Goal: Task Accomplishment & Management: Complete application form

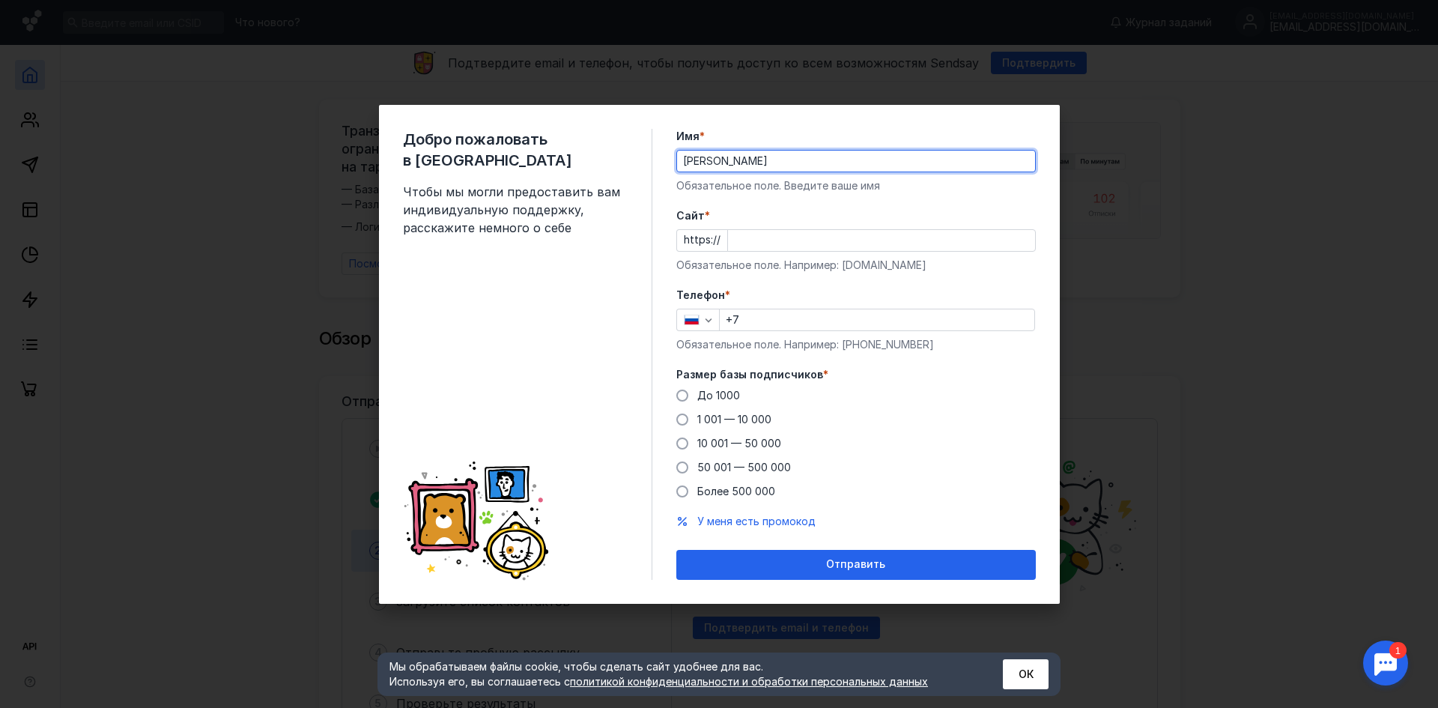
type input "[PERSON_NAME]"
click at [755, 243] on input "Cайт *" at bounding box center [881, 240] width 307 height 21
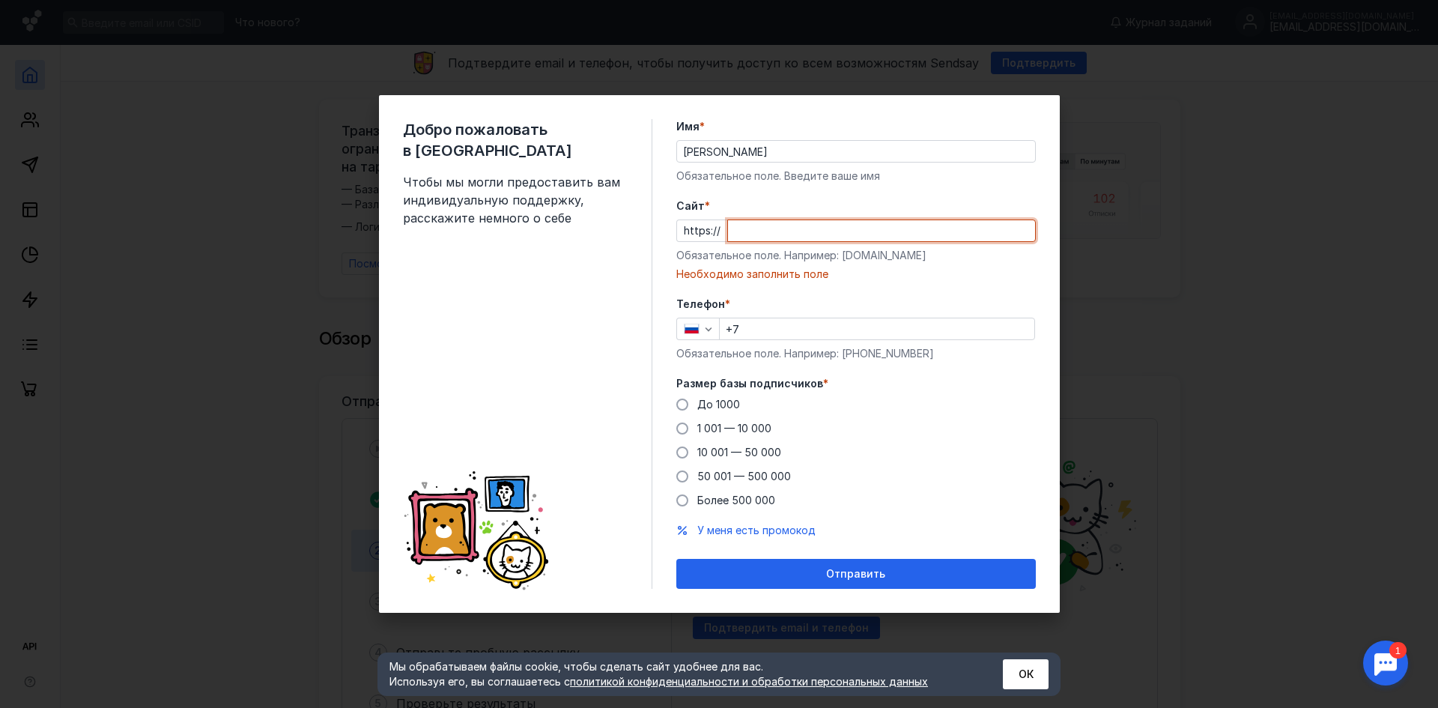
paste input "[DOMAIN_NAME][URL]"
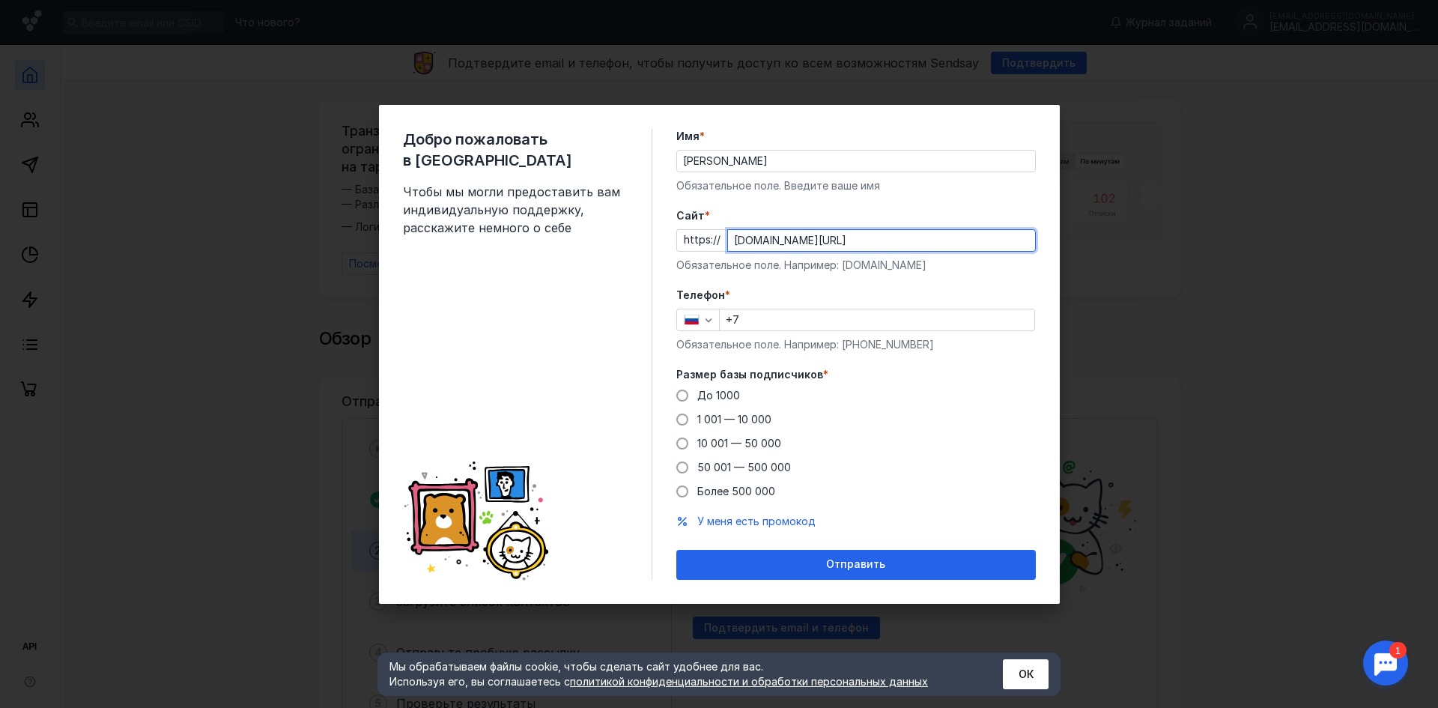
type input "[DOMAIN_NAME][URL]"
click at [779, 317] on input "+7" at bounding box center [877, 319] width 315 height 21
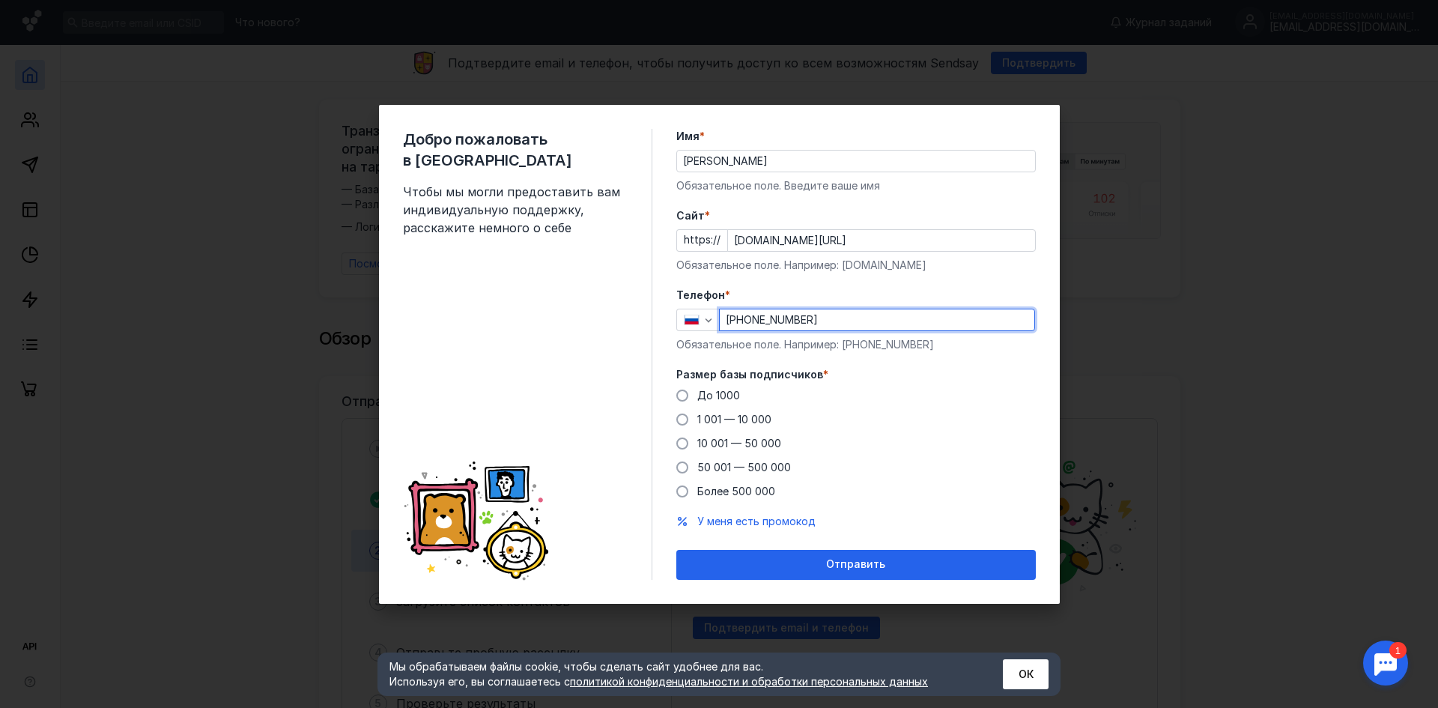
type input "[PHONE_NUMBER]"
click at [842, 415] on div "До [DATE] 1 001 — 10 000 10 001 — 50 000 50 001 — 500 000 Более 500 000" at bounding box center [855, 443] width 359 height 111
click at [723, 418] on span "1 001 — 10 000" at bounding box center [734, 419] width 74 height 13
click at [0, 0] on input "1 001 — 10 000" at bounding box center [0, 0] width 0 height 0
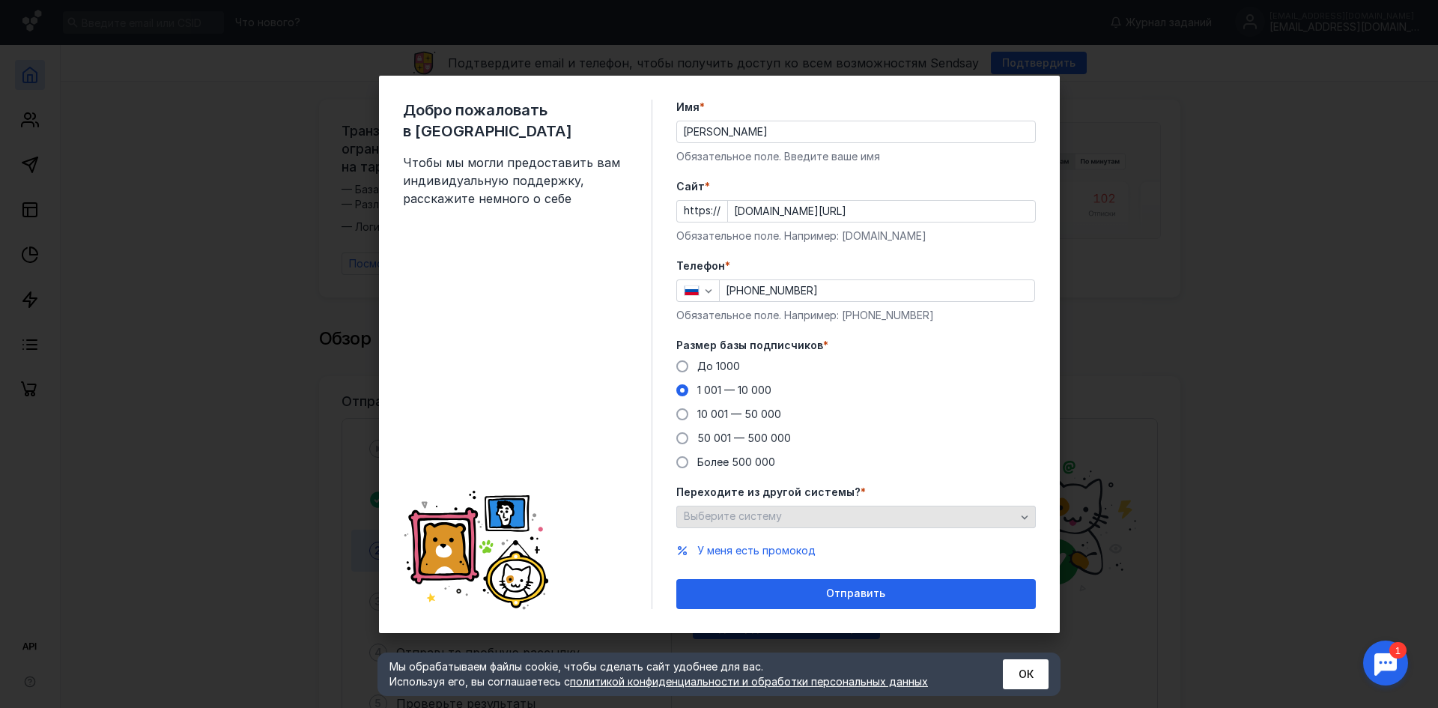
click at [753, 519] on span "Выберите систему" at bounding box center [733, 515] width 98 height 13
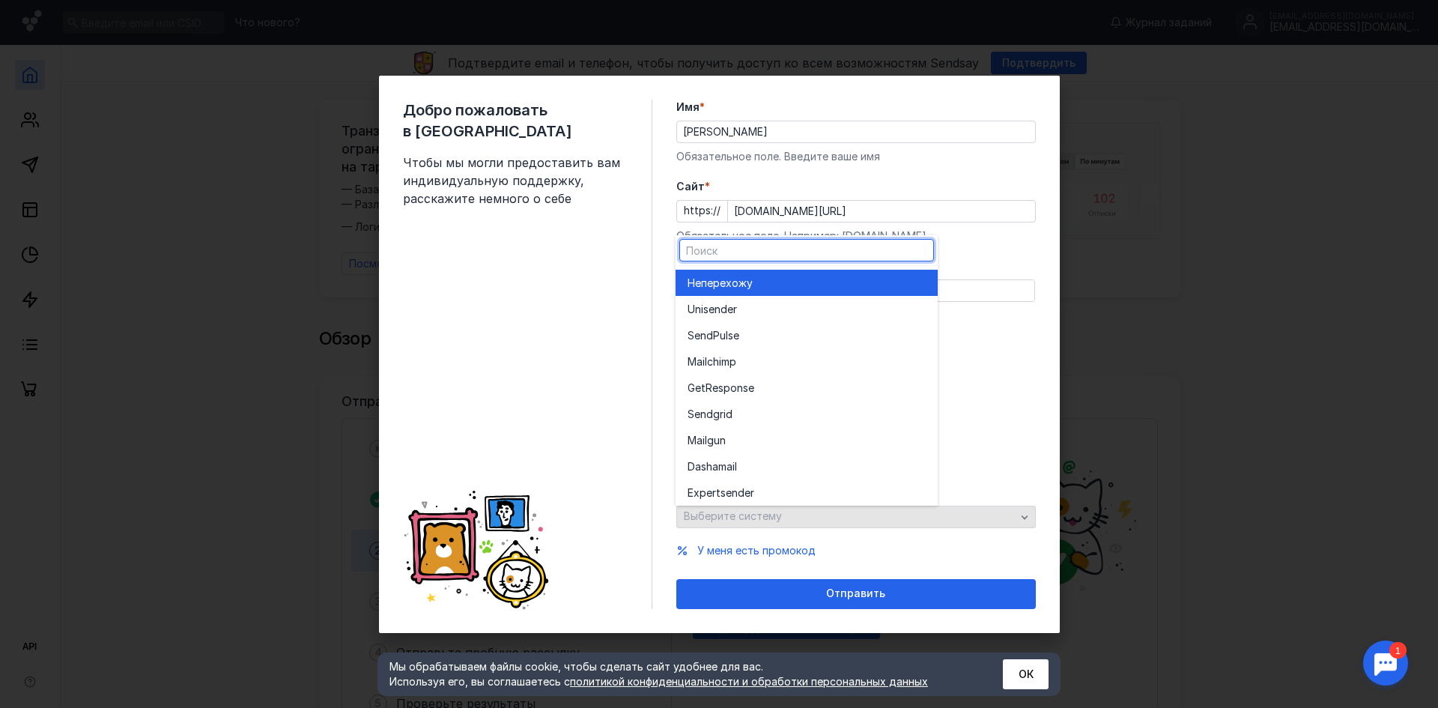
click at [753, 519] on div "Переходите из другой системы? * Выберите систему" at bounding box center [855, 505] width 359 height 43
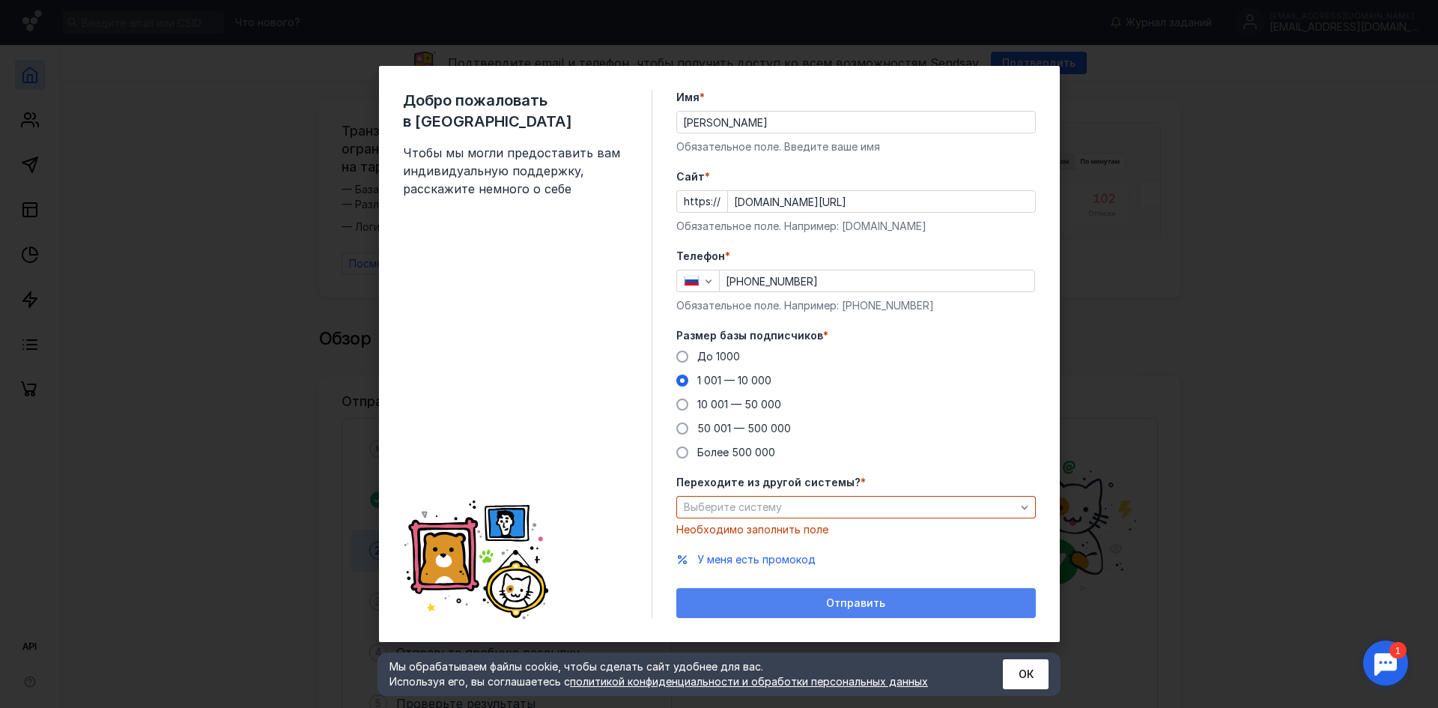
click at [774, 600] on div "Отправить" at bounding box center [856, 603] width 344 height 13
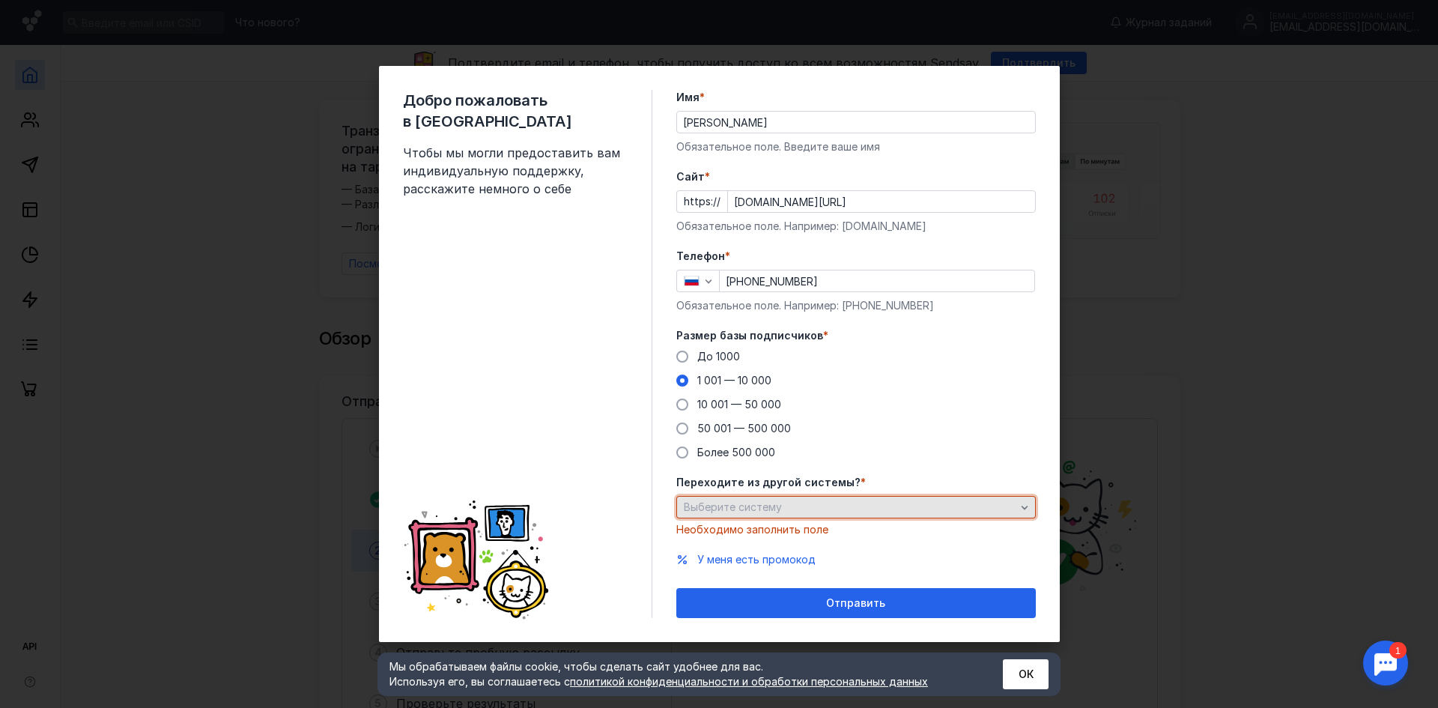
click at [765, 502] on span "Выберите систему" at bounding box center [733, 506] width 98 height 13
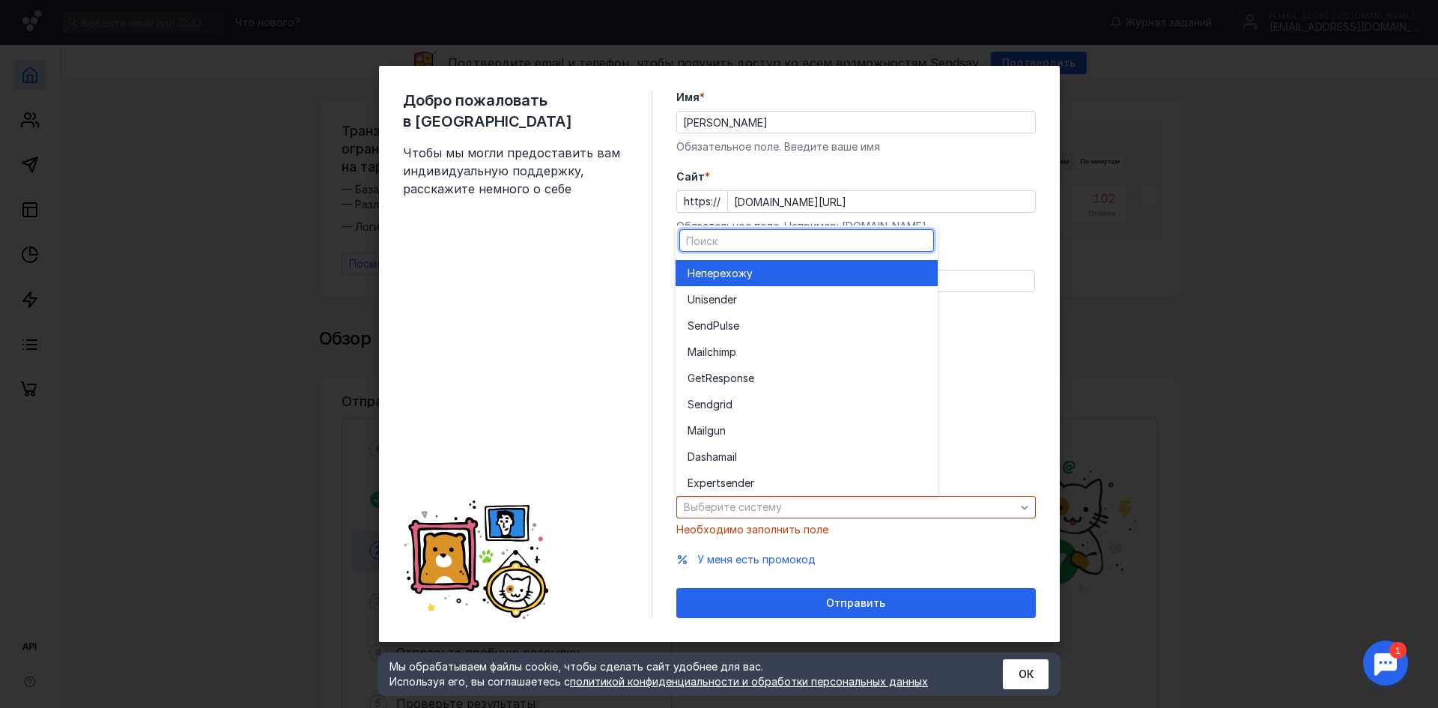
click at [772, 270] on div "Не перехожу" at bounding box center [806, 273] width 238 height 15
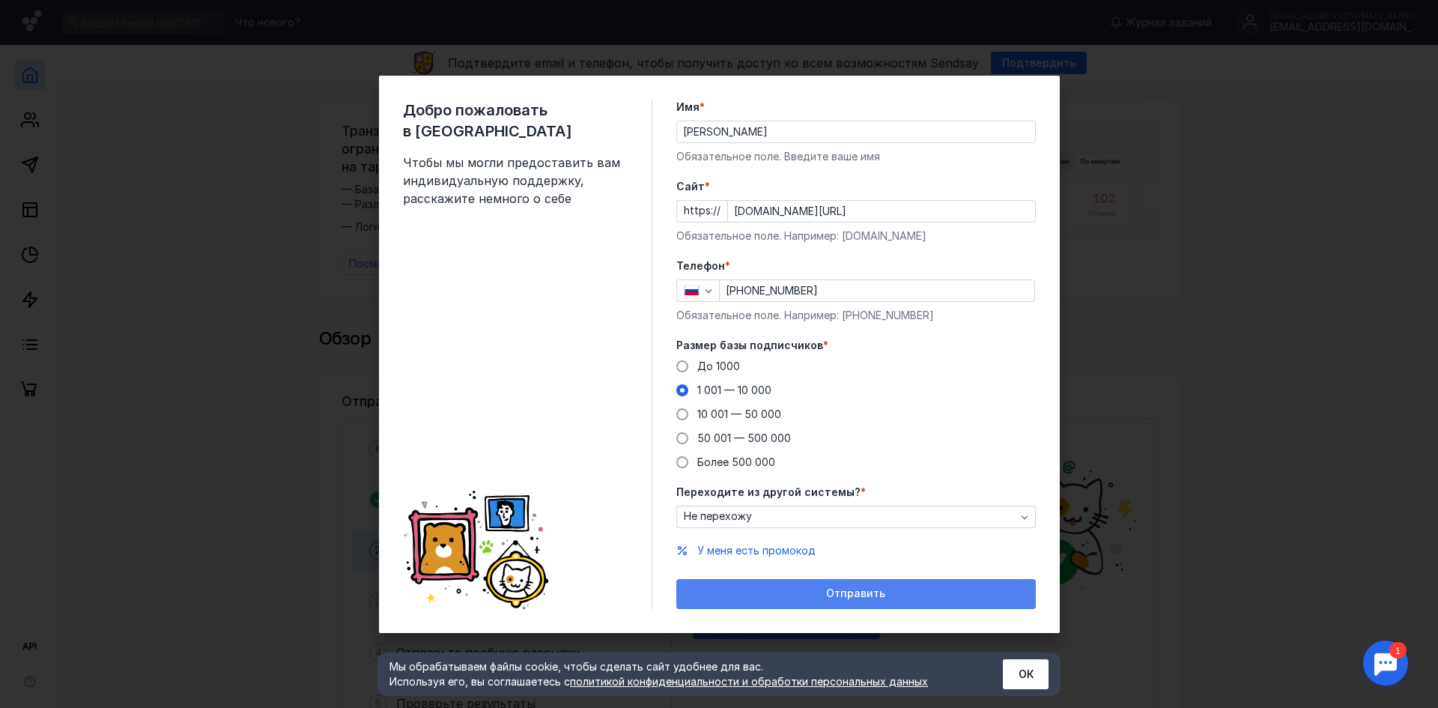
click at [774, 579] on div "Отправить" at bounding box center [855, 594] width 359 height 30
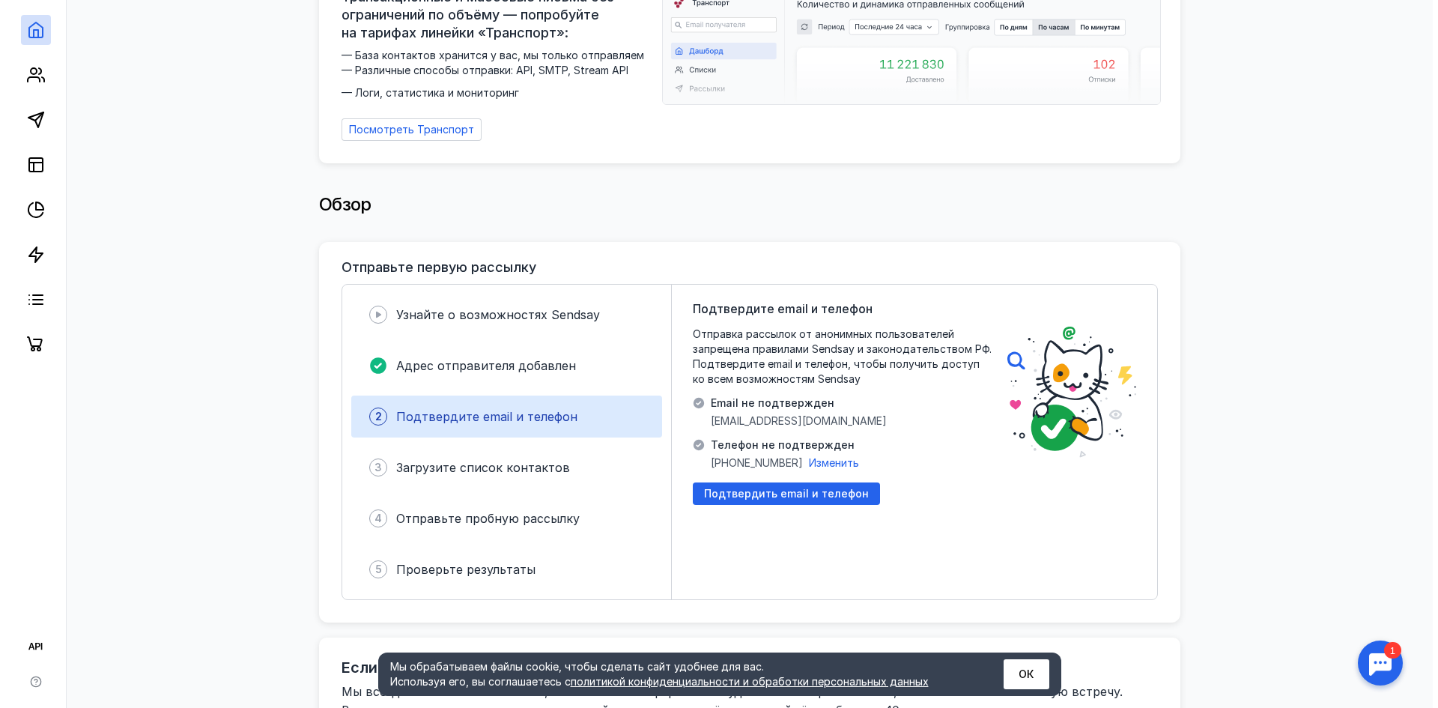
scroll to position [150, 0]
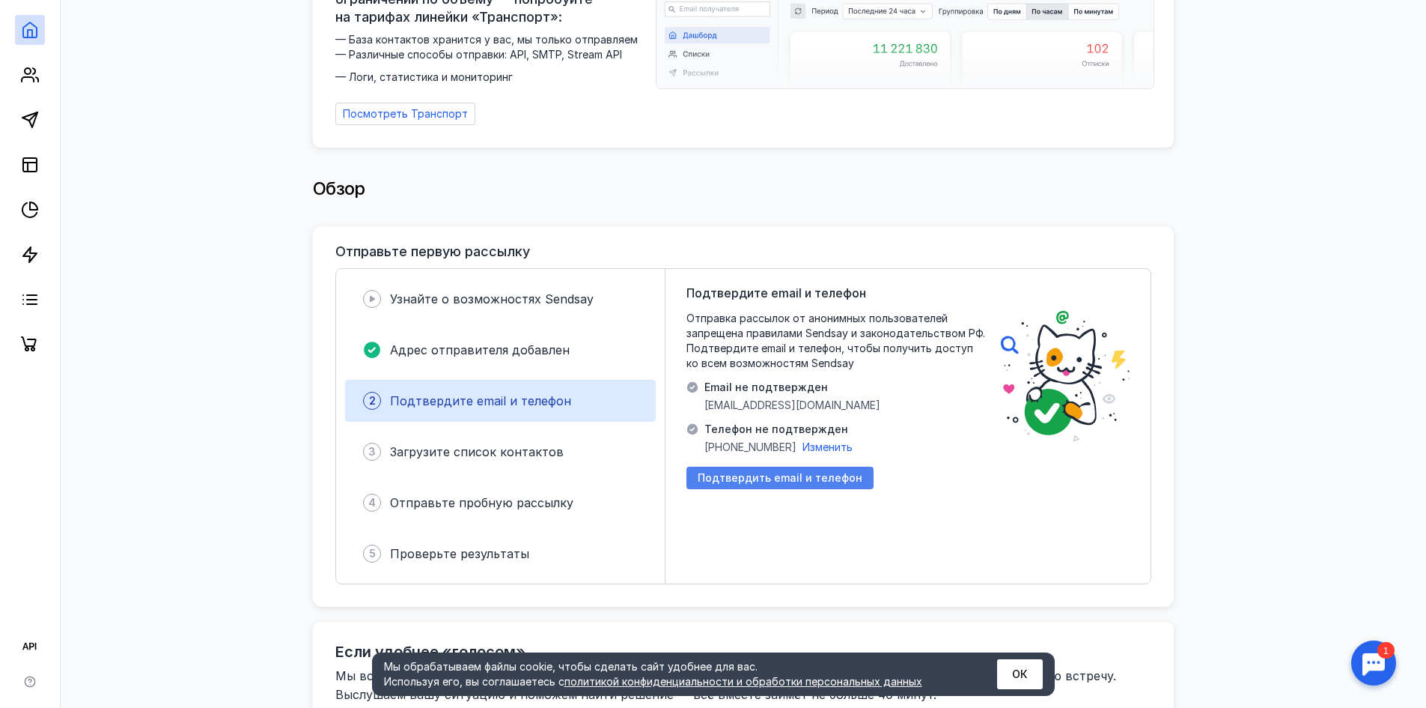
click at [761, 472] on span "Подтвердить email и телефон" at bounding box center [780, 478] width 165 height 13
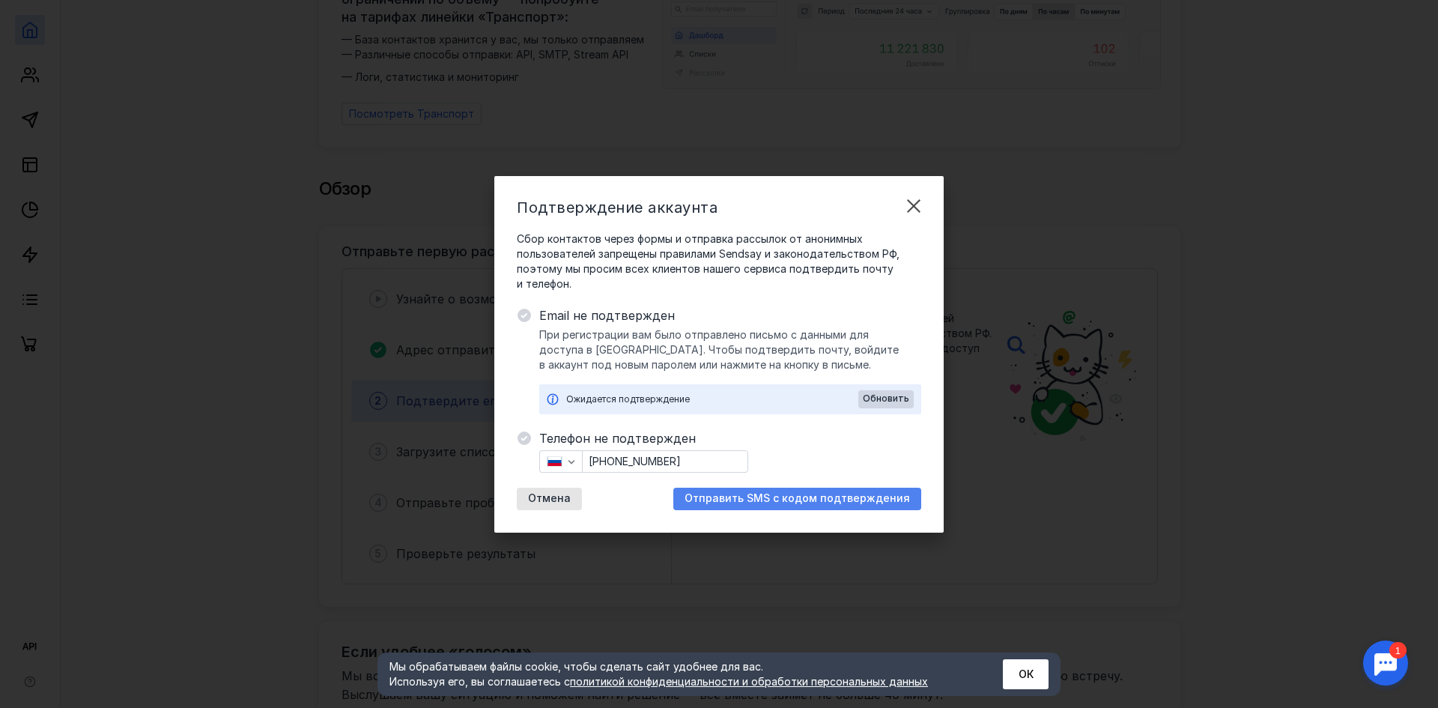
click at [771, 495] on span "Отправить SMS с кодом подтверждения" at bounding box center [796, 498] width 225 height 13
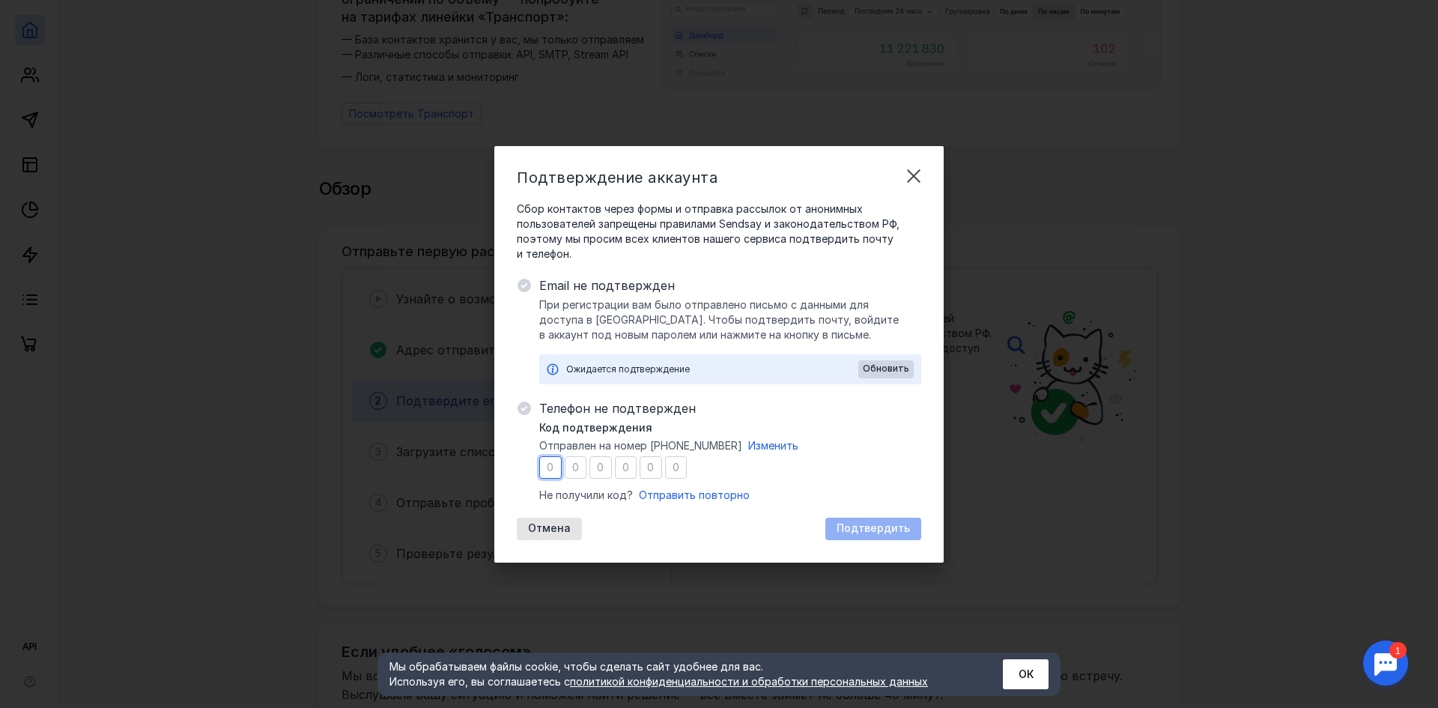
type input "9"
type input "4"
type input "9"
type input "7"
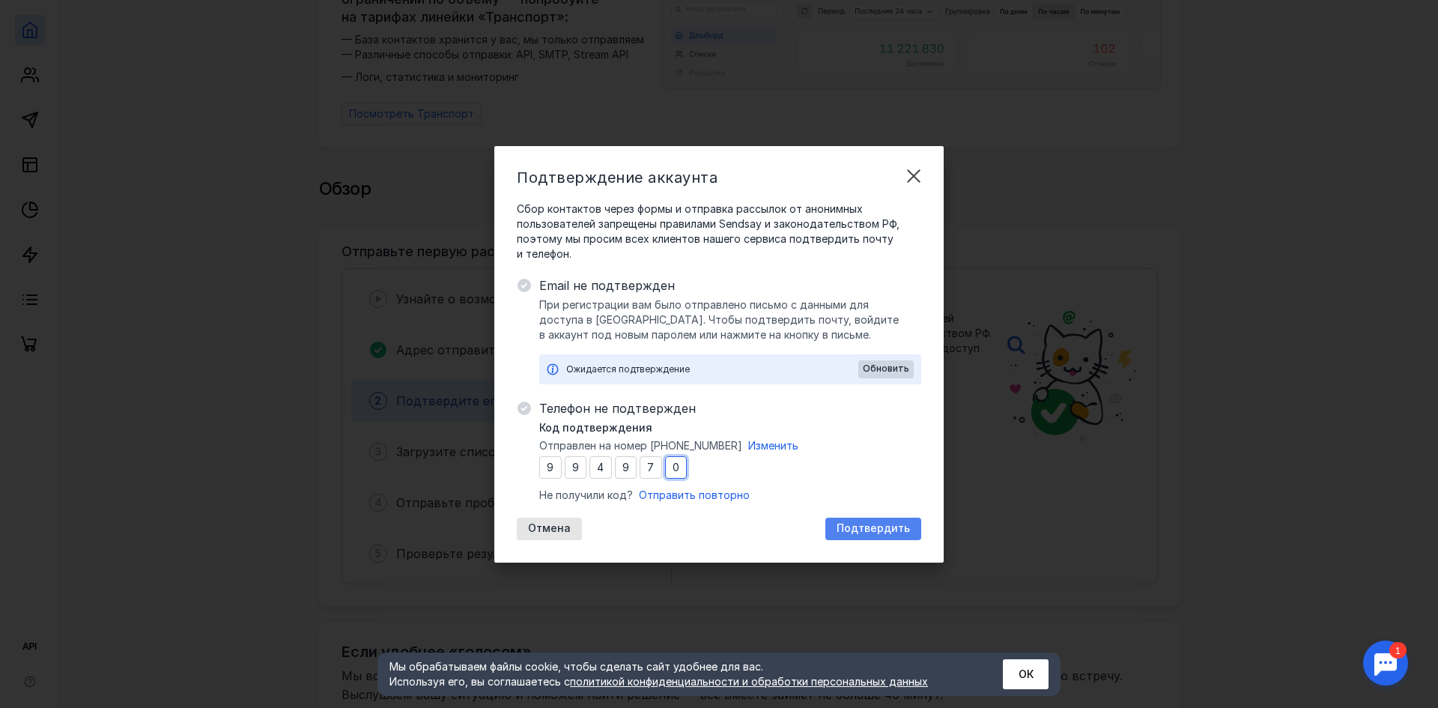
type input "0"
click at [914, 523] on div "Подтвердить" at bounding box center [873, 528] width 88 height 13
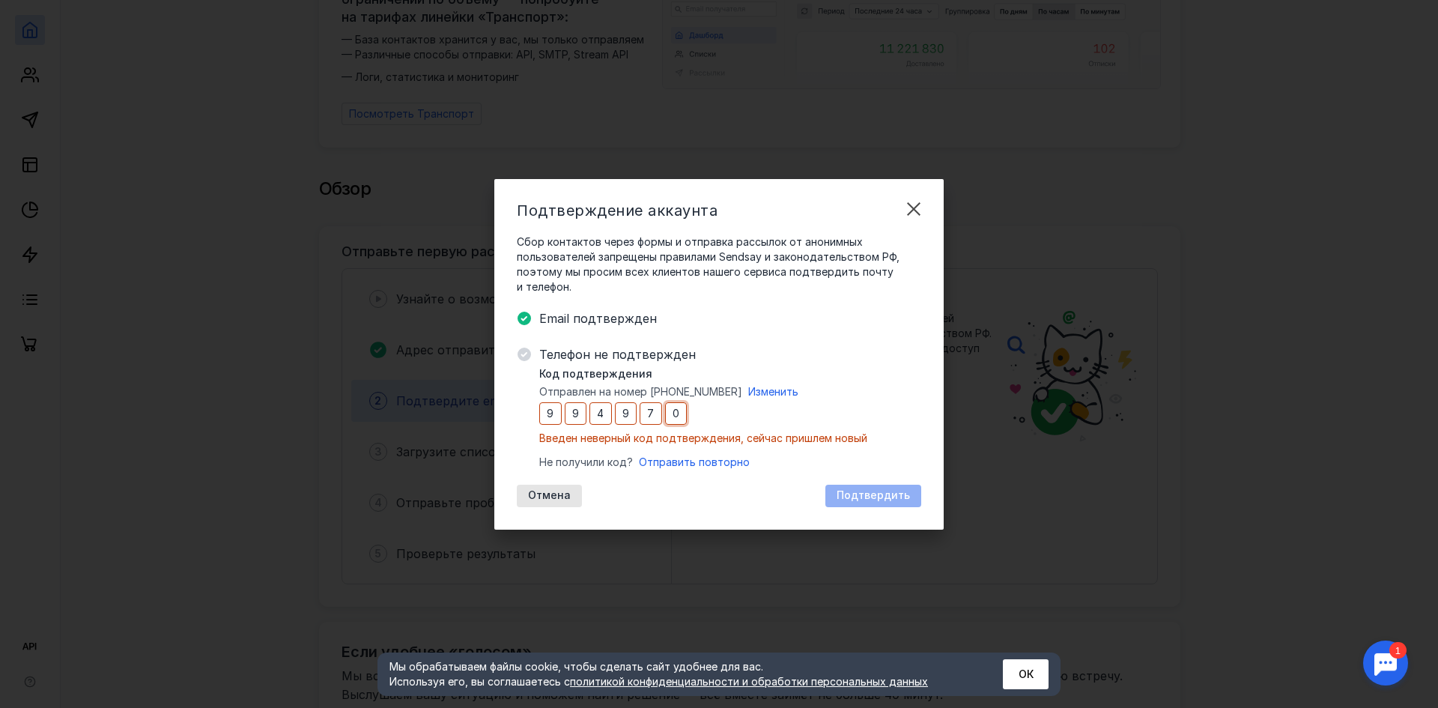
click at [674, 411] on input "0" at bounding box center [676, 413] width 22 height 22
click at [796, 441] on span "Введен неверный код подтверждения, сейчас пришлем новый" at bounding box center [703, 437] width 328 height 13
click at [668, 406] on input "0" at bounding box center [676, 413] width 22 height 22
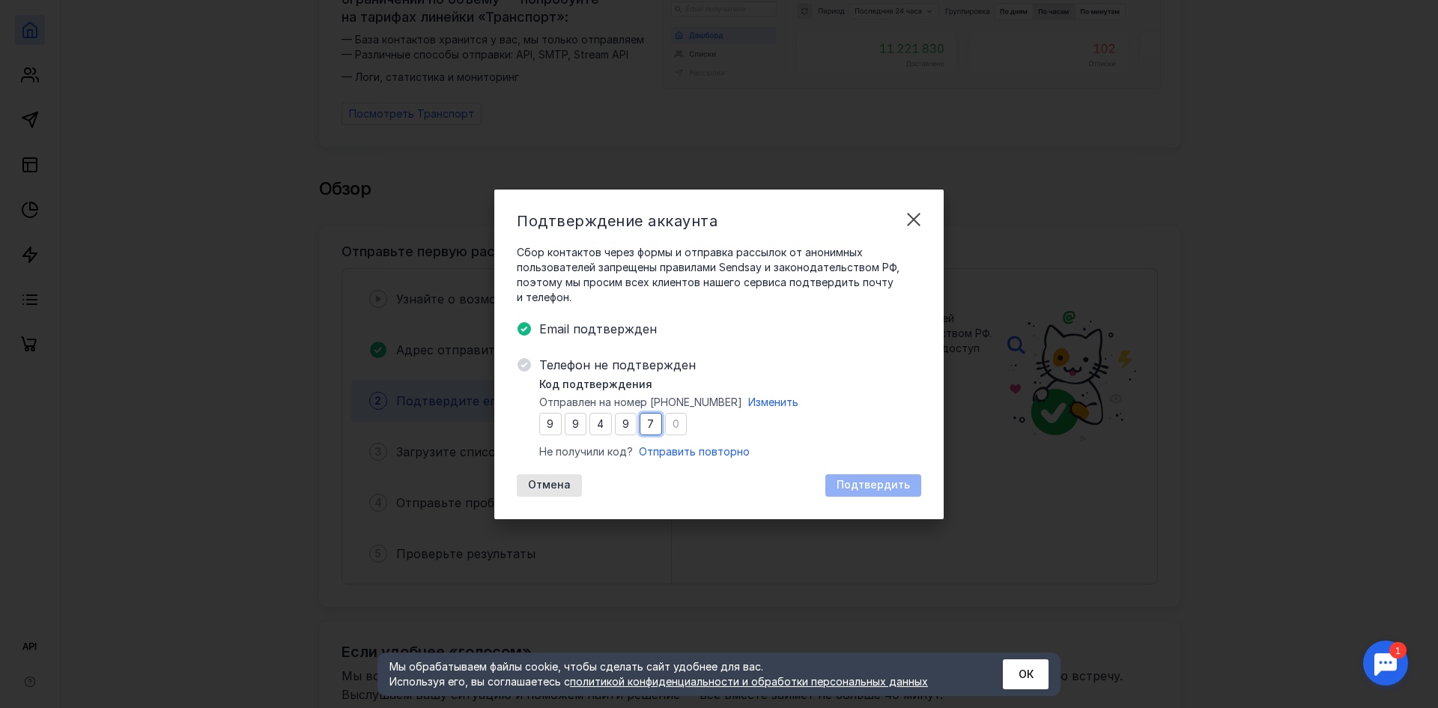
click at [650, 415] on input "7" at bounding box center [650, 424] width 22 height 22
type input "7"
type input "5"
type input "7"
type input "1"
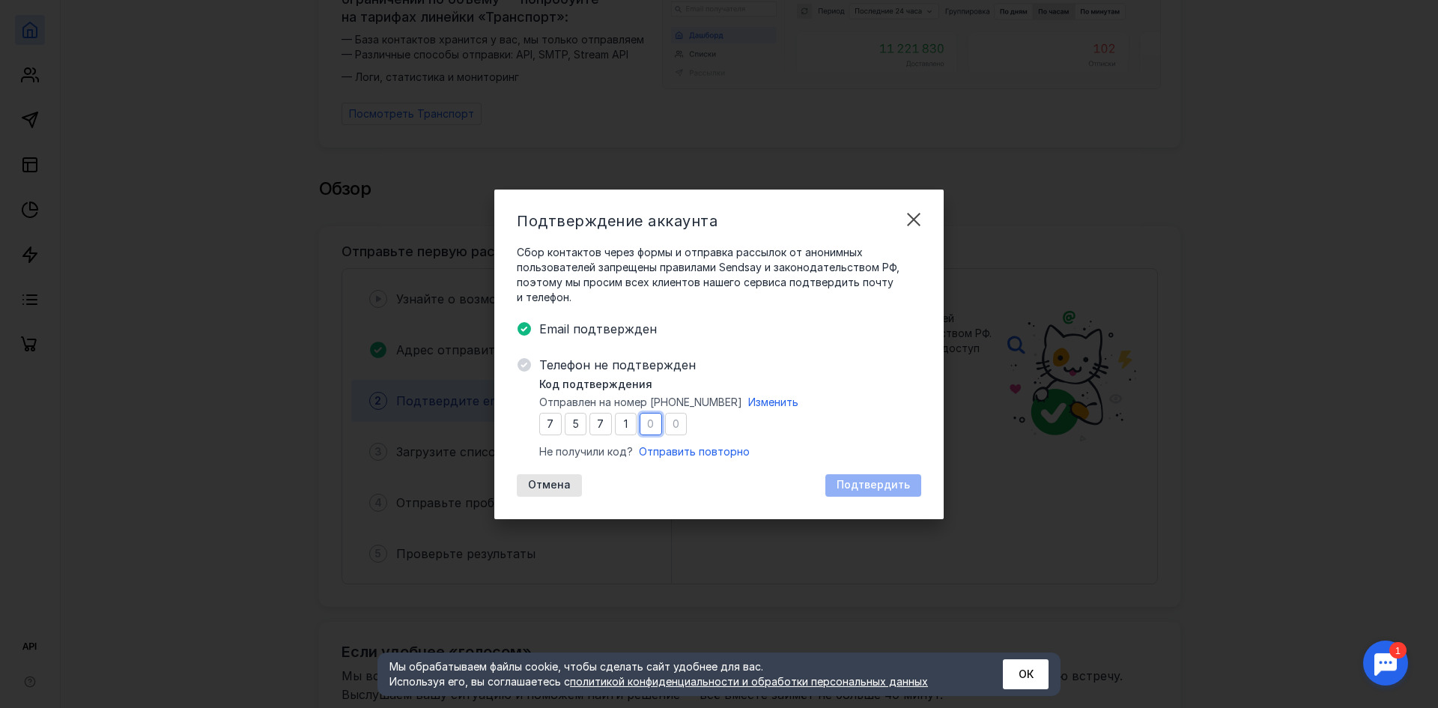
type input "9"
type input "3"
click at [882, 481] on span "Подтвердить" at bounding box center [872, 484] width 73 height 13
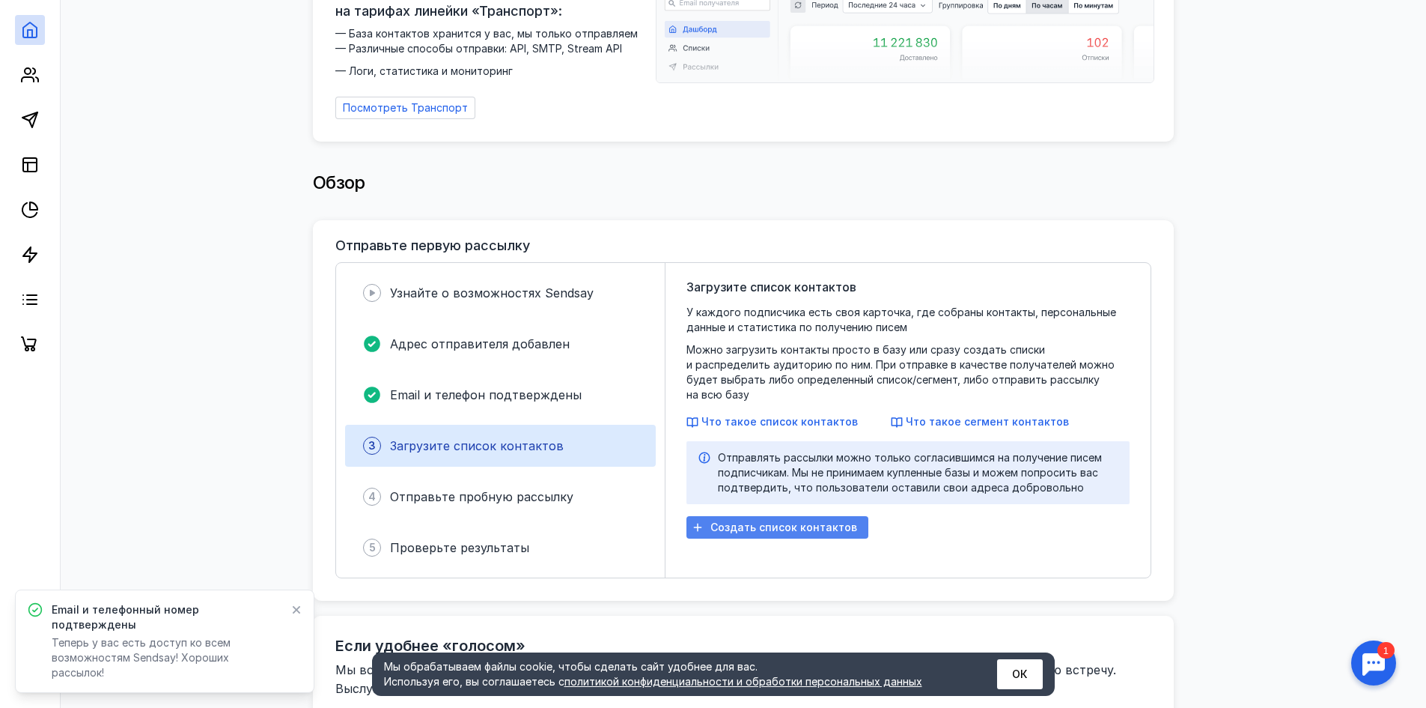
click at [823, 521] on span "Создать список контактов" at bounding box center [784, 527] width 147 height 13
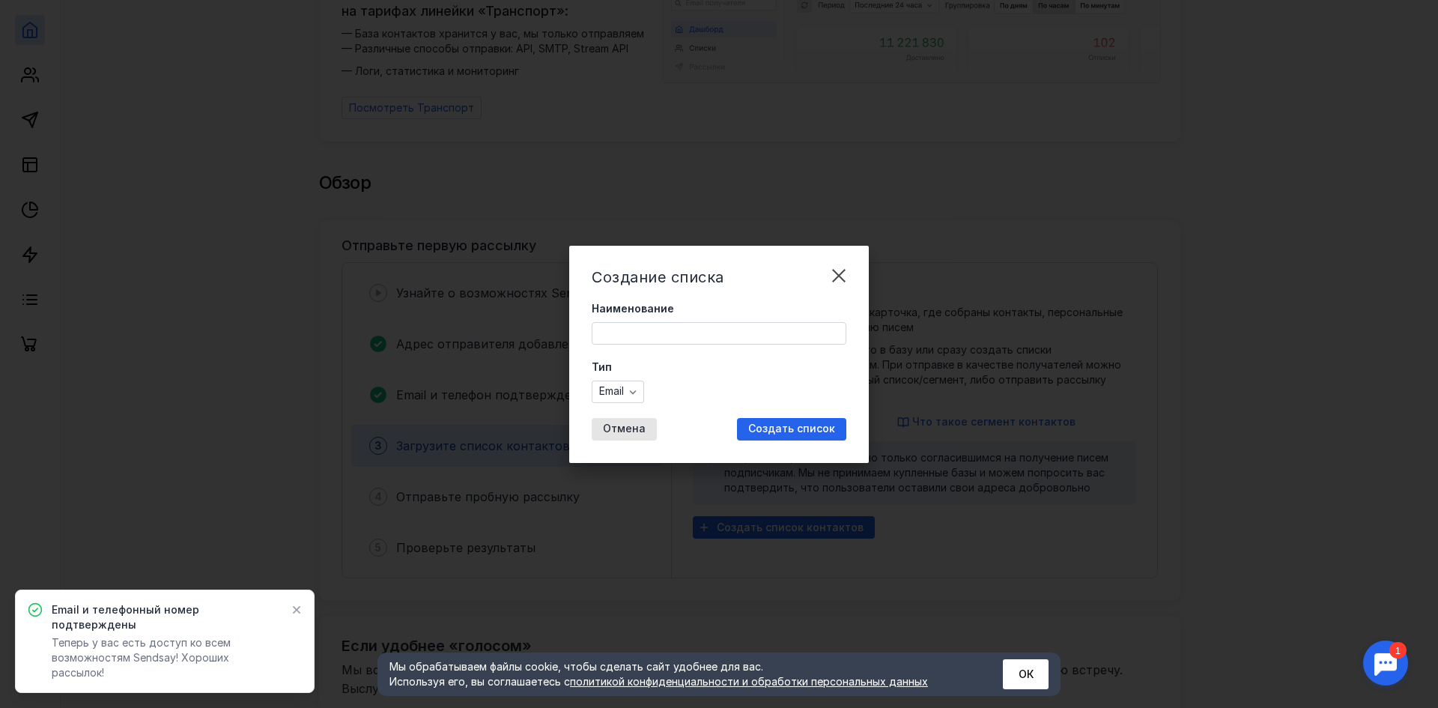
click at [637, 340] on input "Наименование" at bounding box center [718, 333] width 253 height 21
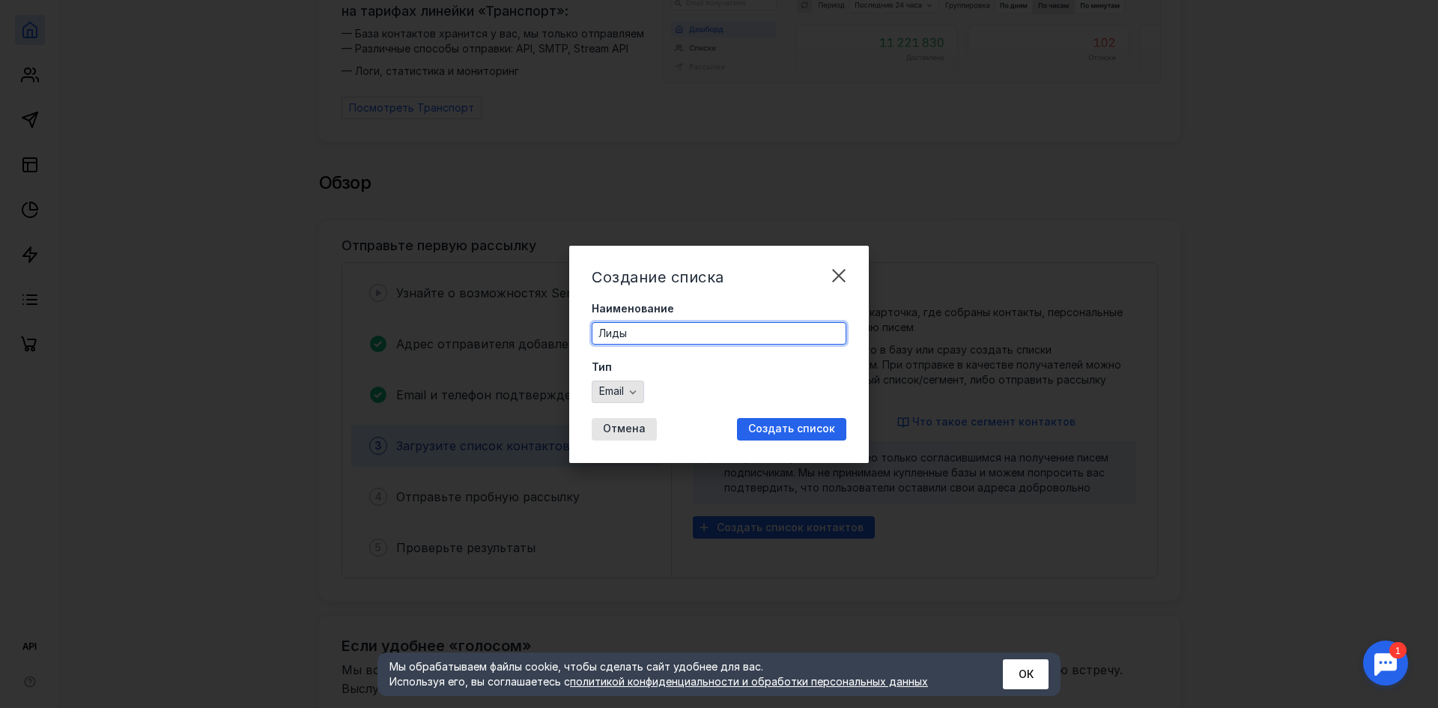
type input "Лиды"
click at [633, 391] on icon "button" at bounding box center [633, 392] width 7 height 4
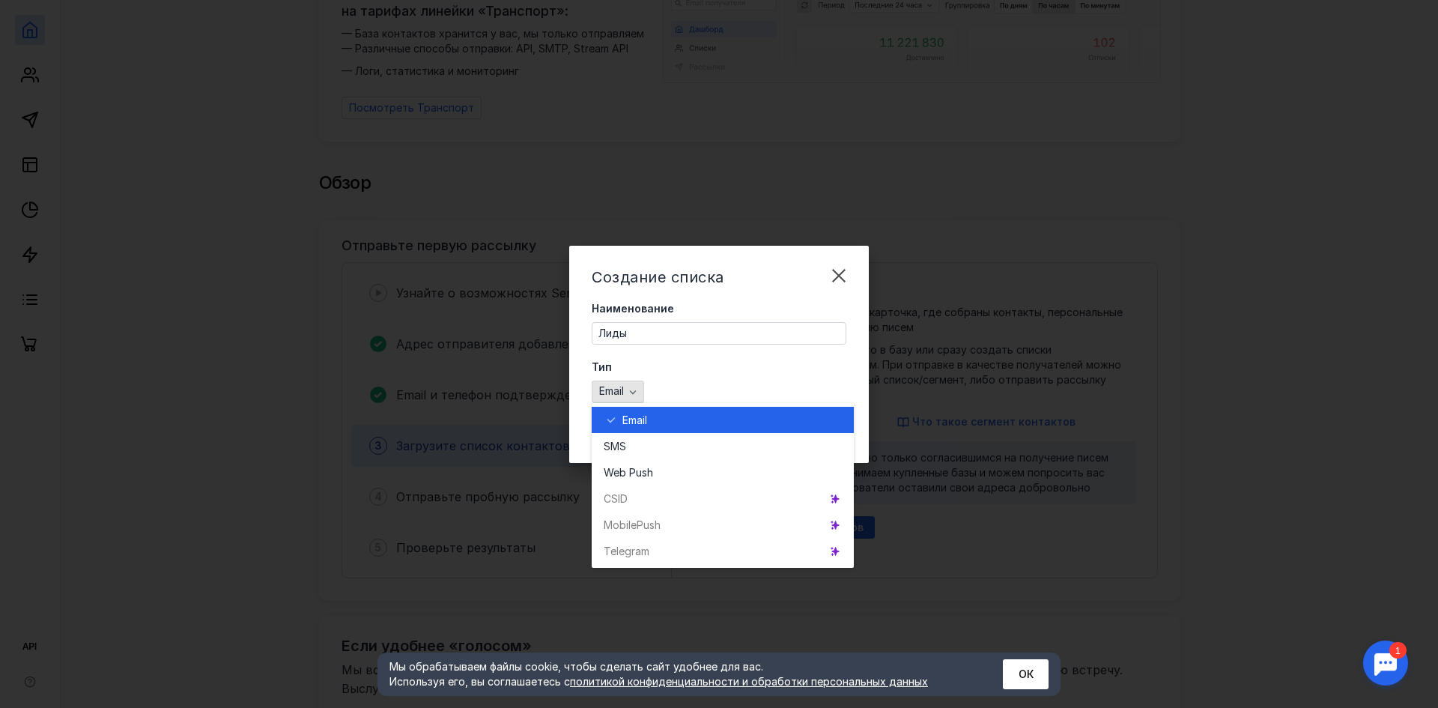
click at [633, 391] on icon "button" at bounding box center [633, 392] width 7 height 4
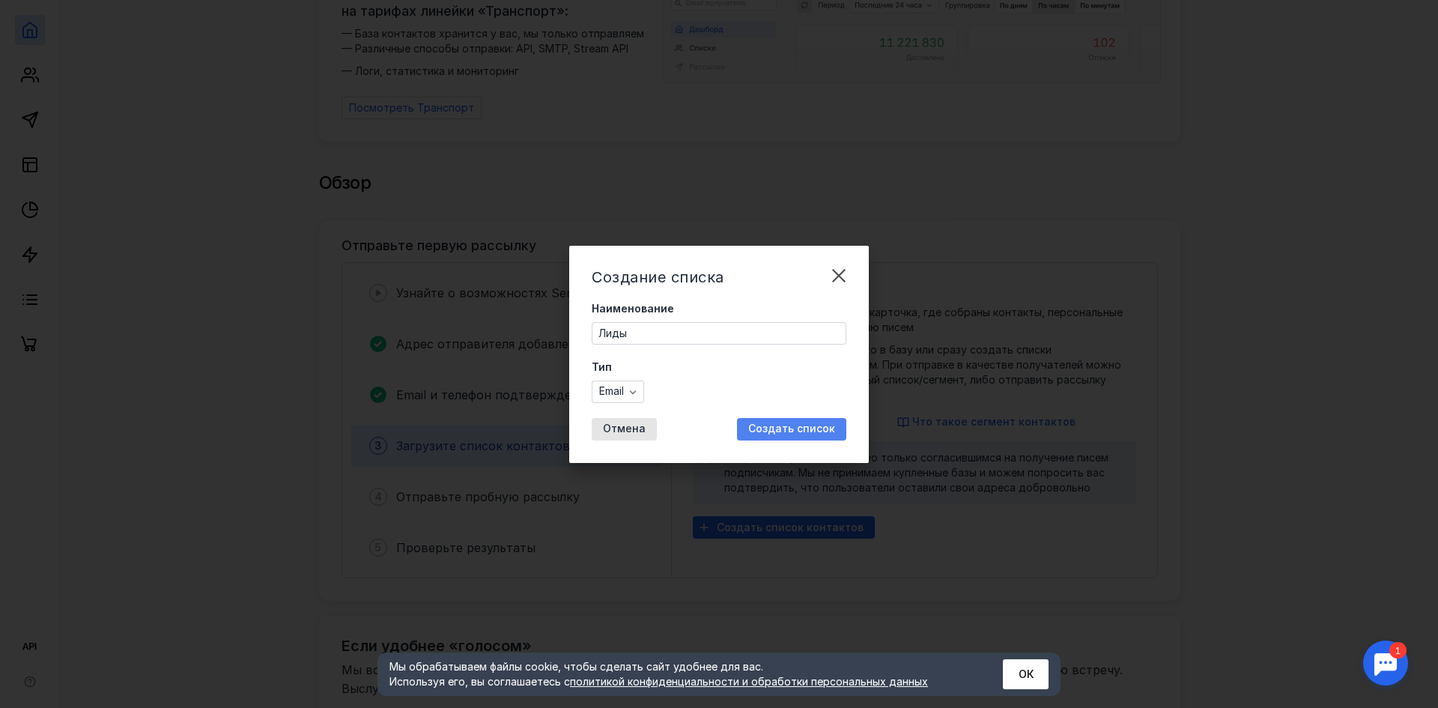
click at [771, 422] on span "Создать список" at bounding box center [791, 428] width 87 height 13
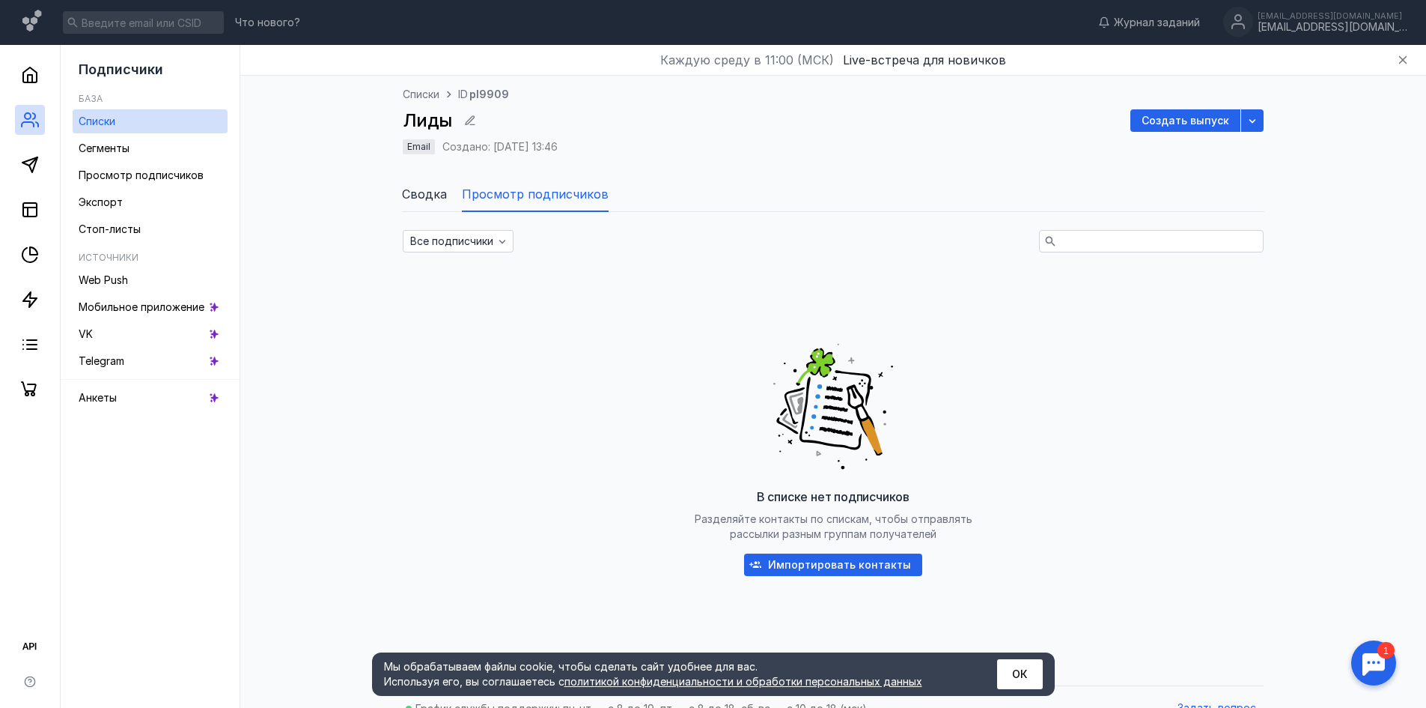
click at [822, 553] on div "В списке нет подписчиков Разделяйте контакты по спискам, чтобы отправлять рассы…" at bounding box center [833, 454] width 861 height 374
click at [824, 560] on span "Импортировать контакты" at bounding box center [839, 565] width 143 height 13
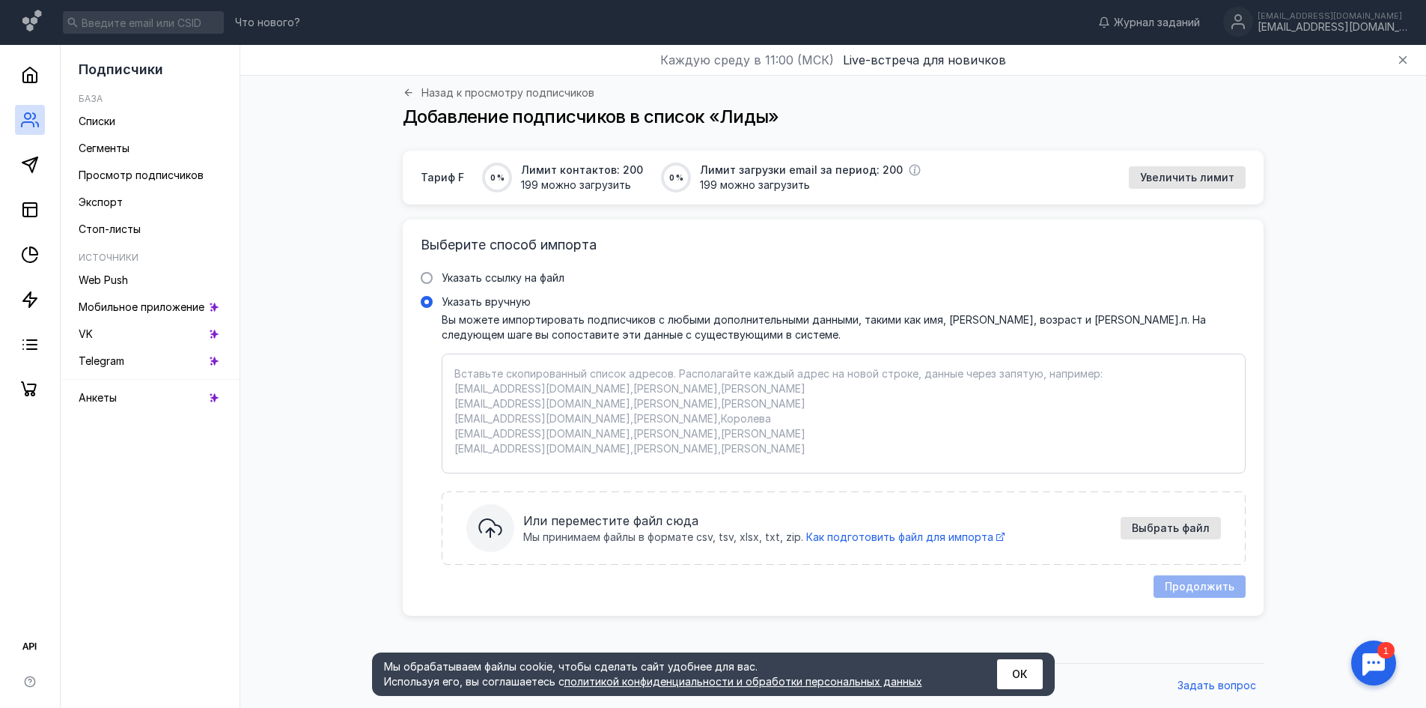
click at [509, 377] on textarea "Указать вручную Вы можете импортировать подписчиков с любыми дополнительными да…" at bounding box center [844, 413] width 779 height 94
paste textarea "[EMAIL_ADDRESS][DOMAIN_NAME] [DOMAIN_NAME][EMAIL_ADDRESS][DOMAIN_NAME]"
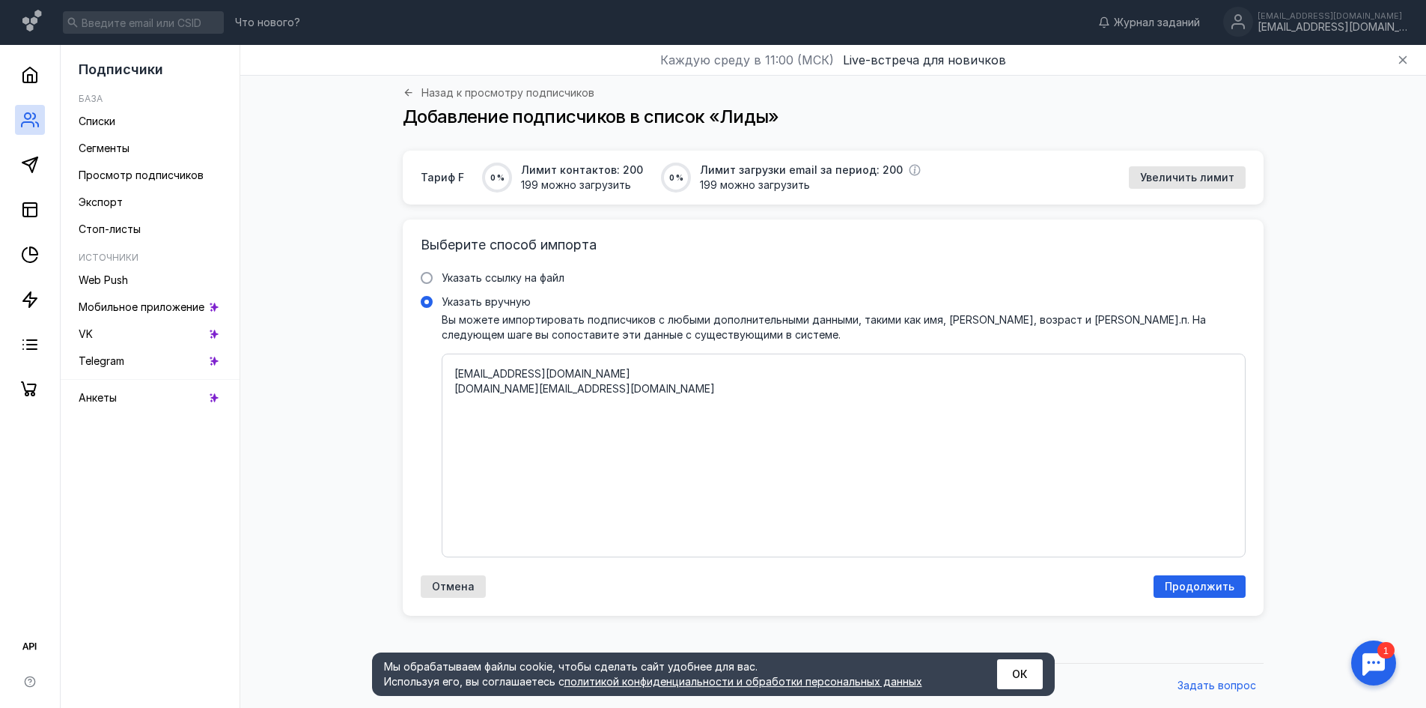
paste textarea "[DOMAIN_NAME][EMAIL_ADDRESS][DOMAIN_NAME]"
click at [464, 413] on textarea "[EMAIL_ADDRESS][DOMAIN_NAME] [DOMAIN_NAME][EMAIL_ADDRESS][DOMAIN_NAME] [DOMAIN_…" at bounding box center [844, 455] width 779 height 178
paste textarea "agrostroy21@gmail.r"
type textarea "[EMAIL_ADDRESS][DOMAIN_NAME] [DOMAIN_NAME][EMAIL_ADDRESS][DOMAIN_NAME]@[DOMAIN_…"
drag, startPoint x: 701, startPoint y: 394, endPoint x: 386, endPoint y: 350, distance: 318.2
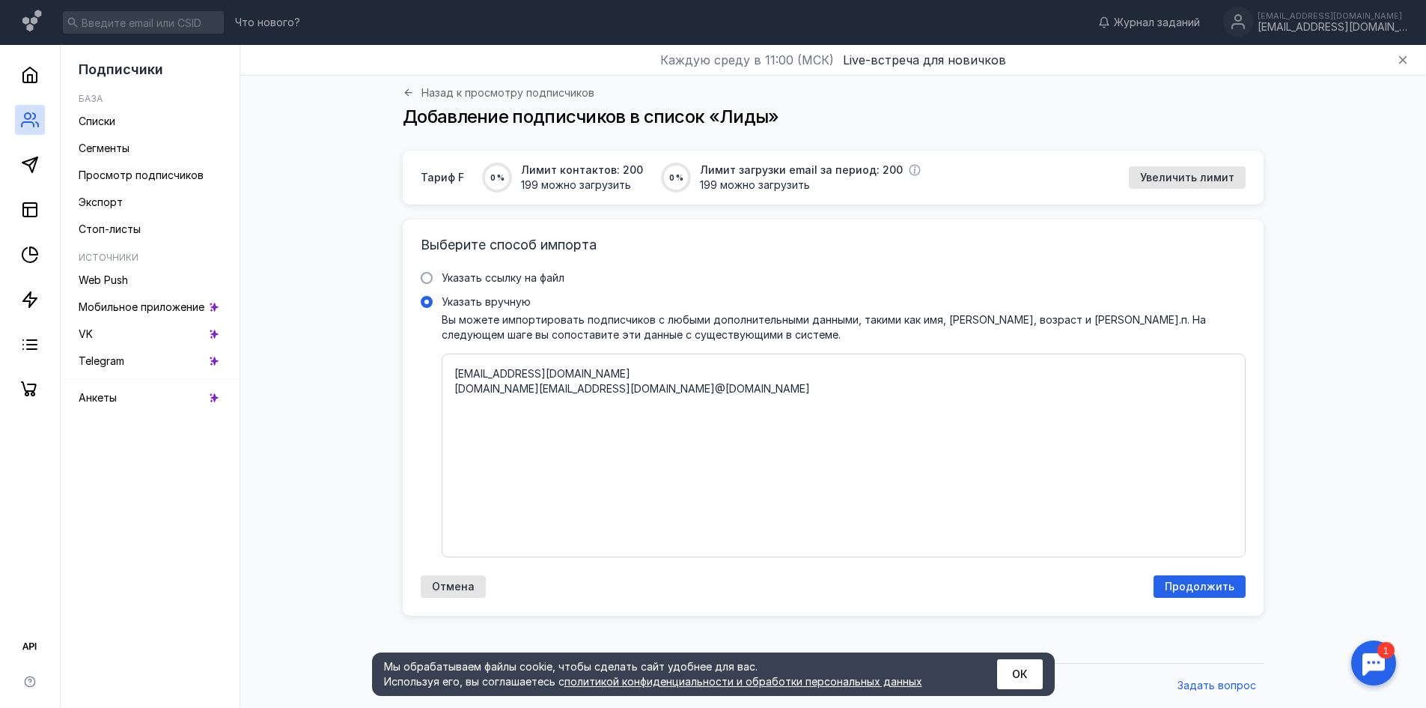
click at [386, 350] on div "Тариф F 0 % Лимит контактов: 200 199 можно загрузить 0 % Лимит загрузки email з…" at bounding box center [833, 403] width 1156 height 505
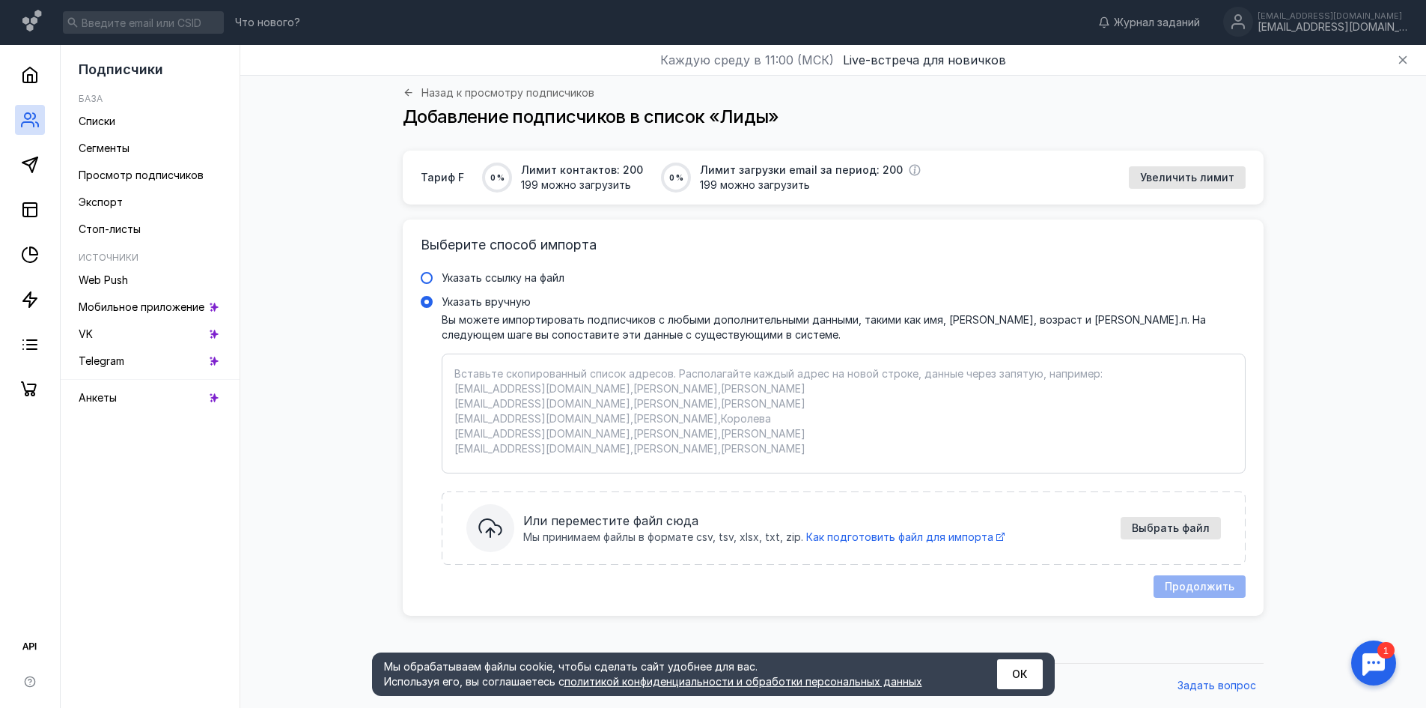
click at [480, 276] on span "Указать ссылку на файл" at bounding box center [503, 277] width 123 height 13
click at [0, 0] on input "Указать ссылку на файл" at bounding box center [0, 0] width 0 height 0
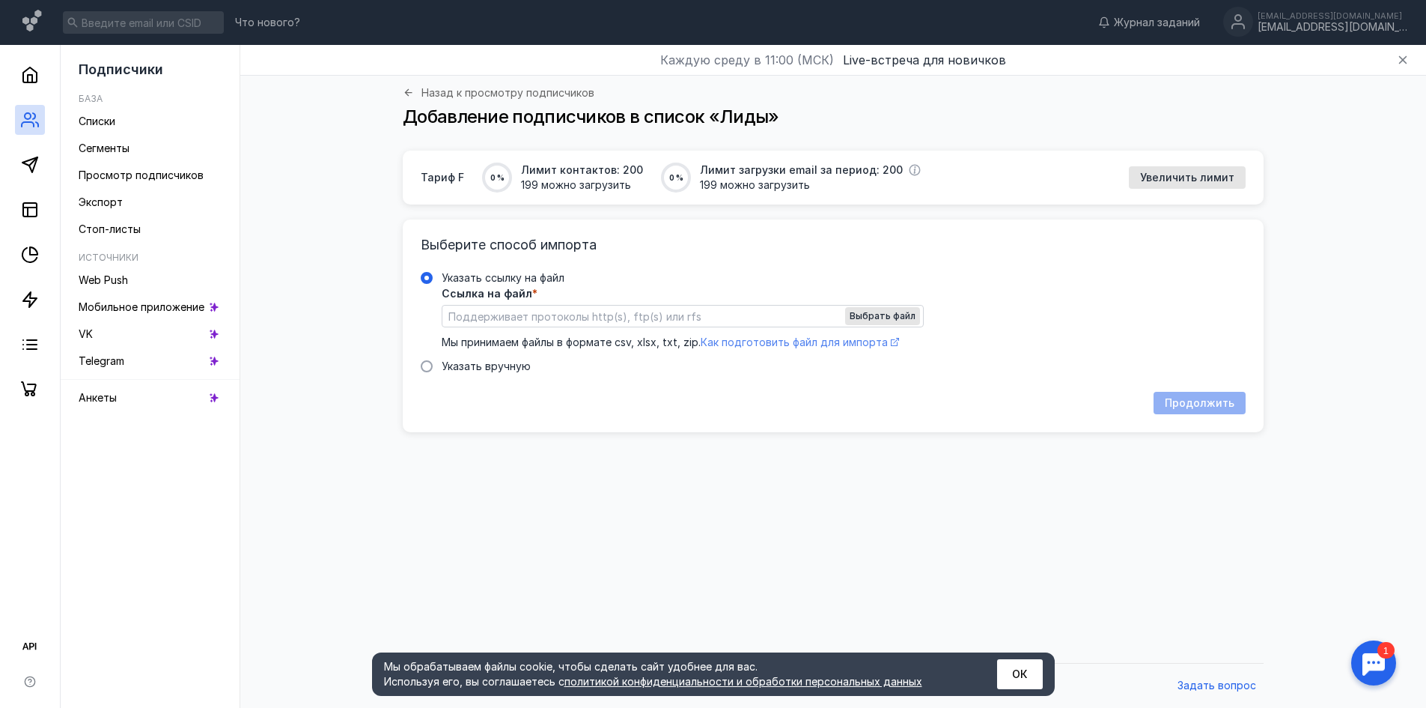
click at [787, 344] on span "Как подготовить файл для импорта" at bounding box center [794, 341] width 187 height 13
click at [421, 368] on span at bounding box center [427, 366] width 12 height 12
click at [0, 0] on input "Указать вручную" at bounding box center [0, 0] width 0 height 0
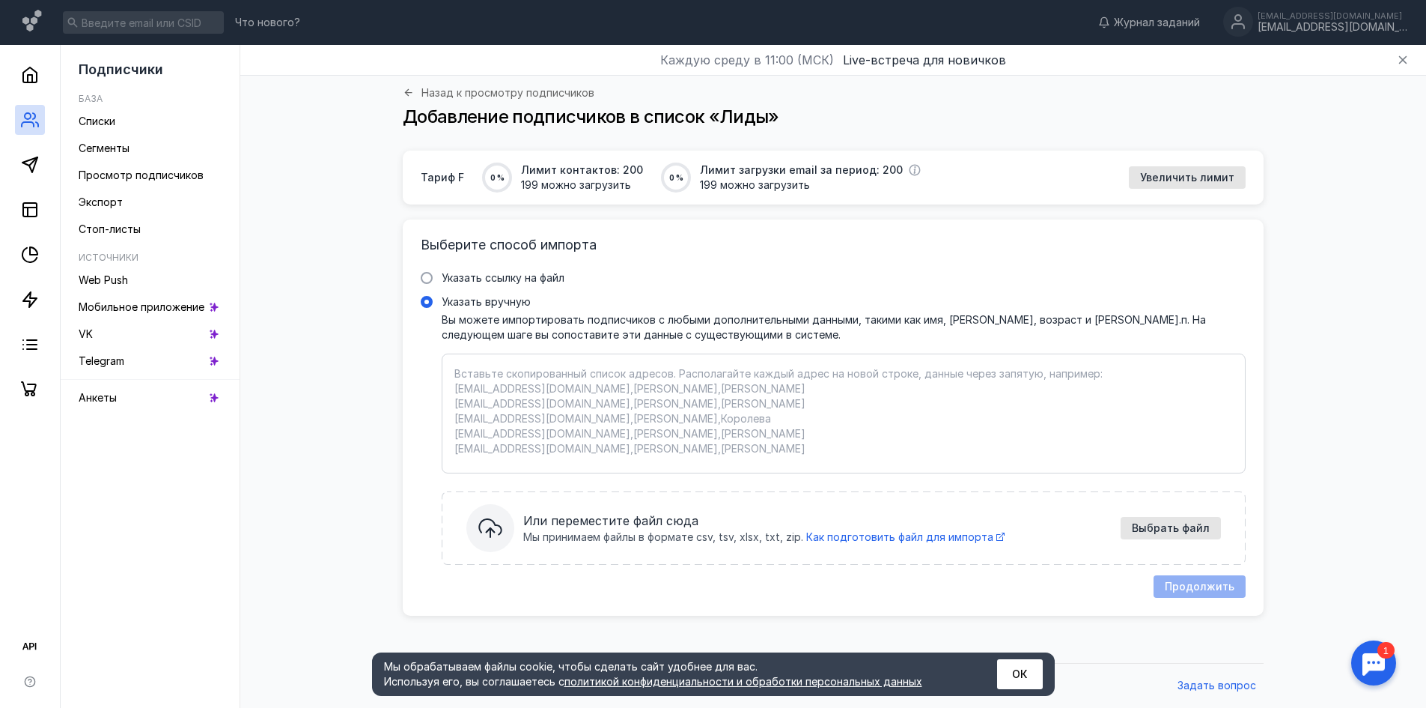
click at [499, 393] on textarea "Указать вручную Вы можете импортировать подписчиков с любыми дополнительными да…" at bounding box center [844, 413] width 779 height 94
paste textarea "[EMAIL_ADDRESS][DOMAIN_NAME], [EMAIL_ADDRESS][DOMAIN_NAME] [EMAIL_ADDRESS][DOMA…"
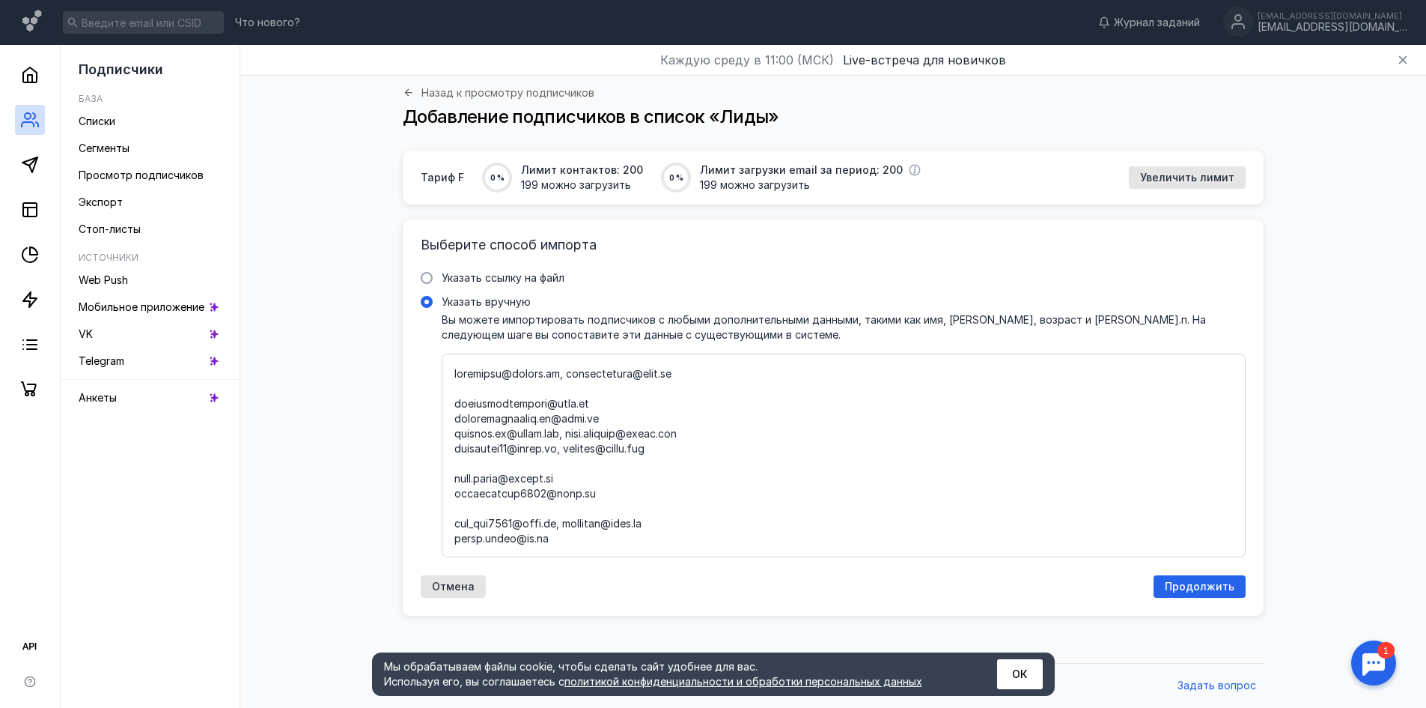
click at [570, 392] on textarea "Указать вручную Вы можете импортировать подписчиков с любыми дополнительными да…" at bounding box center [844, 455] width 779 height 178
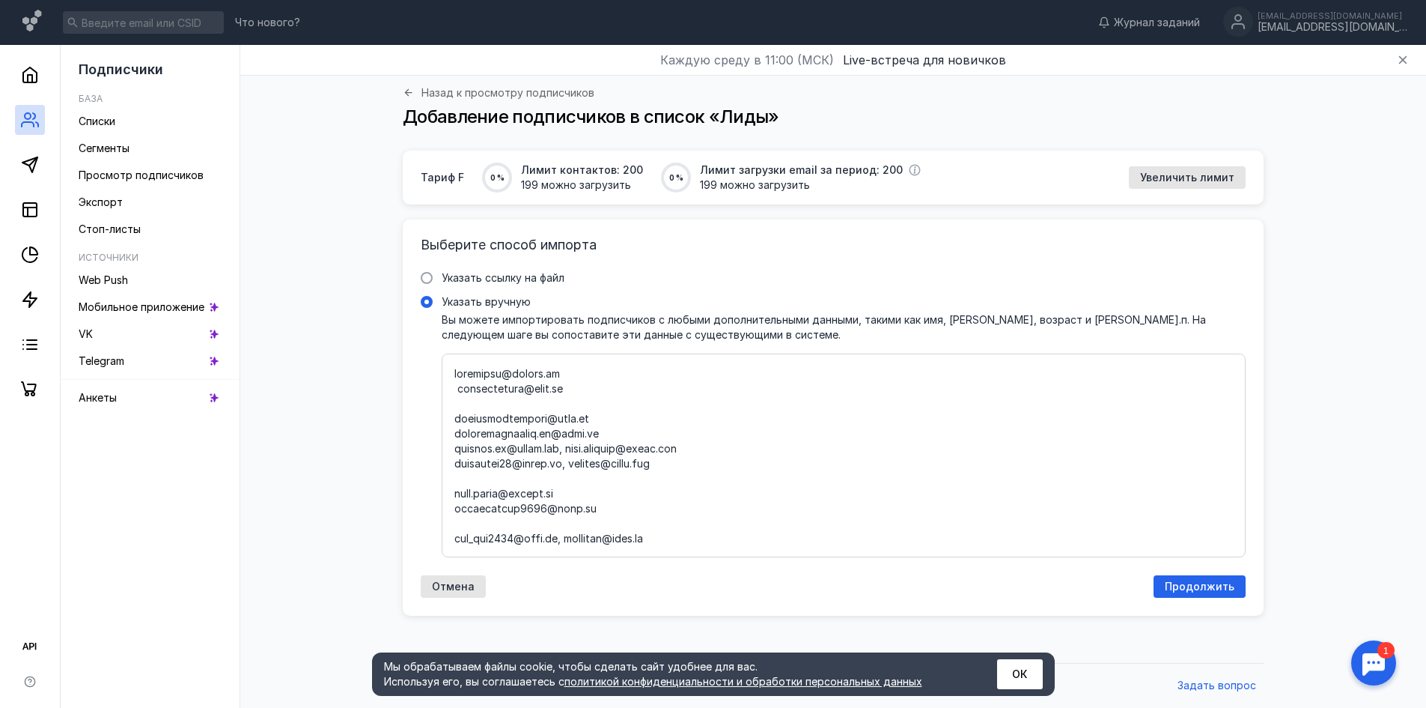
click at [457, 406] on textarea "Указать вручную Вы можете импортировать подписчиков с любыми дополнительными да…" at bounding box center [844, 455] width 779 height 178
click at [455, 434] on textarea "Указать вручную Вы можете импортировать подписчиков с любыми дополнительными да…" at bounding box center [844, 455] width 779 height 178
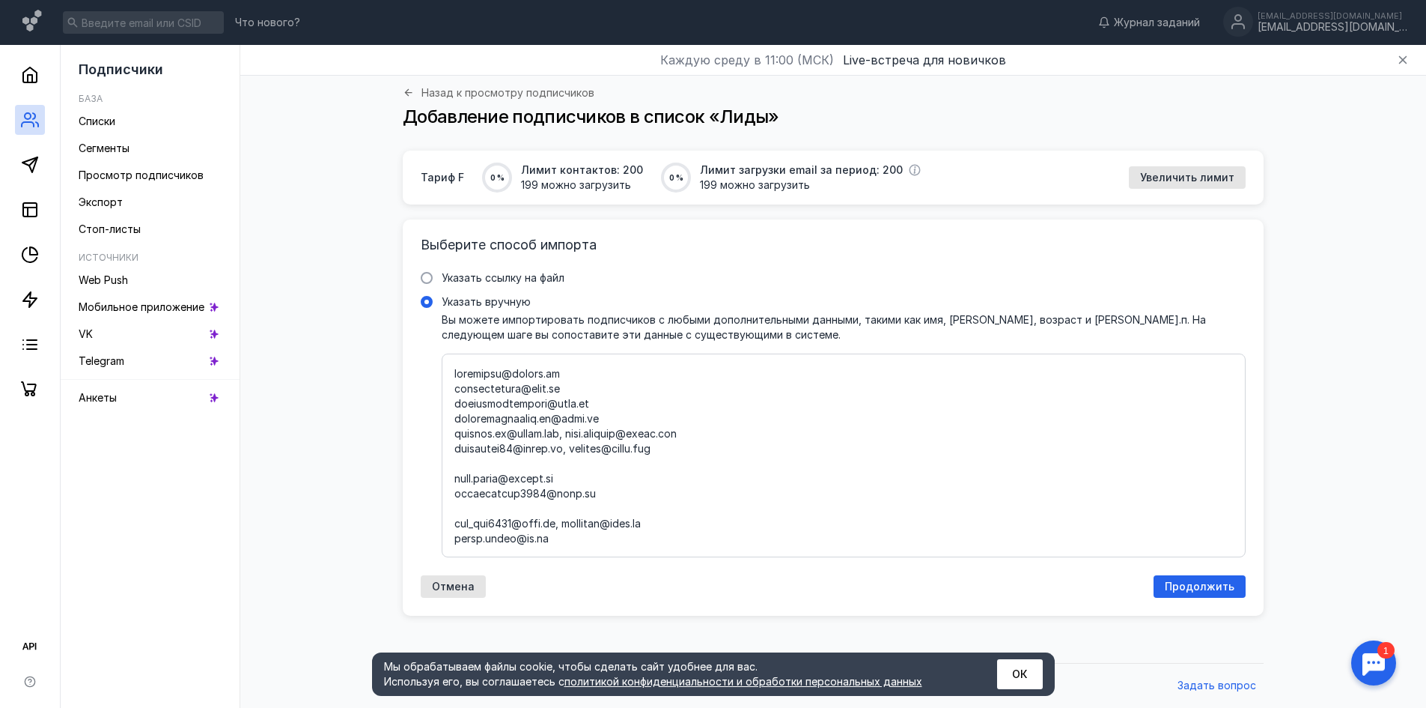
click at [568, 454] on textarea "Указать вручную Вы можете импортировать подписчиков с любыми дополнительными да…" at bounding box center [844, 455] width 779 height 178
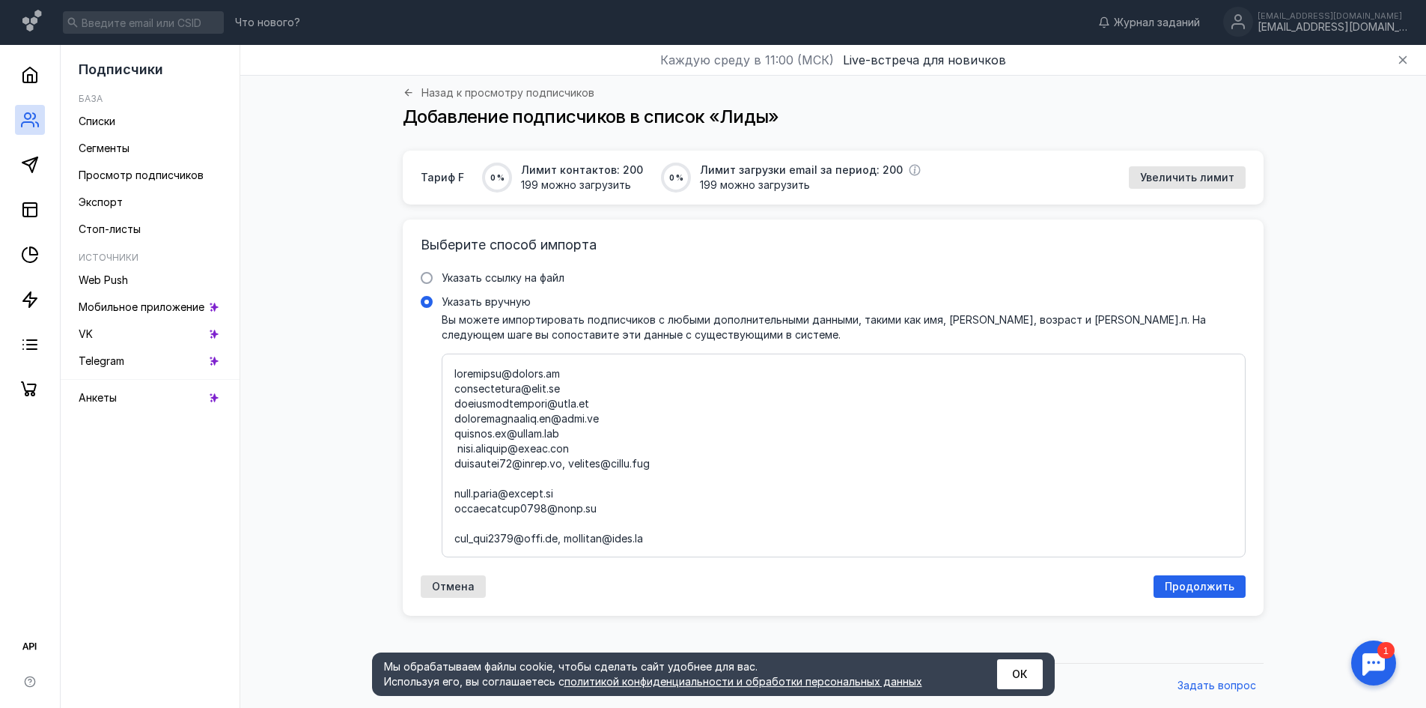
click at [457, 464] on textarea "Указать вручную Вы можете импортировать подписчиков с любыми дополнительными да…" at bounding box center [844, 455] width 779 height 178
click at [568, 483] on textarea "Указать вручную Вы можете импортировать подписчиков с любыми дополнительными да…" at bounding box center [844, 455] width 779 height 178
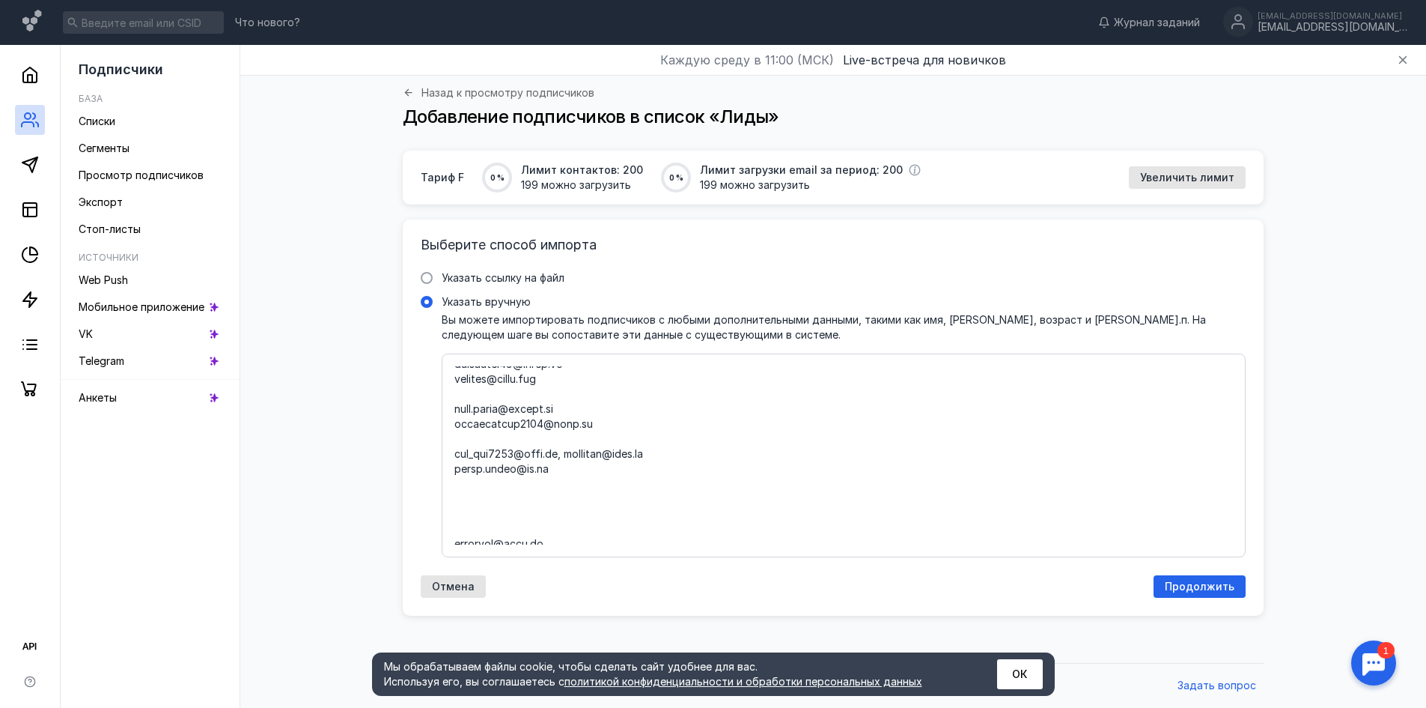
scroll to position [75, 0]
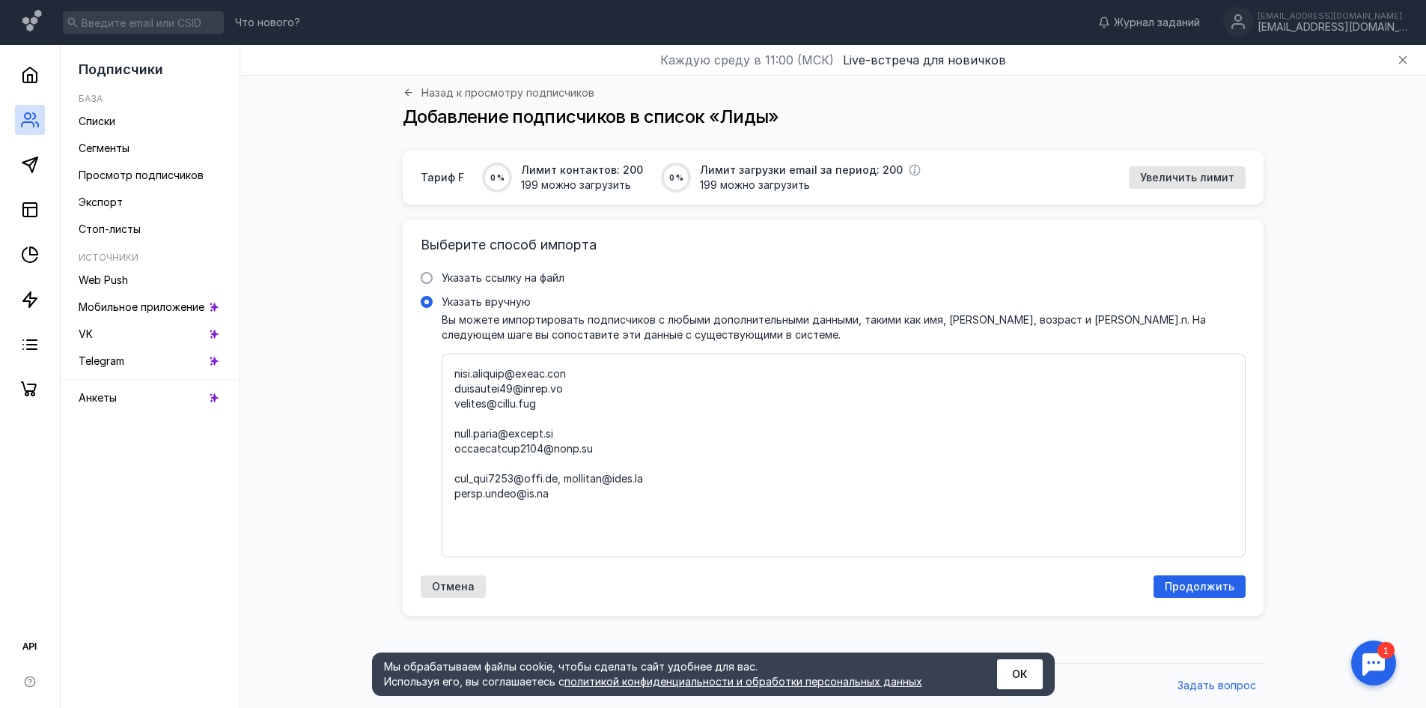
click at [453, 450] on div at bounding box center [844, 455] width 804 height 204
click at [0, 0] on input "Указать вручную" at bounding box center [0, 0] width 0 height 0
click at [455, 446] on textarea "Указать вручную Вы можете импортировать подписчиков с любыми дополнительными да…" at bounding box center [844, 455] width 779 height 178
click at [577, 484] on textarea "Указать вручную Вы можете импортировать подписчиков с любыми дополнительными да…" at bounding box center [844, 455] width 779 height 178
click at [455, 478] on textarea "Указать вручную Вы можете импортировать подписчиков с любыми дополнительными да…" at bounding box center [844, 455] width 779 height 178
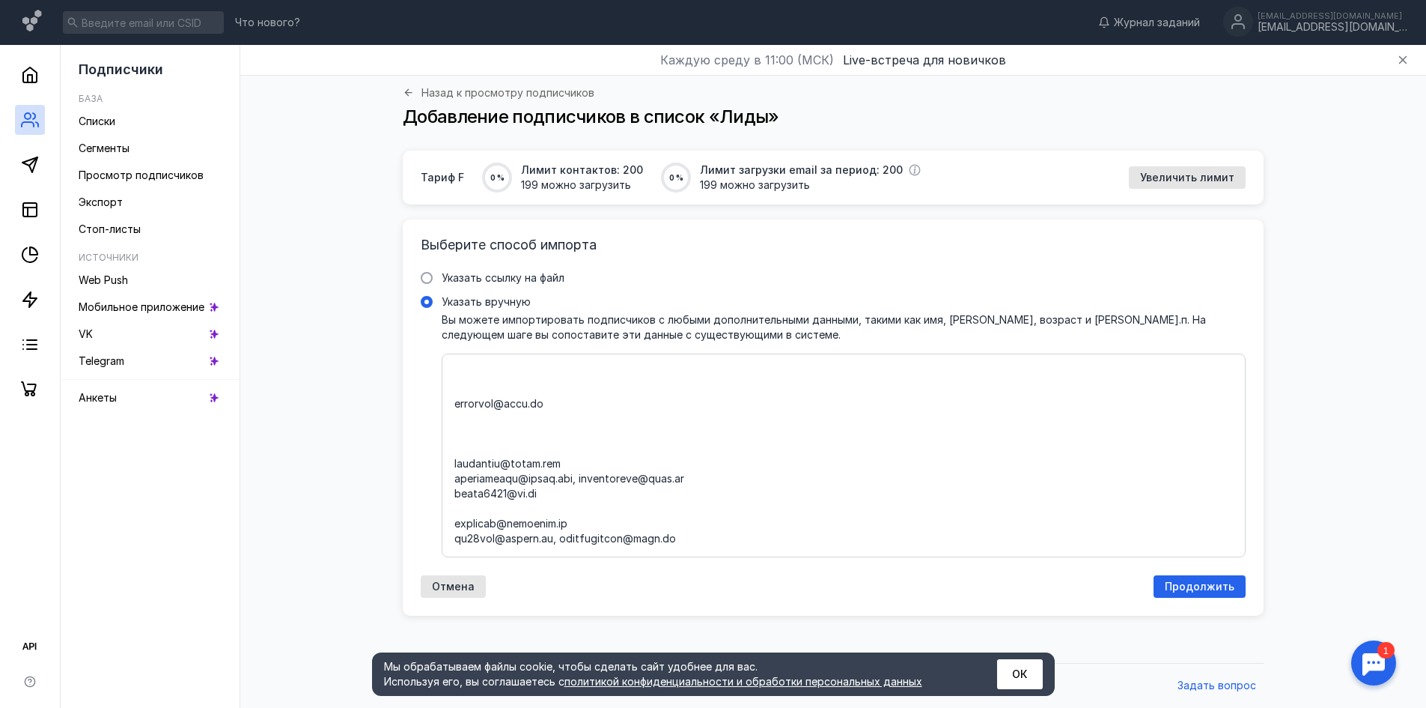
scroll to position [150, 0]
click at [455, 496] on textarea "Указать вручную Вы можете импортировать подписчиков с любыми дополнительными да…" at bounding box center [844, 455] width 779 height 178
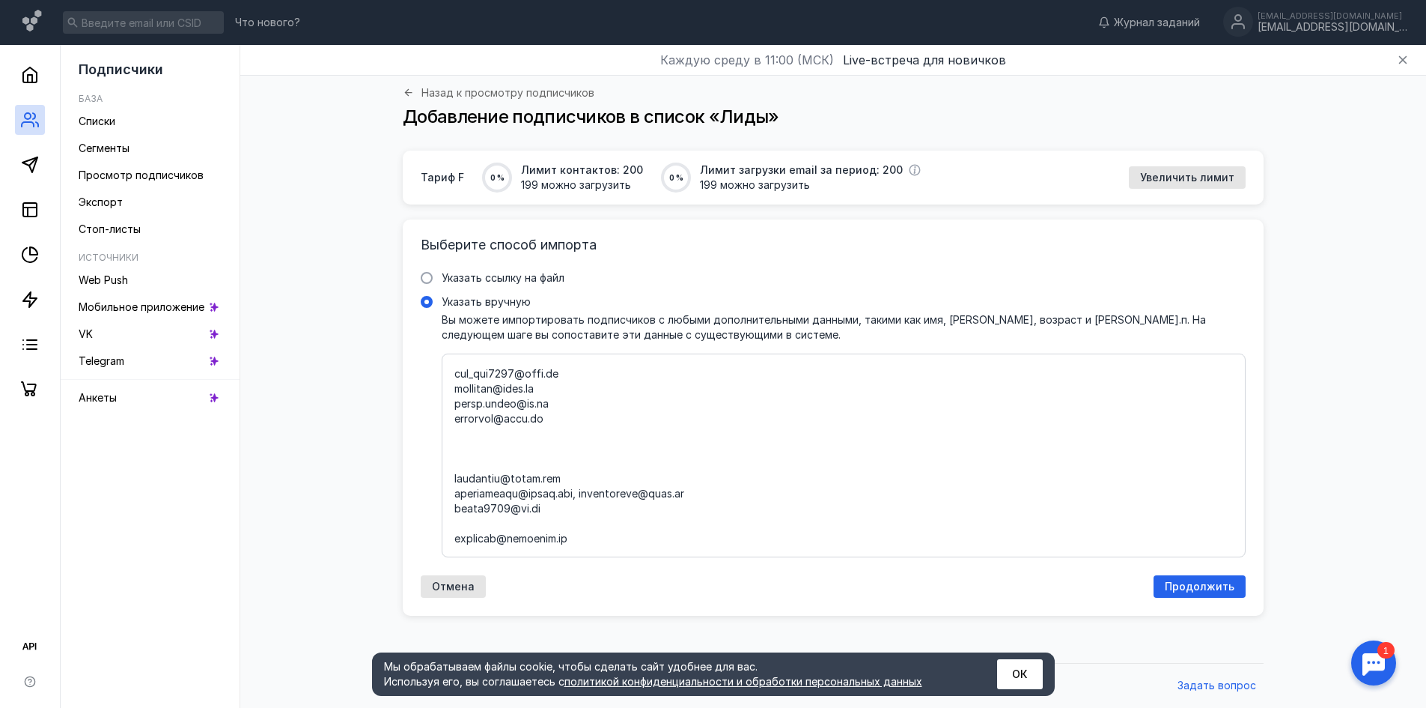
click at [455, 492] on textarea "Указать вручную Вы можете импортировать подписчиков с любыми дополнительными да…" at bounding box center [844, 455] width 779 height 178
click at [579, 470] on textarea "Указать вручную Вы можете импортировать подписчиков с любыми дополнительными да…" at bounding box center [844, 455] width 779 height 178
click at [457, 482] on textarea "Указать вручную Вы можете импортировать подписчиков с любыми дополнительными да…" at bounding box center [844, 455] width 779 height 178
click at [455, 450] on textarea "Указать вручную Вы можете импортировать подписчиков с любыми дополнительными да…" at bounding box center [844, 455] width 779 height 178
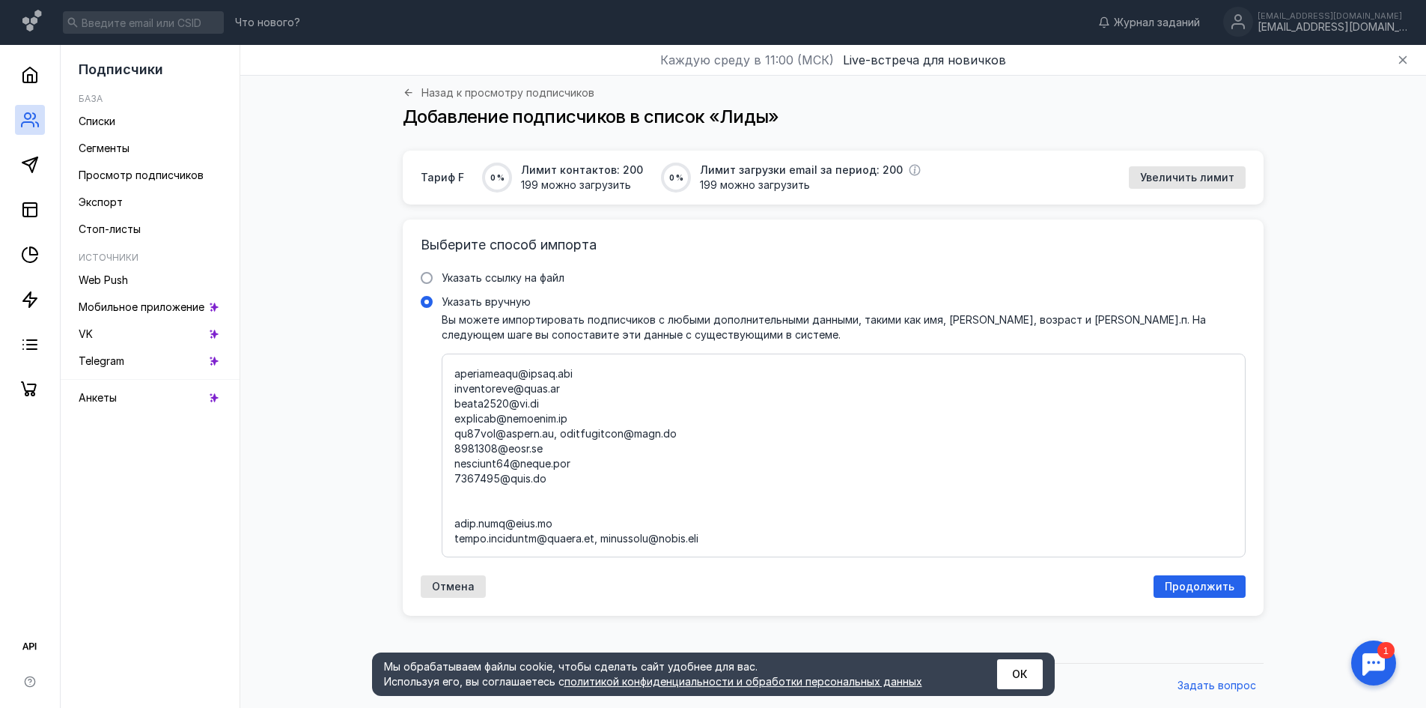
click at [550, 454] on textarea "Указать вручную Вы можете импортировать подписчиков с любыми дополнительными да…" at bounding box center [844, 455] width 779 height 178
click at [458, 464] on textarea "Указать вручную Вы можете импортировать подписчиков с любыми дополнительными да…" at bounding box center [844, 455] width 779 height 178
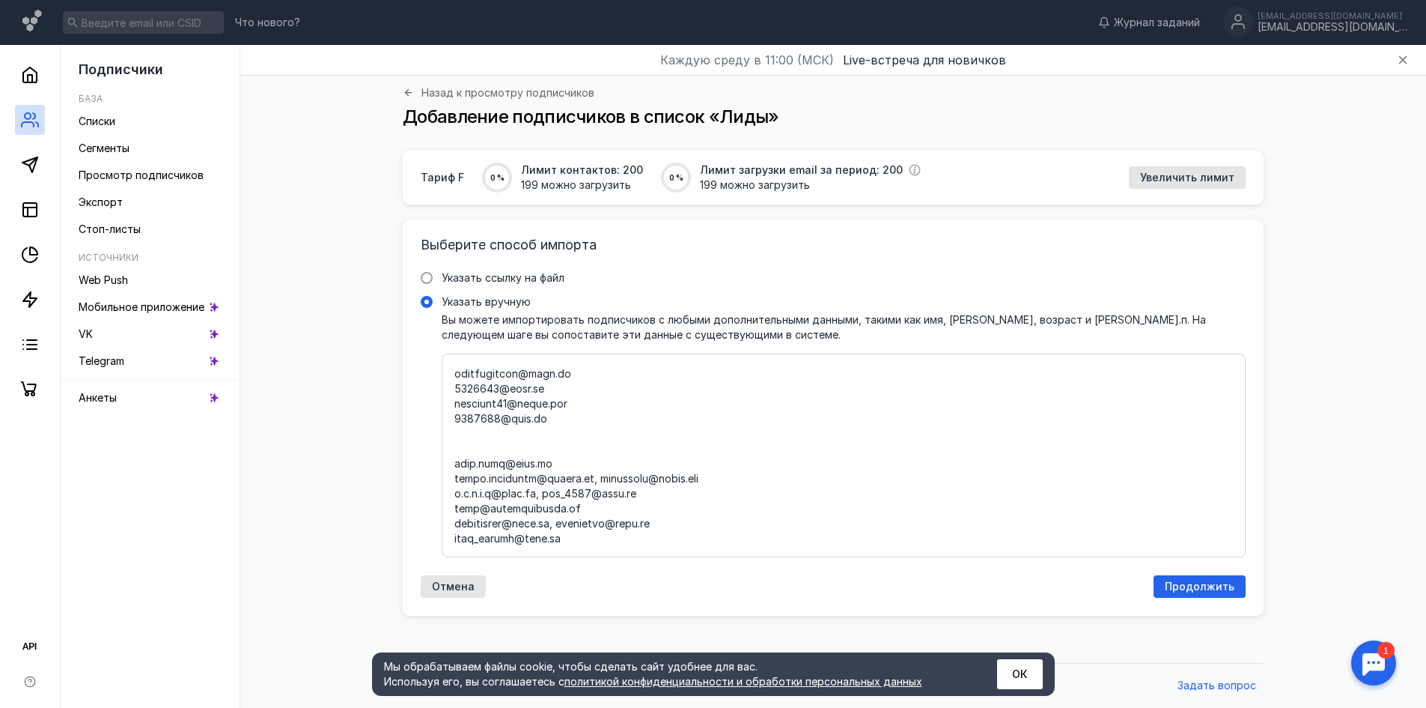
click at [455, 479] on textarea "Указать вручную Вы можете импортировать подписчиков с любыми дополнительными да…" at bounding box center [844, 455] width 779 height 178
click at [597, 467] on textarea "Указать вручную Вы можете импортировать подписчиков с любыми дополнительными да…" at bounding box center [844, 455] width 779 height 178
click at [458, 482] on textarea "Указать вручную Вы можете импортировать подписчиков с любыми дополнительными да…" at bounding box center [844, 455] width 779 height 178
click at [534, 497] on textarea "Указать вручную Вы можете импортировать подписчиков с любыми дополнительными да…" at bounding box center [844, 455] width 779 height 178
click at [539, 497] on textarea "Указать вручную Вы можете импортировать подписчиков с любыми дополнительными да…" at bounding box center [844, 455] width 779 height 178
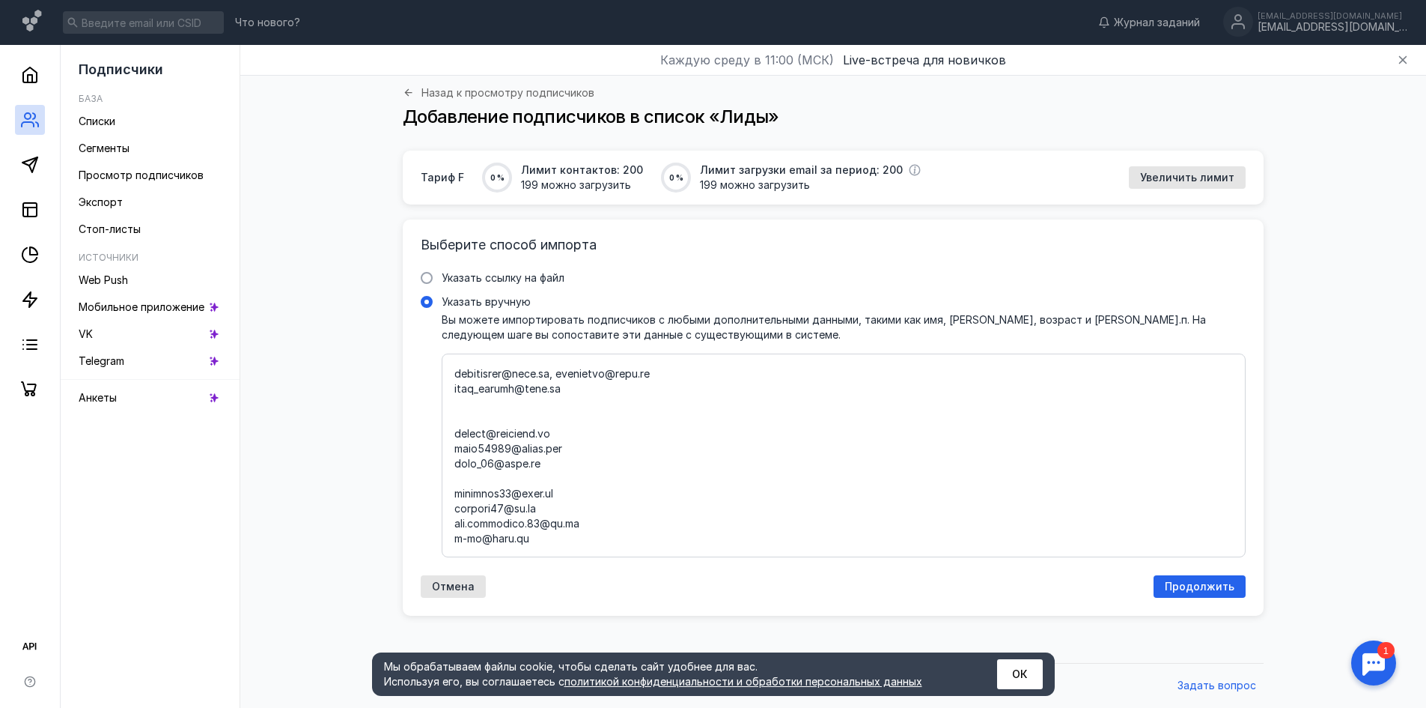
scroll to position [374, 0]
click at [454, 524] on div at bounding box center [844, 455] width 804 height 204
click at [0, 0] on input "Указать вручную" at bounding box center [0, 0] width 0 height 0
click at [455, 524] on textarea "Указать вручную Вы можете импортировать подписчиков с любыми дополнительными да…" at bounding box center [844, 455] width 779 height 178
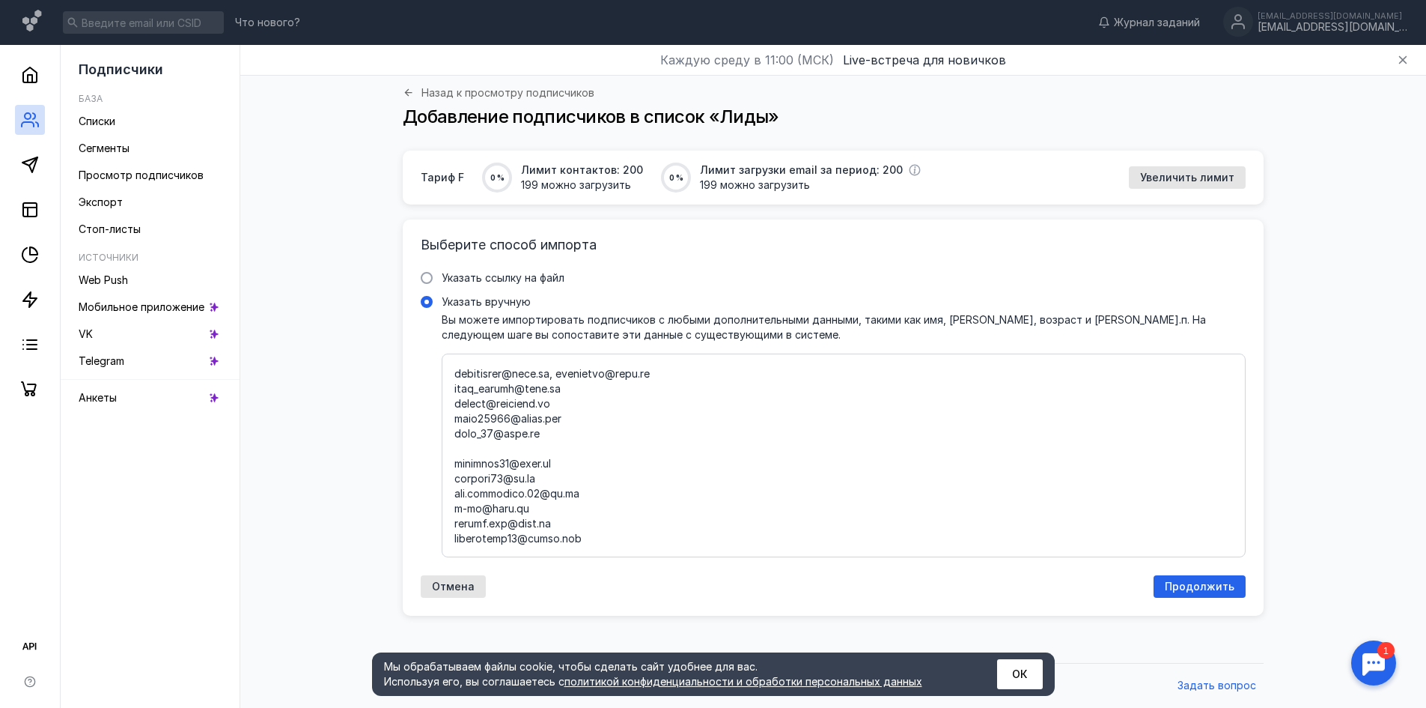
click at [456, 480] on textarea "Указать вручную Вы можете импортировать подписчиков с любыми дополнительными да…" at bounding box center [844, 455] width 779 height 178
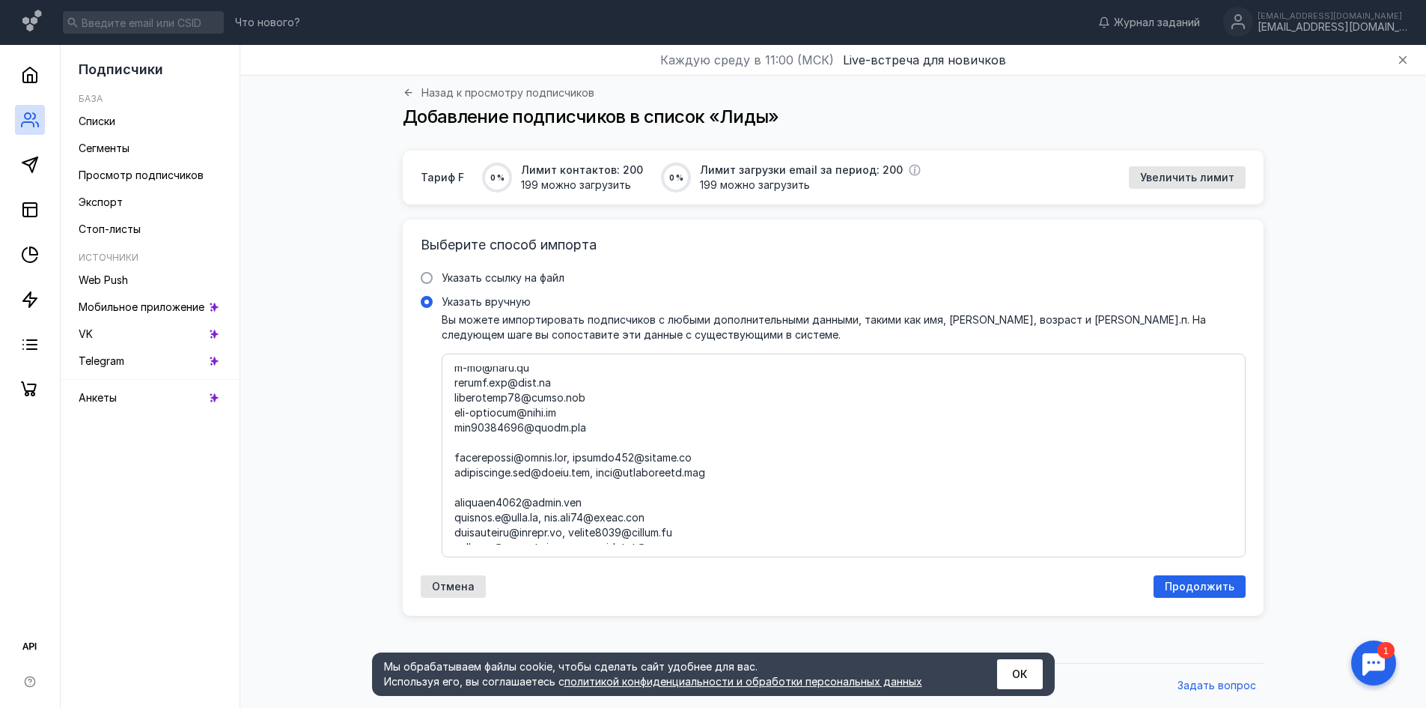
scroll to position [599, 0]
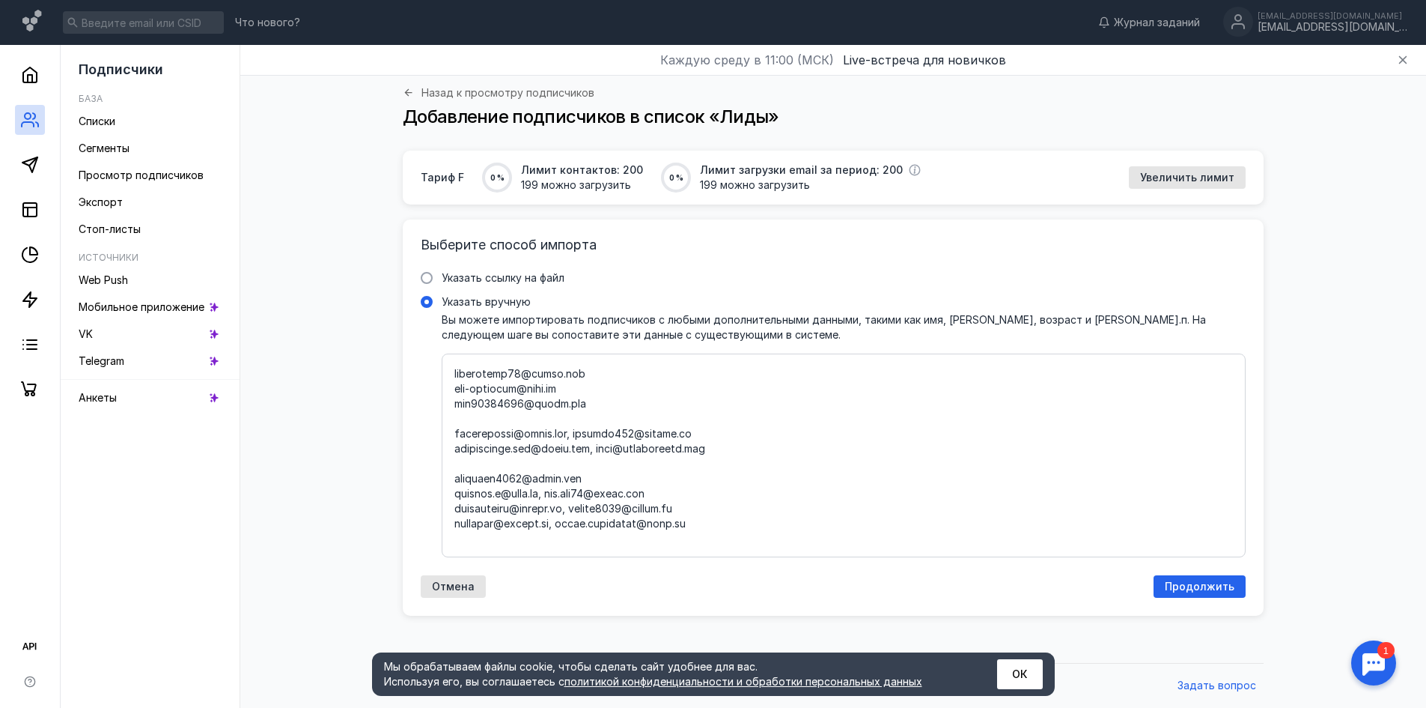
click at [456, 451] on textarea "Указать вручную Вы можете импортировать подписчиков с любыми дополнительными да…" at bounding box center [844, 455] width 779 height 178
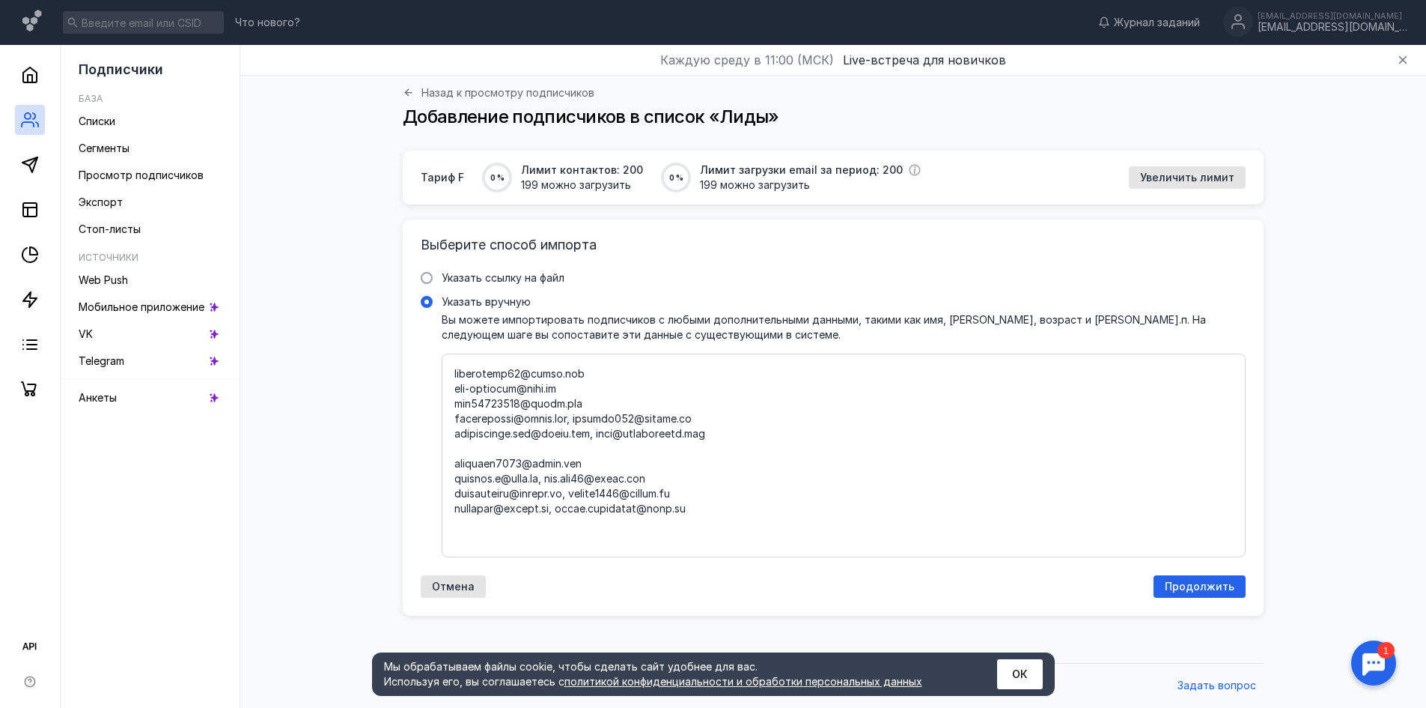
click at [582, 437] on textarea "Указать вручную Вы можете импортировать подписчиков с любыми дополнительными да…" at bounding box center [844, 455] width 779 height 178
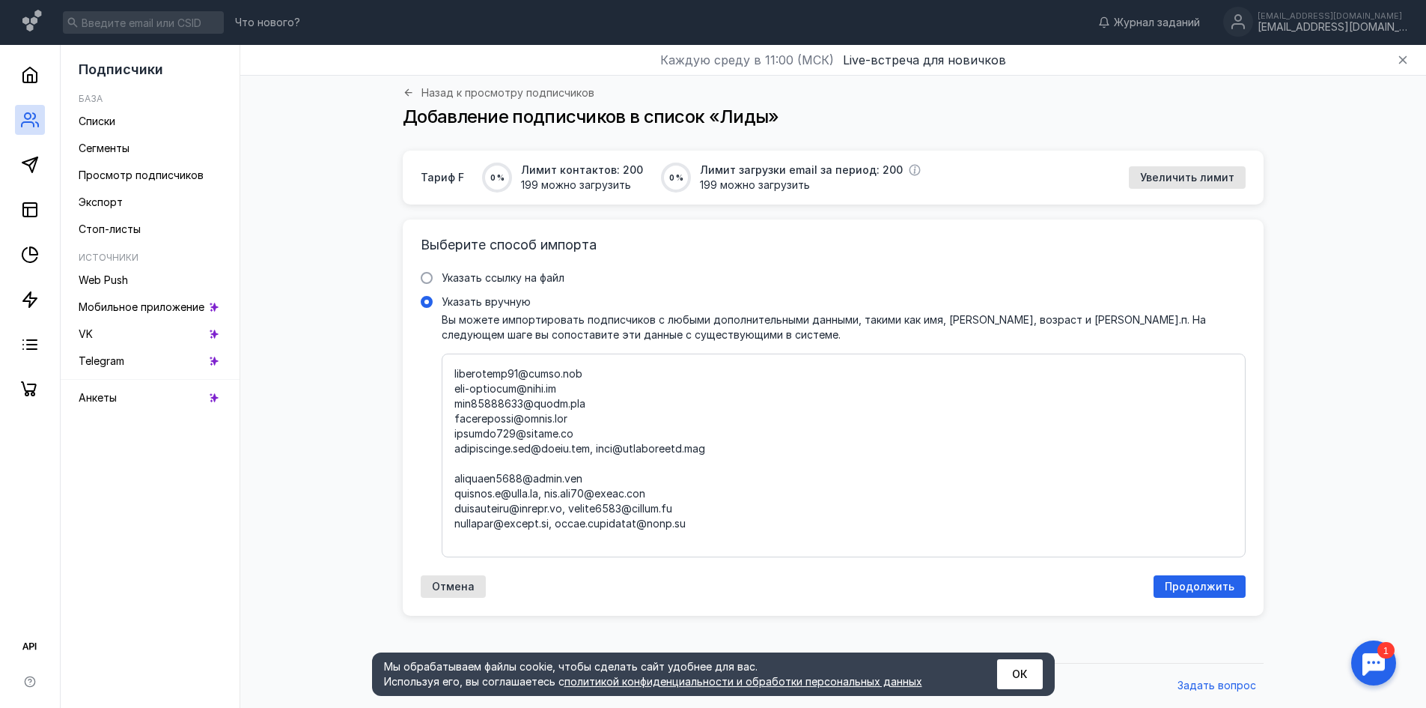
click at [598, 466] on textarea "Указать вручную Вы можете импортировать подписчиков с любыми дополнительными да…" at bounding box center [844, 455] width 779 height 178
click at [457, 478] on textarea "Указать вручную Вы можете импортировать подписчиков с любыми дополнительными да…" at bounding box center [844, 455] width 779 height 178
click at [455, 511] on textarea "Указать вручную Вы можете импортировать подписчиков с любыми дополнительными да…" at bounding box center [844, 455] width 779 height 178
click at [548, 512] on textarea "Указать вручную Вы можете импортировать подписчиков с любыми дополнительными да…" at bounding box center [844, 455] width 779 height 178
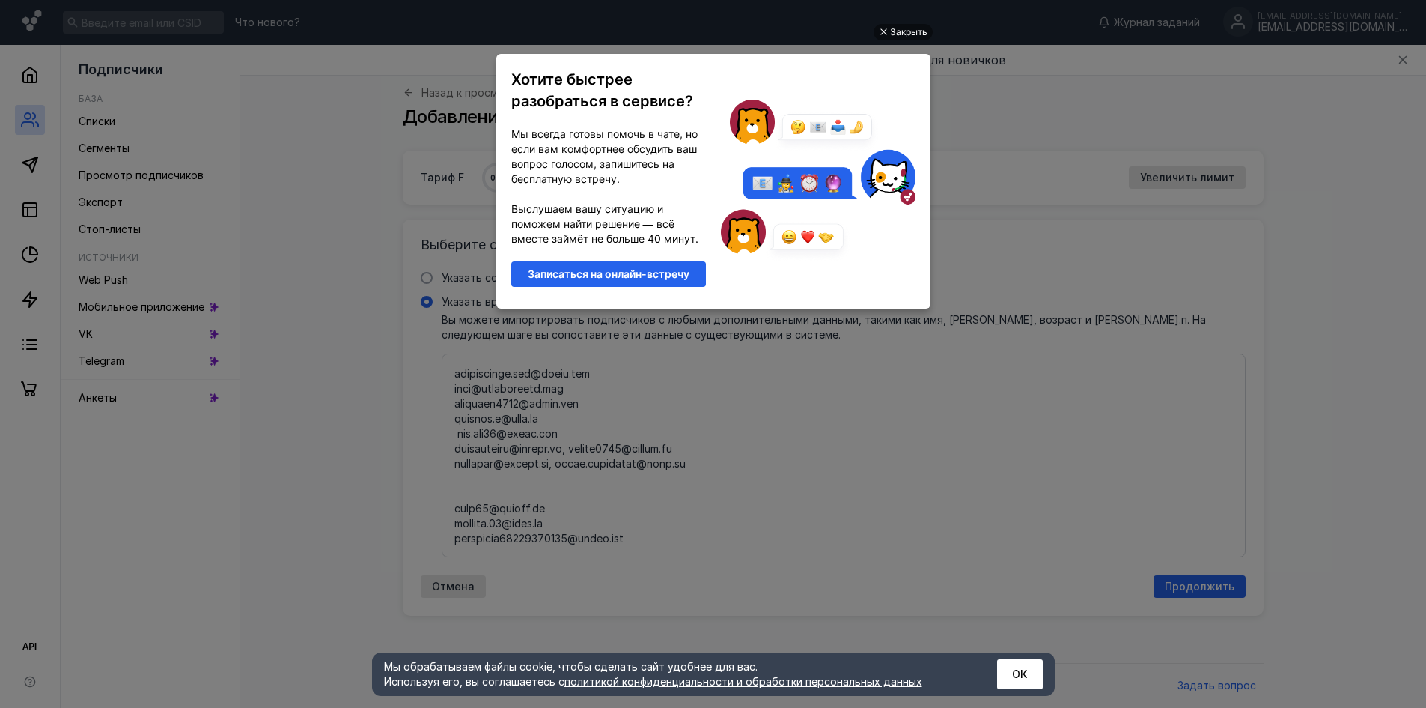
scroll to position [0, 0]
click at [902, 35] on div "Закрыть" at bounding box center [908, 32] width 37 height 16
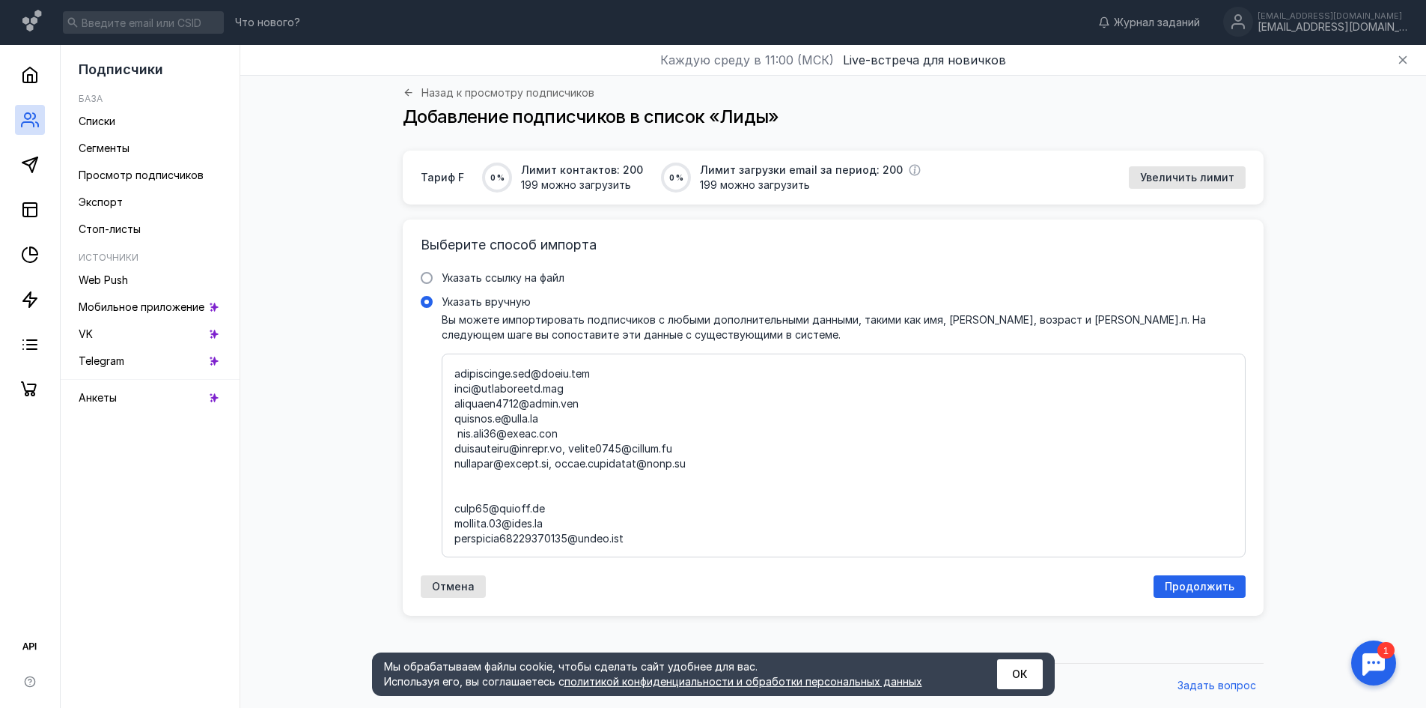
click at [459, 451] on textarea "Указать вручную Вы можете импортировать подписчиков с любыми дополнительными да…" at bounding box center [844, 455] width 779 height 178
click at [578, 464] on textarea "Указать вручную Вы можете импортировать подписчиков с любыми дополнительными да…" at bounding box center [844, 455] width 779 height 178
click at [458, 480] on textarea "Указать вручную Вы можете импортировать подписчиков с любыми дополнительными да…" at bounding box center [844, 455] width 779 height 178
click at [558, 498] on textarea "Указать вручную Вы можете импортировать подписчиков с любыми дополнительными да…" at bounding box center [844, 455] width 779 height 178
click at [458, 509] on textarea "Указать вручную Вы можете импортировать подписчиков с любыми дополнительными да…" at bounding box center [844, 455] width 779 height 178
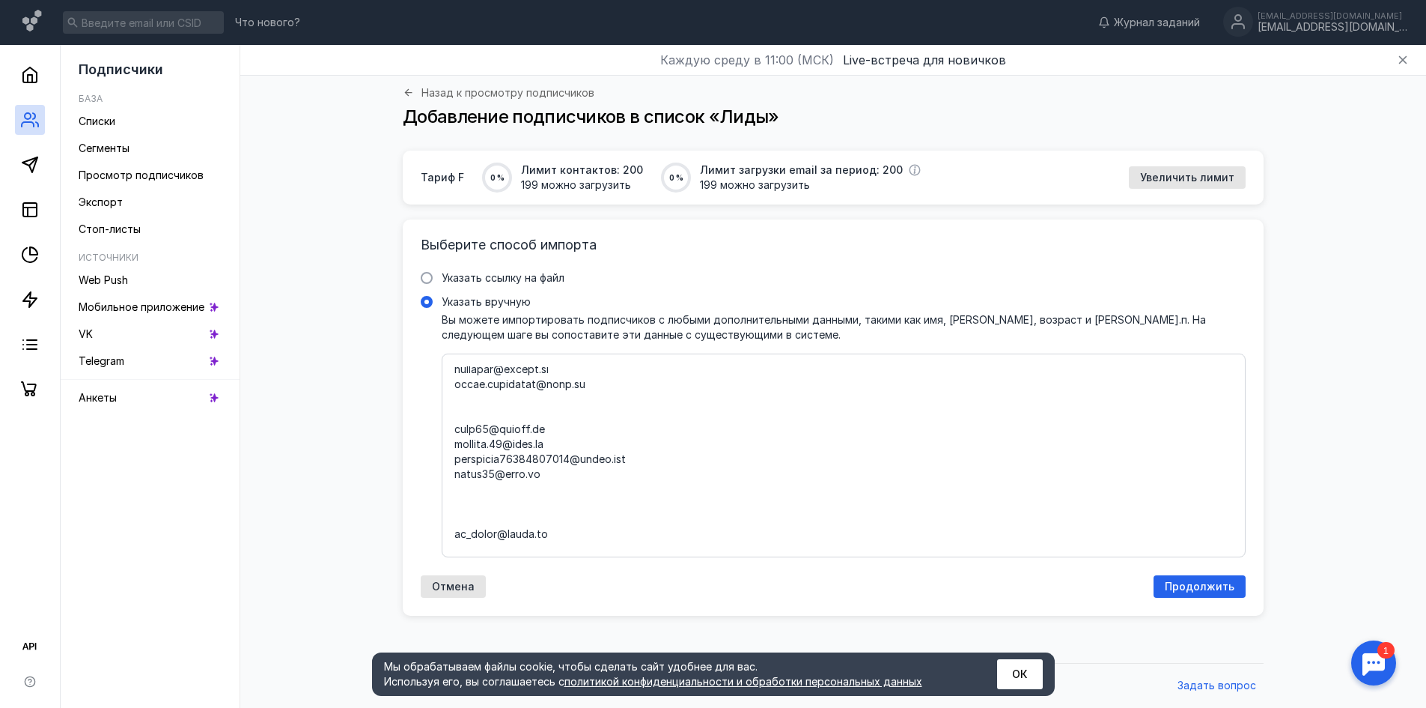
scroll to position [749, 0]
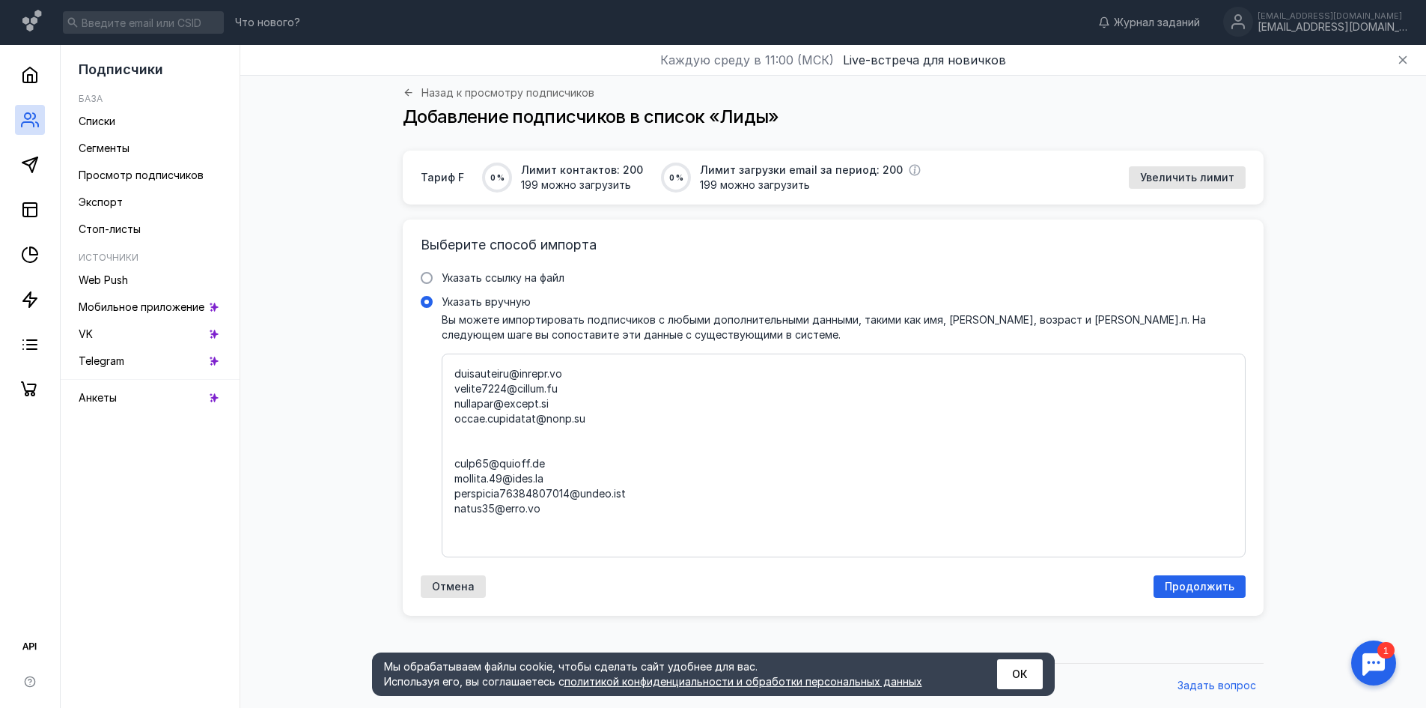
click at [456, 481] on textarea "Указать вручную Вы можете импортировать подписчиков с любыми дополнительными да…" at bounding box center [844, 455] width 779 height 178
click at [455, 478] on textarea "Указать вручную Вы можете импортировать подписчиков с любыми дополнительными да…" at bounding box center [844, 455] width 779 height 178
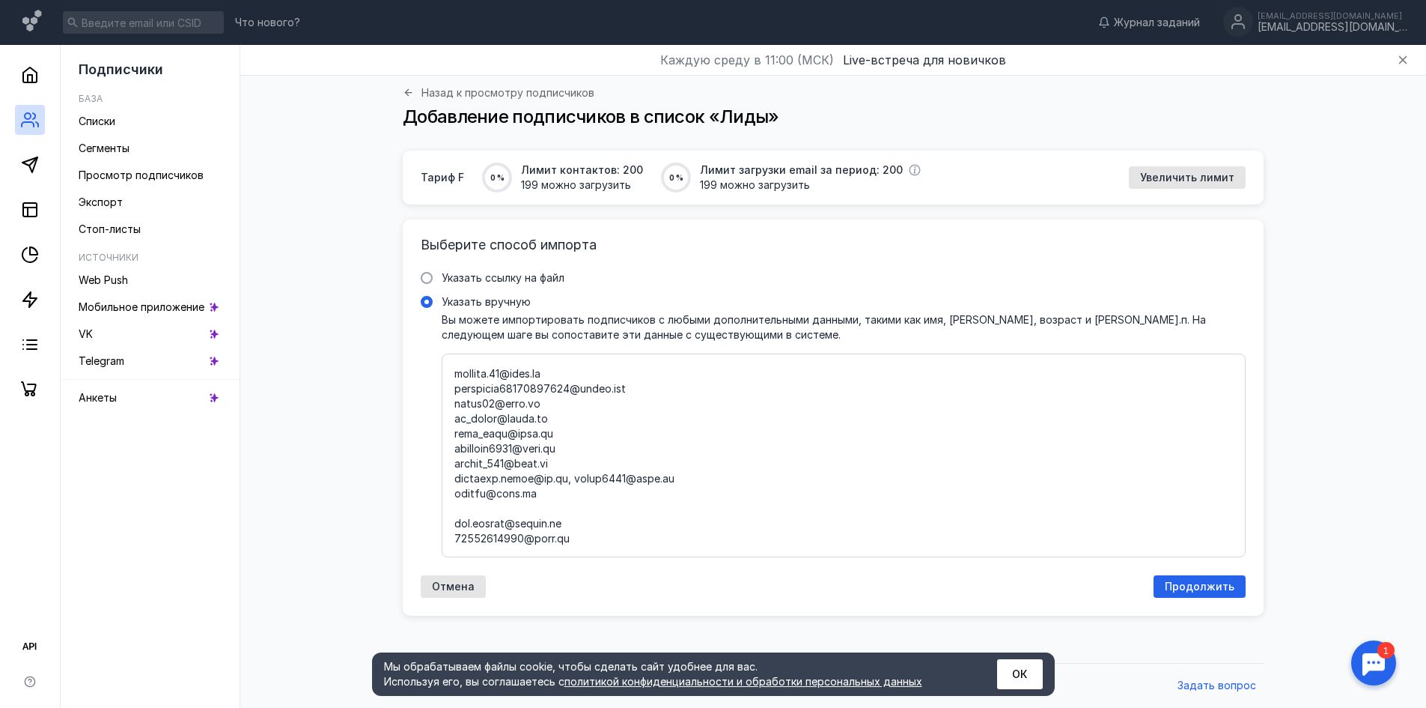
click at [565, 498] on textarea "Указать вручную Вы можете импортировать подписчиков с любыми дополнительными да…" at bounding box center [844, 455] width 779 height 178
click at [572, 495] on textarea "Указать вручную Вы можете импортировать подписчиков с любыми дополнительными да…" at bounding box center [844, 455] width 779 height 178
click at [455, 479] on textarea "Указать вручную Вы можете импортировать подписчиков с любыми дополнительными да…" at bounding box center [844, 455] width 779 height 178
click at [455, 508] on textarea "Указать вручную Вы можете импортировать подписчиков с любыми дополнительными да…" at bounding box center [844, 455] width 779 height 178
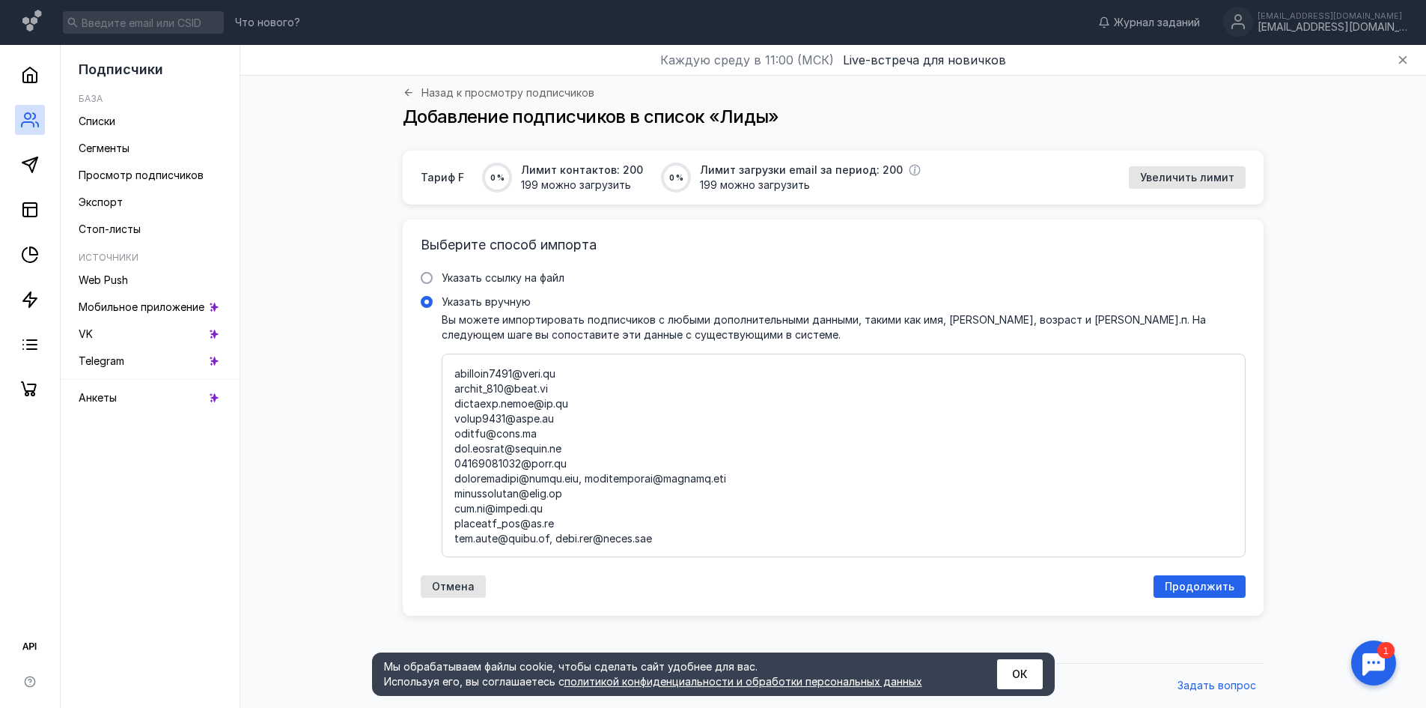
click at [583, 496] on textarea "Указать вручную Вы можете импортировать подписчиков с любыми дополнительными да…" at bounding box center [844, 455] width 779 height 178
click at [581, 498] on textarea "Указать вручную Вы можете импортировать подписчиков с любыми дополнительными да…" at bounding box center [844, 455] width 779 height 178
click at [585, 496] on textarea "Указать вручную Вы можете импортировать подписчиков с любыми дополнительными да…" at bounding box center [844, 455] width 779 height 178
click at [552, 421] on textarea "Указать вручную Вы можете импортировать подписчиков с любыми дополнительными да…" at bounding box center [844, 455] width 779 height 178
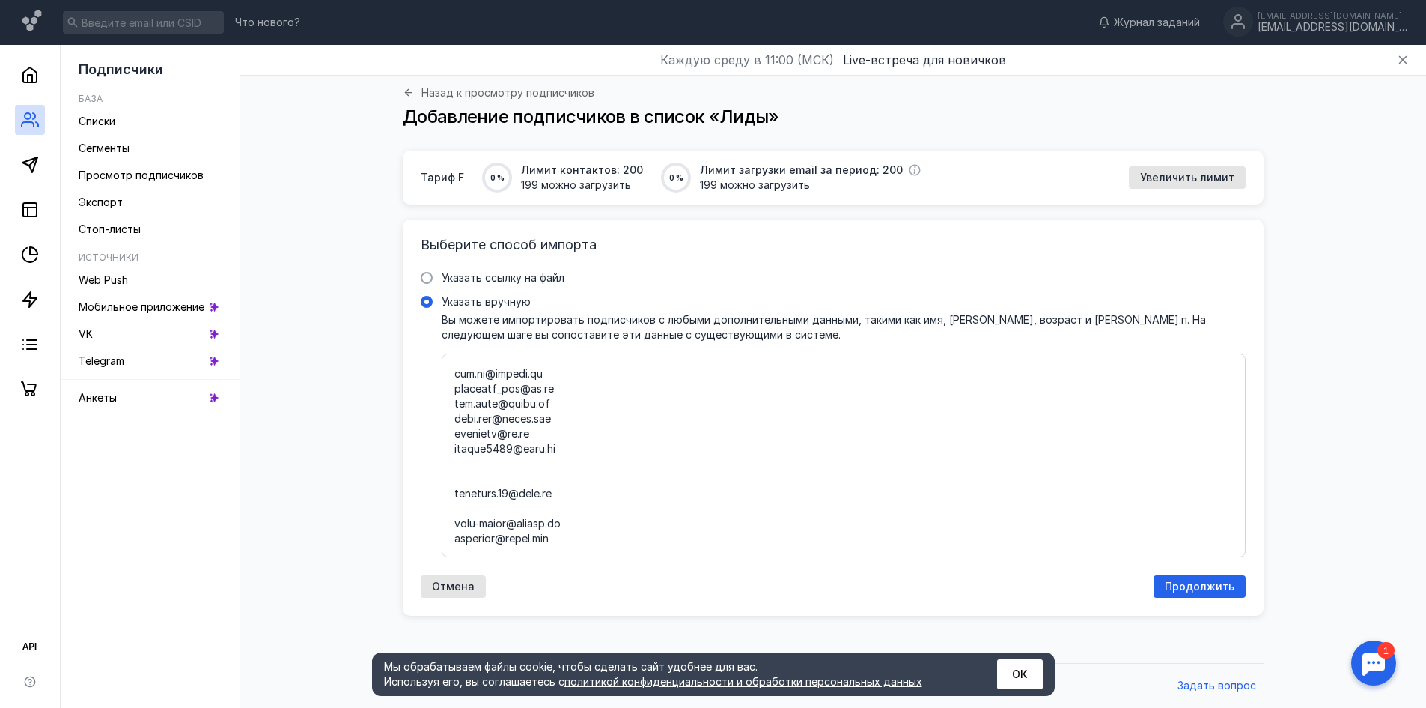
click at [456, 510] on textarea "Указать вручную Вы можете импортировать подписчиков с любыми дополнительными да…" at bounding box center [844, 455] width 779 height 178
click at [454, 511] on div at bounding box center [844, 455] width 804 height 204
click at [0, 0] on input "Указать вручную" at bounding box center [0, 0] width 0 height 0
click at [455, 509] on textarea "Указать вручную Вы можете импортировать подписчиков с любыми дополнительными да…" at bounding box center [844, 455] width 779 height 178
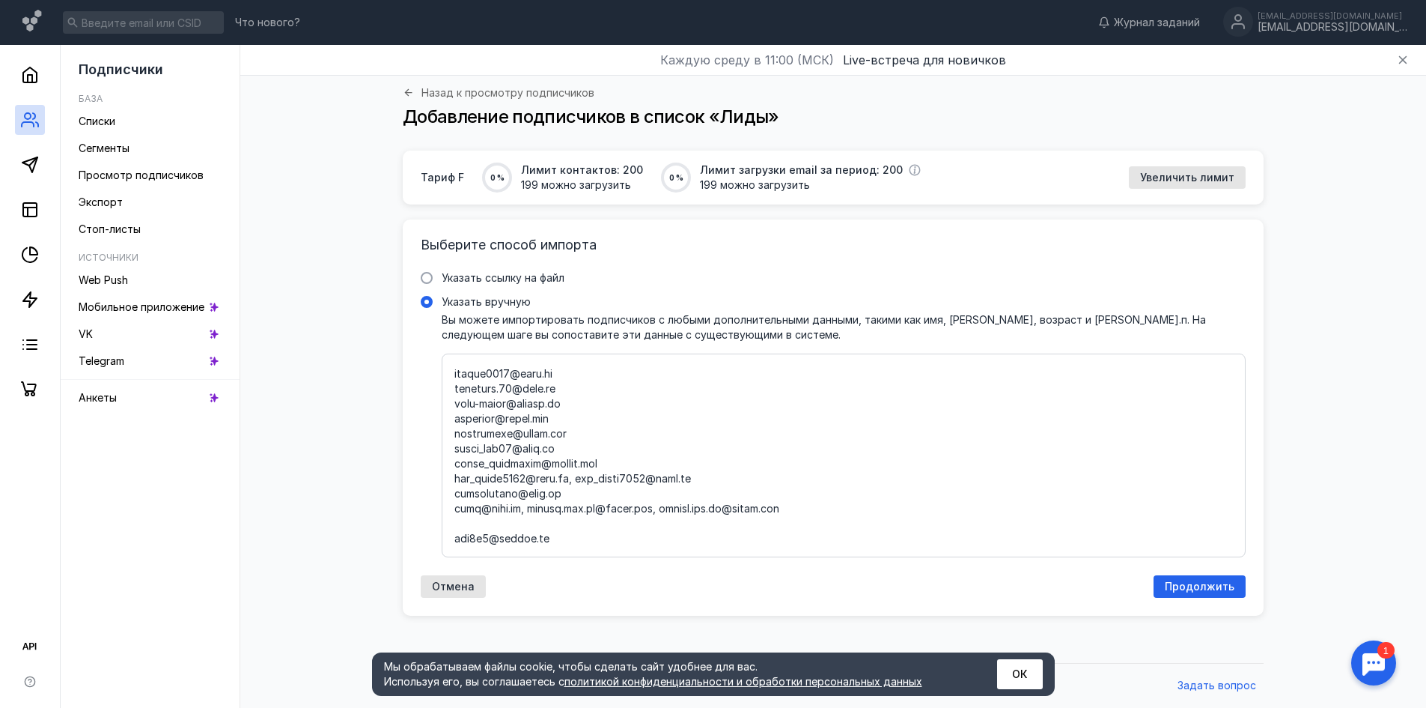
click at [565, 496] on textarea "Указать вручную Вы можете импортировать подписчиков с любыми дополнительными да…" at bounding box center [844, 455] width 779 height 178
click at [458, 511] on textarea "Указать вручную Вы можете импортировать подписчиков с любыми дополнительными да…" at bounding box center [844, 455] width 779 height 178
drag, startPoint x: 566, startPoint y: 512, endPoint x: 449, endPoint y: 509, distance: 116.9
click at [449, 509] on div at bounding box center [844, 455] width 804 height 204
drag, startPoint x: 519, startPoint y: 526, endPoint x: 809, endPoint y: 526, distance: 289.8
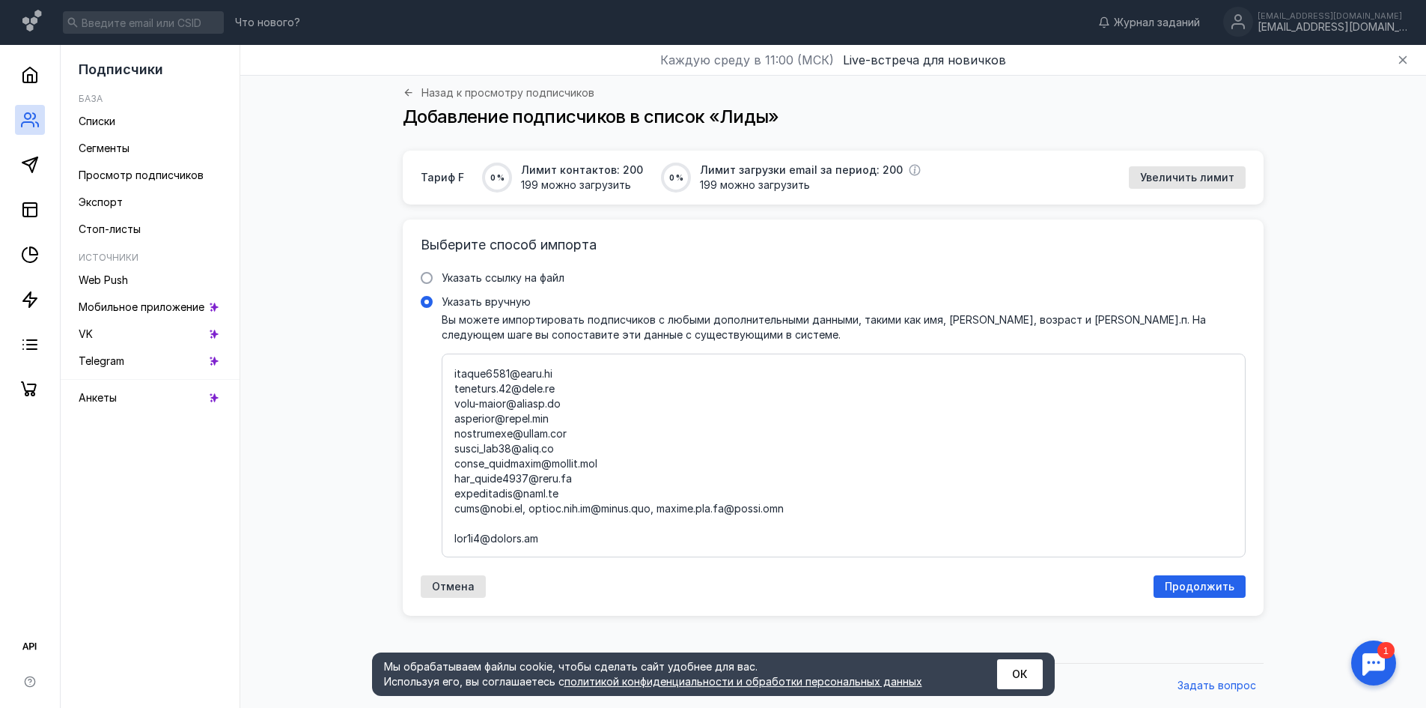
click at [809, 526] on textarea "Указать вручную Вы можете импортировать подписчиков с любыми дополнительными да…" at bounding box center [844, 455] width 779 height 178
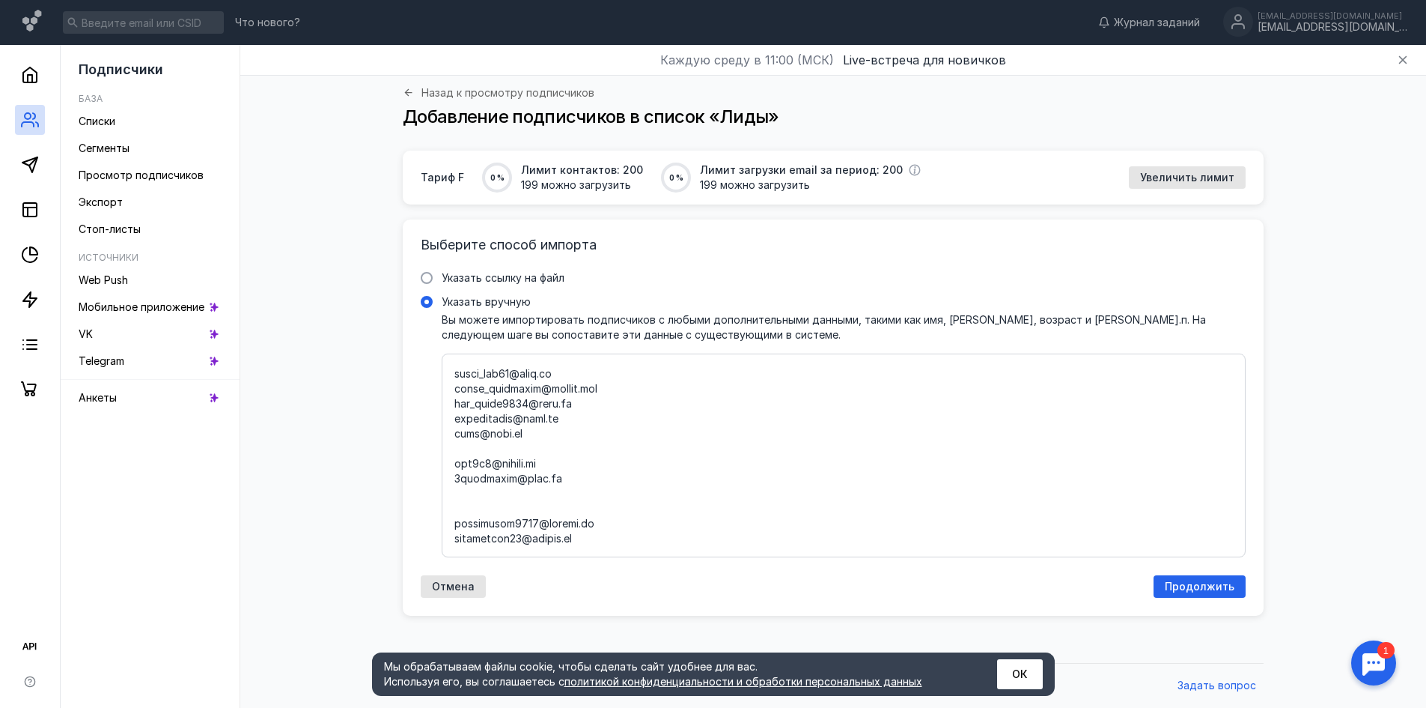
click at [455, 479] on textarea "Указать вручную Вы можете импортировать подписчиков с любыми дополнительными да…" at bounding box center [844, 455] width 779 height 178
click at [453, 520] on div at bounding box center [844, 455] width 804 height 204
click at [0, 0] on input "Указать вручную" at bounding box center [0, 0] width 0 height 0
click at [455, 520] on textarea "Указать вручную Вы можете импортировать подписчиков с любыми дополнительными да…" at bounding box center [844, 455] width 779 height 178
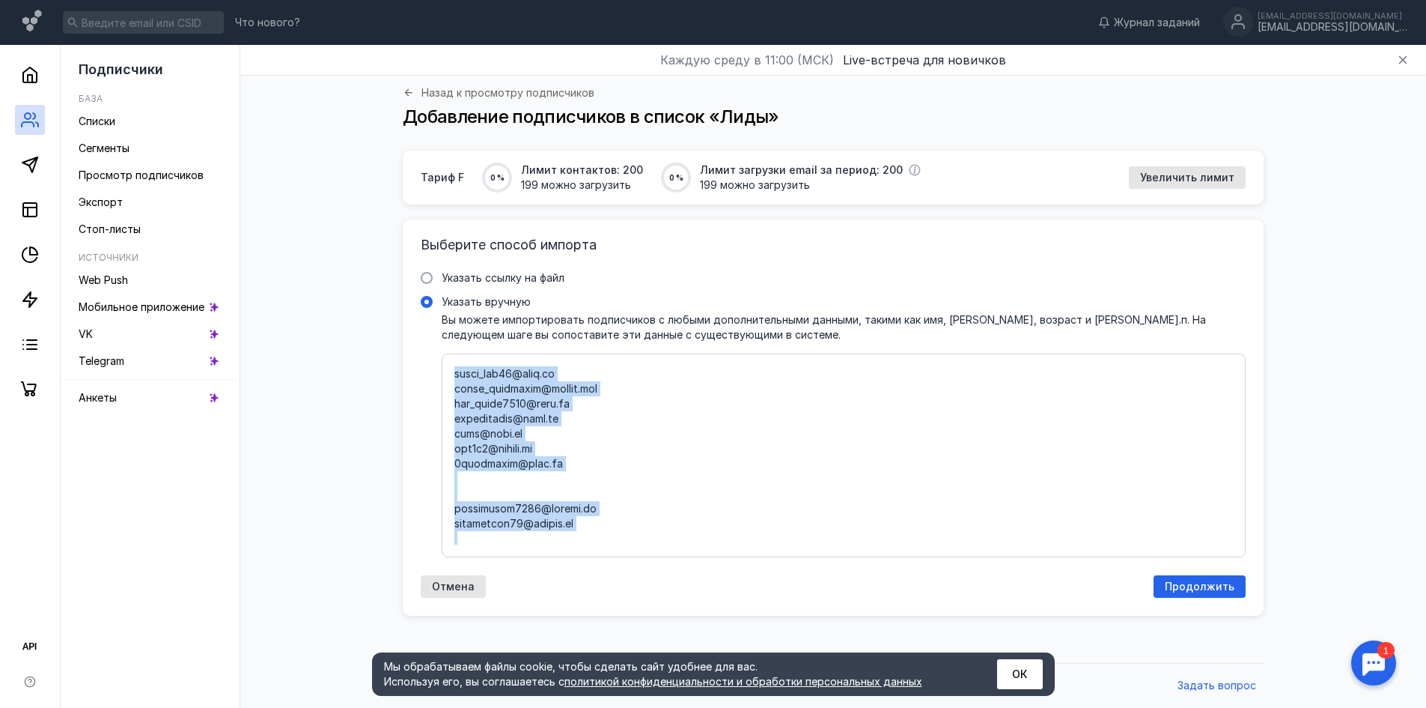
click at [453, 521] on div at bounding box center [844, 455] width 804 height 204
click at [0, 0] on input "Указать вручную" at bounding box center [0, 0] width 0 height 0
click at [466, 519] on textarea "Указать вручную Вы можете импортировать подписчиков с любыми дополнительными да…" at bounding box center [844, 455] width 779 height 178
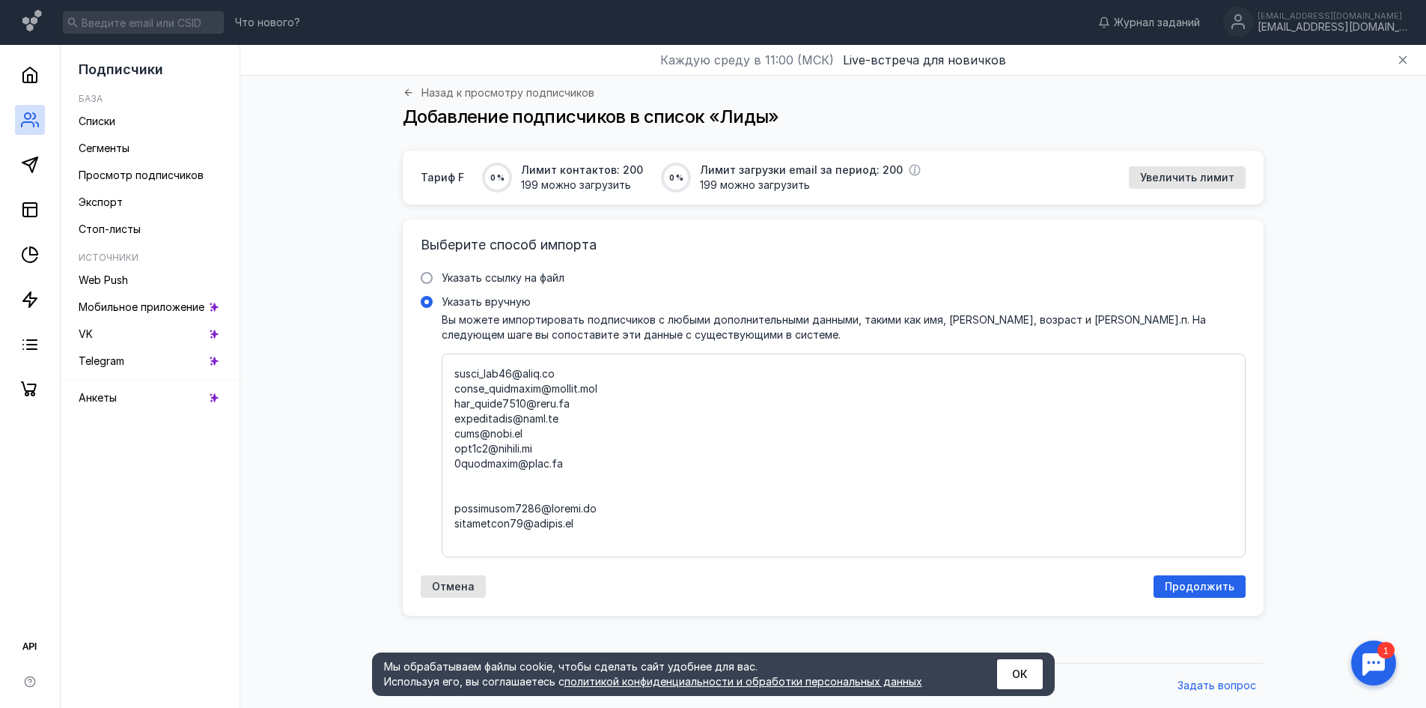
click at [455, 522] on textarea "Указать вручную Вы можете импортировать подписчиков с любыми дополнительными да…" at bounding box center [844, 455] width 779 height 178
click at [456, 539] on textarea "Указать вручную Вы можете импортировать подписчиков с любыми дополнительными да…" at bounding box center [844, 455] width 779 height 178
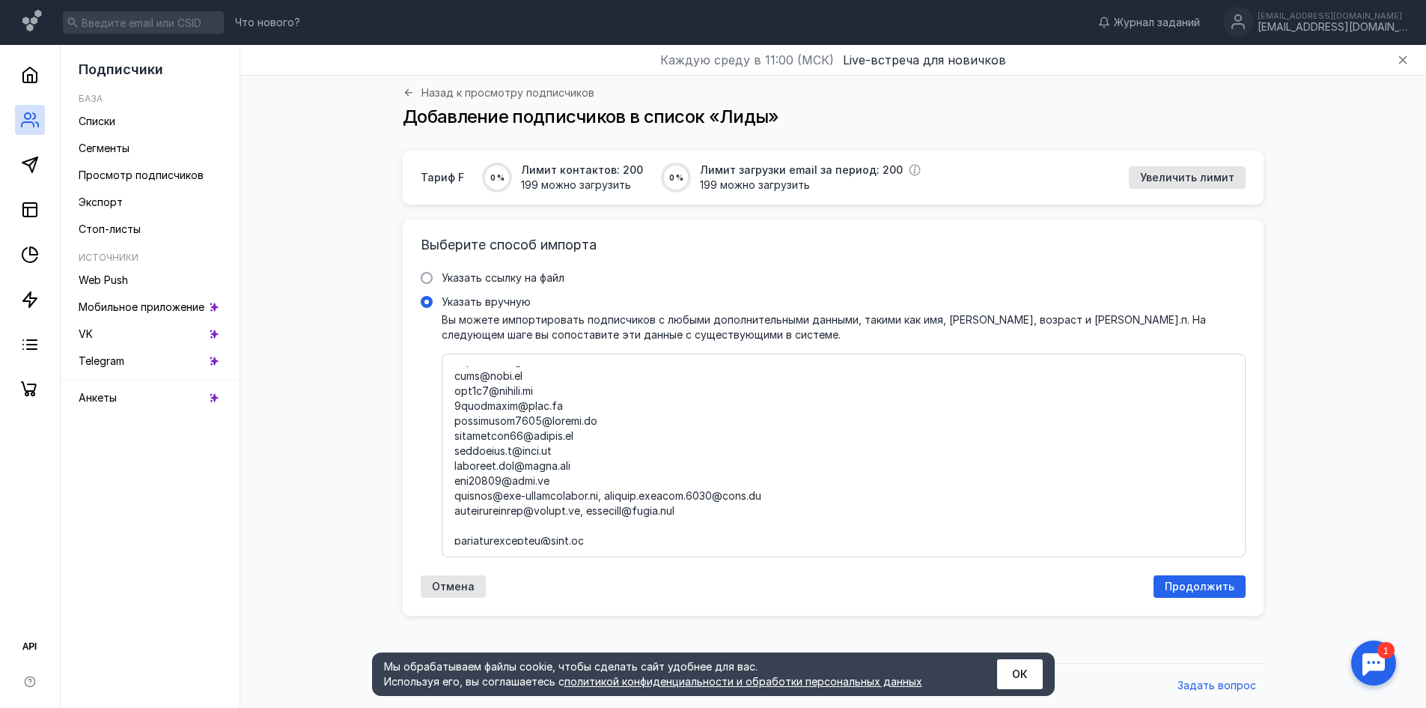
scroll to position [1348, 0]
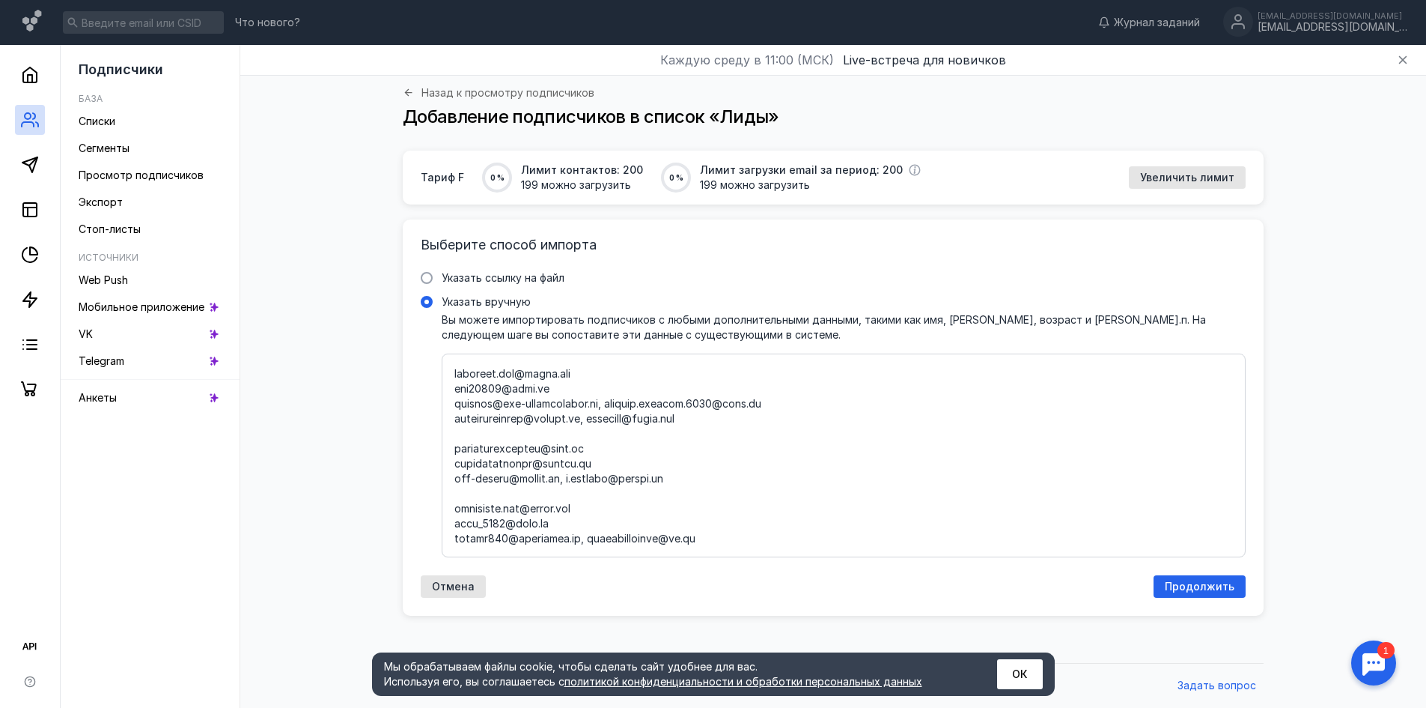
click at [456, 467] on textarea "Указать вручную Вы можете импортировать подписчиков с любыми дополнительными да…" at bounding box center [844, 455] width 779 height 178
drag, startPoint x: 603, startPoint y: 420, endPoint x: 448, endPoint y: 421, distance: 155.0
click at [448, 421] on div at bounding box center [844, 455] width 804 height 204
click at [591, 437] on textarea "Указать вручную Вы можете импортировать подписчиков с любыми дополнительными да…" at bounding box center [844, 455] width 779 height 178
click at [592, 437] on textarea "Указать вручную Вы можете импортировать подписчиков с любыми дополнительными да…" at bounding box center [844, 455] width 779 height 178
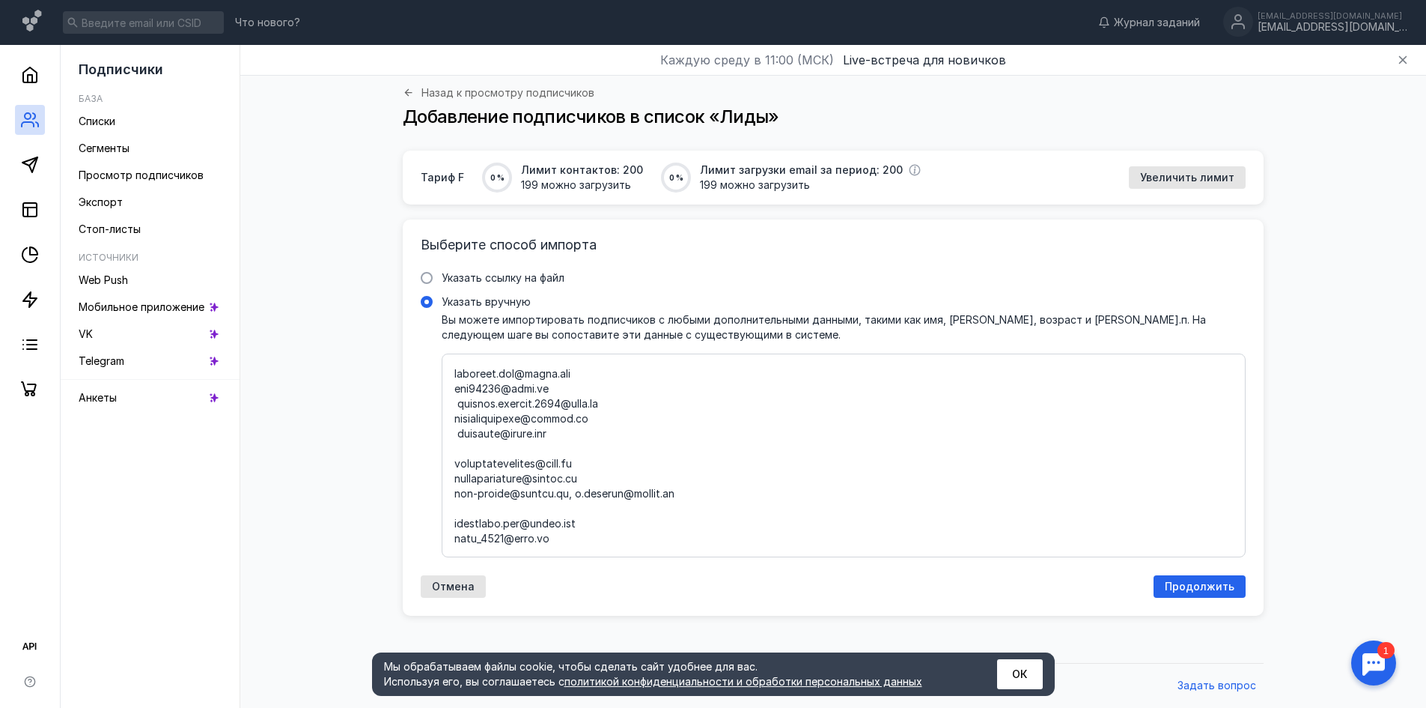
click at [458, 454] on textarea "Указать вручную Вы можете импортировать подписчиков с любыми дополнительными да…" at bounding box center [844, 455] width 779 height 178
click at [453, 479] on div at bounding box center [844, 455] width 804 height 204
click at [0, 0] on input "Указать вручную" at bounding box center [0, 0] width 0 height 0
click at [455, 480] on textarea "Указать вручную Вы можете импортировать подписчиков с любыми дополнительными да…" at bounding box center [844, 455] width 779 height 178
click at [566, 498] on textarea "Указать вручную Вы можете импортировать подписчиков с любыми дополнительными да…" at bounding box center [844, 455] width 779 height 178
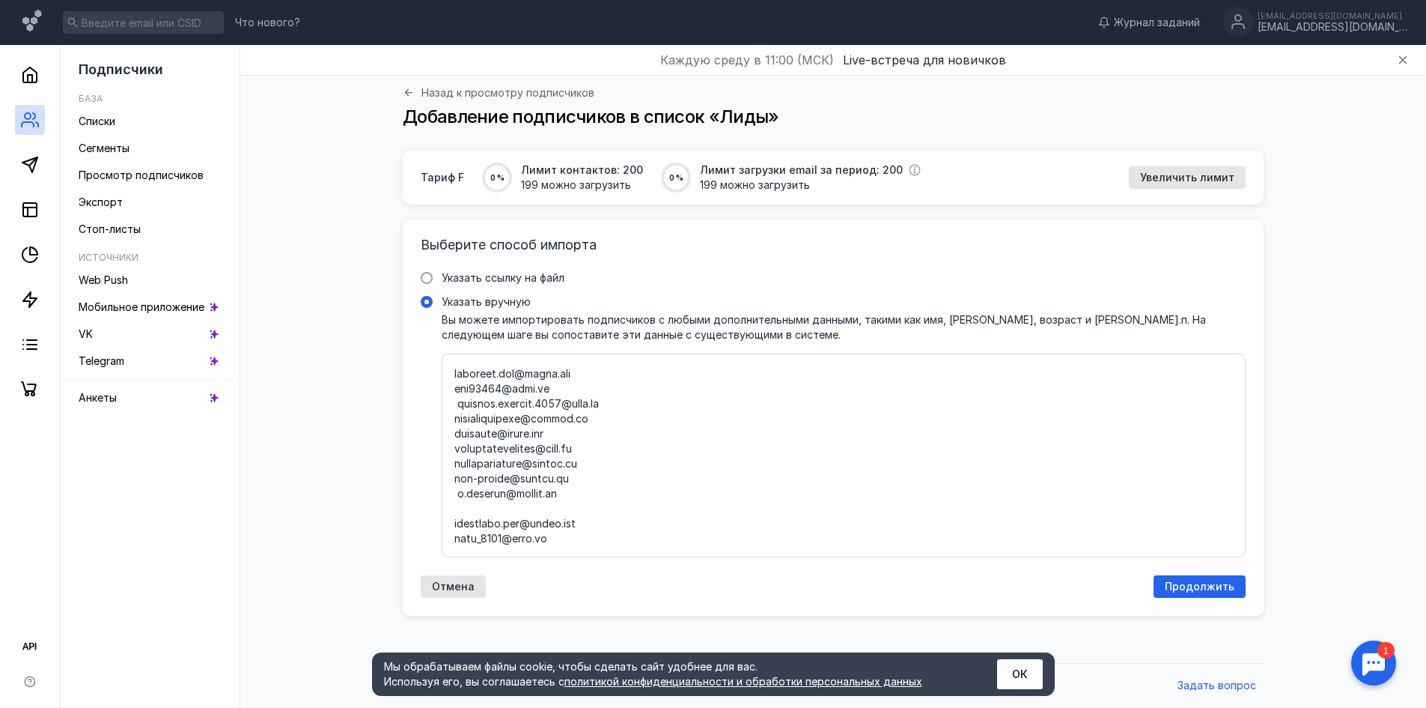
click at [457, 508] on textarea "Указать вручную Вы можете импортировать подписчиков с любыми дополнительными да…" at bounding box center [844, 455] width 779 height 178
click at [455, 465] on textarea "Указать вручную Вы можете импортировать подписчиков с любыми дополнительными да…" at bounding box center [844, 455] width 779 height 178
click at [581, 478] on textarea "Указать вручную Вы можете импортировать подписчиков с любыми дополнительными да…" at bounding box center [844, 455] width 779 height 178
click at [457, 496] on textarea "Указать вручную Вы можете импортировать подписчиков с любыми дополнительными да…" at bounding box center [844, 455] width 779 height 178
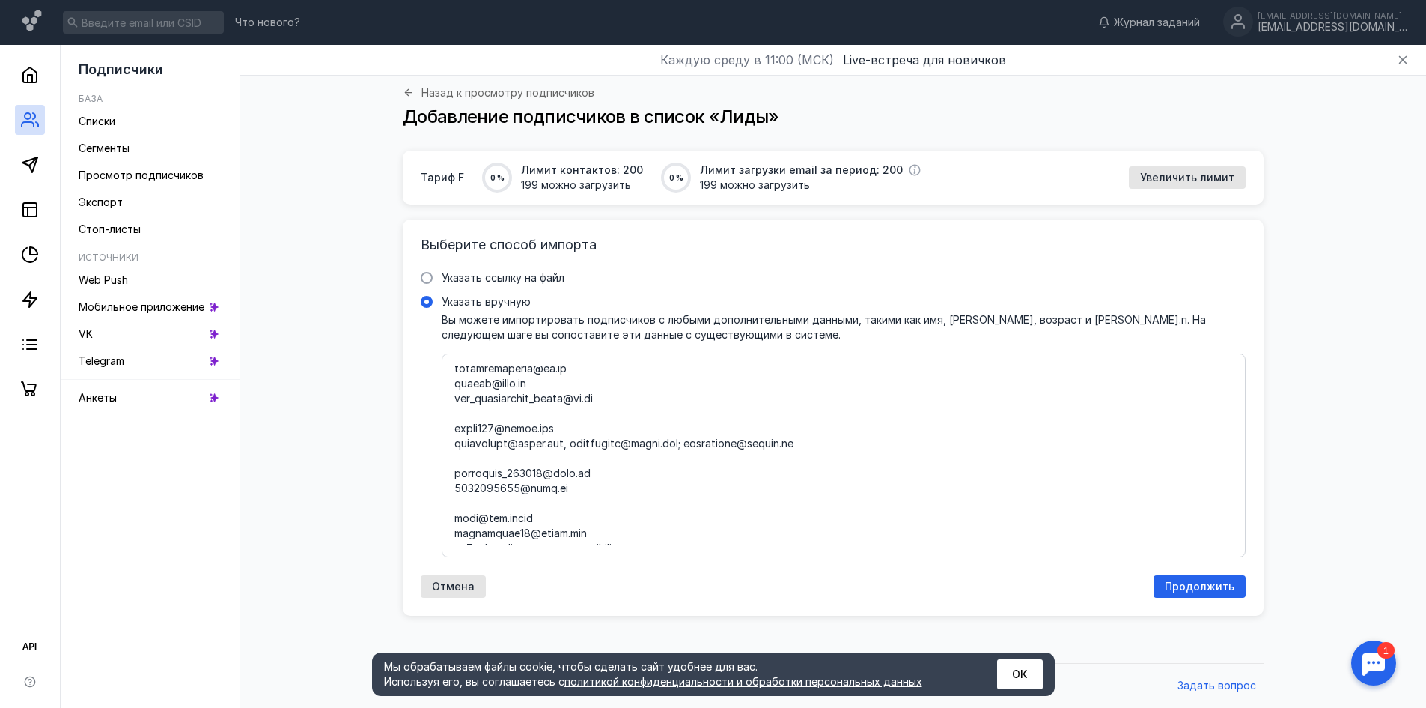
scroll to position [1498, 0]
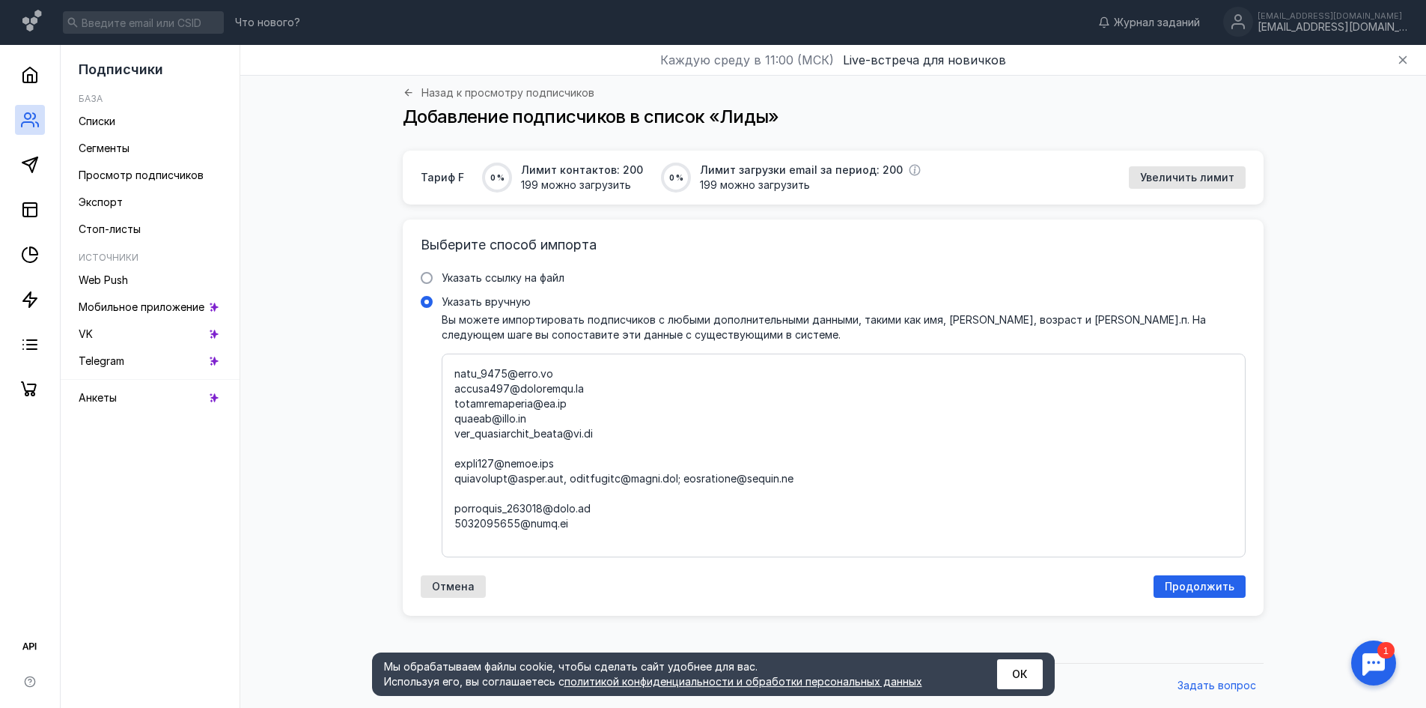
click at [458, 478] on textarea "Указать вручную Вы можете импортировать подписчиков с любыми дополнительными да…" at bounding box center [844, 455] width 779 height 178
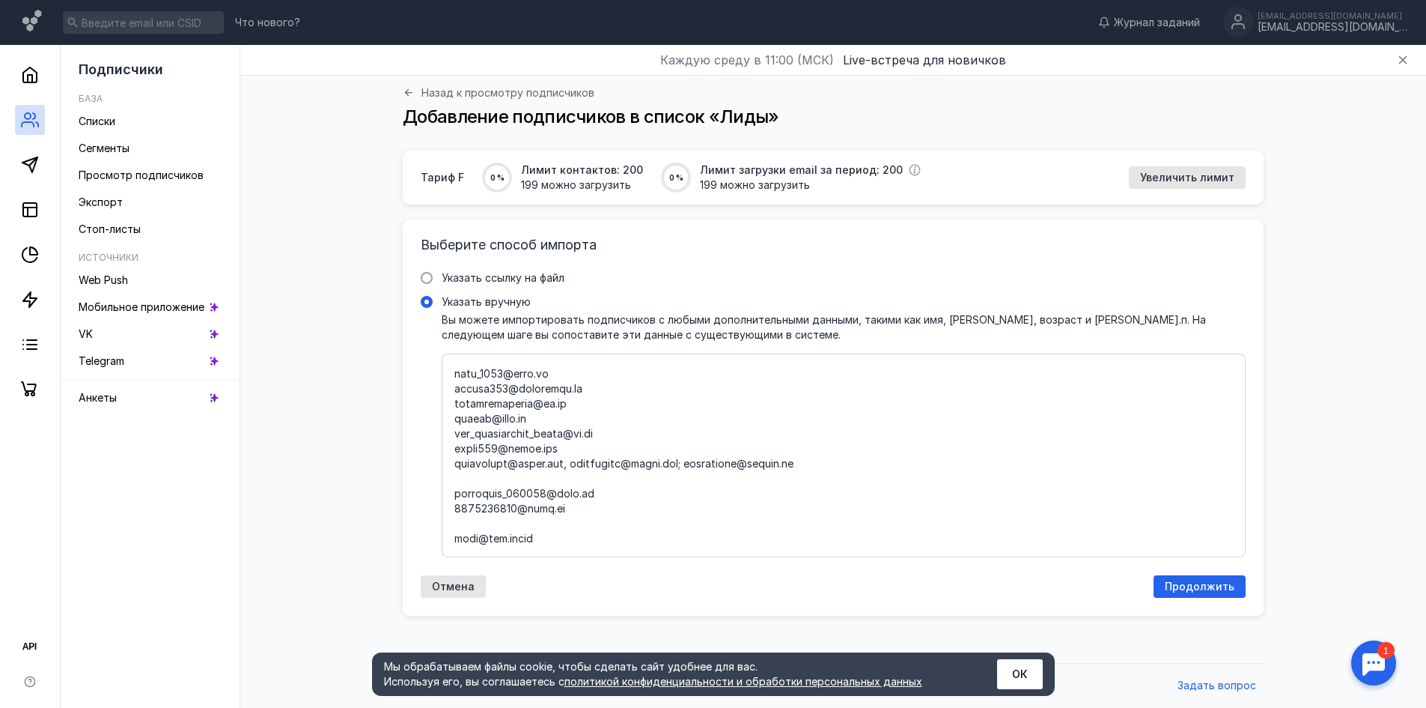
drag, startPoint x: 811, startPoint y: 479, endPoint x: 692, endPoint y: 482, distance: 119.1
click at [692, 482] on textarea "Указать вручную Вы можете импортировать подписчиков с любыми дополнительными да…" at bounding box center [844, 455] width 779 height 178
click at [573, 481] on textarea "Указать вручную Вы можете импортировать подписчиков с любыми дополнительными да…" at bounding box center [844, 455] width 779 height 178
drag, startPoint x: 689, startPoint y: 475, endPoint x: 568, endPoint y: 481, distance: 120.7
click at [568, 481] on textarea "Указать вручную Вы можете импортировать подписчиков с любыми дополнительными да…" at bounding box center [844, 455] width 779 height 178
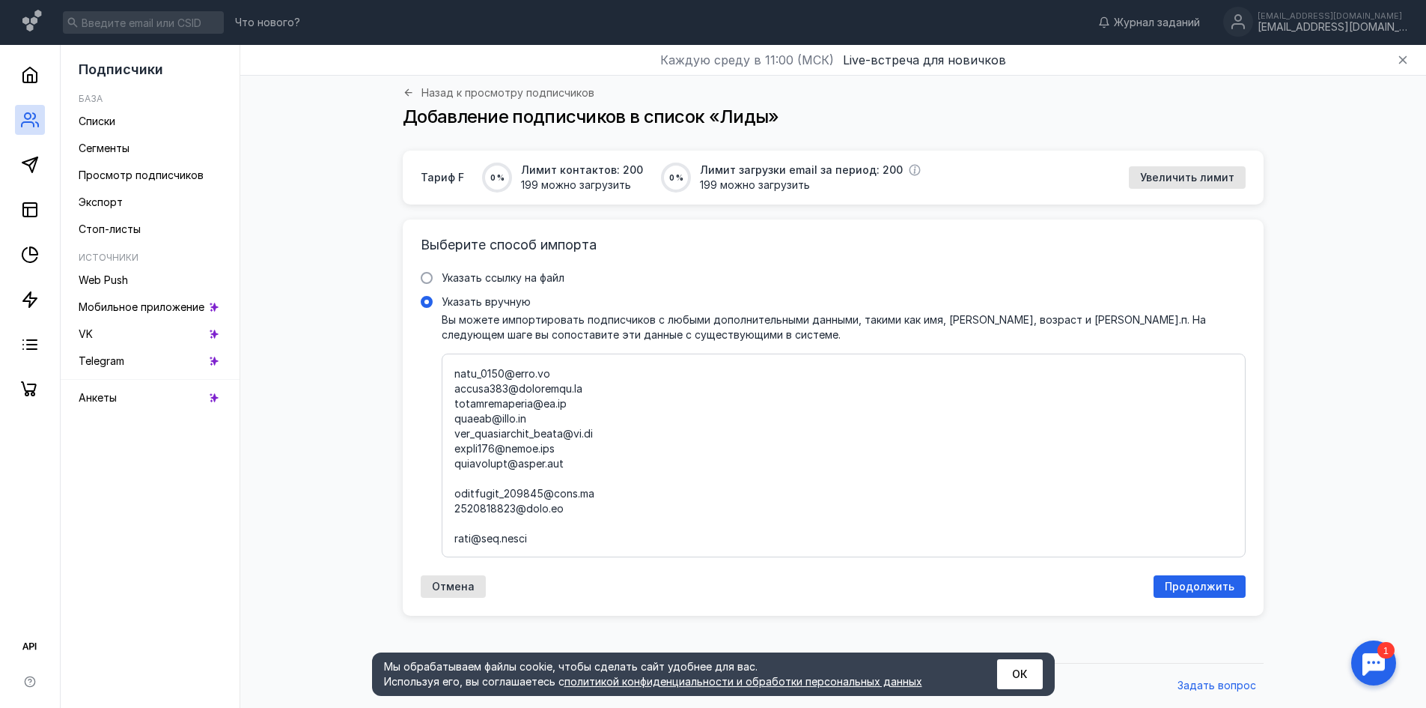
click at [455, 508] on textarea "Указать вручную Вы можете импортировать подписчиков с любыми дополнительными да…" at bounding box center [844, 455] width 779 height 178
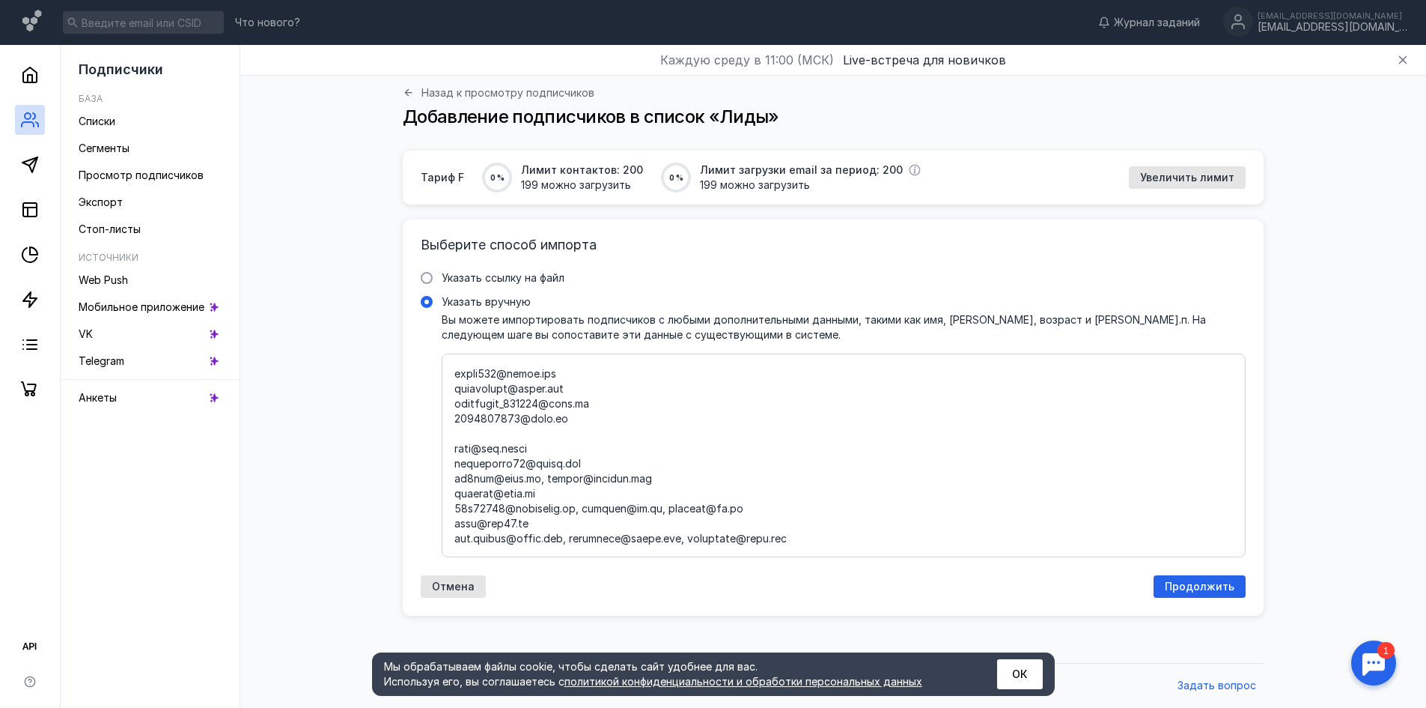
click at [455, 464] on textarea "Указать вручную Вы можете импортировать подписчиков с любыми дополнительными да…" at bounding box center [844, 455] width 779 height 178
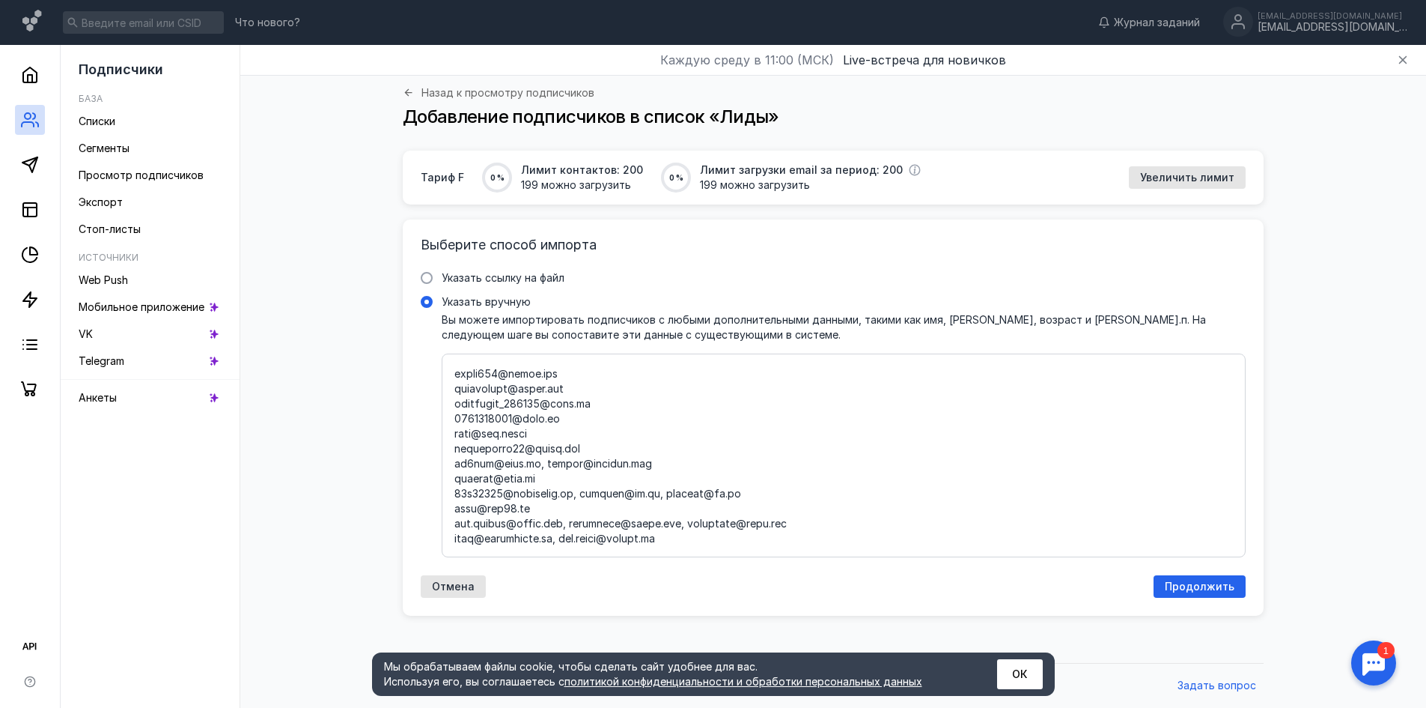
click at [538, 482] on textarea "Указать вручную Вы можете импортировать подписчиков с любыми дополнительными да…" at bounding box center [844, 455] width 779 height 178
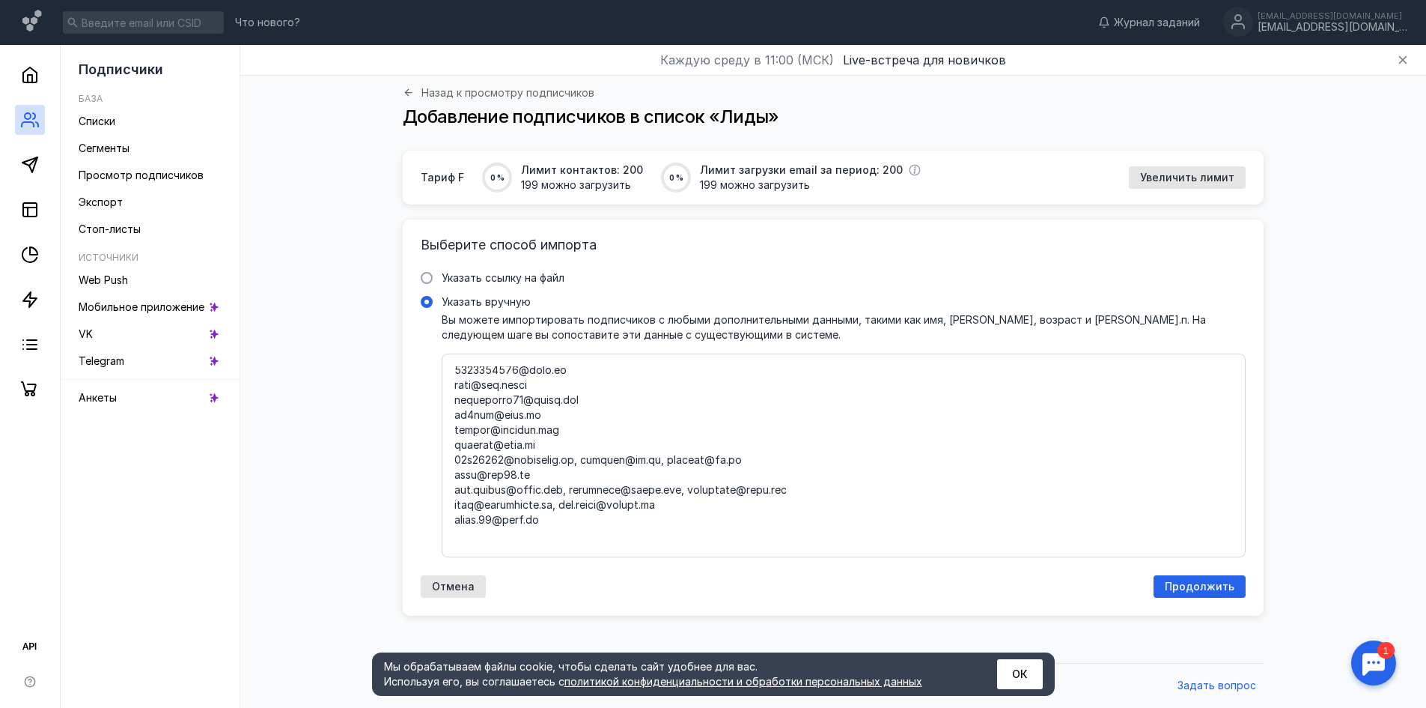
scroll to position [1647, 0]
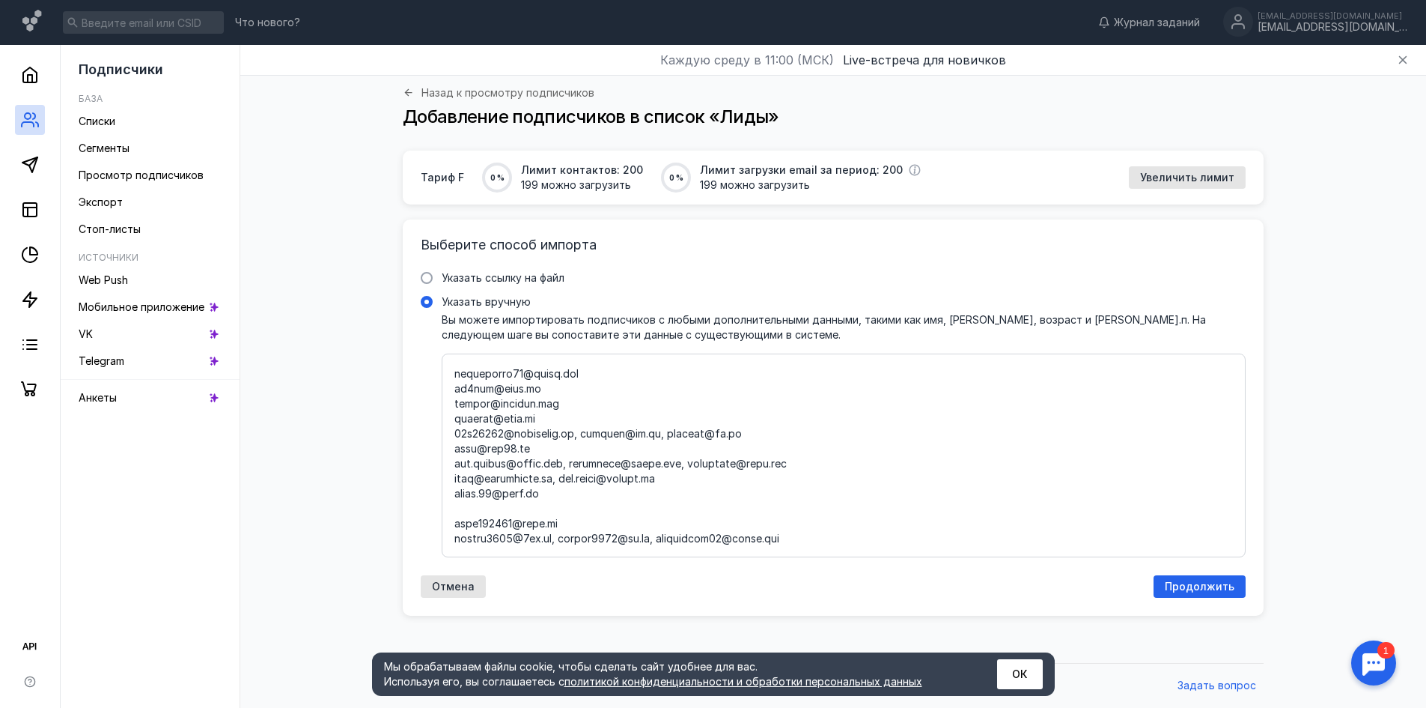
drag, startPoint x: 732, startPoint y: 450, endPoint x: 653, endPoint y: 454, distance: 79.5
click at [653, 454] on textarea "Указать вручную Вы можете импортировать подписчиков с любыми дополнительными да…" at bounding box center [844, 455] width 779 height 178
click at [582, 453] on textarea "Указать вручную Вы можете импортировать подписчиков с любыми дополнительными да…" at bounding box center [844, 455] width 779 height 178
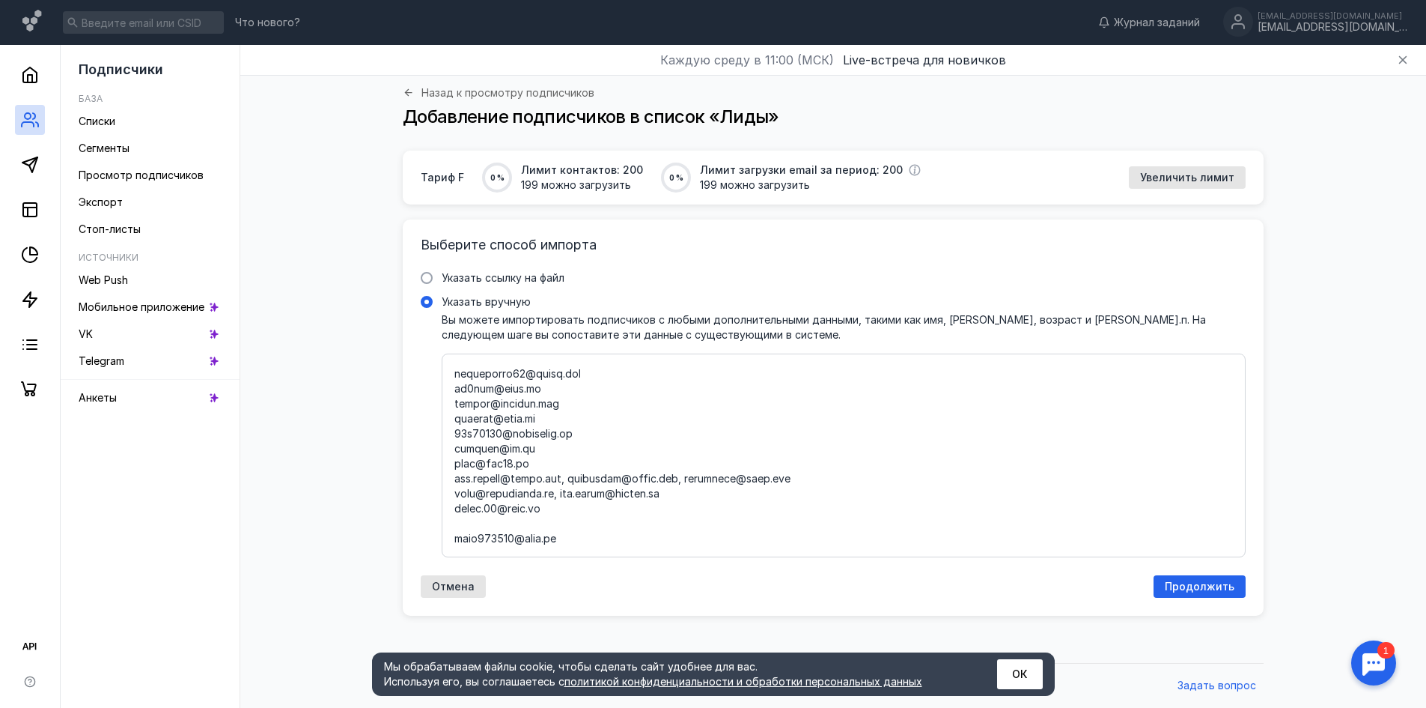
drag, startPoint x: 573, startPoint y: 493, endPoint x: 794, endPoint y: 496, distance: 221.7
click at [794, 496] on textarea "Указать вручную Вы можете импортировать подписчиков с любыми дополнительными да…" at bounding box center [844, 455] width 779 height 178
click at [550, 514] on textarea "Указать вручную Вы можете импортировать подписчиков с любыми дополнительными да…" at bounding box center [844, 455] width 779 height 178
click at [460, 526] on textarea "Указать вручную Вы можете импортировать подписчиков с любыми дополнительными да…" at bounding box center [844, 455] width 779 height 178
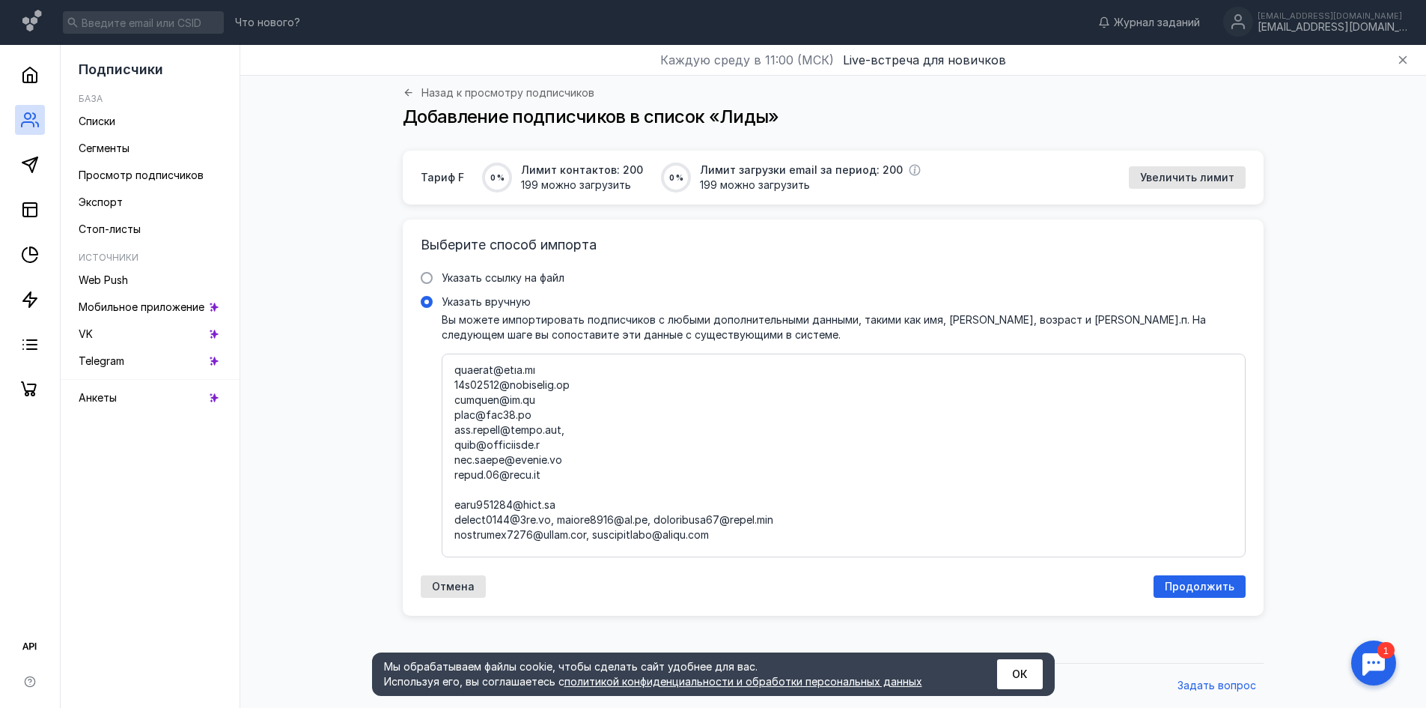
scroll to position [1722, 0]
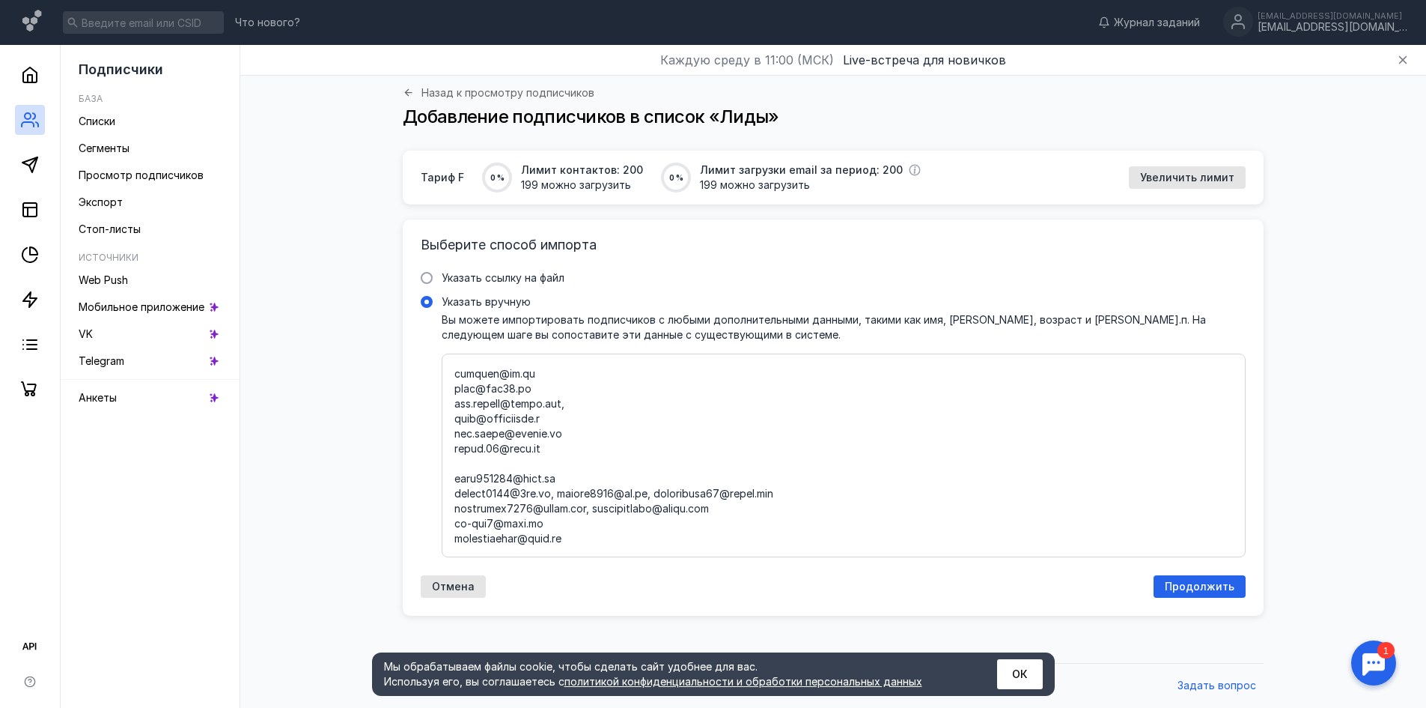
click at [456, 496] on textarea "Указать вручную Вы можете импортировать подписчиков с любыми дополнительными да…" at bounding box center [844, 455] width 779 height 178
click at [455, 495] on textarea "Указать вручную Вы можете импортировать подписчиков с любыми дополнительными да…" at bounding box center [844, 455] width 779 height 178
drag, startPoint x: 657, startPoint y: 496, endPoint x: 554, endPoint y: 499, distance: 103.4
click at [554, 499] on textarea "Указать вручную Вы можете импортировать подписчиков с любыми дополнительными да…" at bounding box center [844, 455] width 779 height 178
click at [589, 526] on textarea "Указать вручную Вы можете импортировать подписчиков с любыми дополнительными да…" at bounding box center [844, 455] width 779 height 178
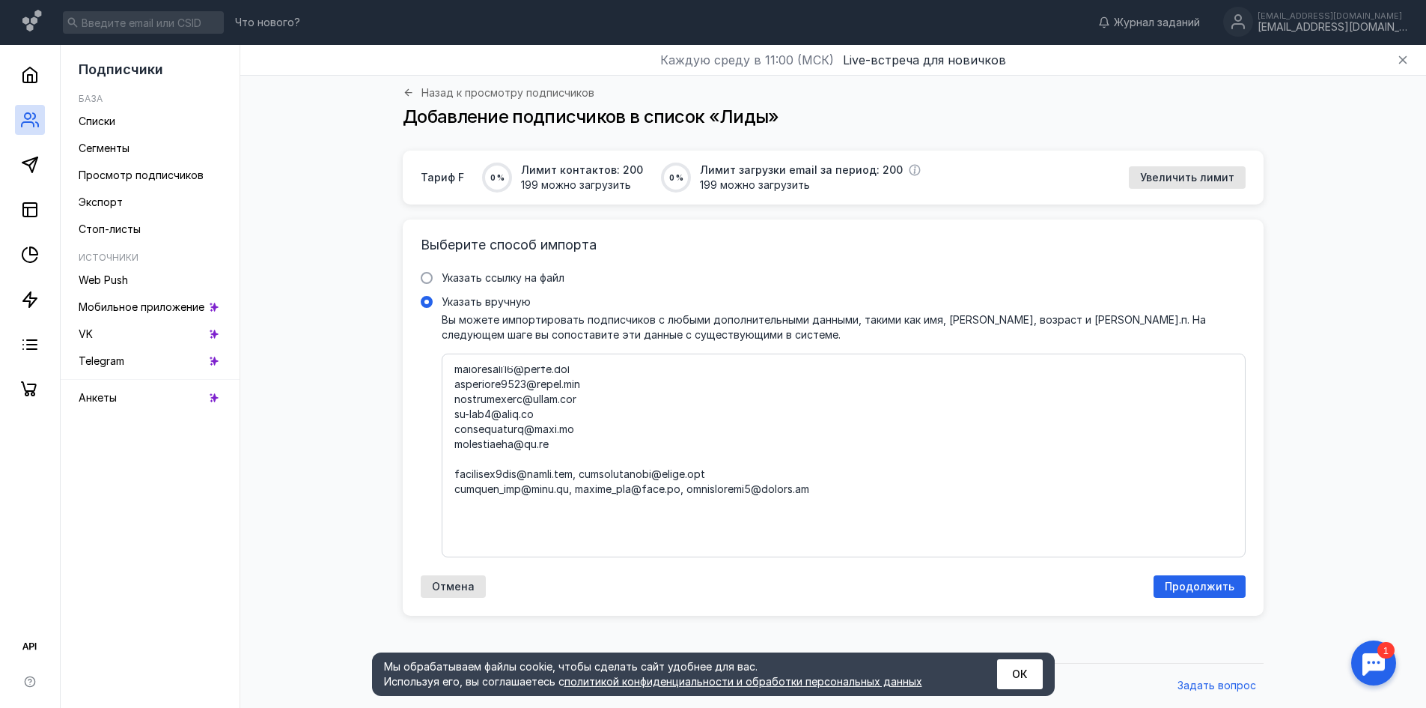
scroll to position [1873, 0]
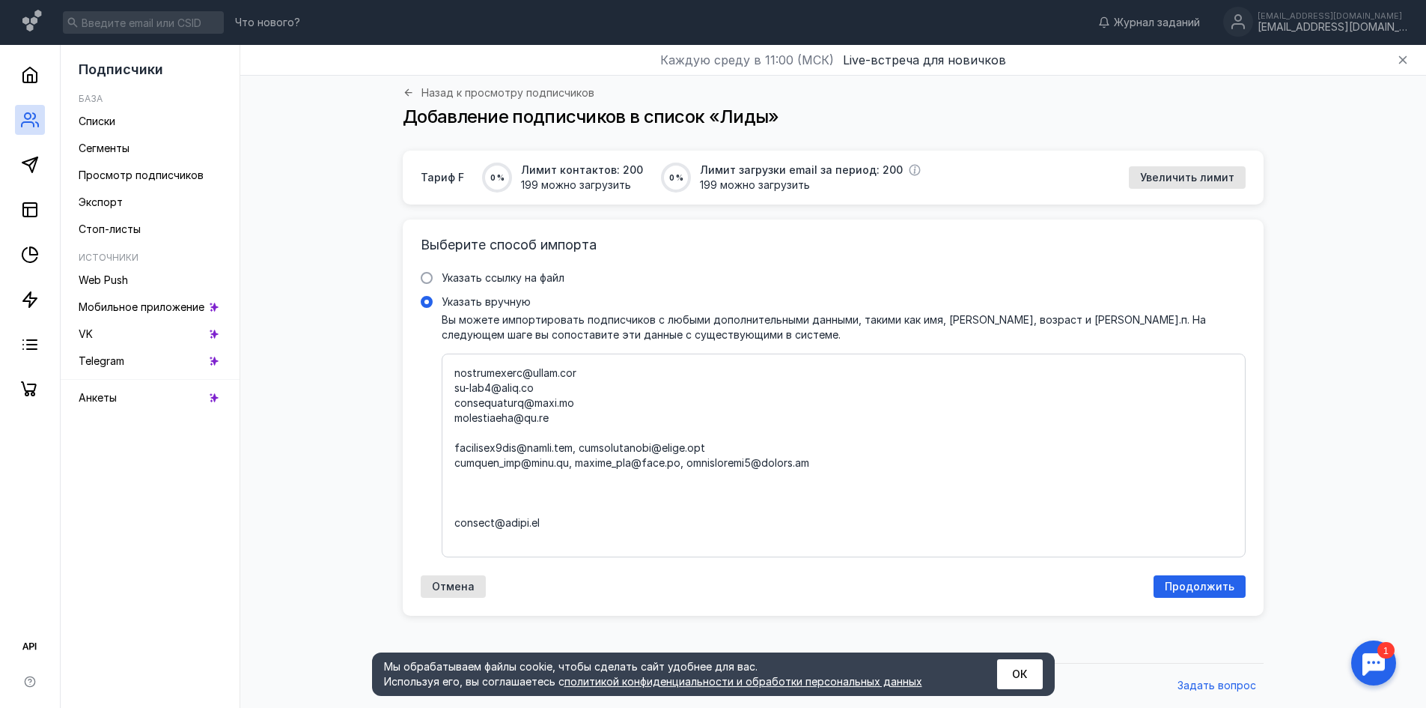
click at [598, 466] on textarea "Указать вручную Вы можете импортировать подписчиков с любыми дополнительными да…" at bounding box center [844, 455] width 779 height 178
click at [455, 481] on textarea "Указать вручную Вы можете импортировать подписчиков с любыми дополнительными да…" at bounding box center [844, 455] width 779 height 178
click at [459, 481] on textarea "Указать вручную Вы можете импортировать подписчиков с любыми дополнительными да…" at bounding box center [844, 455] width 779 height 178
click at [456, 481] on textarea "Указать вручную Вы можете импортировать подписчиков с любыми дополнительными да…" at bounding box center [844, 455] width 779 height 178
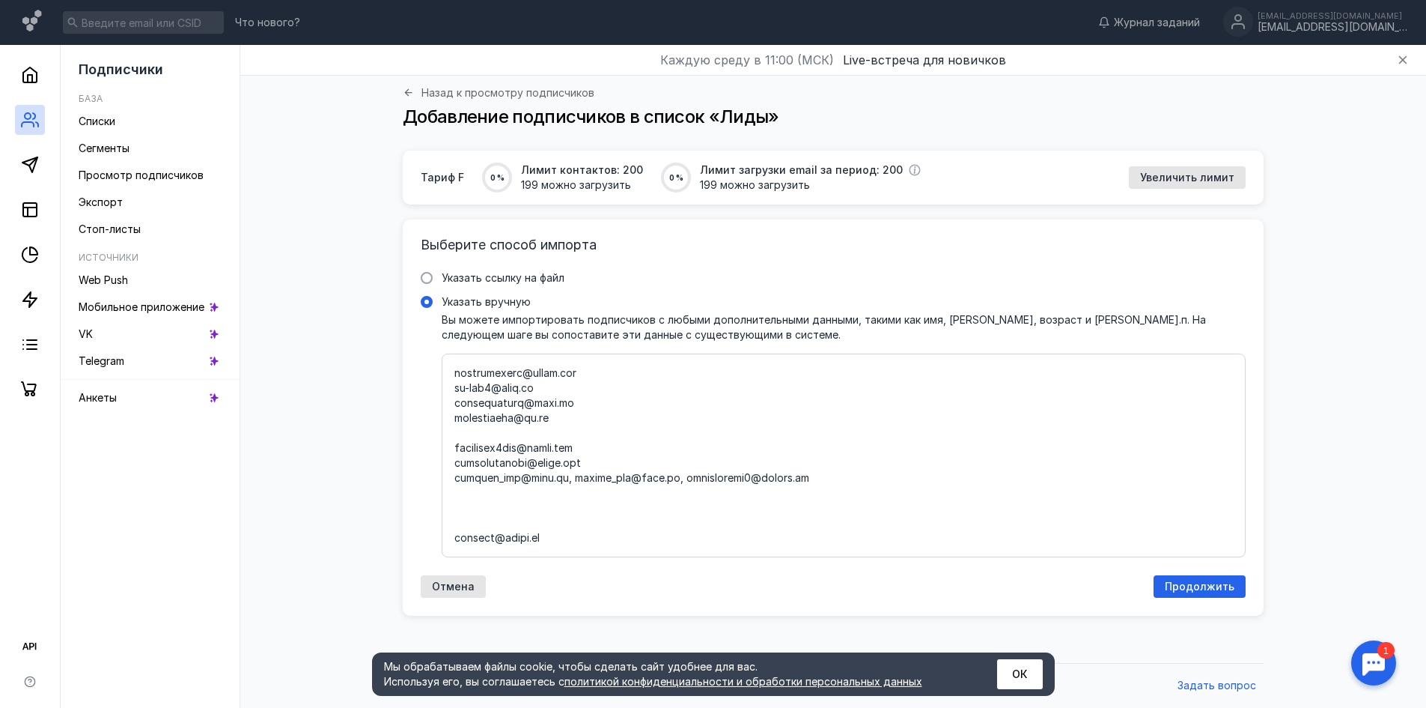
drag, startPoint x: 599, startPoint y: 477, endPoint x: 450, endPoint y: 478, distance: 149.0
click at [450, 478] on div at bounding box center [844, 455] width 804 height 204
click at [455, 464] on textarea "Указать вручную Вы можете импортировать подписчиков с любыми дополнительными да…" at bounding box center [844, 455] width 779 height 178
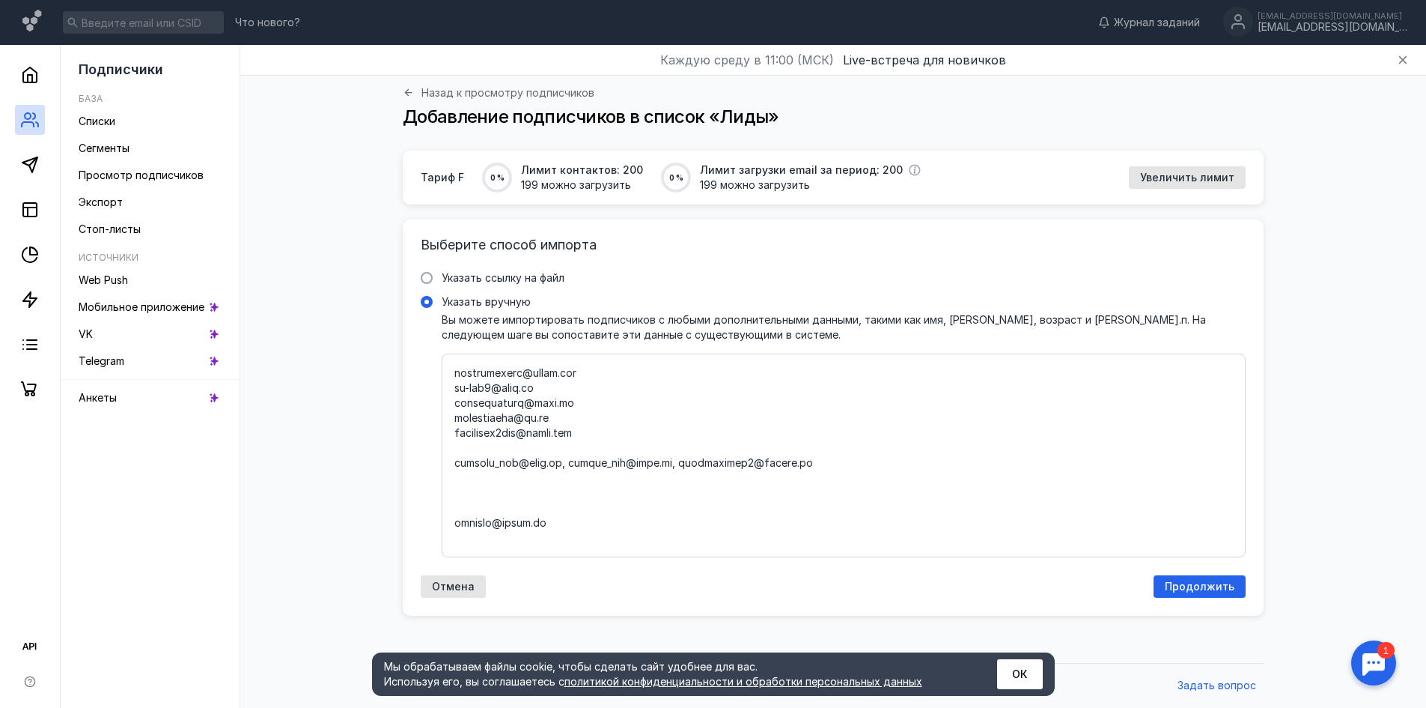
click at [566, 478] on textarea "Указать вручную Вы можете импортировать подписчиков с любыми дополнительными да…" at bounding box center [844, 455] width 779 height 178
click at [453, 475] on div at bounding box center [844, 455] width 804 height 204
click at [0, 0] on input "Указать вручную" at bounding box center [0, 0] width 0 height 0
click at [455, 476] on textarea "Указать вручную Вы можете импортировать подписчиков с любыми дополнительными да…" at bounding box center [844, 455] width 779 height 178
click at [457, 478] on textarea "Указать вручную Вы можете импортировать подписчиков с любыми дополнительными да…" at bounding box center [844, 455] width 779 height 178
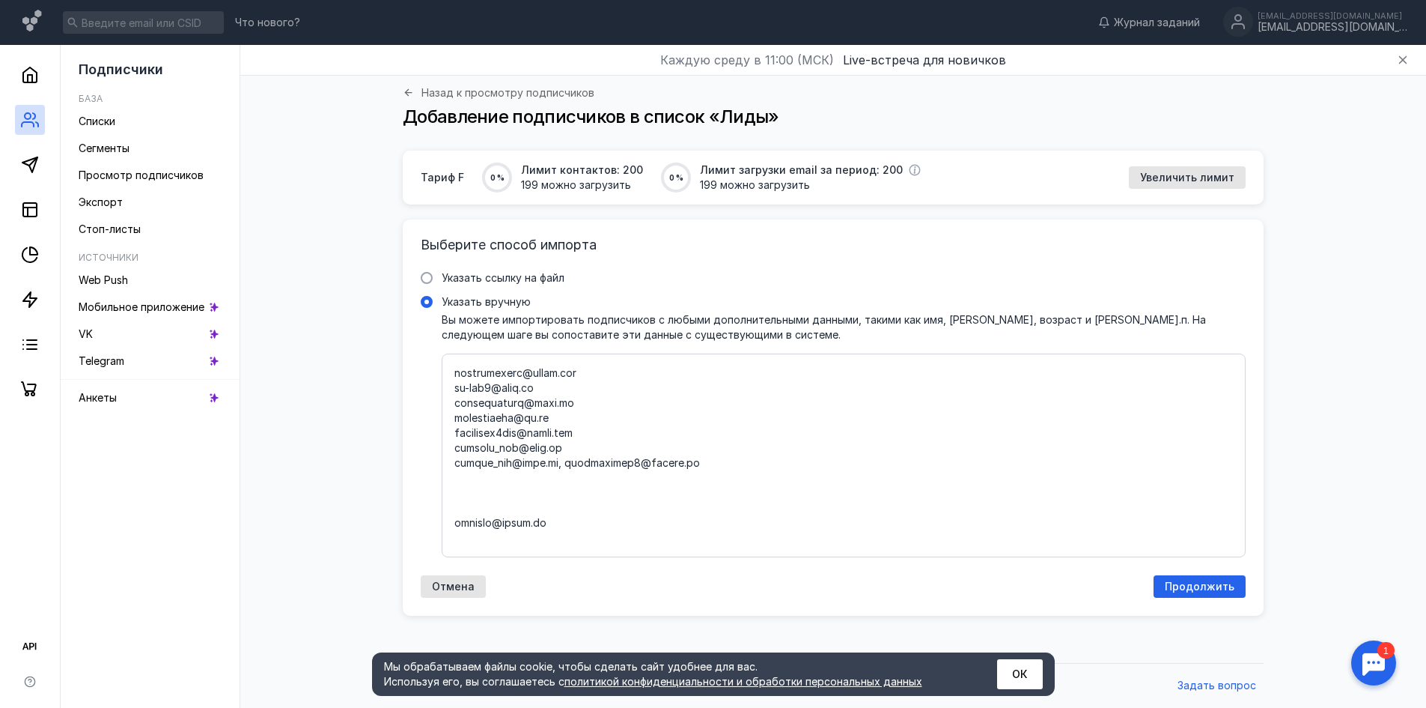
click at [563, 482] on textarea "Указать вручную Вы можете импортировать подписчиков с любыми дополнительными да…" at bounding box center [844, 455] width 779 height 178
click at [560, 482] on textarea "Указать вручную Вы можете импортировать подписчиков с любыми дополнительными да…" at bounding box center [844, 455] width 779 height 178
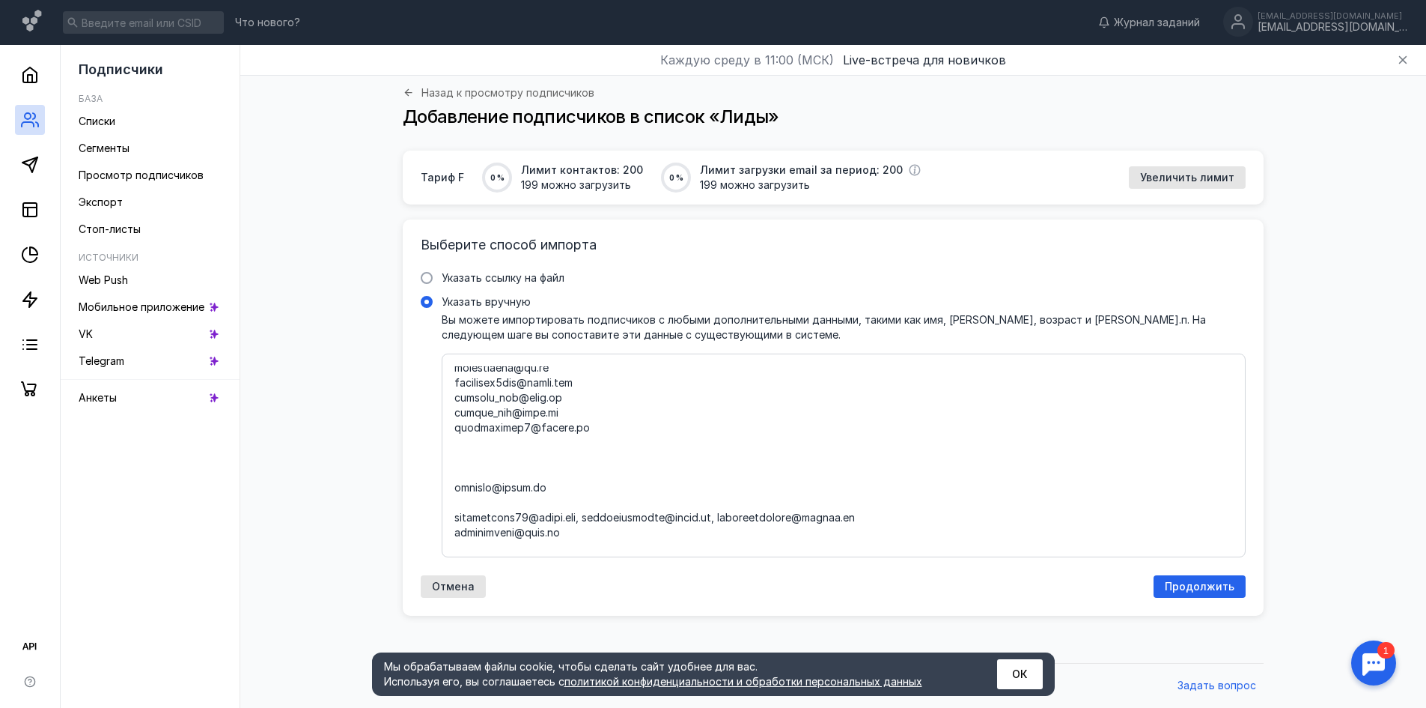
scroll to position [1948, 0]
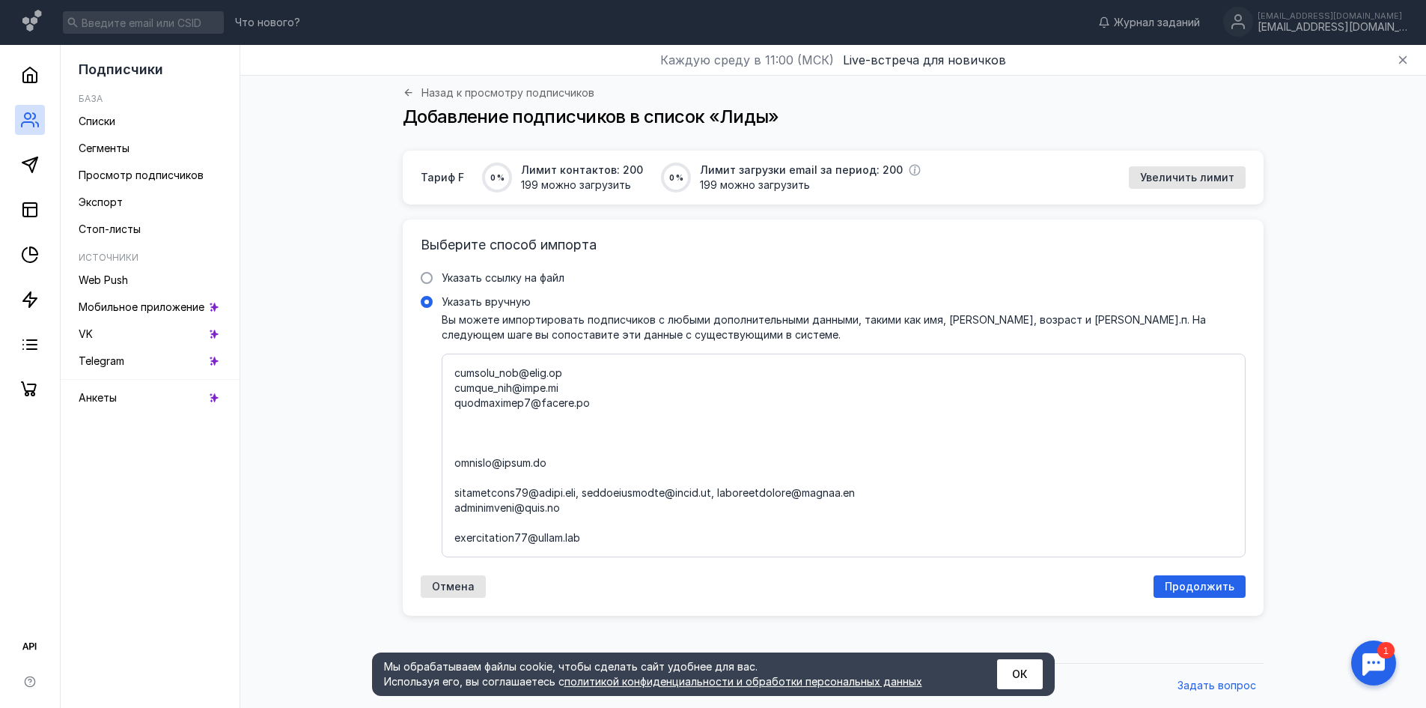
click at [455, 475] on textarea "Указать вручную Вы можете импортировать подписчиков с любыми дополнительными да…" at bounding box center [844, 455] width 779 height 178
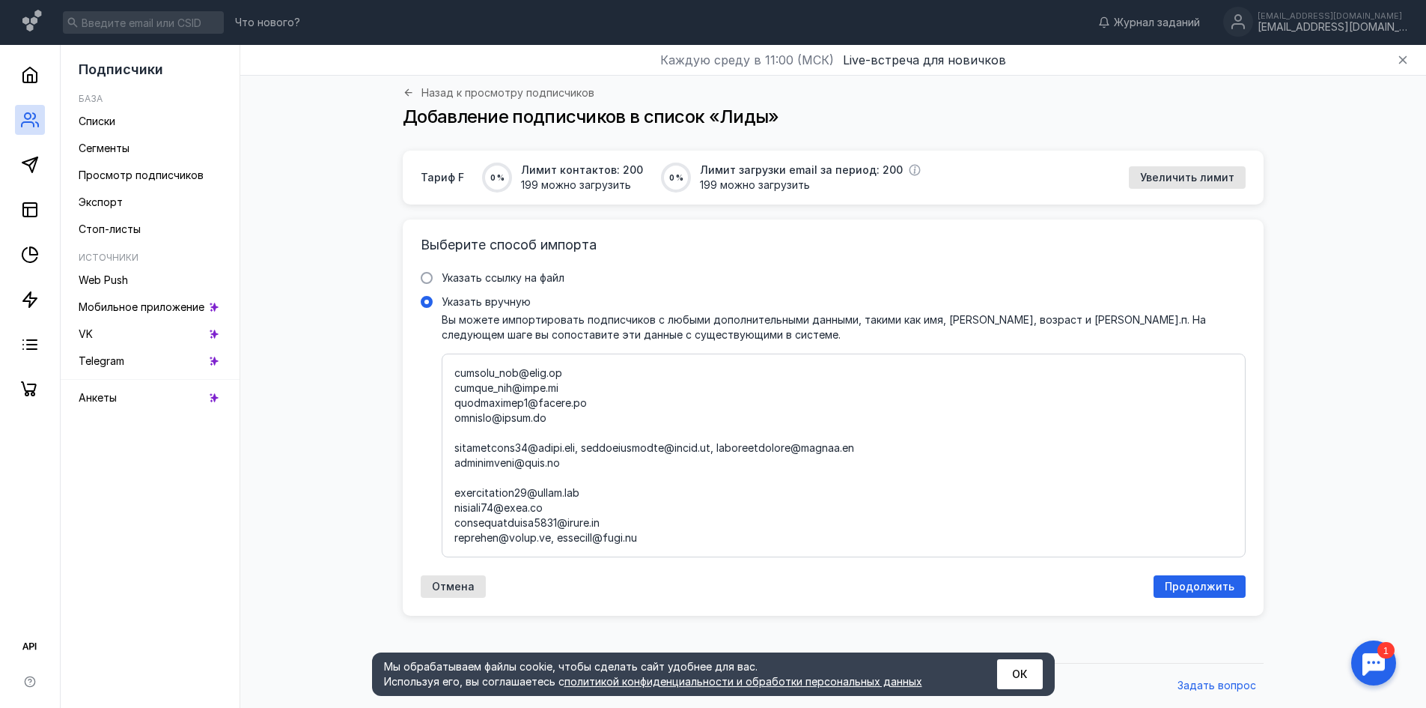
click at [455, 463] on textarea "Указать вручную Вы можете импортировать подписчиков с любыми дополнительными да…" at bounding box center [844, 455] width 779 height 178
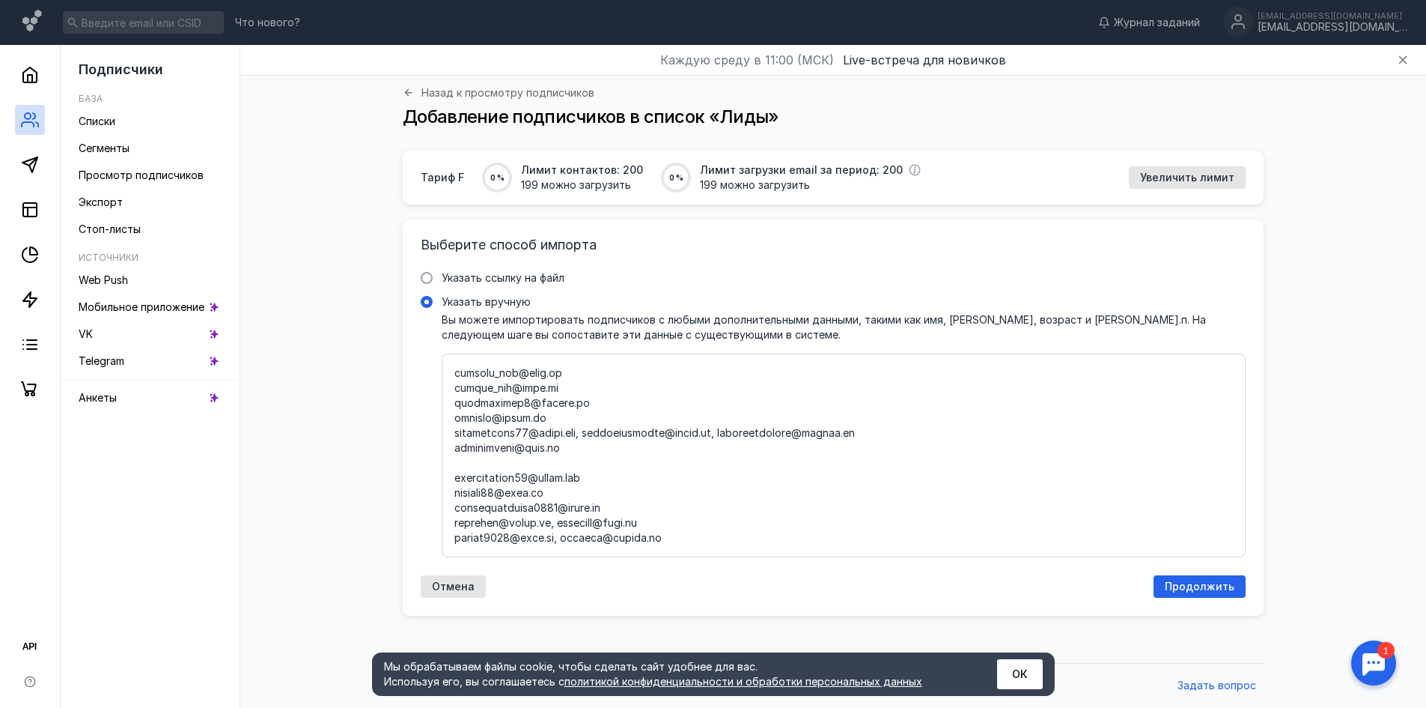
drag, startPoint x: 858, startPoint y: 449, endPoint x: 583, endPoint y: 451, distance: 275.6
click at [583, 451] on textarea "Указать вручную Вы можете импортировать подписчиков с любыми дополнительными да…" at bounding box center [844, 455] width 779 height 178
click at [455, 494] on textarea "Указать вручную Вы можете импортировать подписчиков с любыми дополнительными да…" at bounding box center [844, 455] width 779 height 178
click at [556, 526] on textarea "Указать вручную Вы можете импортировать подписчиков с любыми дополнительными да…" at bounding box center [844, 455] width 779 height 178
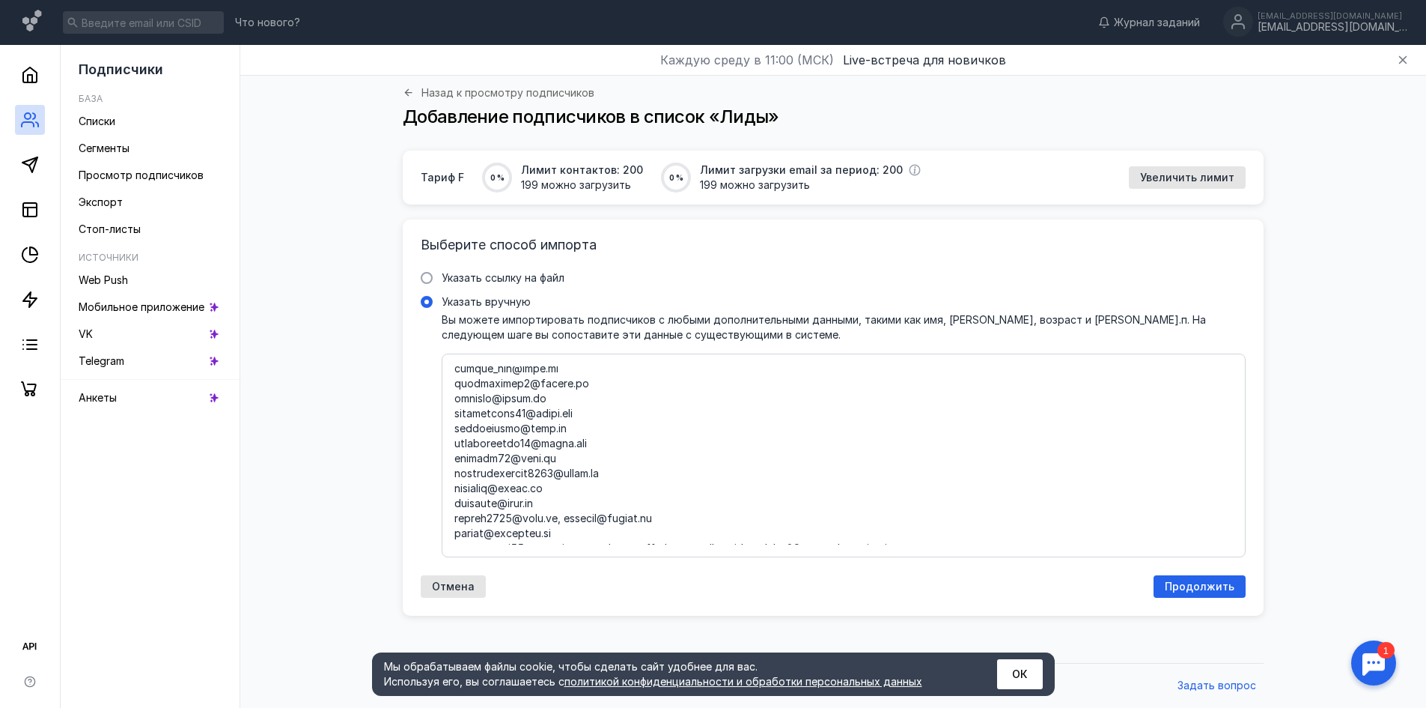
click at [473, 532] on textarea "Указать вручную Вы можете импортировать подписчиков с любыми дополнительными да…" at bounding box center [844, 455] width 779 height 178
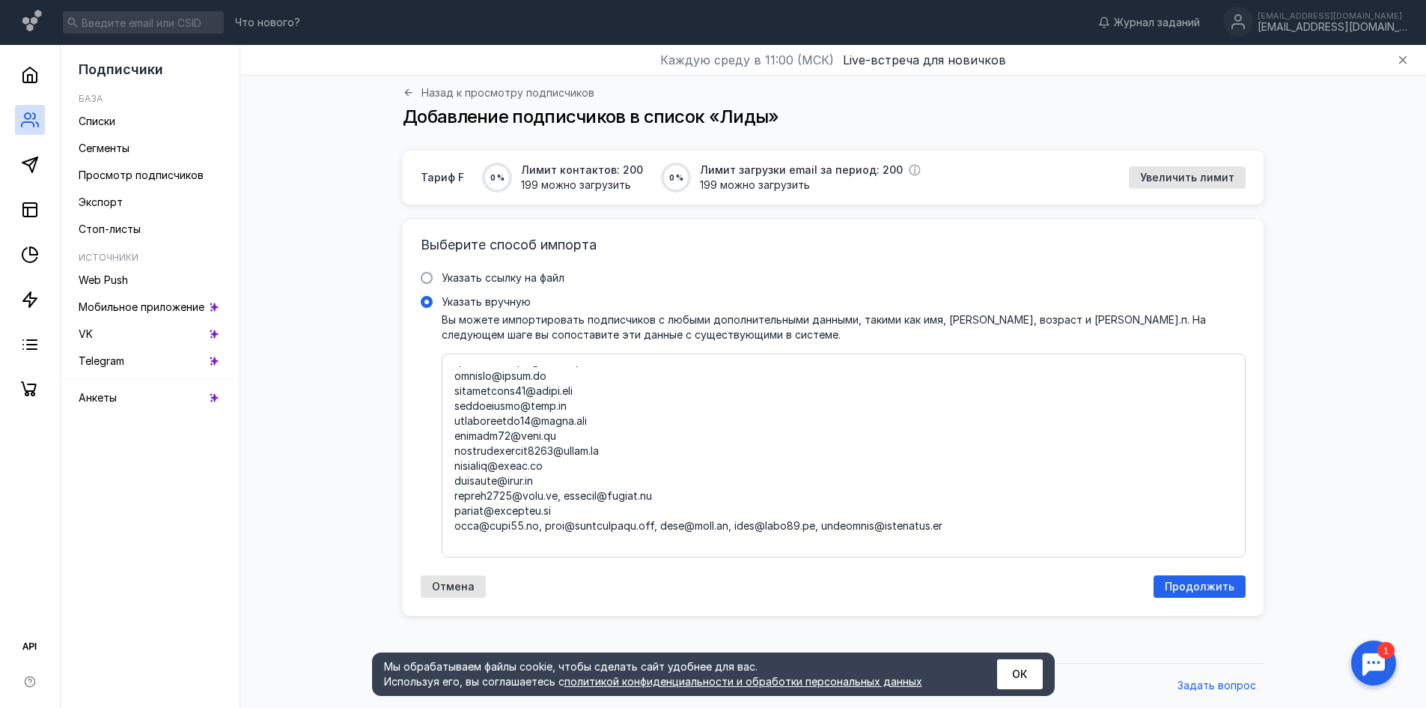
click at [521, 495] on textarea "Указать вручную Вы можете импортировать подписчиков с любыми дополнительными да…" at bounding box center [844, 455] width 779 height 178
drag, startPoint x: 511, startPoint y: 496, endPoint x: 448, endPoint y: 493, distance: 63.7
click at [448, 493] on div at bounding box center [844, 455] width 804 height 204
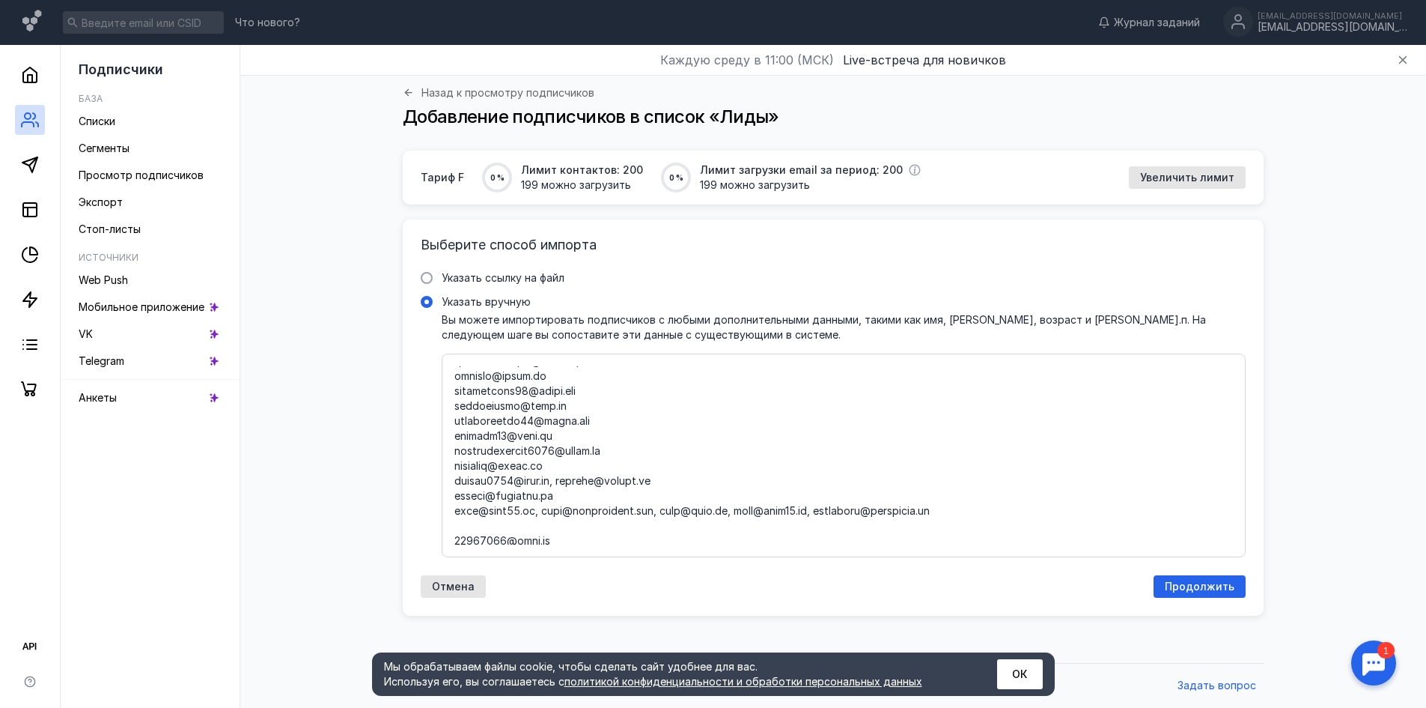
click at [559, 499] on textarea "Указать вручную Вы можете импортировать подписчиков с любыми дополнительными да…" at bounding box center [844, 455] width 779 height 178
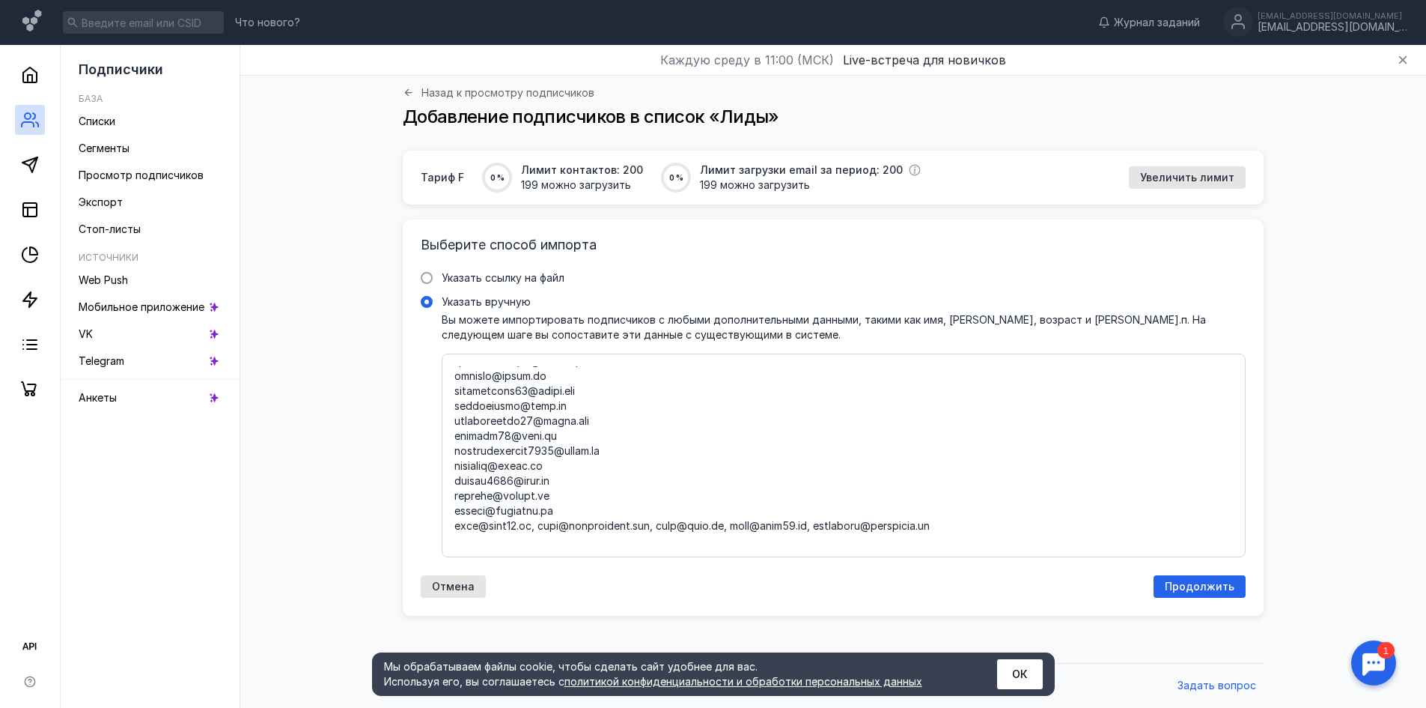
scroll to position [2023, 0]
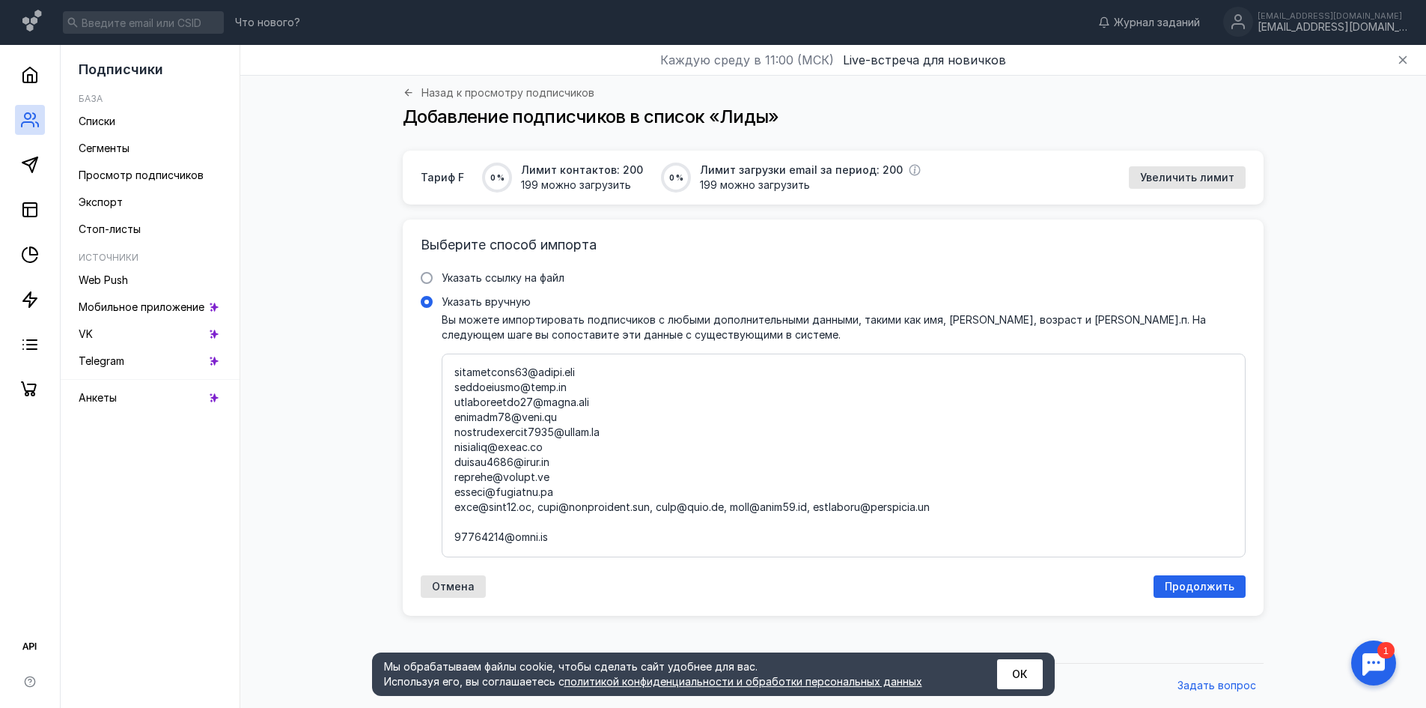
click at [535, 510] on textarea "Указать вручную Вы можете импортировать подписчиков с любыми дополнительными да…" at bounding box center [844, 455] width 779 height 178
drag, startPoint x: 527, startPoint y: 509, endPoint x: 453, endPoint y: 513, distance: 74.2
click at [453, 513] on div at bounding box center [844, 455] width 804 height 204
drag, startPoint x: 529, startPoint y: 511, endPoint x: 435, endPoint y: 509, distance: 94.4
click at [435, 509] on label "Указать вручную Вы можете импортировать подписчиков с любыми дополнительными да…" at bounding box center [833, 425] width 825 height 263
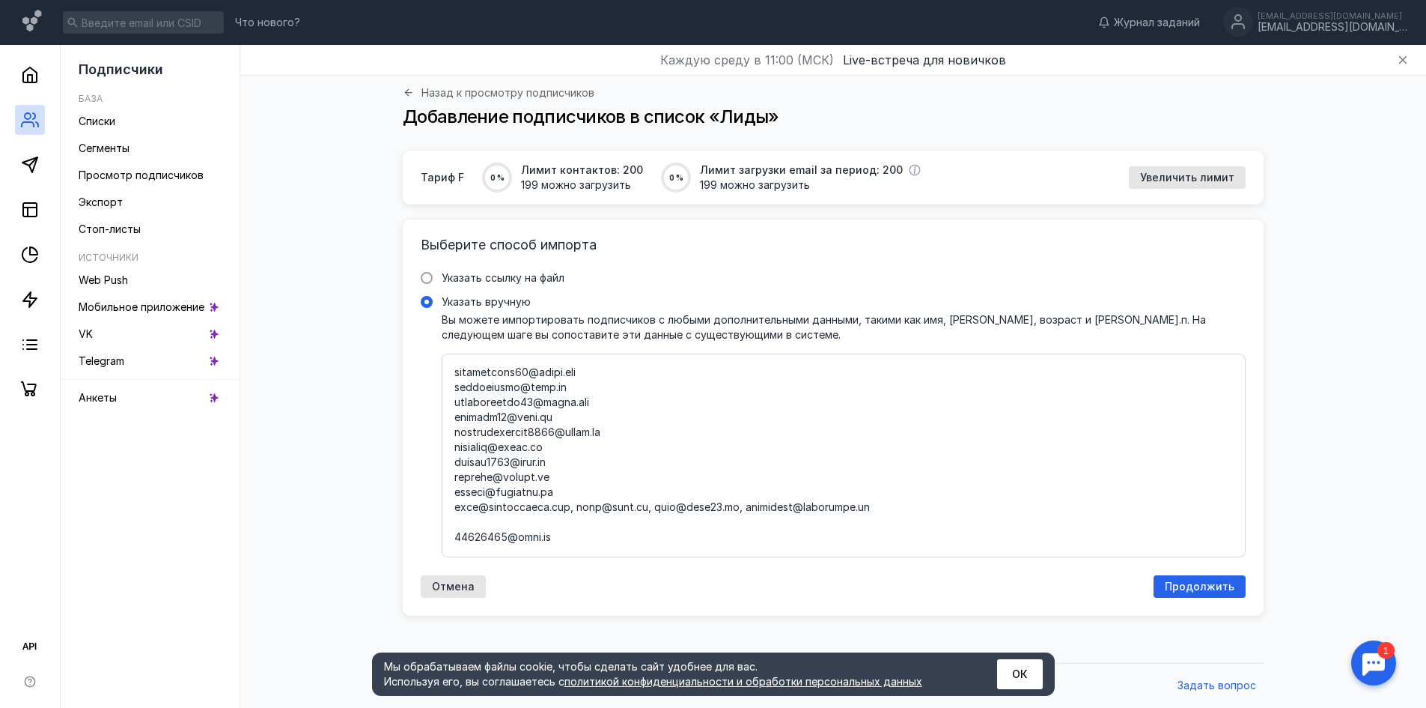
drag, startPoint x: 727, startPoint y: 511, endPoint x: 448, endPoint y: 508, distance: 279.3
click at [448, 508] on div at bounding box center [844, 455] width 804 height 204
drag, startPoint x: 586, startPoint y: 508, endPoint x: 443, endPoint y: 508, distance: 143.8
click at [443, 508] on div at bounding box center [844, 455] width 804 height 204
click at [455, 538] on textarea "Указать вручную Вы можете импортировать подписчиков с любыми дополнительными да…" at bounding box center [844, 455] width 779 height 178
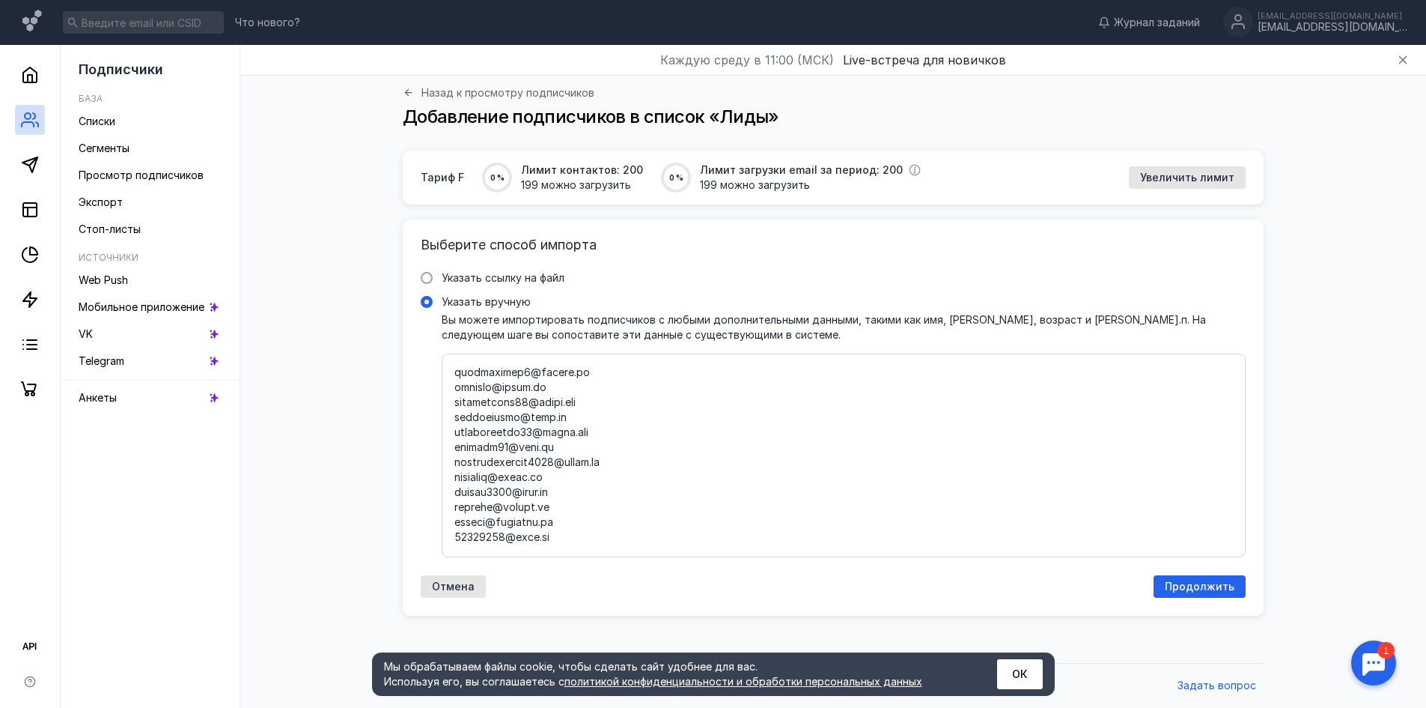
scroll to position [1993, 0]
type textarea "[EMAIL_ADDRESS][DOMAIN_NAME] [EMAIL_ADDRESS][DOMAIN_NAME] [EMAIL_ADDRESS][DOMAI…"
click at [1185, 588] on span "Продолжить" at bounding box center [1200, 586] width 70 height 13
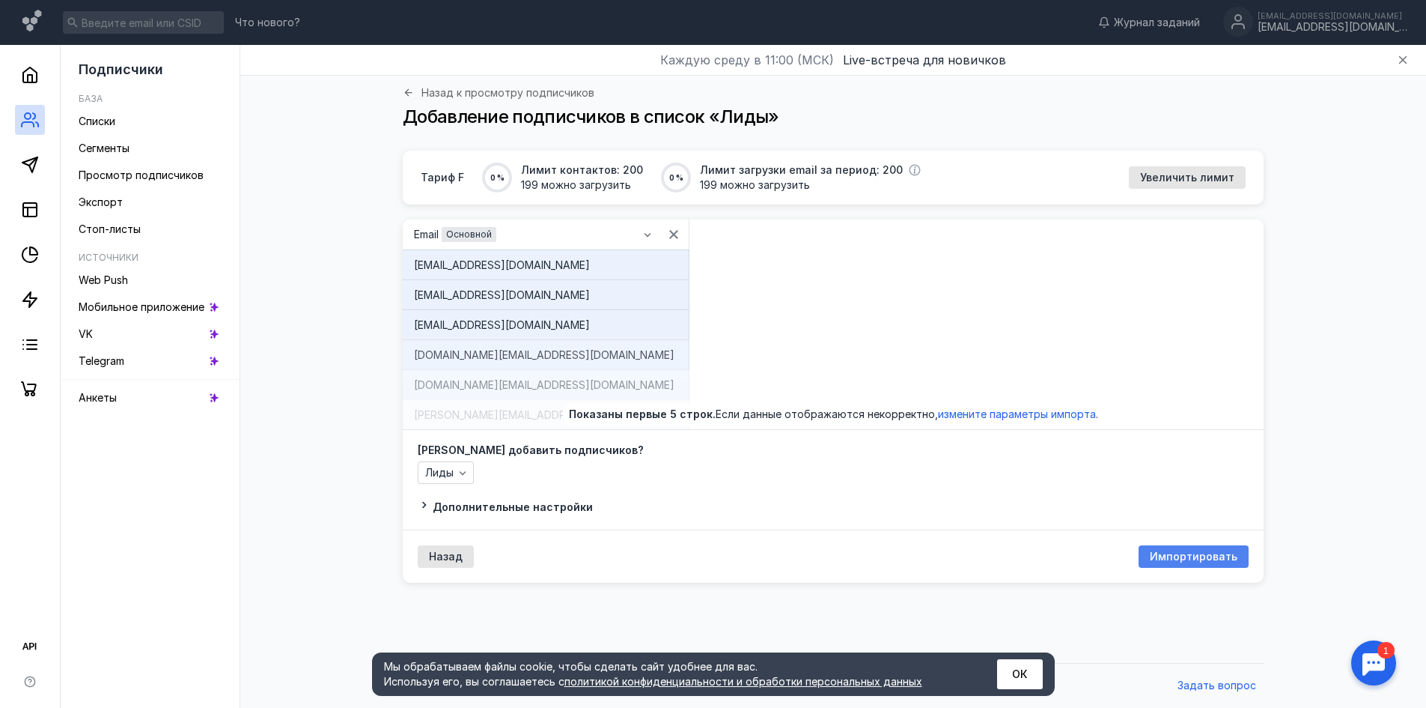
click at [1184, 553] on span "Импортировать" at bounding box center [1194, 556] width 88 height 13
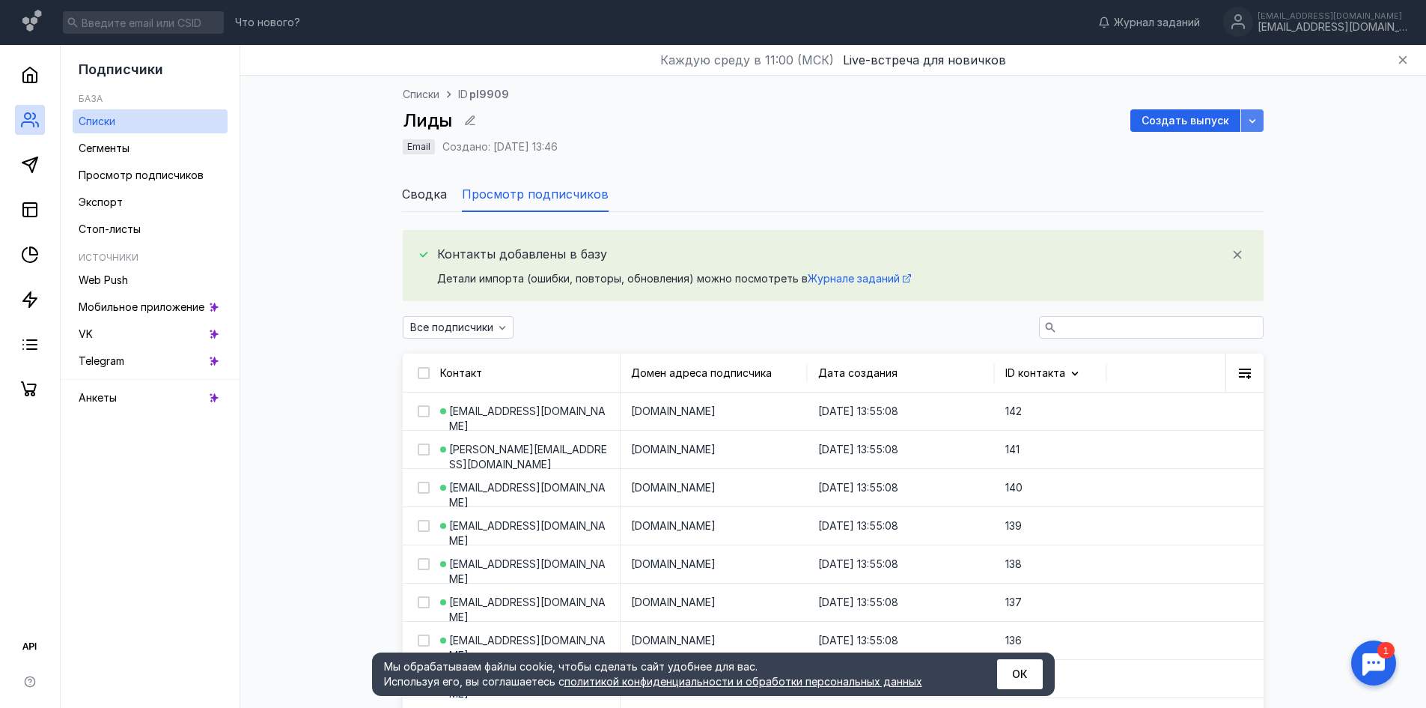
click at [1254, 120] on icon "button" at bounding box center [1253, 121] width 12 height 12
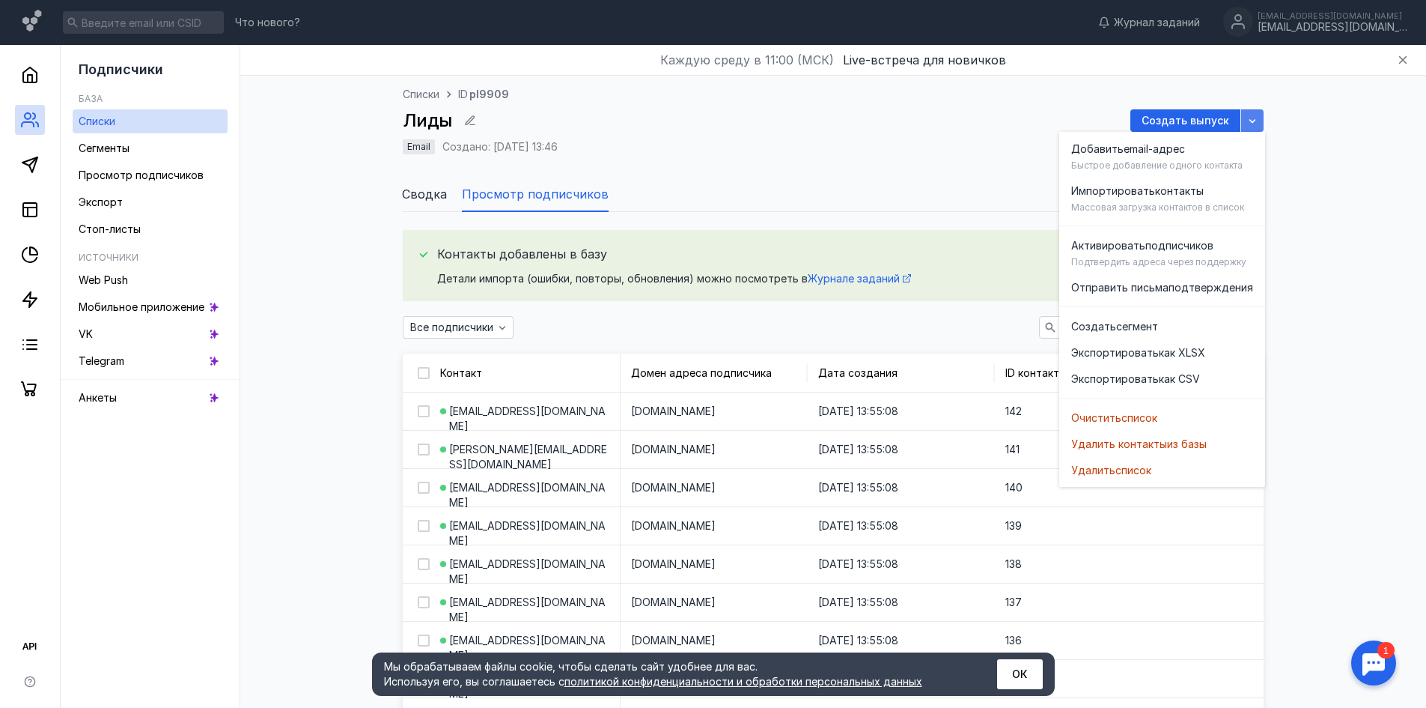
click at [1254, 120] on icon "button" at bounding box center [1253, 121] width 12 height 12
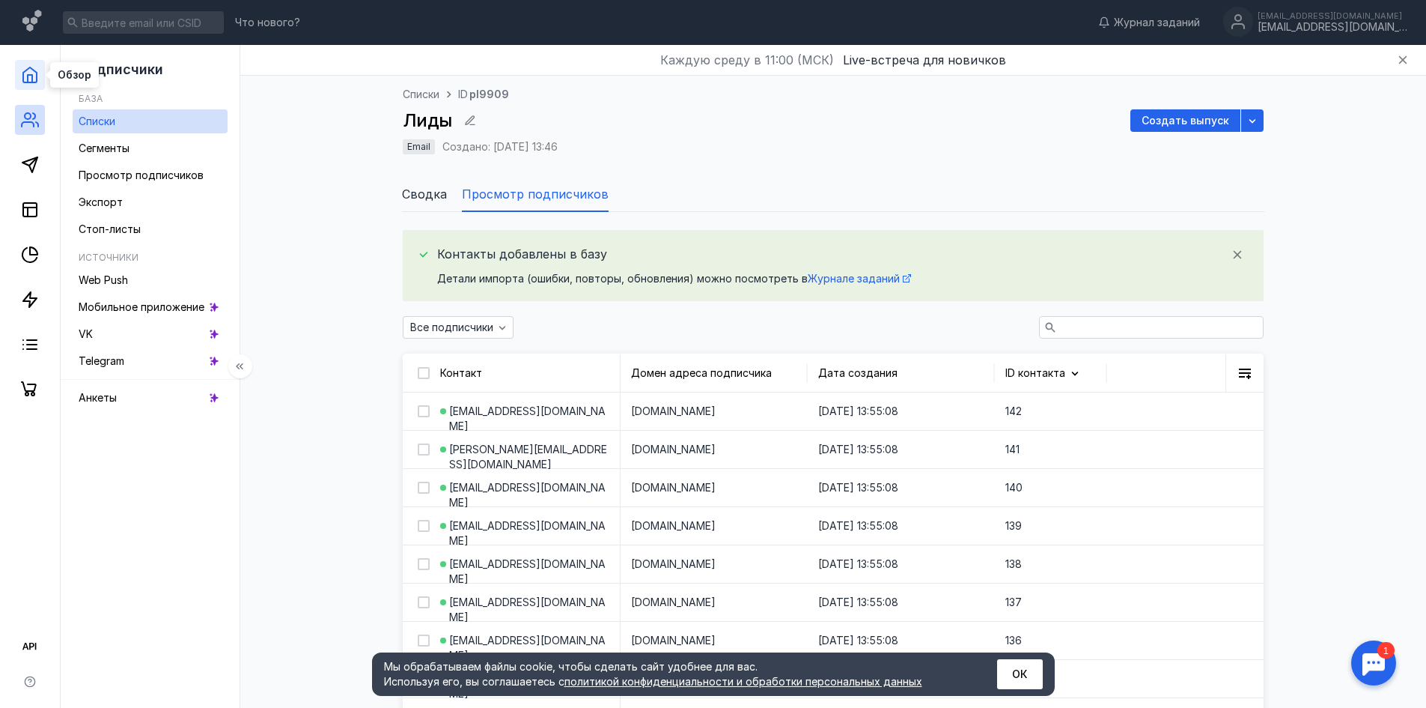
click at [28, 82] on polyline at bounding box center [30, 78] width 4 height 7
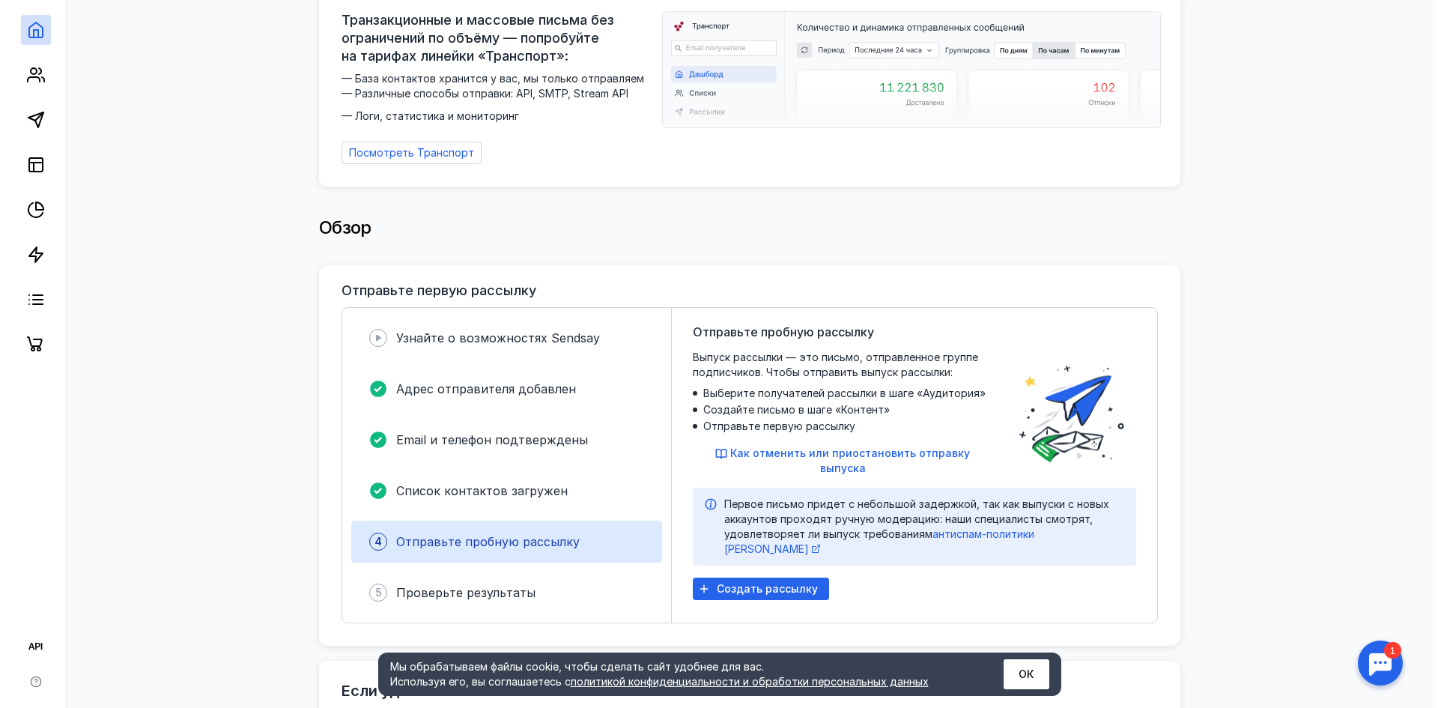
scroll to position [150, 0]
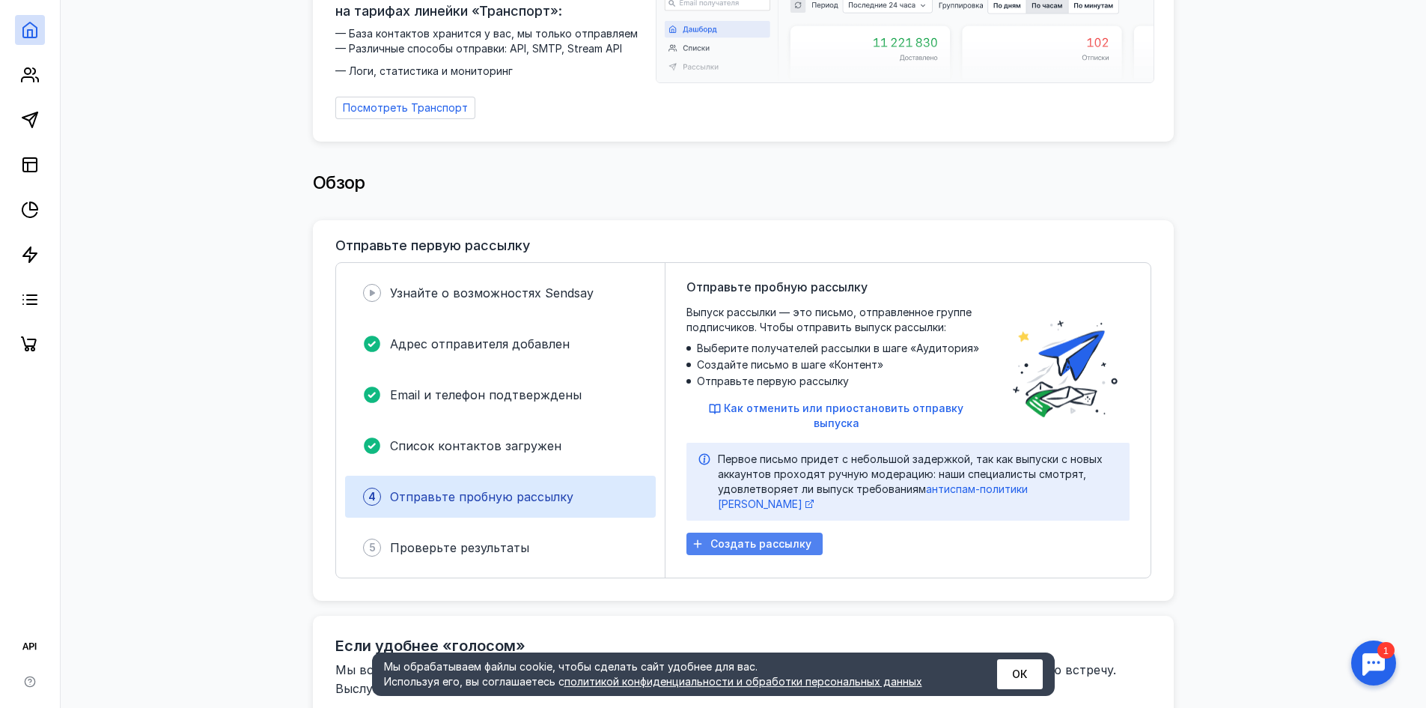
click at [706, 532] on div "Создать рассылку" at bounding box center [755, 543] width 136 height 22
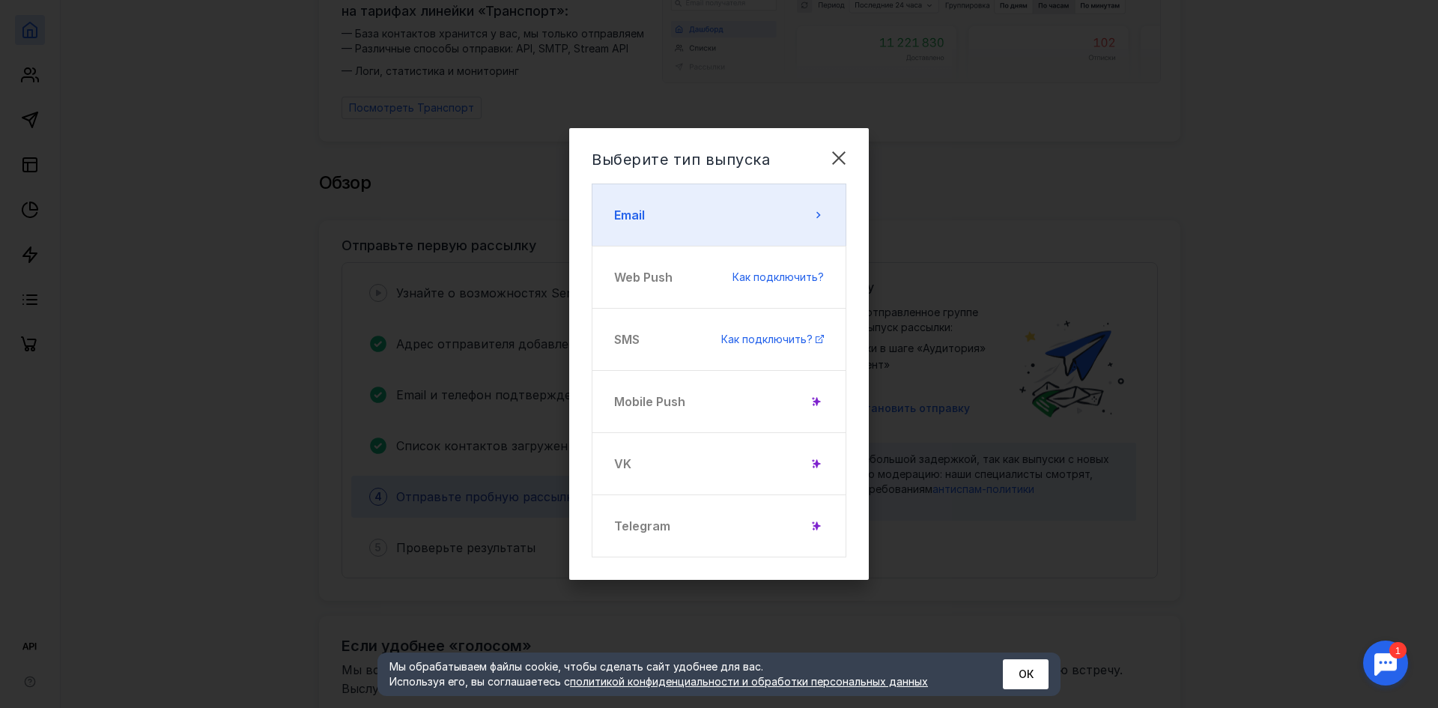
click at [666, 205] on button "Email" at bounding box center [719, 214] width 255 height 63
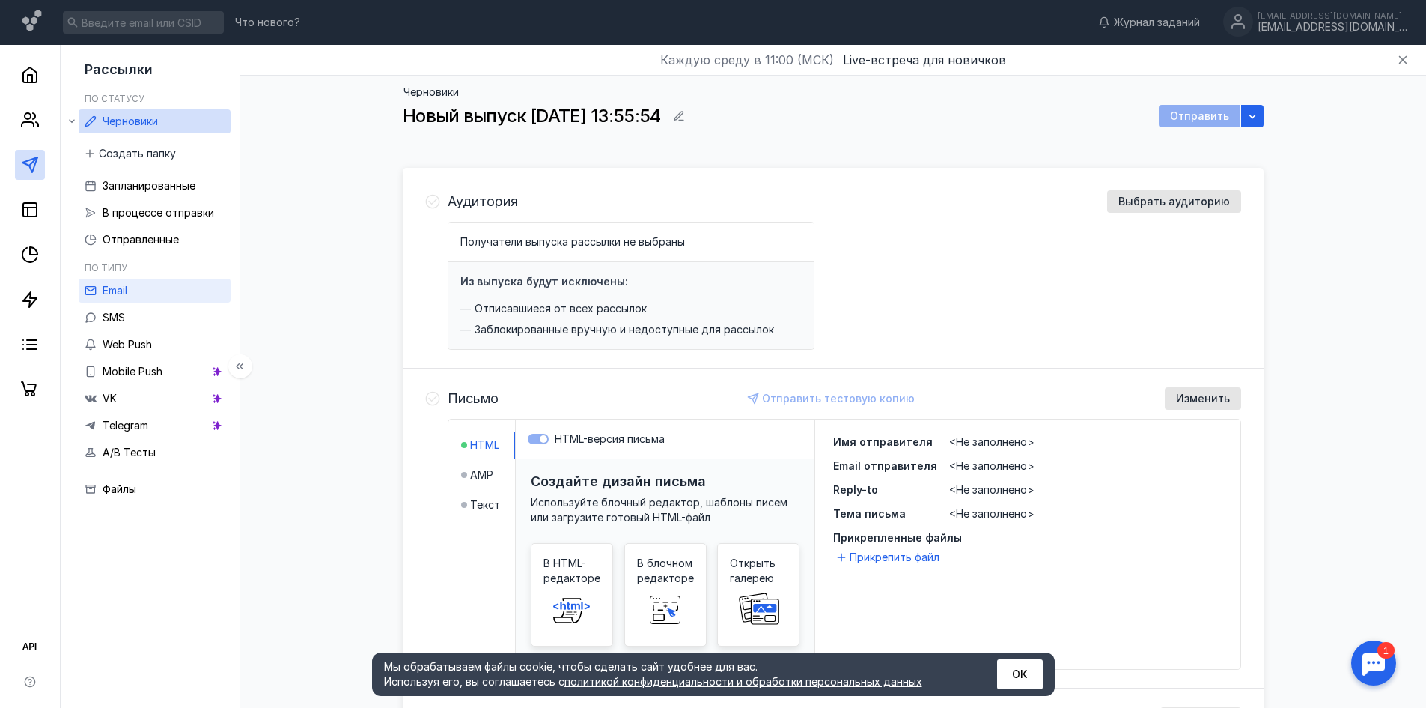
click at [154, 282] on link "Email" at bounding box center [155, 291] width 152 height 24
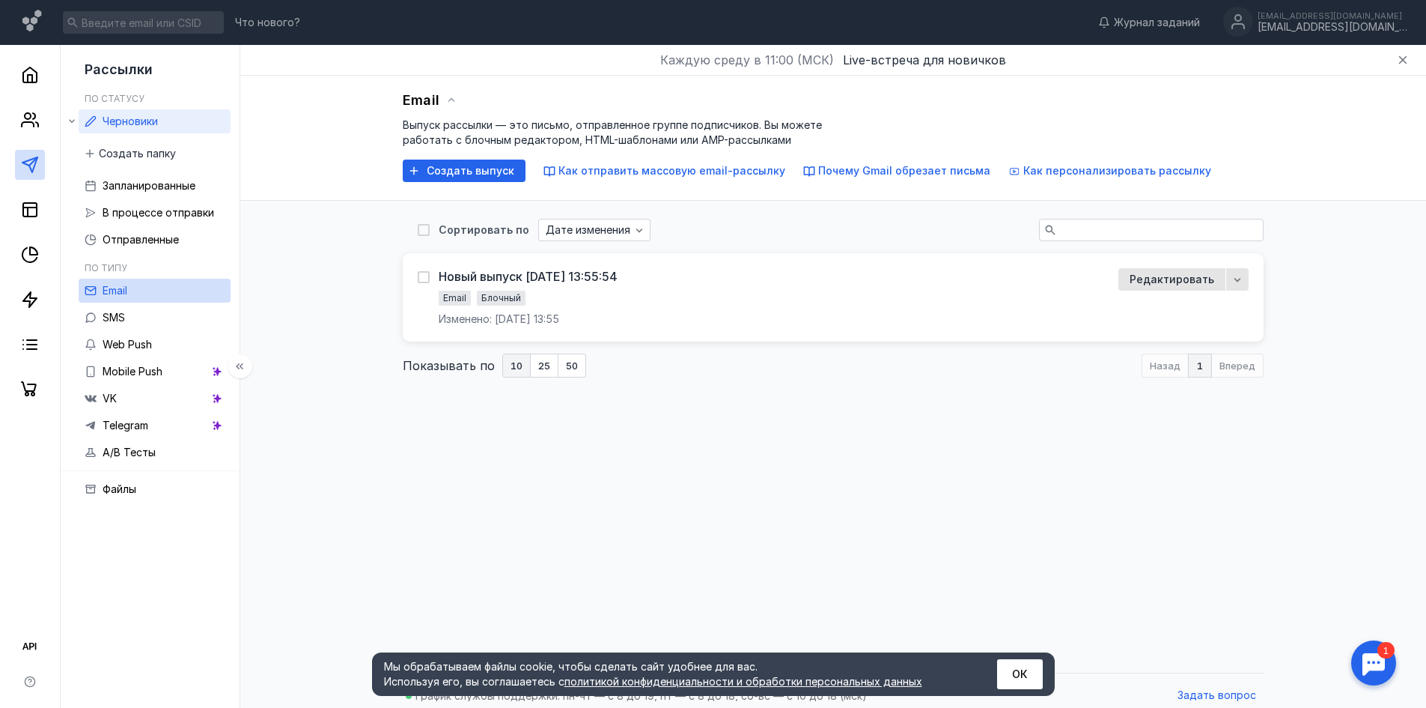
click at [157, 118] on span "Черновики" at bounding box center [130, 121] width 55 height 13
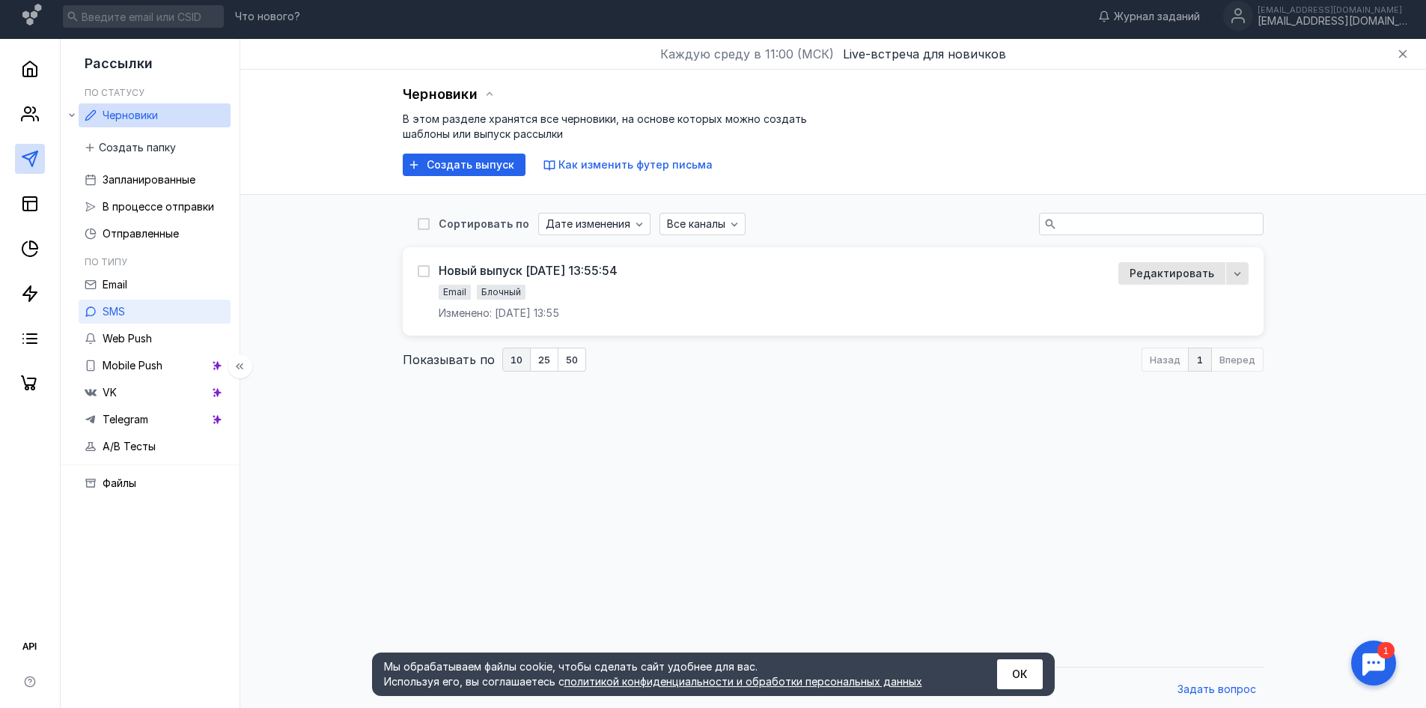
scroll to position [10, 0]
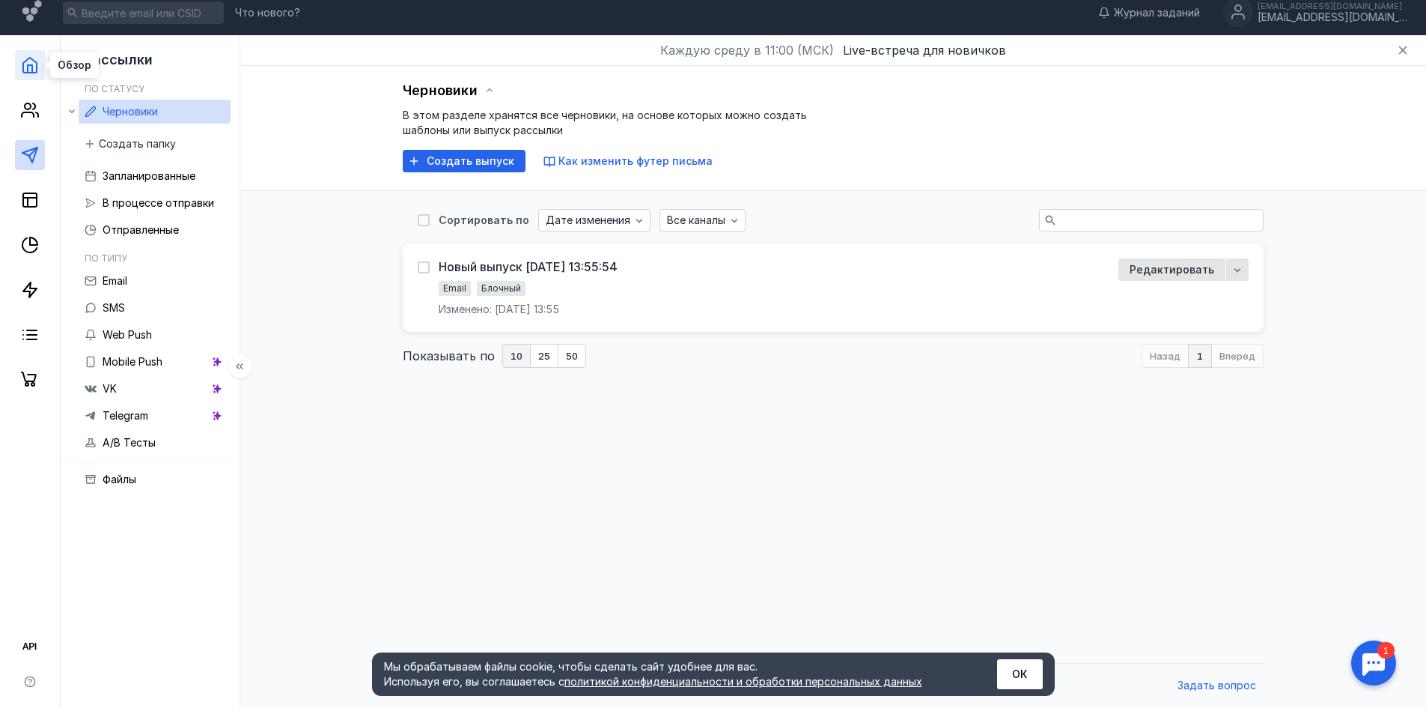
click at [30, 67] on icon at bounding box center [30, 65] width 18 height 18
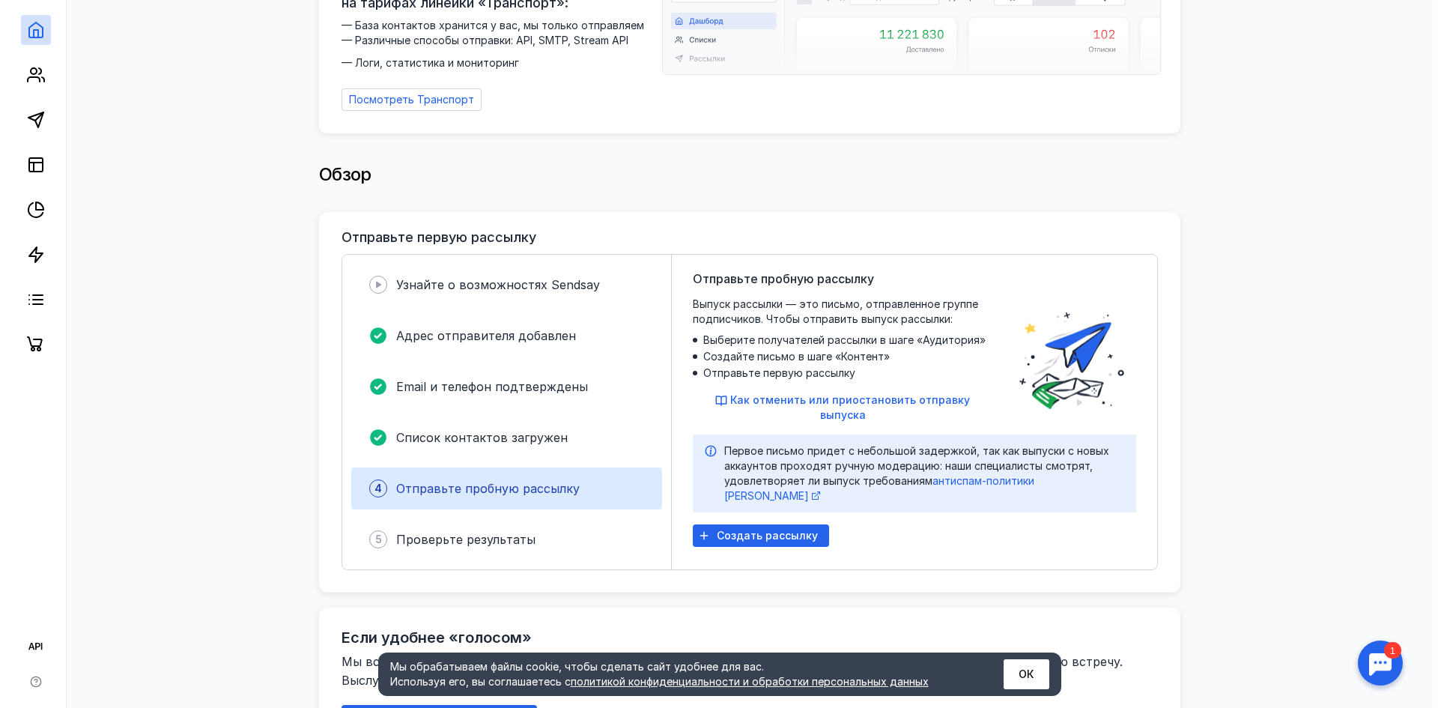
scroll to position [159, 0]
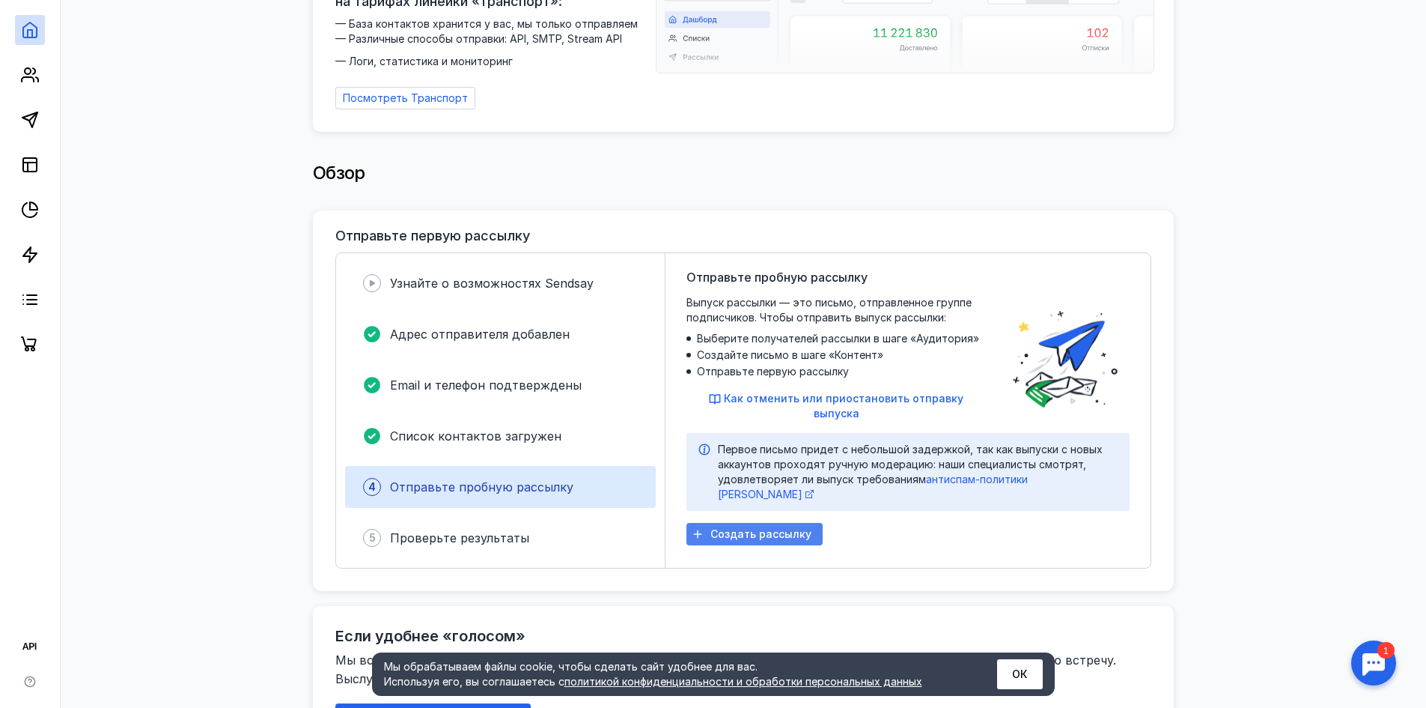
click at [727, 528] on span "Создать рассылку" at bounding box center [761, 534] width 101 height 13
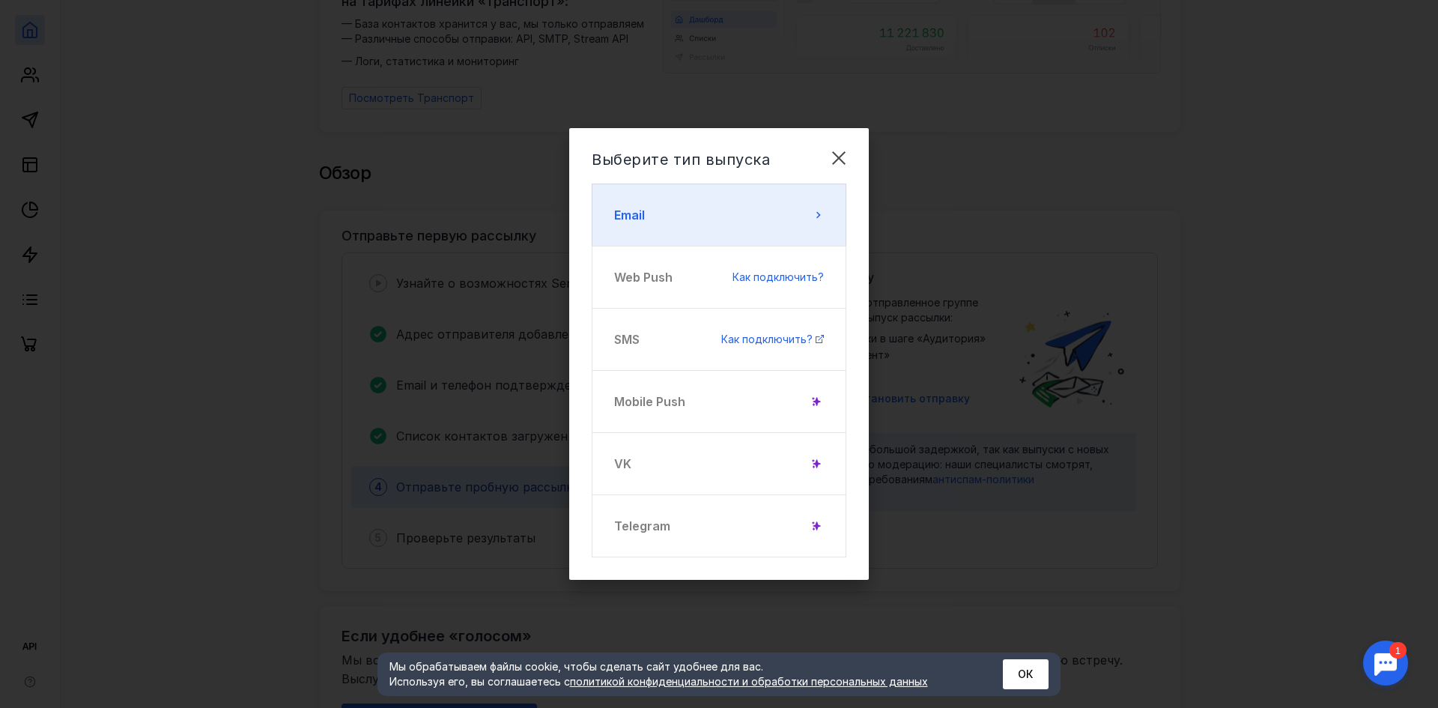
click at [663, 186] on button "Email" at bounding box center [719, 214] width 255 height 63
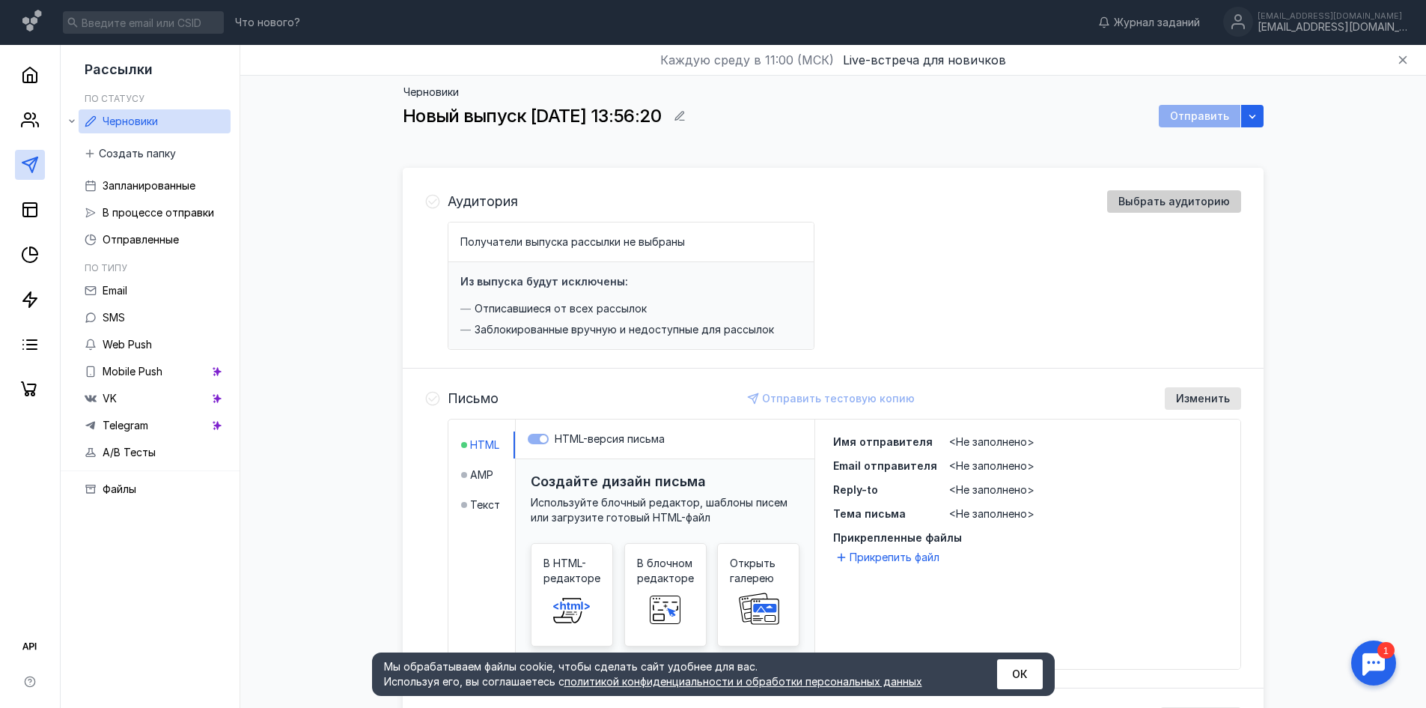
click at [1135, 204] on span "Выбрать аудиторию" at bounding box center [1175, 201] width 112 height 13
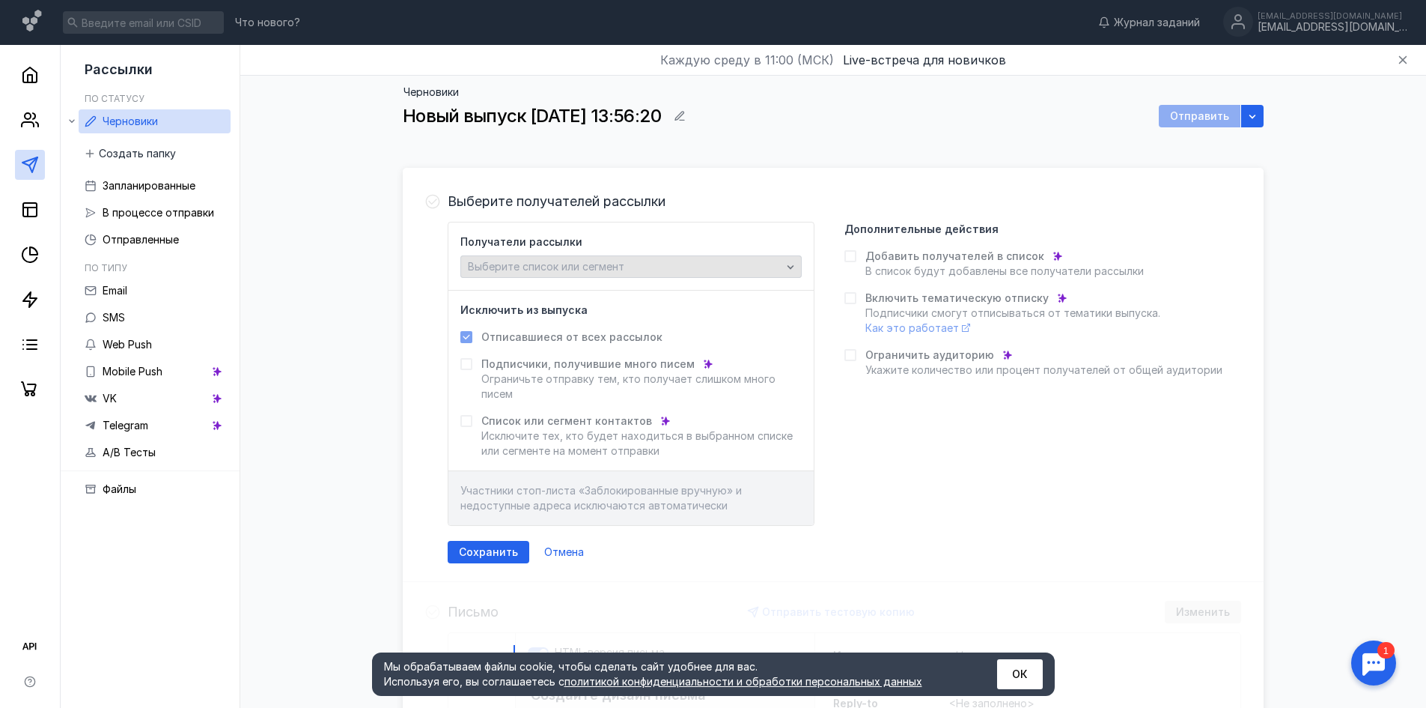
click at [552, 259] on div "Выберите список или сегмент" at bounding box center [631, 266] width 341 height 22
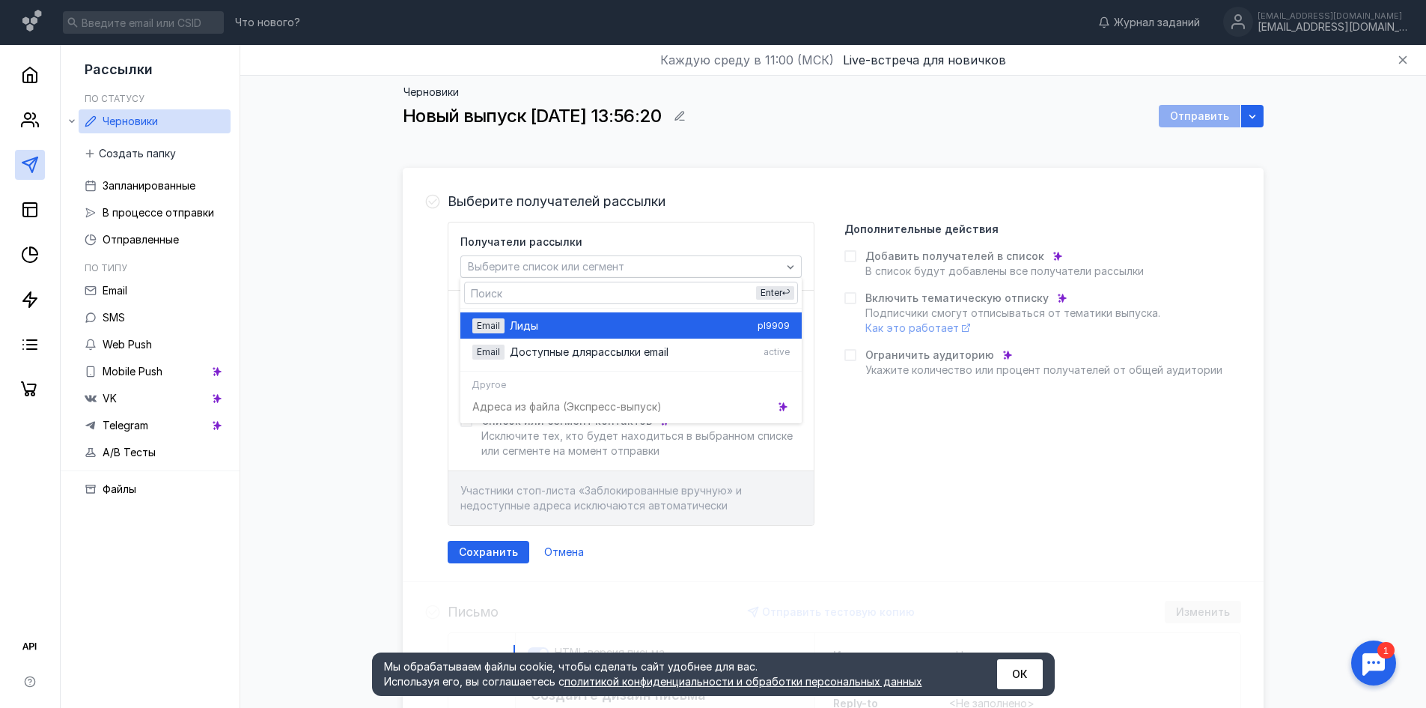
click at [541, 319] on div "Лиды" at bounding box center [631, 325] width 242 height 15
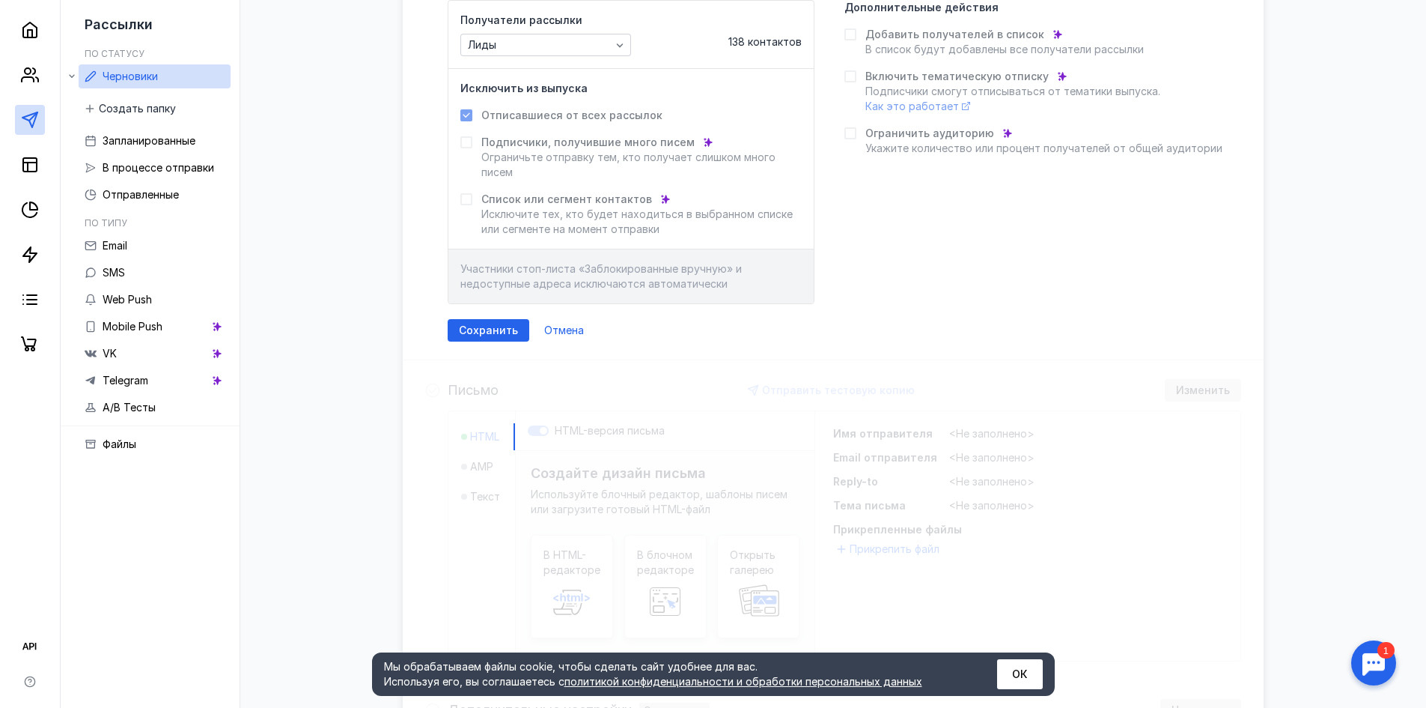
scroll to position [225, 0]
click at [488, 330] on span "Сохранить" at bounding box center [488, 327] width 59 height 13
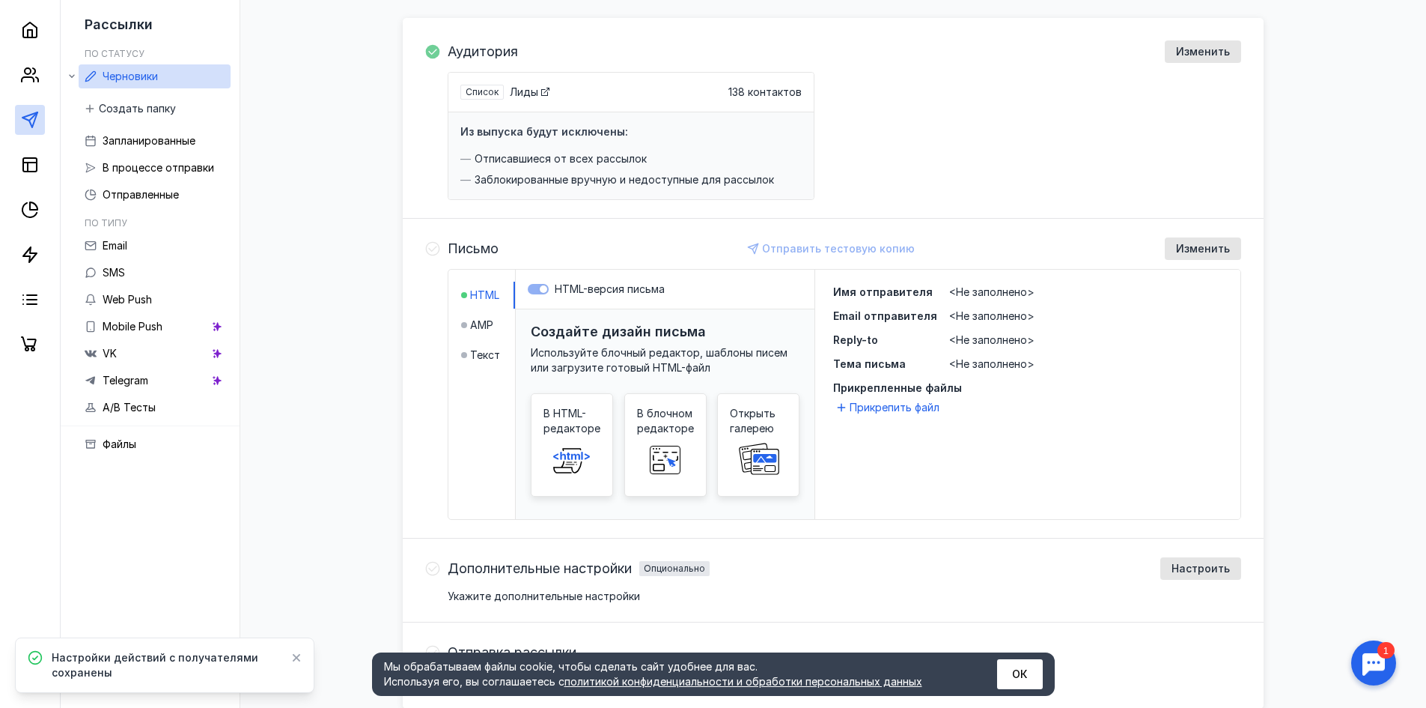
scroll to position [221, 0]
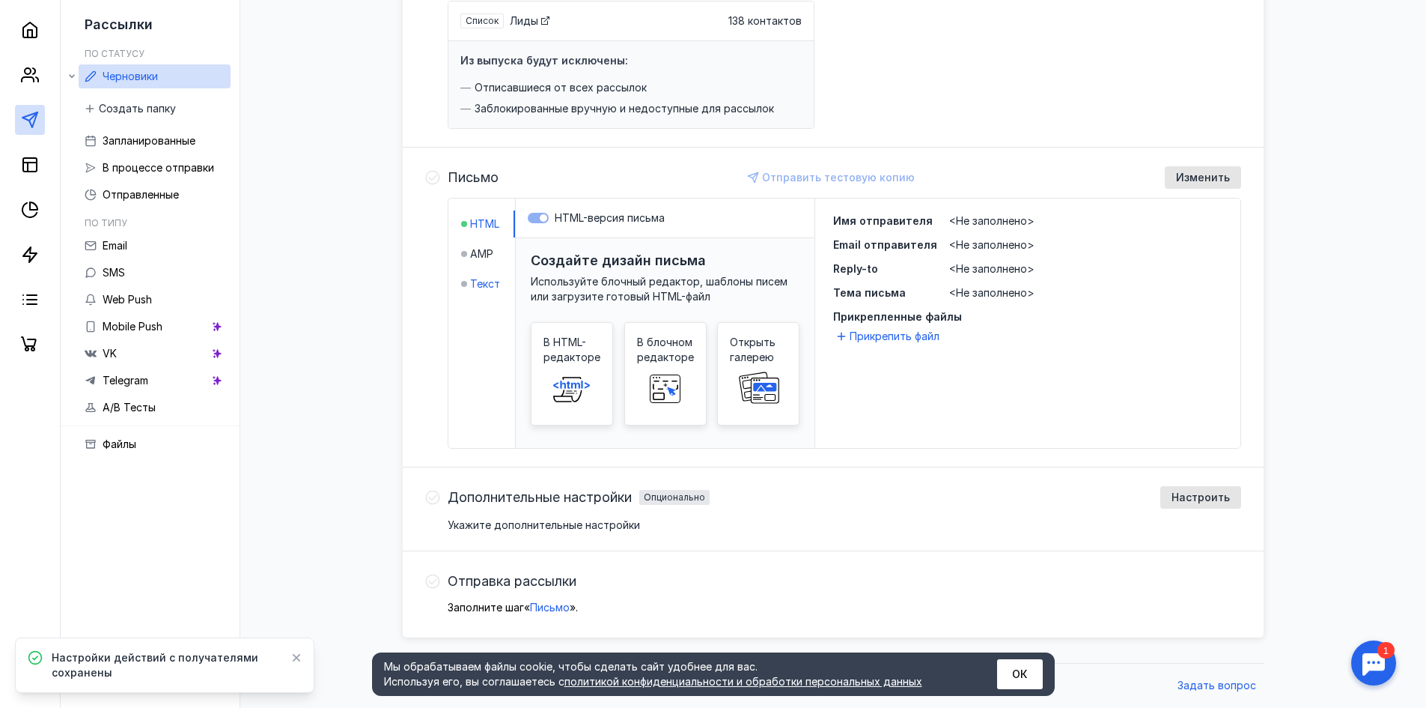
click at [483, 284] on span "Текст" at bounding box center [485, 283] width 30 height 15
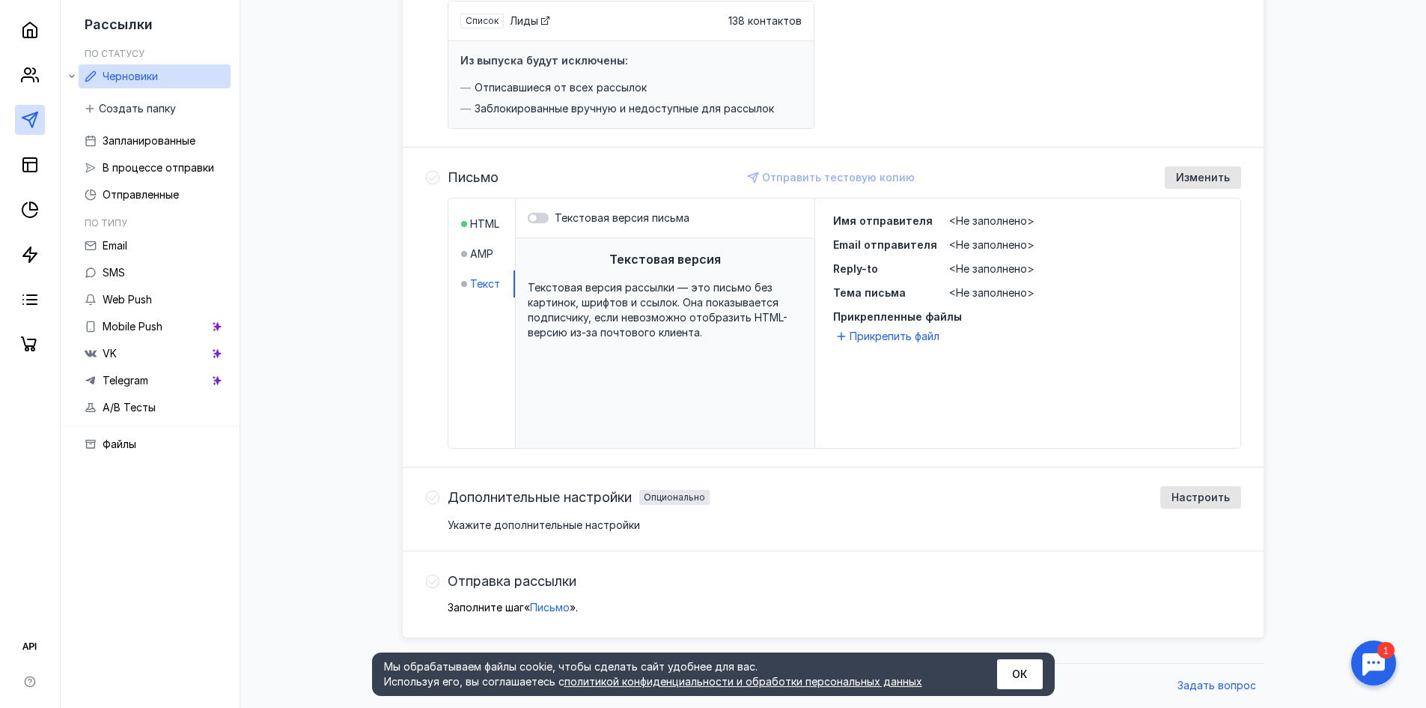
click at [550, 219] on label "Текстовая версия письма" at bounding box center [665, 217] width 275 height 15
click at [528, 218] on input "Текстовая версия письма" at bounding box center [528, 218] width 0 height 0
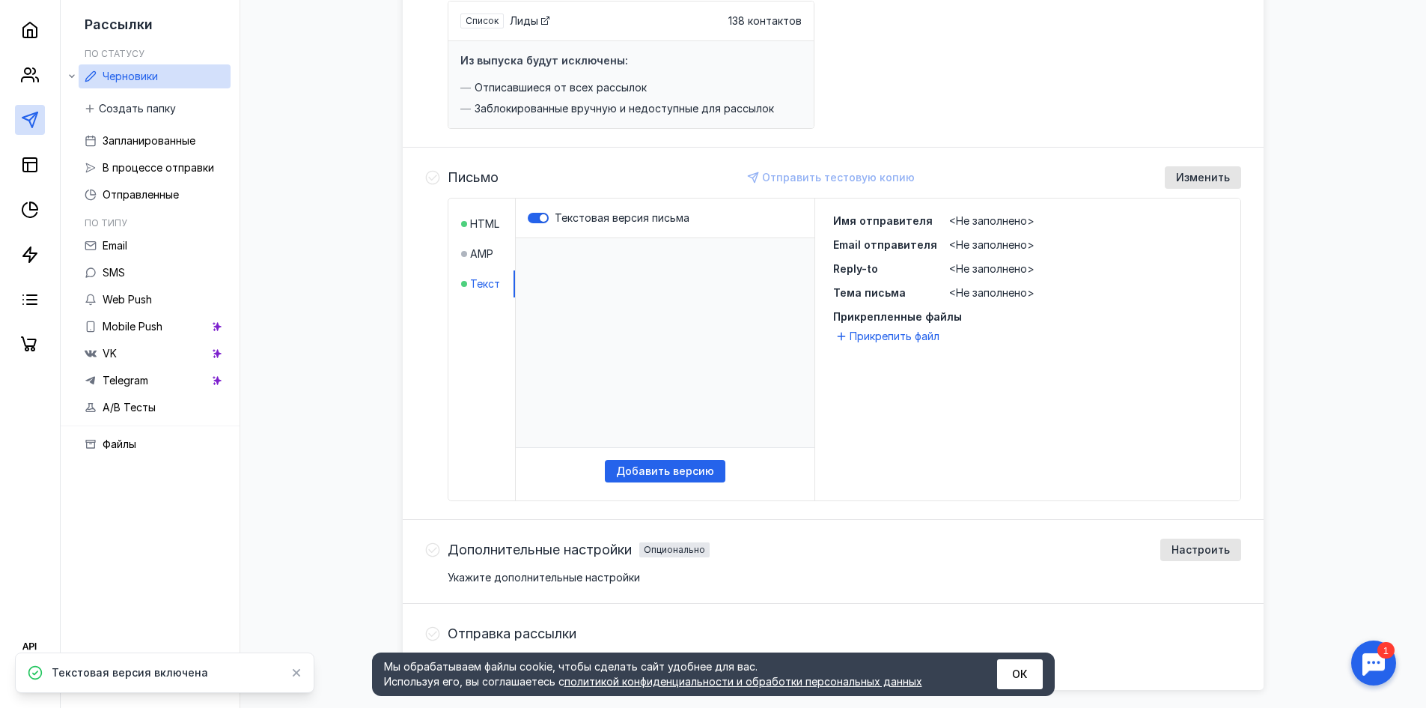
click at [569, 257] on p "​" at bounding box center [665, 343] width 299 height 210
click at [642, 471] on span "Добавить версию" at bounding box center [665, 471] width 98 height 13
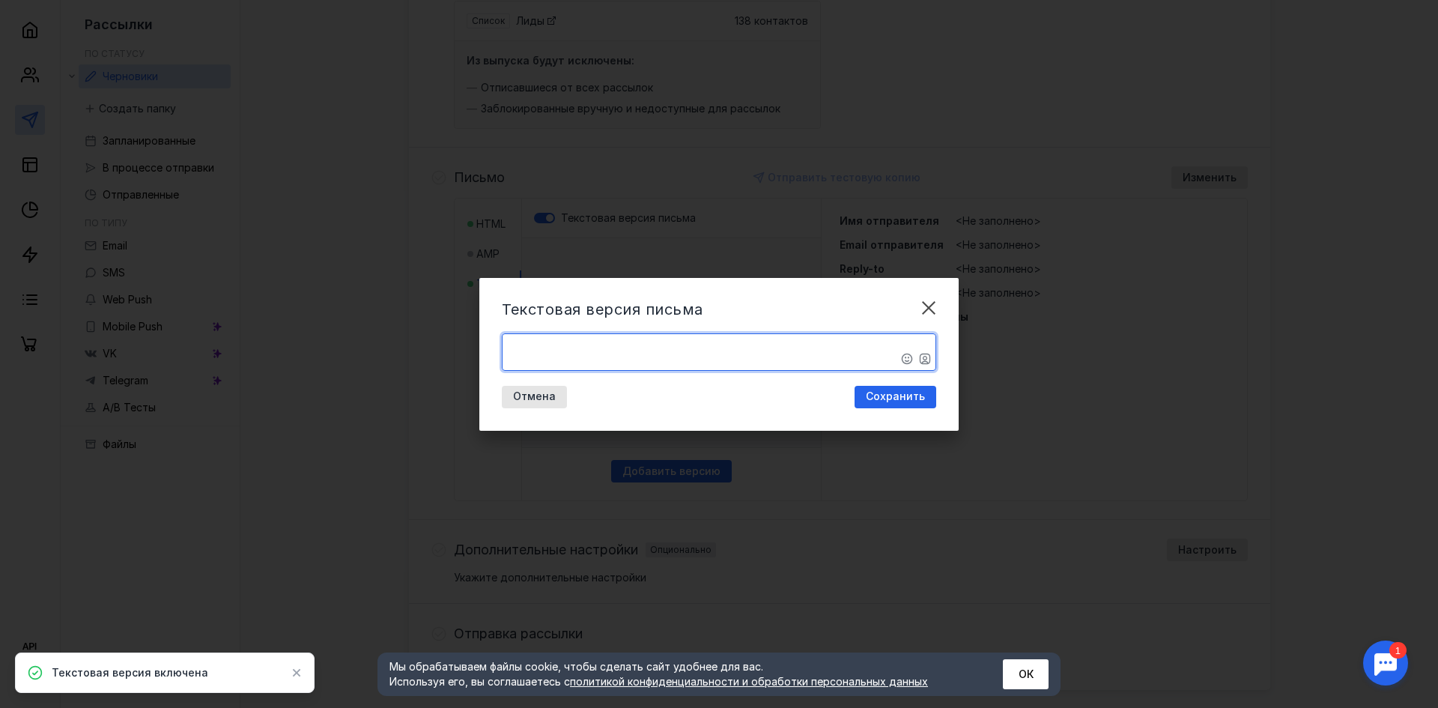
click at [703, 353] on textarea "​" at bounding box center [718, 352] width 433 height 36
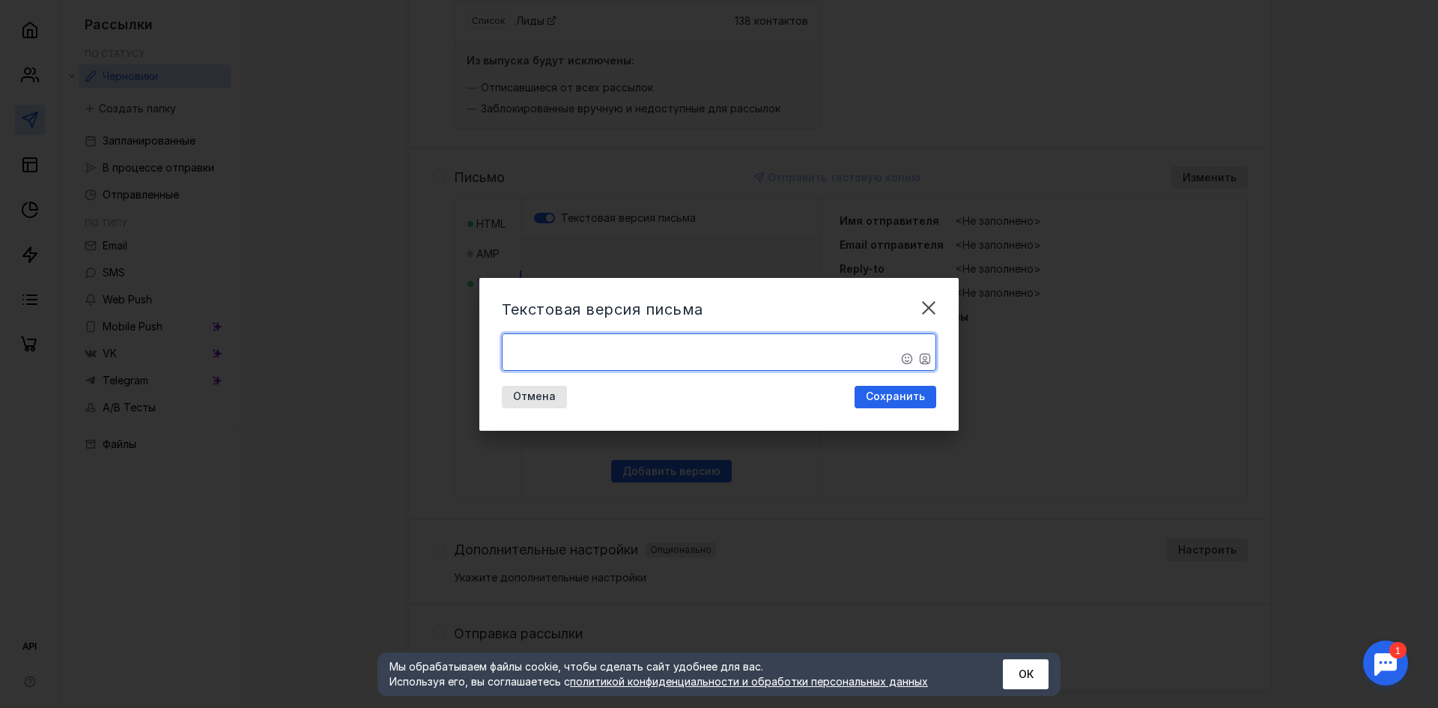
paste textarea "Добрый день! Наша компания занимается комплексной поставкой материалов и оборуд…"
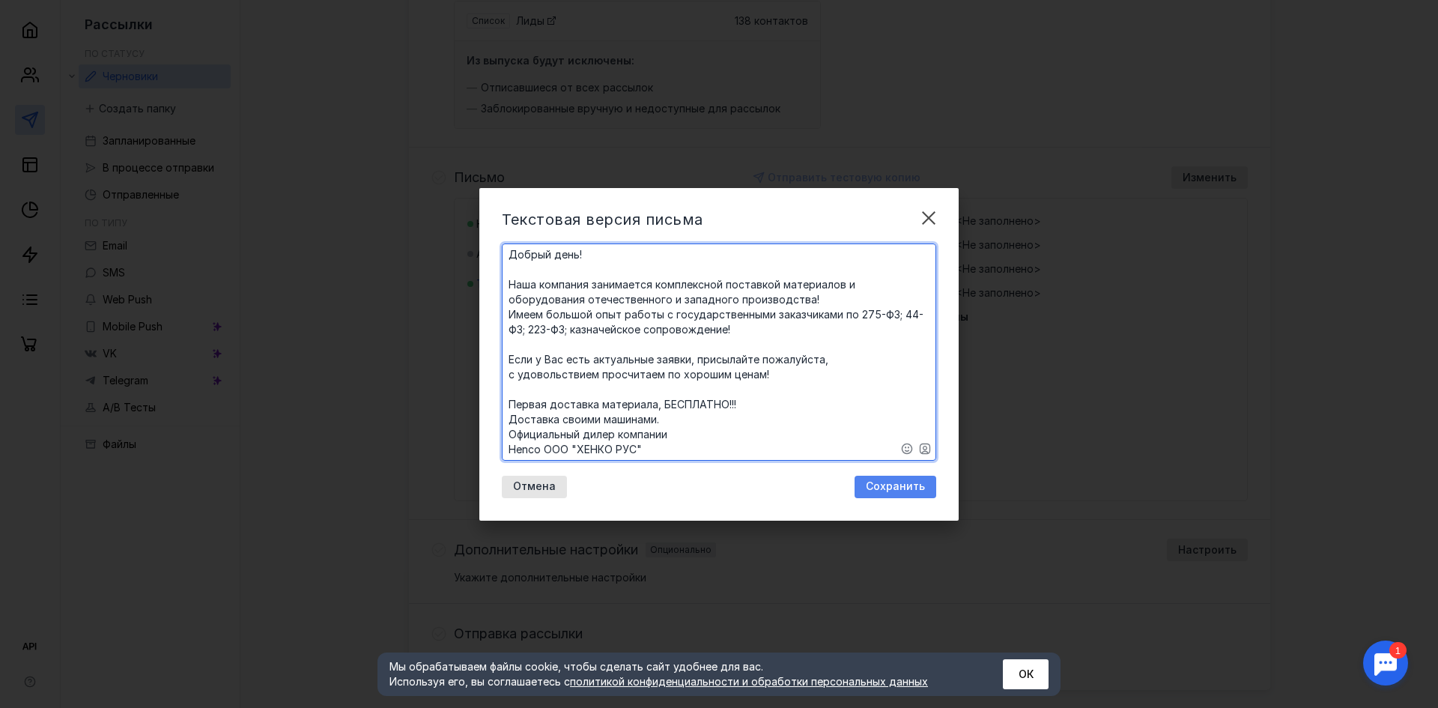
type textarea "​Добрый день! Наша компания занимается комплексной поставкой материалов и обору…"
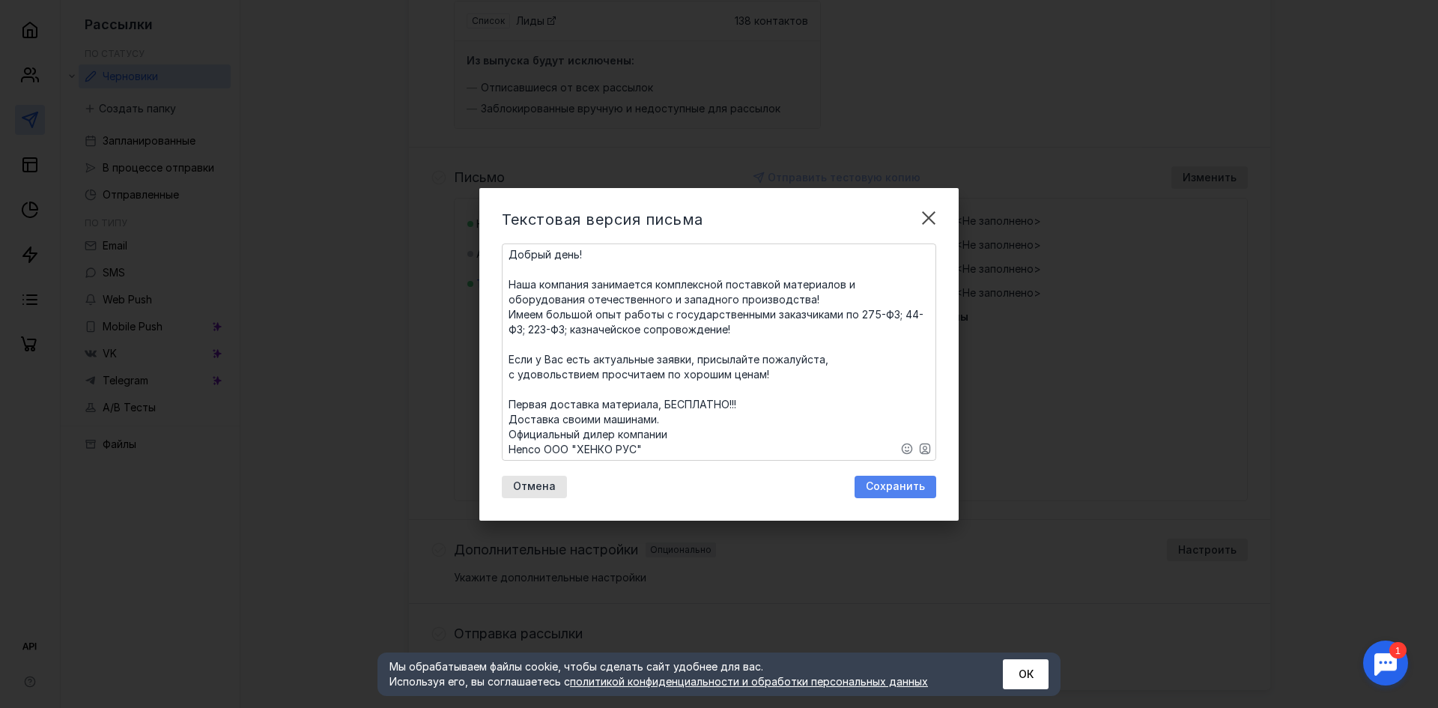
click at [875, 484] on span "Сохранить" at bounding box center [895, 486] width 59 height 13
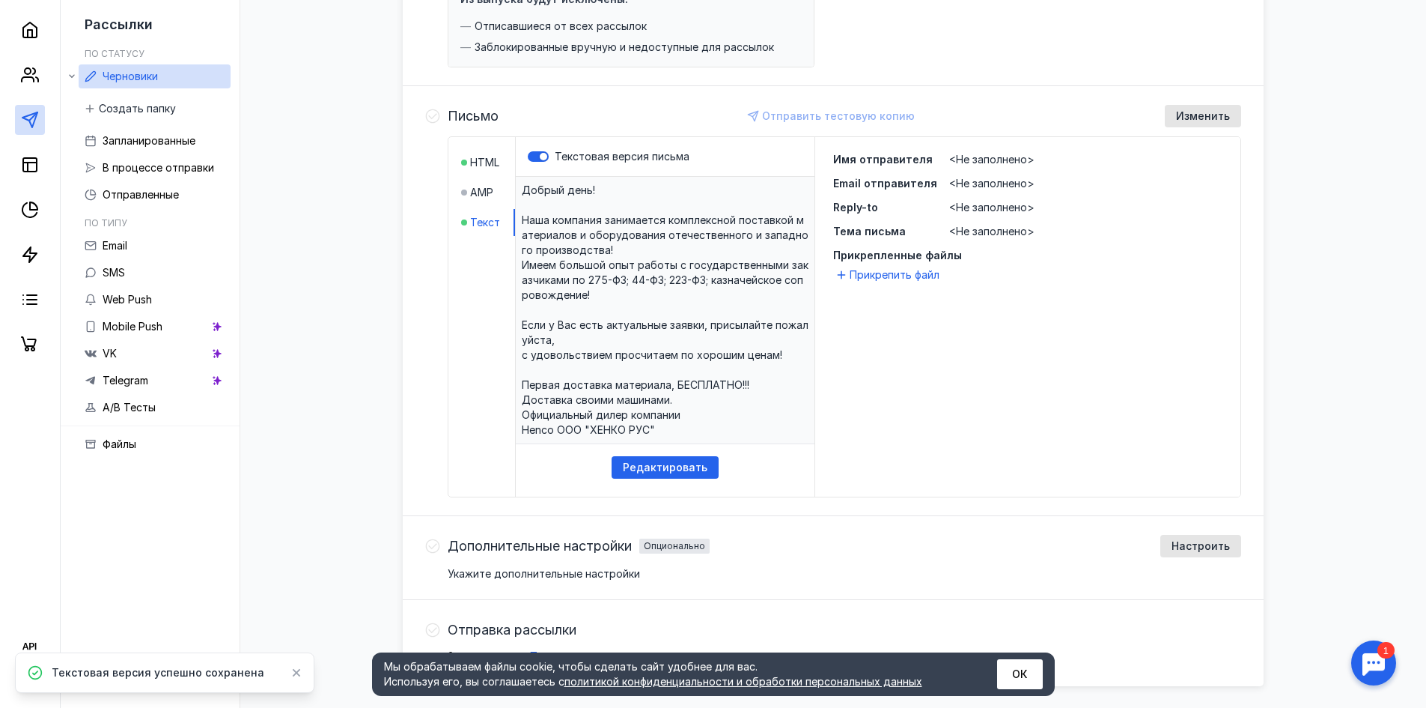
scroll to position [256, 0]
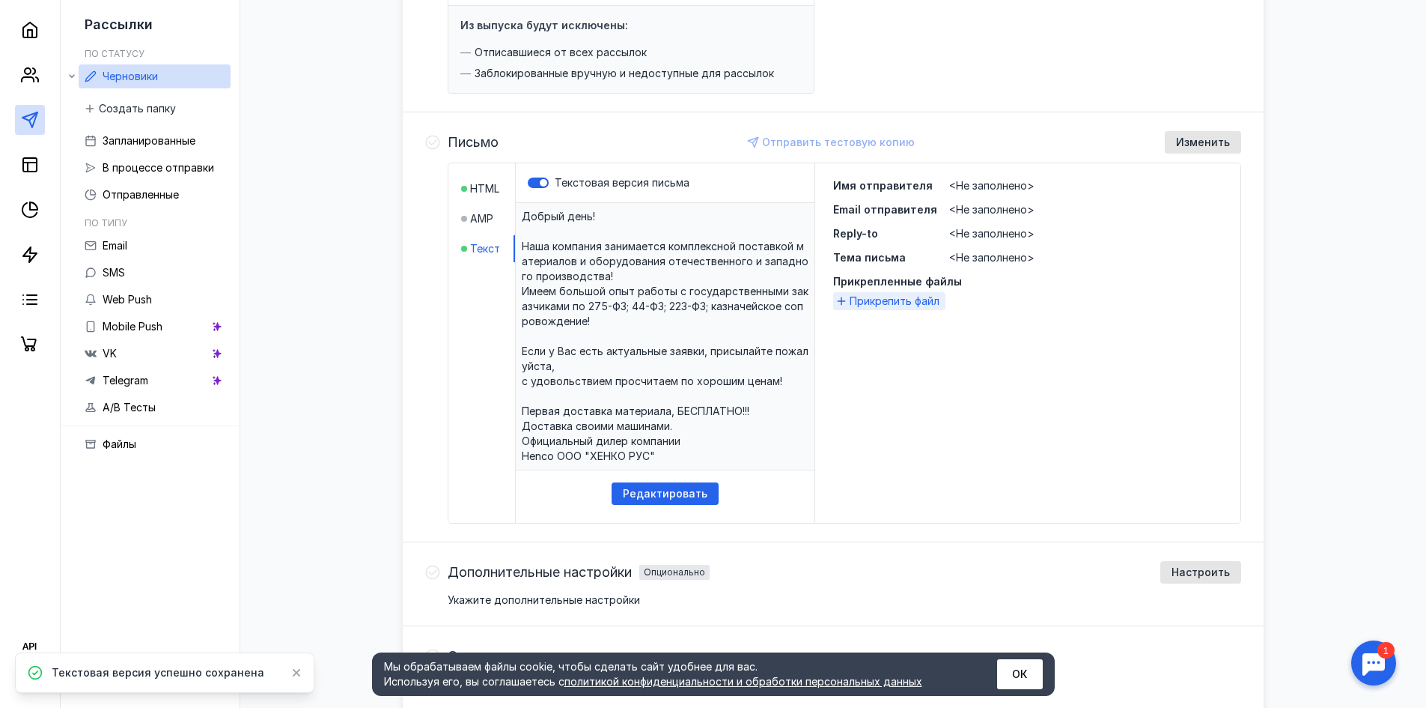
click at [902, 297] on span "Прикрепить файл" at bounding box center [895, 301] width 90 height 15
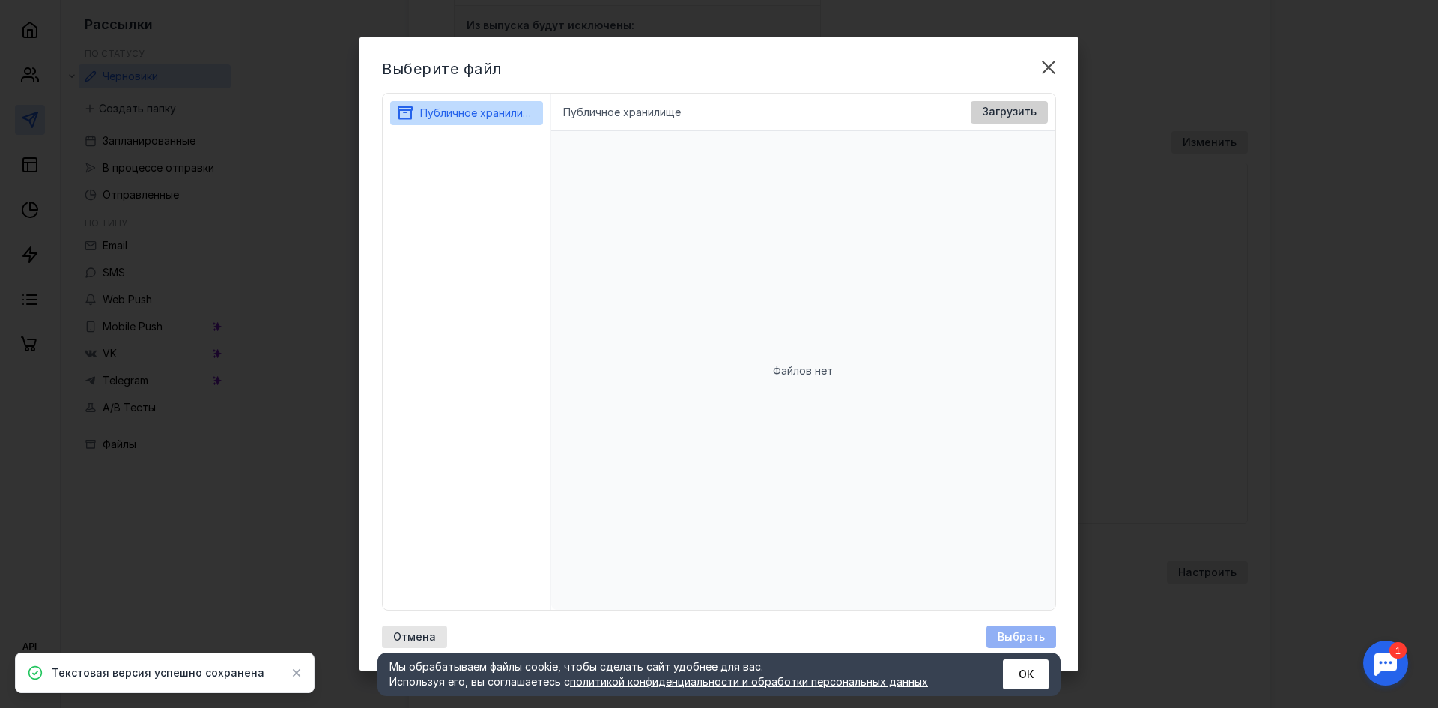
click at [1001, 112] on span "Загрузить" at bounding box center [1009, 112] width 55 height 13
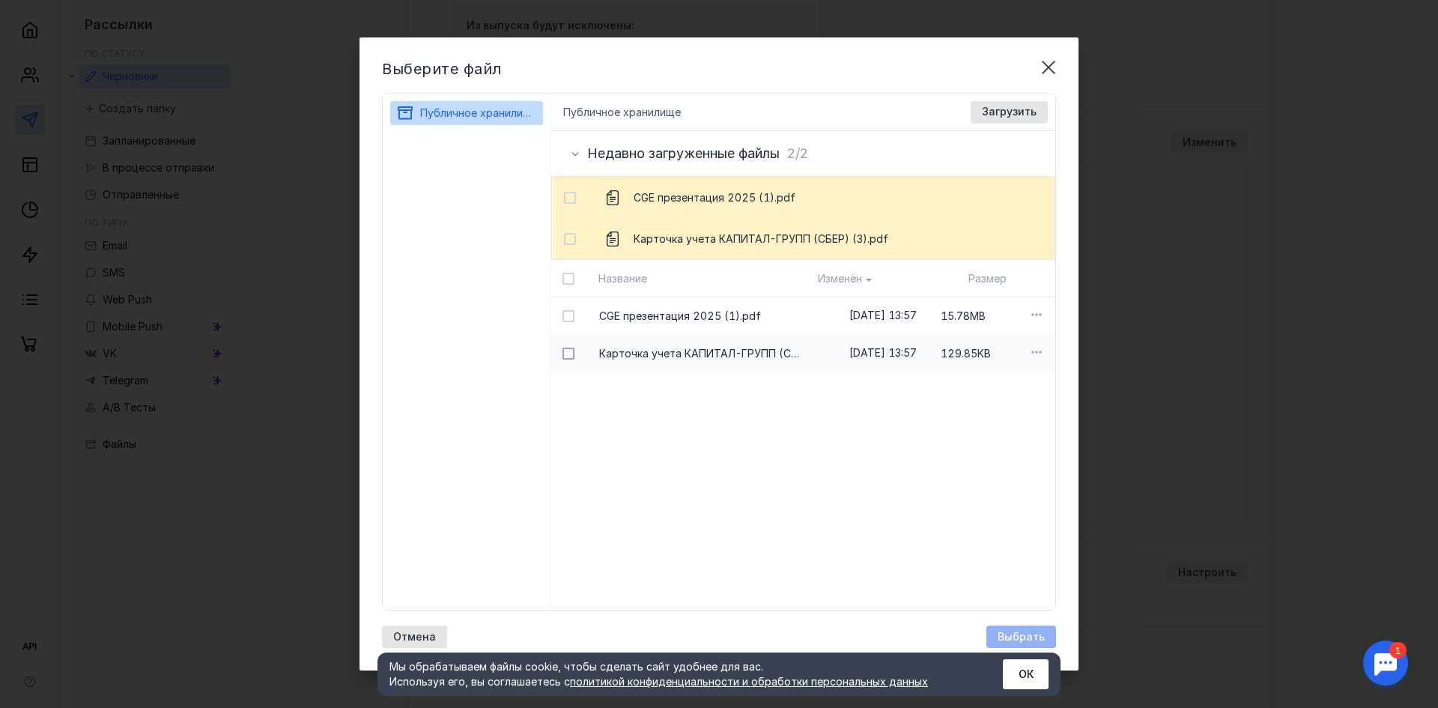
click at [568, 354] on icon at bounding box center [568, 353] width 10 height 10
click at [568, 354] on input "checkbox" at bounding box center [567, 351] width 10 height 10
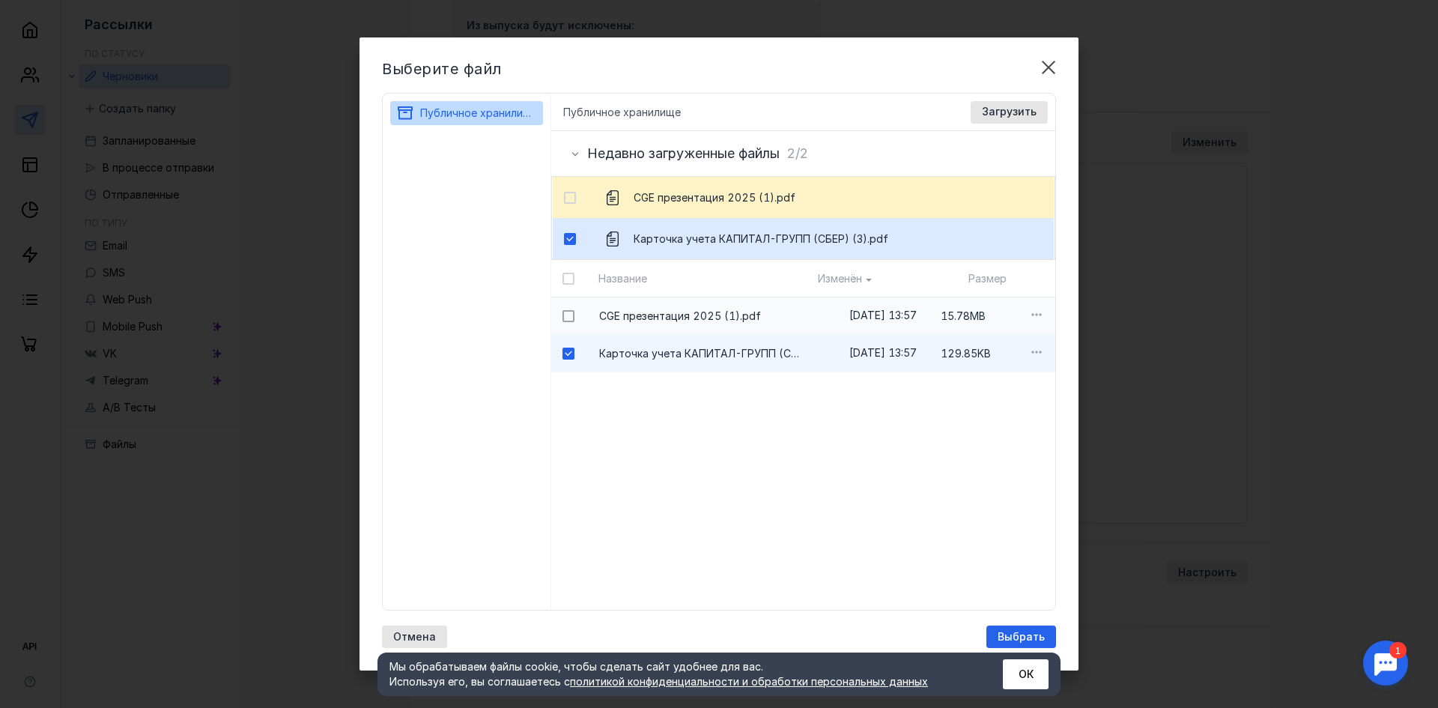
click at [568, 315] on icon at bounding box center [568, 316] width 10 height 10
click at [568, 315] on input "checkbox" at bounding box center [567, 314] width 10 height 10
checkbox input "true"
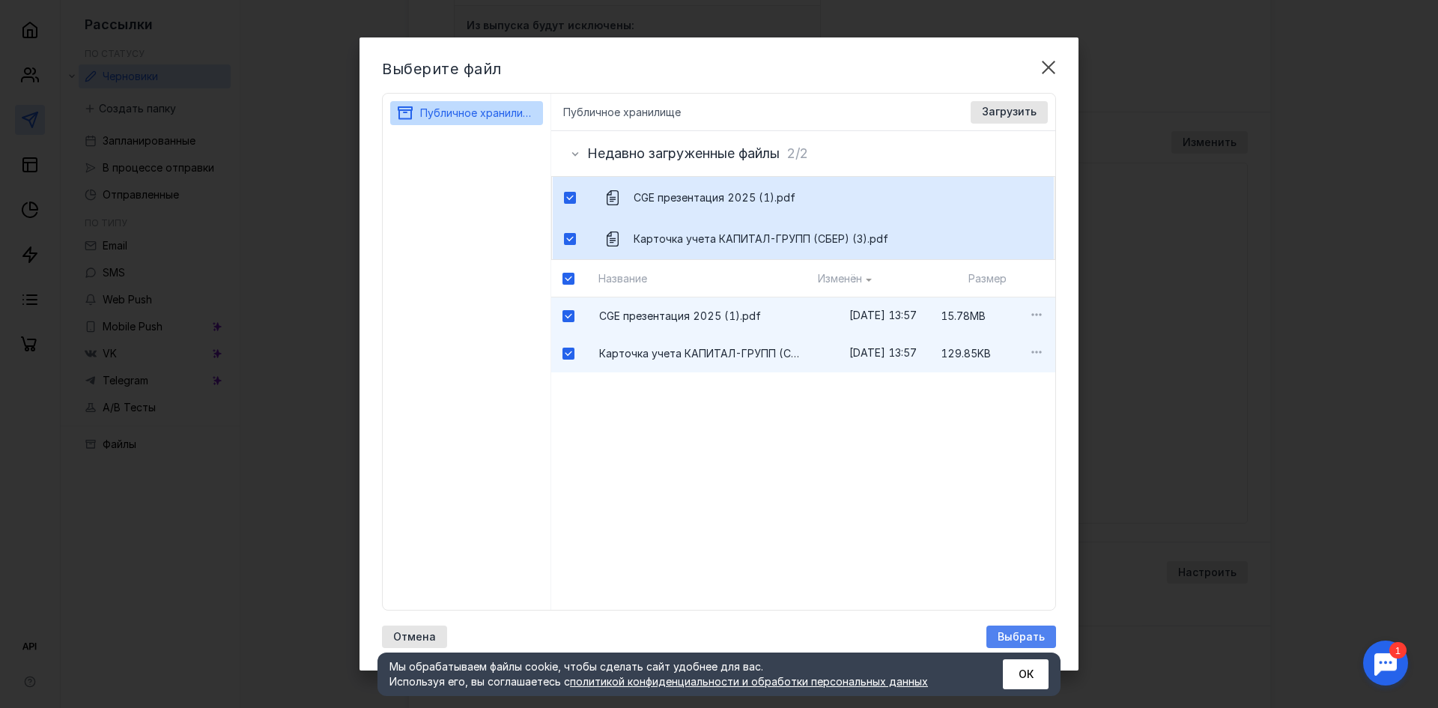
click at [1008, 638] on span "Выбрать" at bounding box center [1020, 636] width 47 height 13
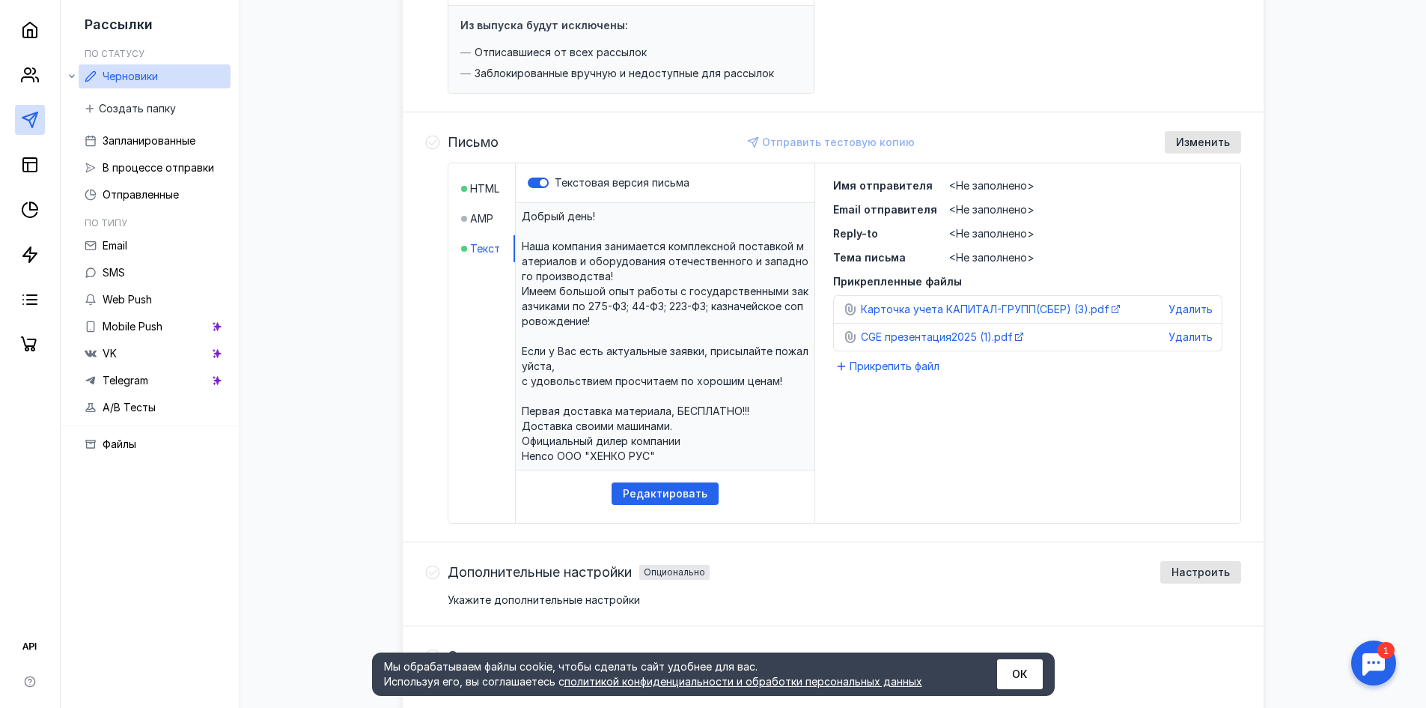
click at [982, 184] on span "<Не заполнено>" at bounding box center [991, 185] width 85 height 13
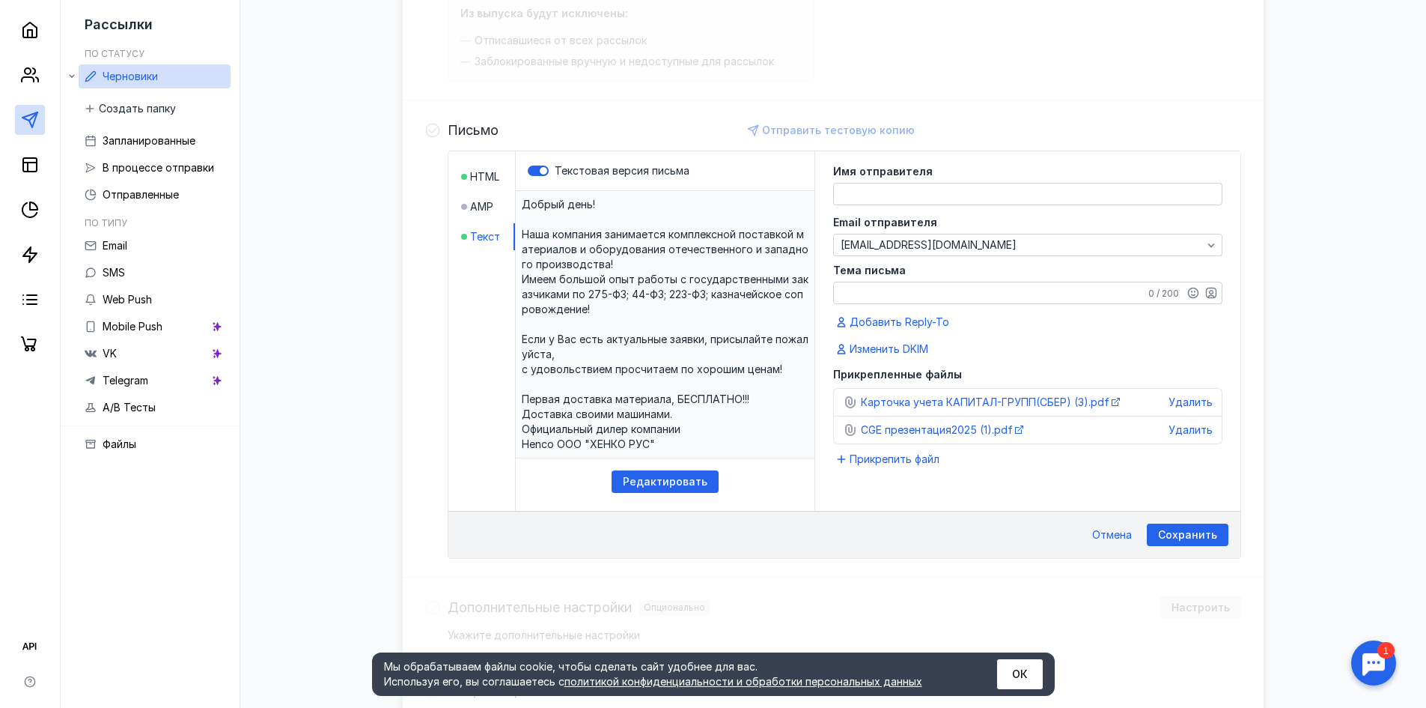
scroll to position [293, 0]
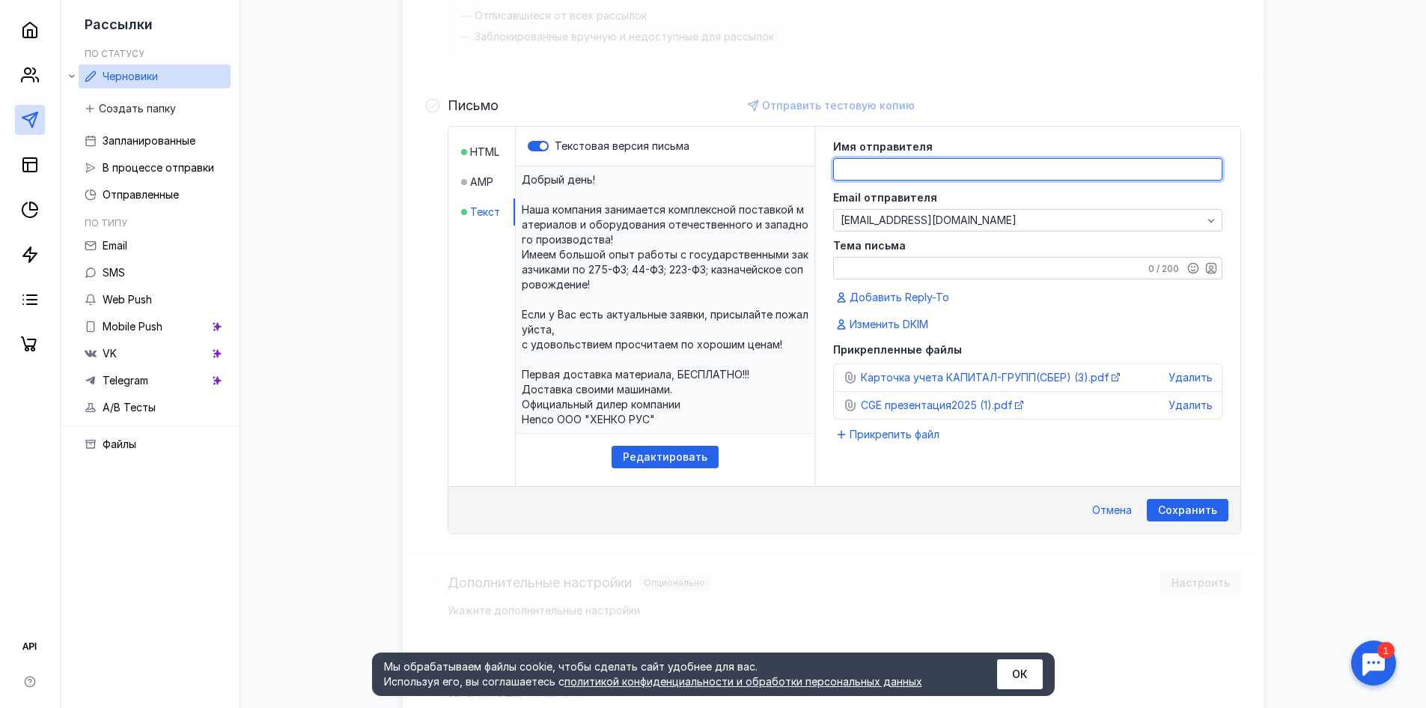
click at [885, 167] on textarea at bounding box center [1028, 169] width 388 height 21
click at [897, 483] on div "Имя отправителя Email отправителя [EMAIL_ADDRESS][DOMAIN_NAME] Тема письма 0 / …" at bounding box center [1027, 306] width 425 height 359
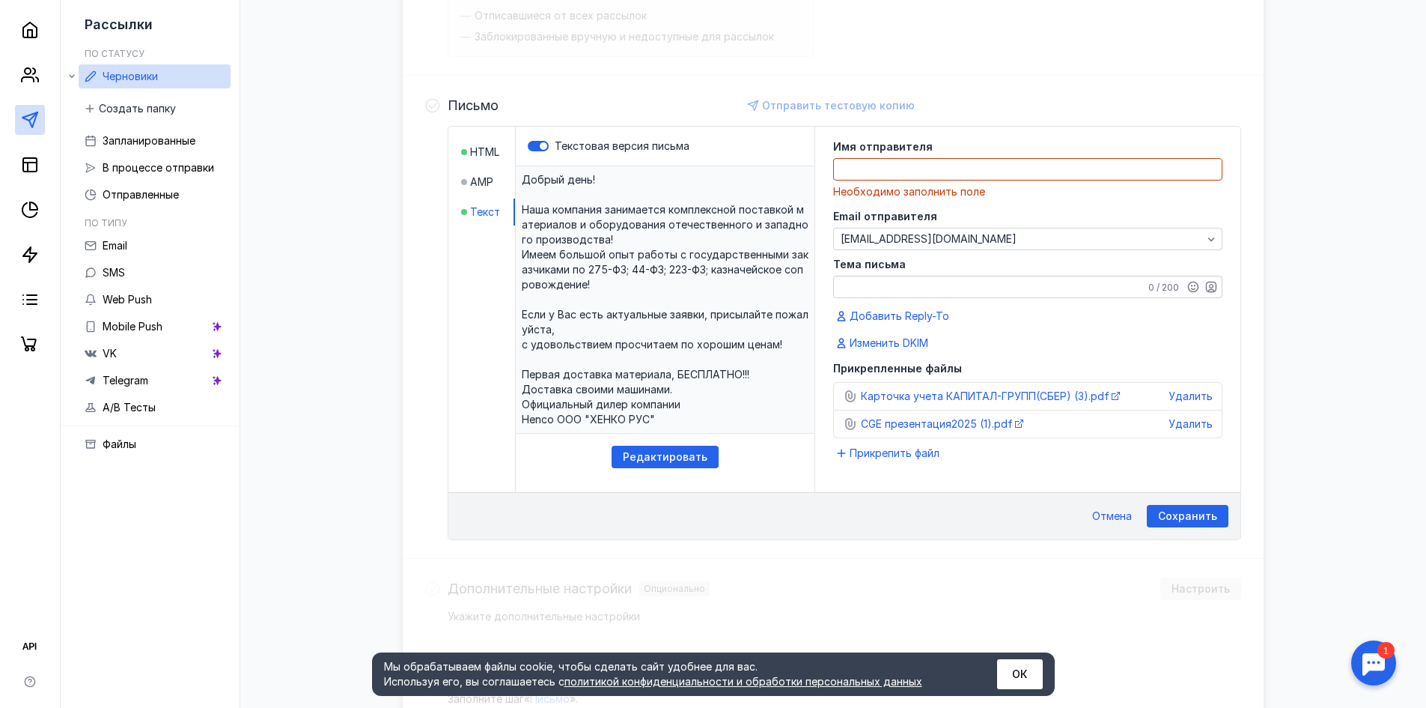
click at [869, 175] on textarea at bounding box center [1028, 169] width 388 height 21
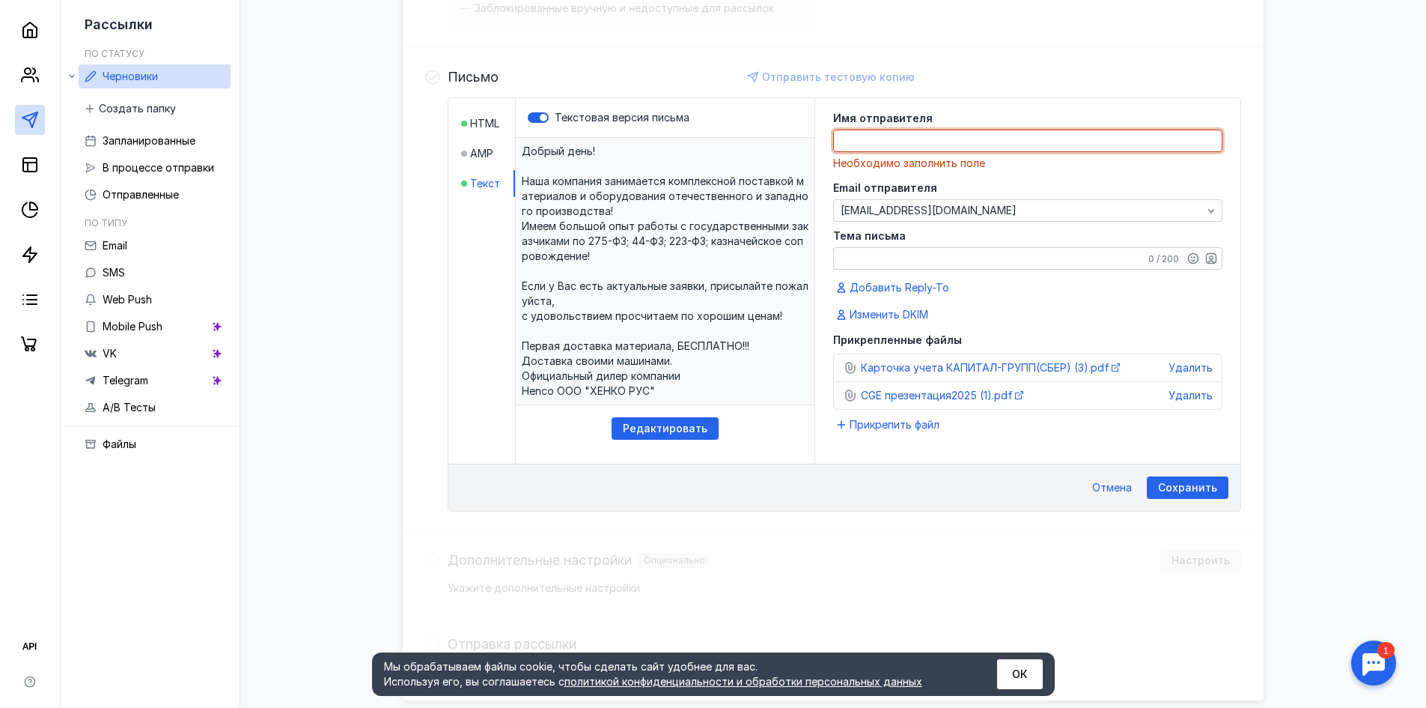
scroll to position [234, 0]
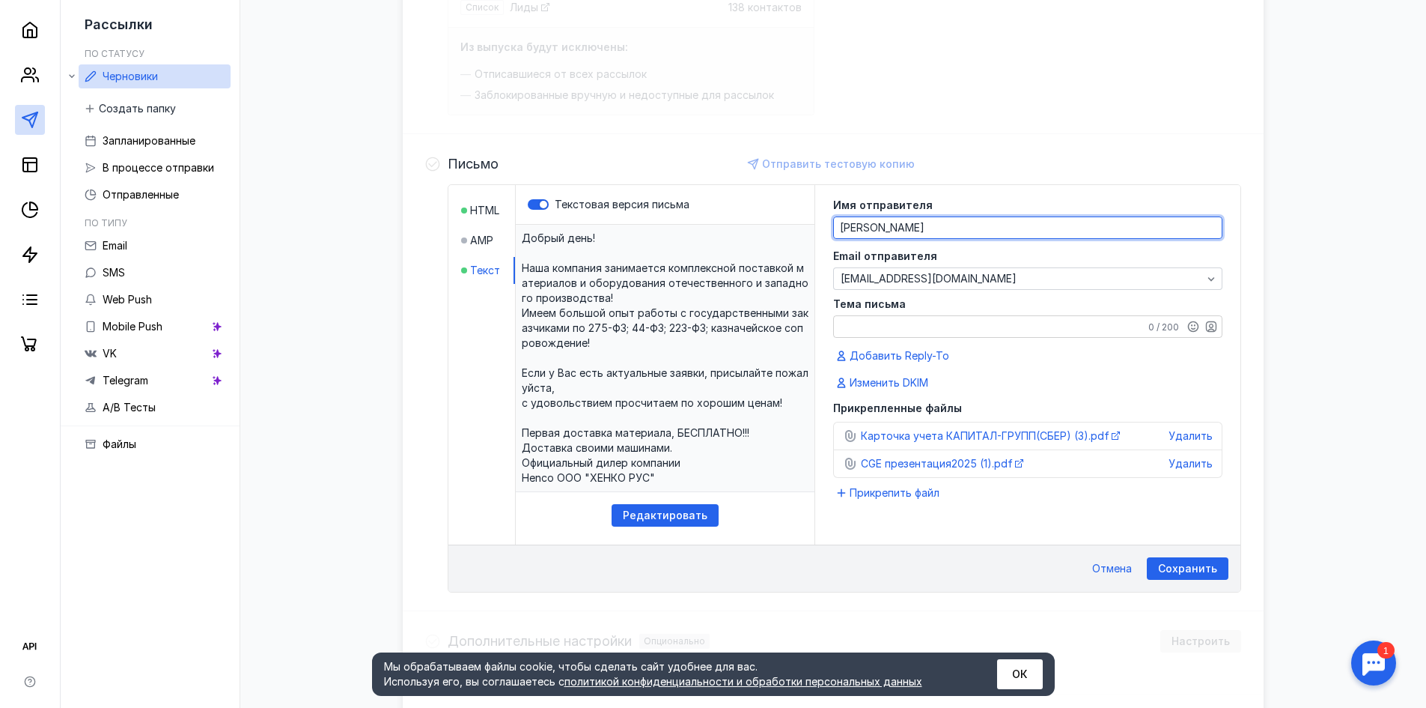
type textarea "[PERSON_NAME]"
click at [902, 329] on textarea "Тема письма" at bounding box center [1028, 326] width 388 height 21
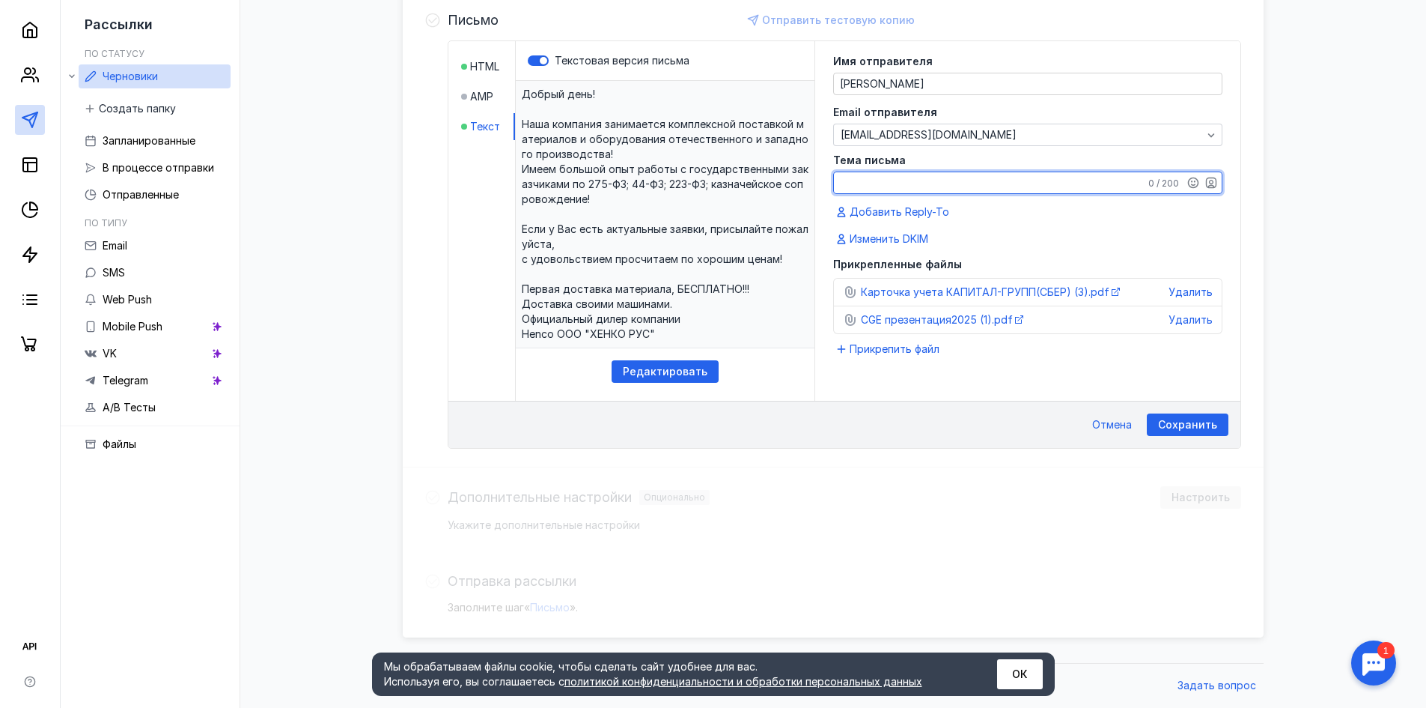
scroll to position [303, 0]
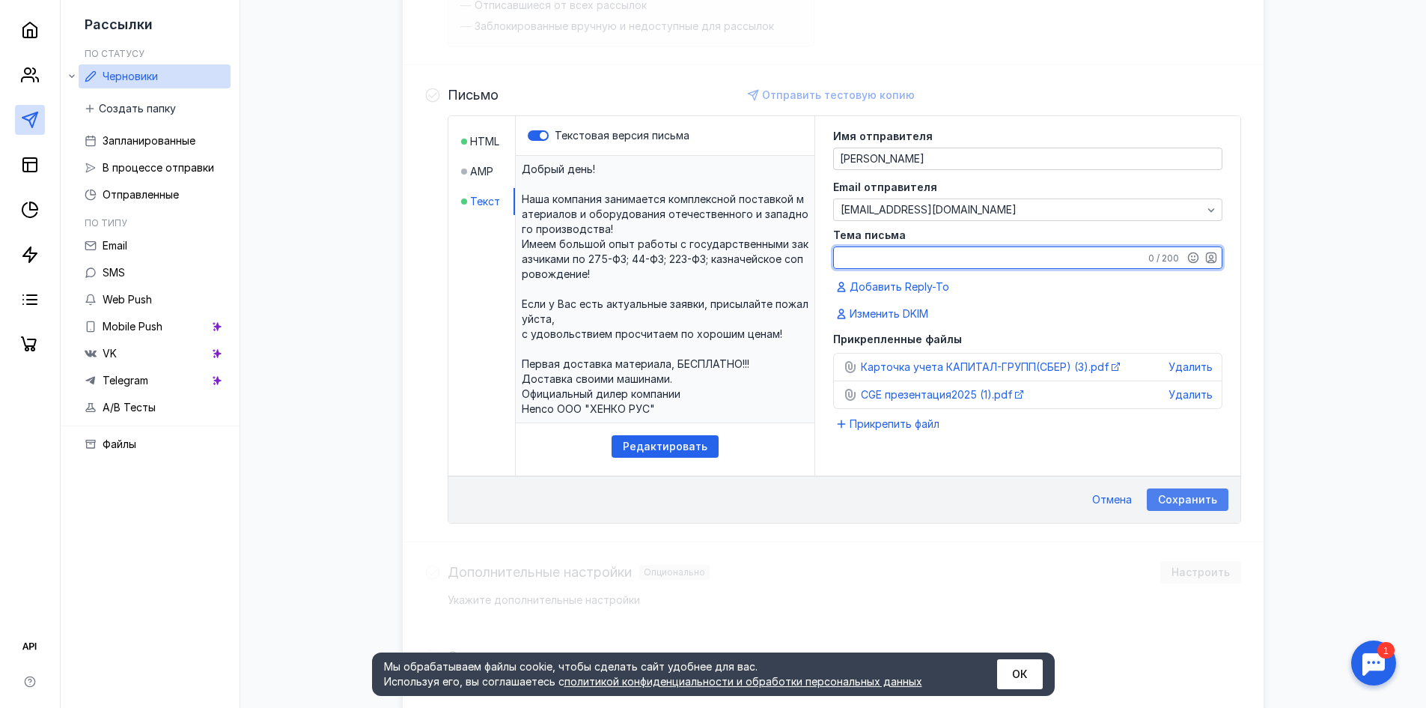
click at [1204, 501] on span "Сохранить" at bounding box center [1187, 499] width 59 height 13
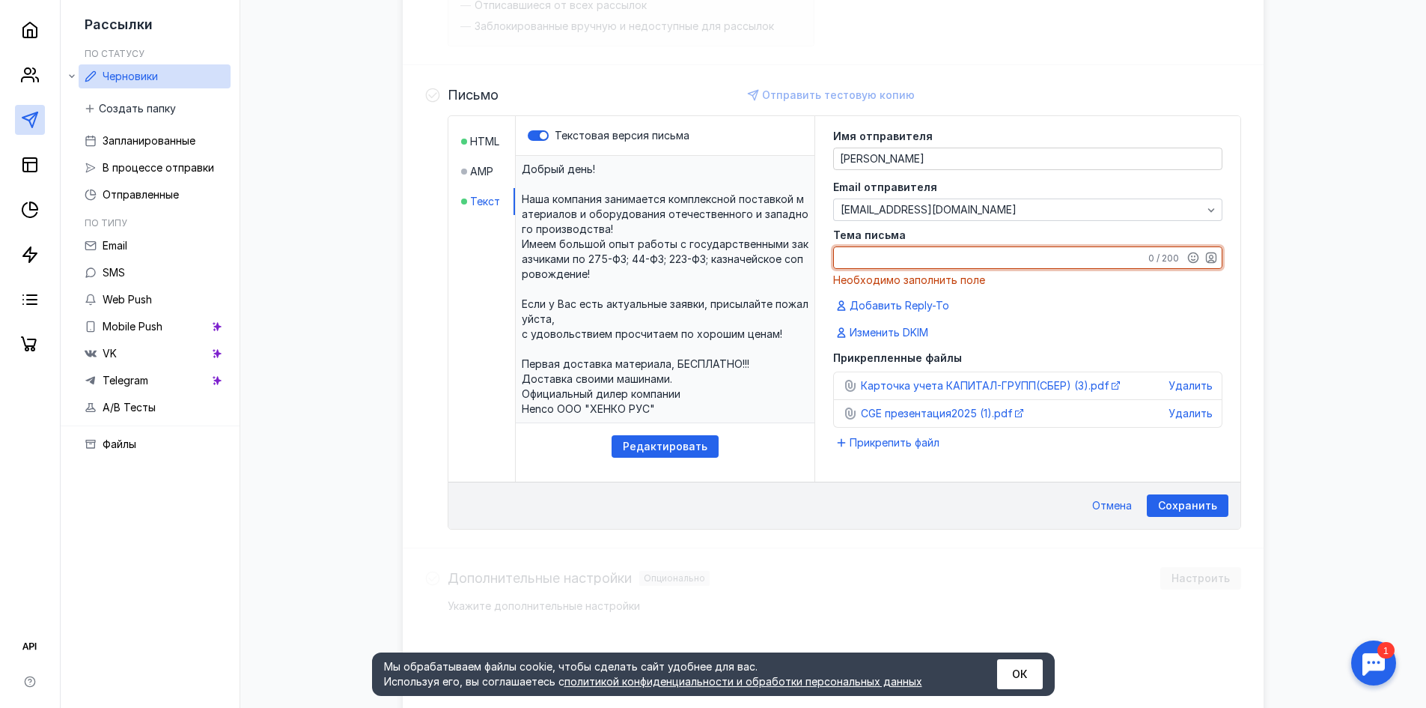
click at [934, 261] on textarea "Тема письма" at bounding box center [1028, 257] width 388 height 21
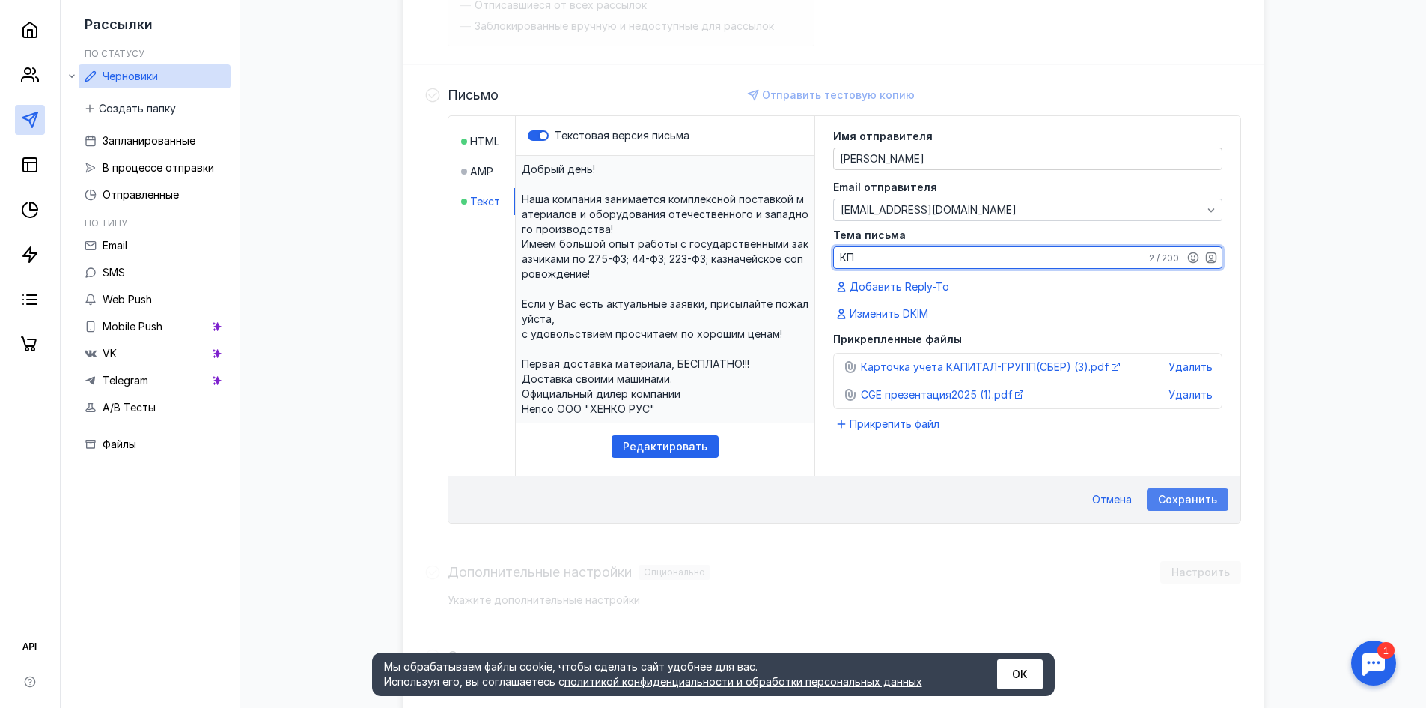
type textarea "КП"
click at [1171, 492] on div "Сохранить" at bounding box center [1188, 499] width 82 height 22
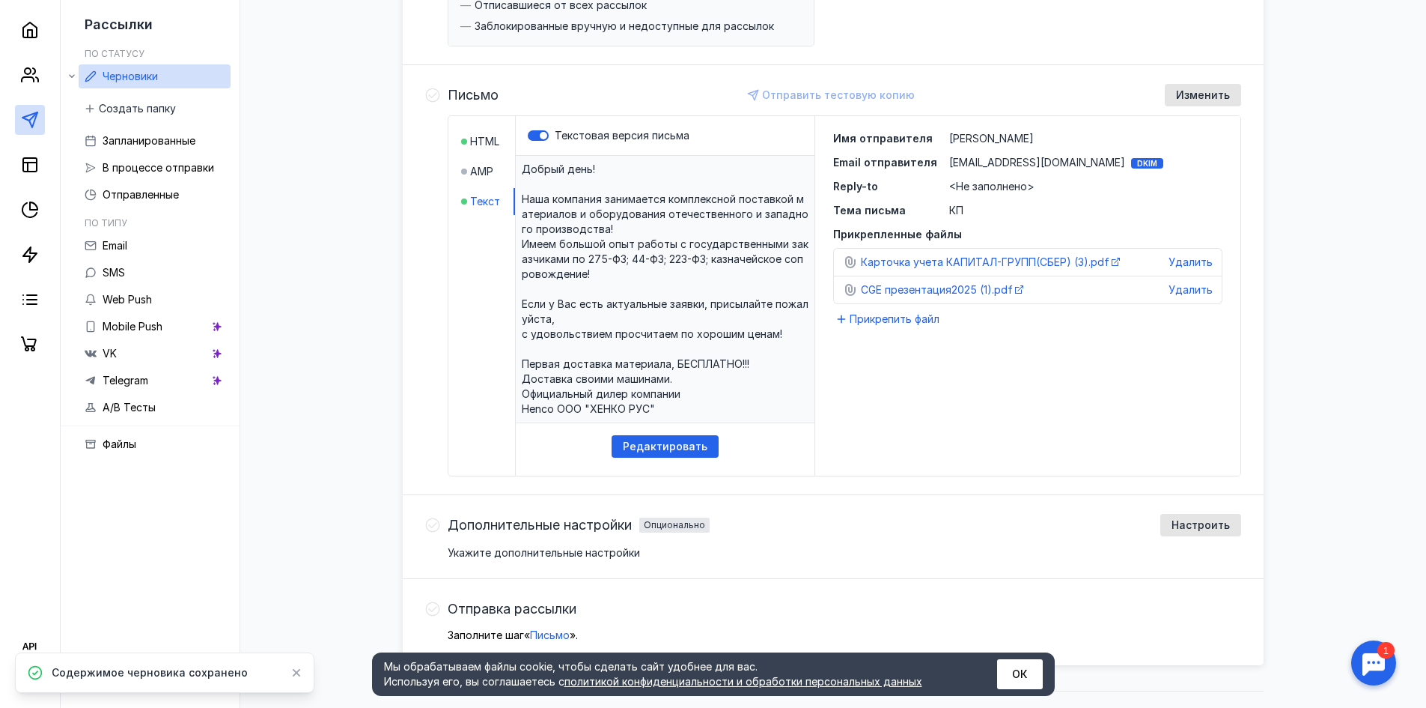
scroll to position [331, 0]
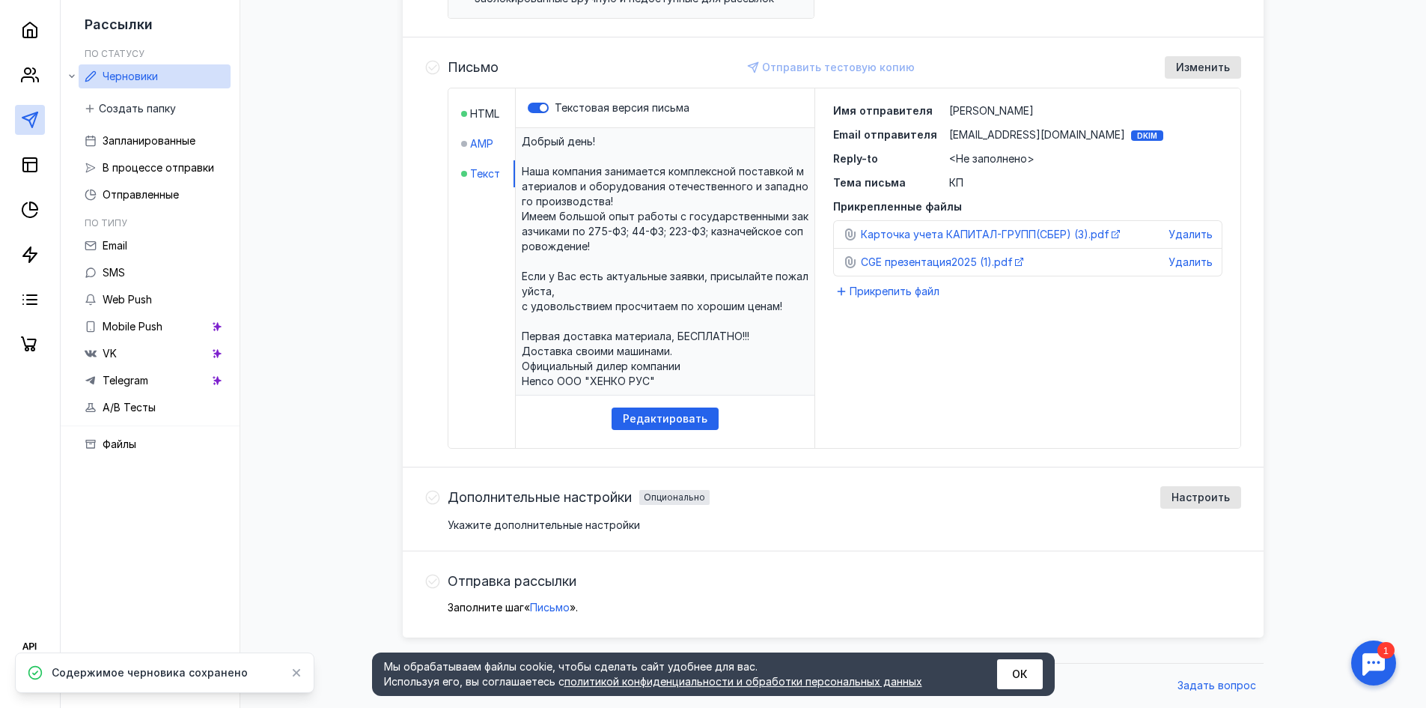
click at [486, 145] on span "AMP" at bounding box center [481, 143] width 23 height 15
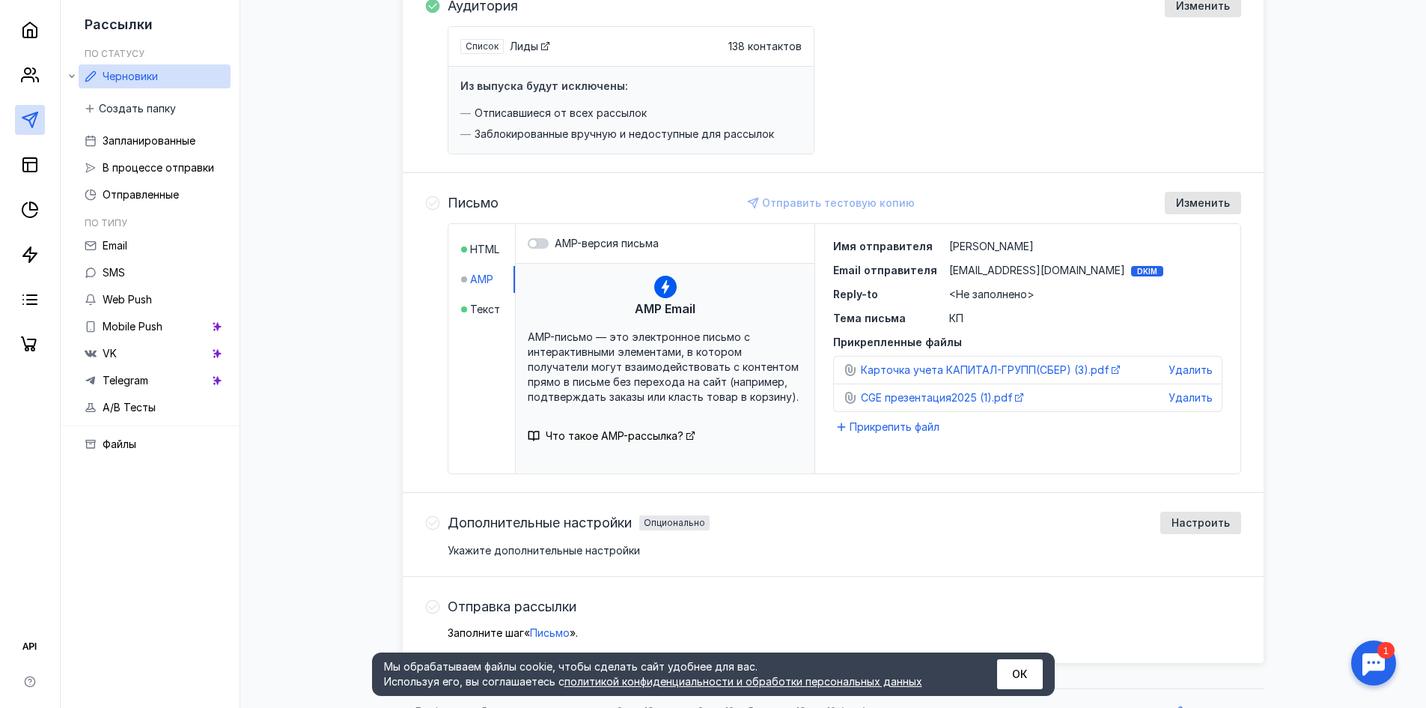
scroll to position [221, 0]
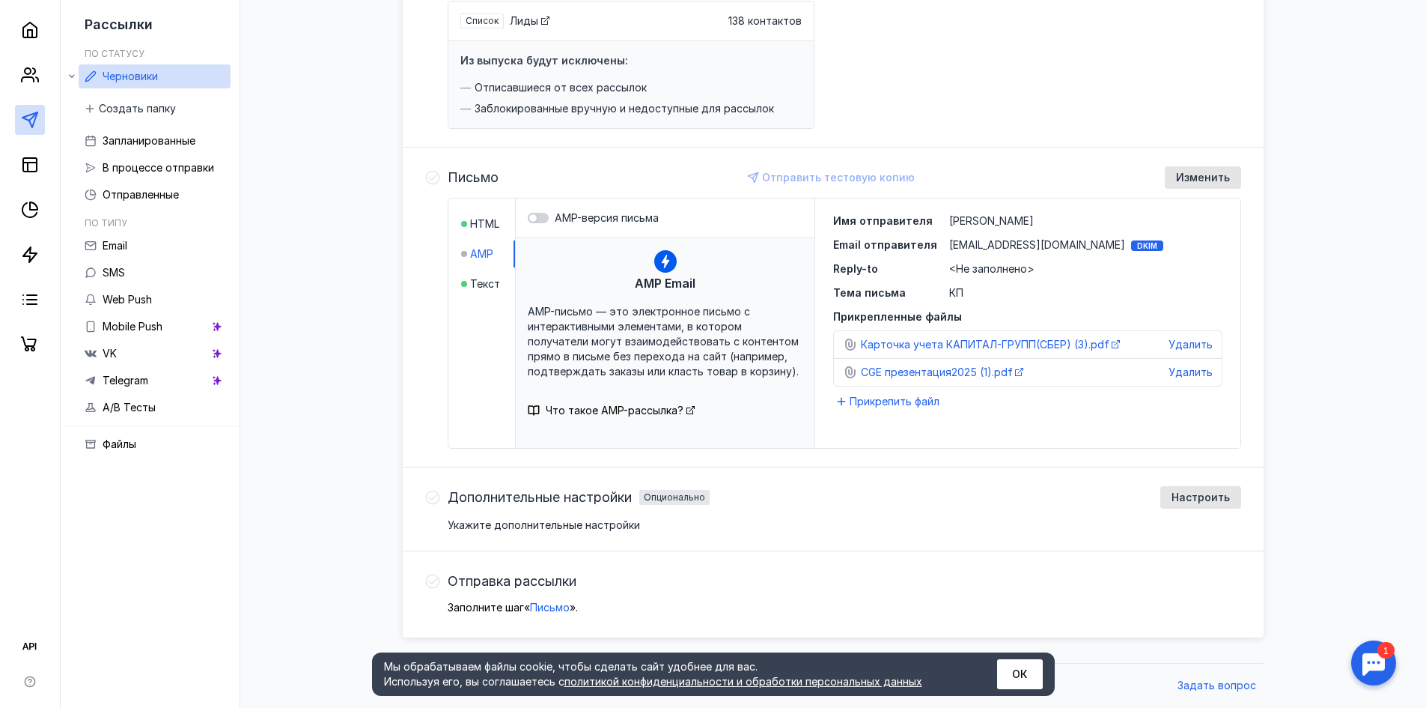
click at [437, 497] on icon at bounding box center [432, 497] width 15 height 15
click at [545, 607] on span "Письмо" at bounding box center [550, 607] width 40 height 13
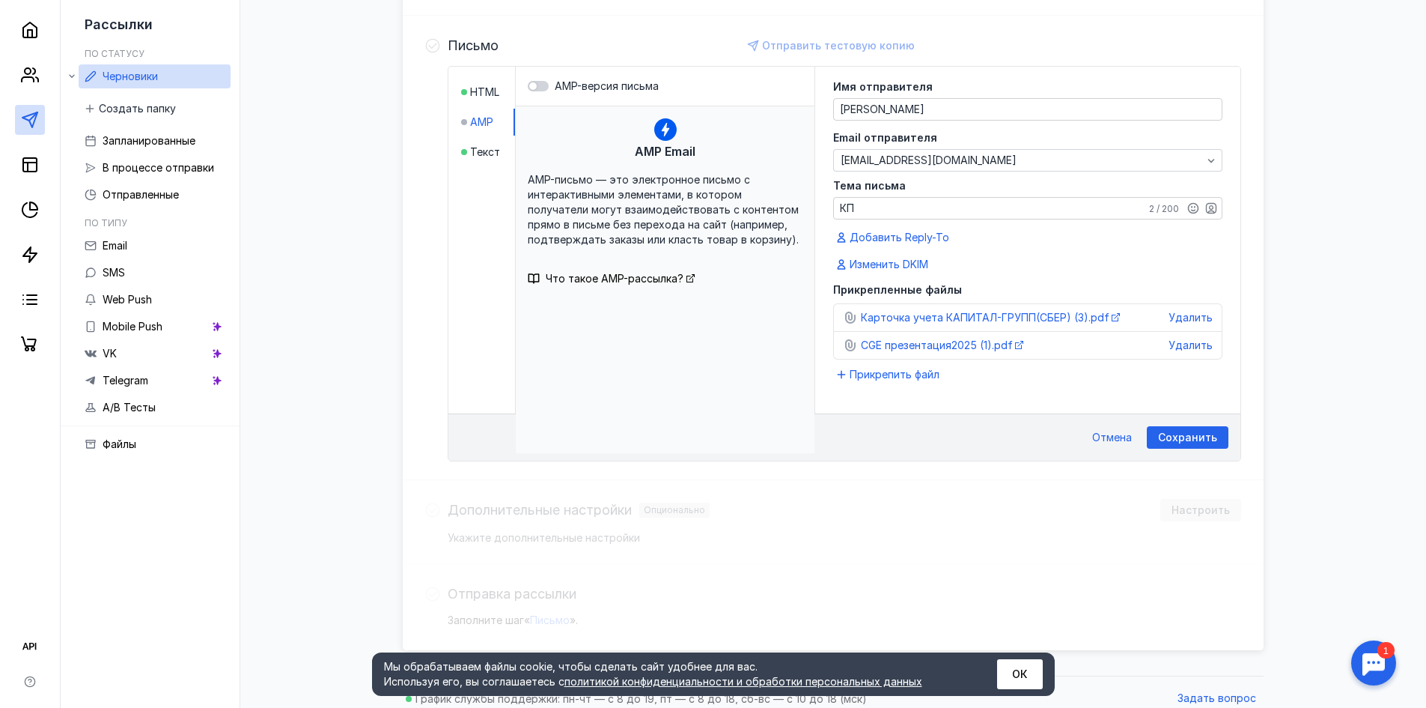
scroll to position [365, 0]
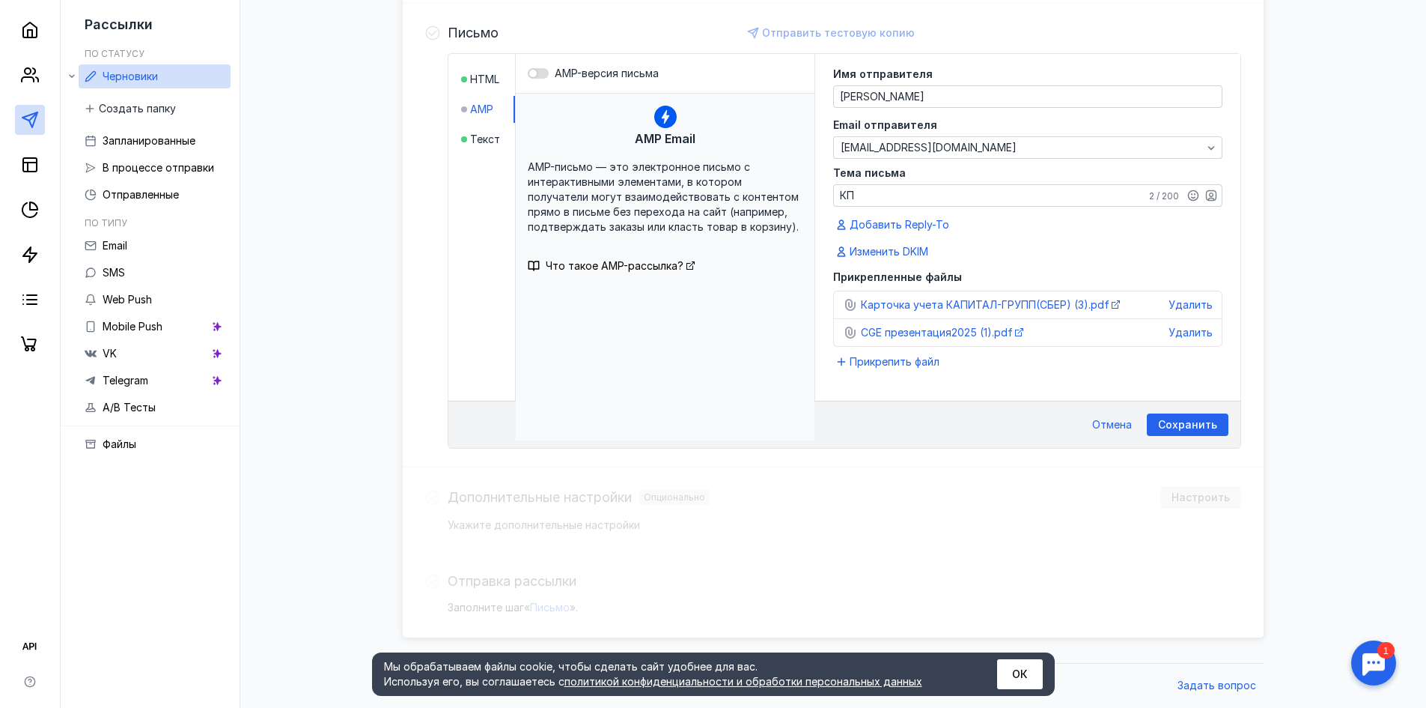
click at [546, 75] on div at bounding box center [538, 73] width 21 height 10
click at [528, 73] on input "AMP-версия письма" at bounding box center [528, 73] width 0 height 0
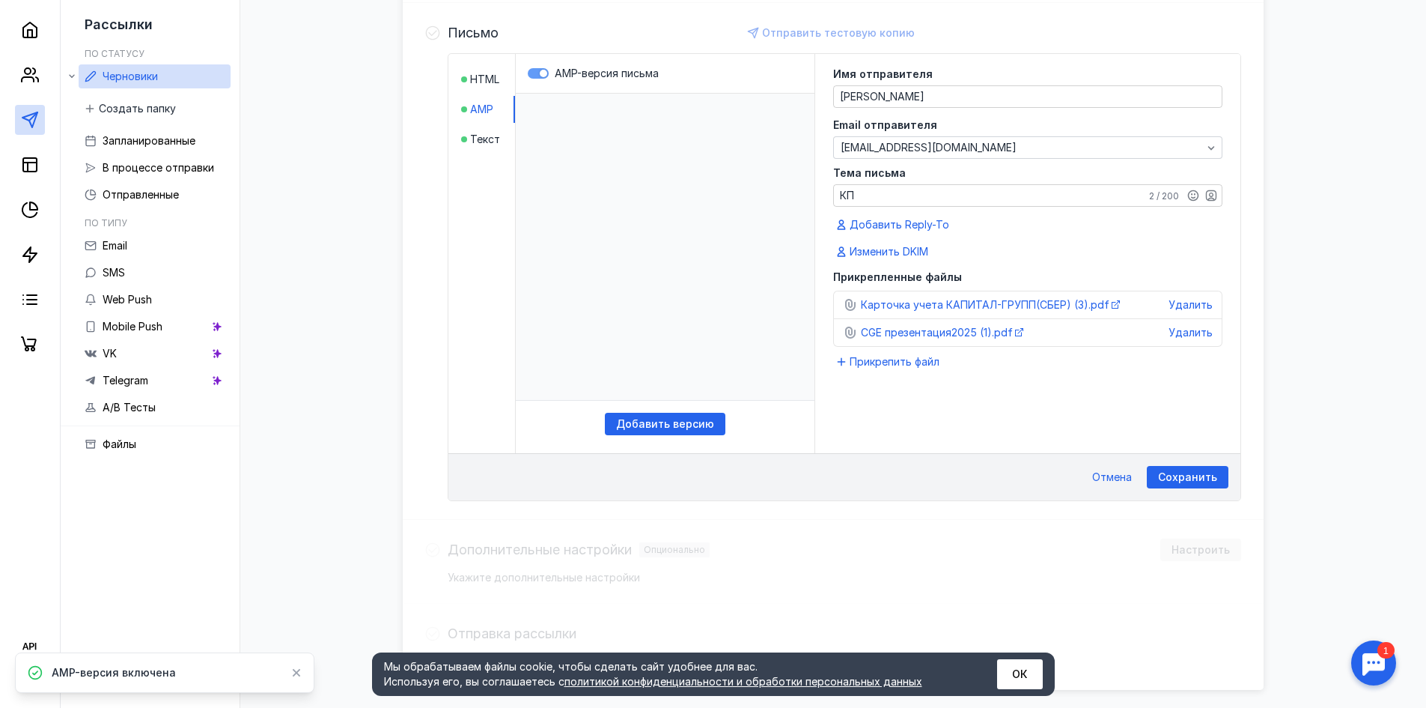
scroll to position [0, 0]
click at [1188, 482] on span "Сохранить" at bounding box center [1187, 477] width 59 height 13
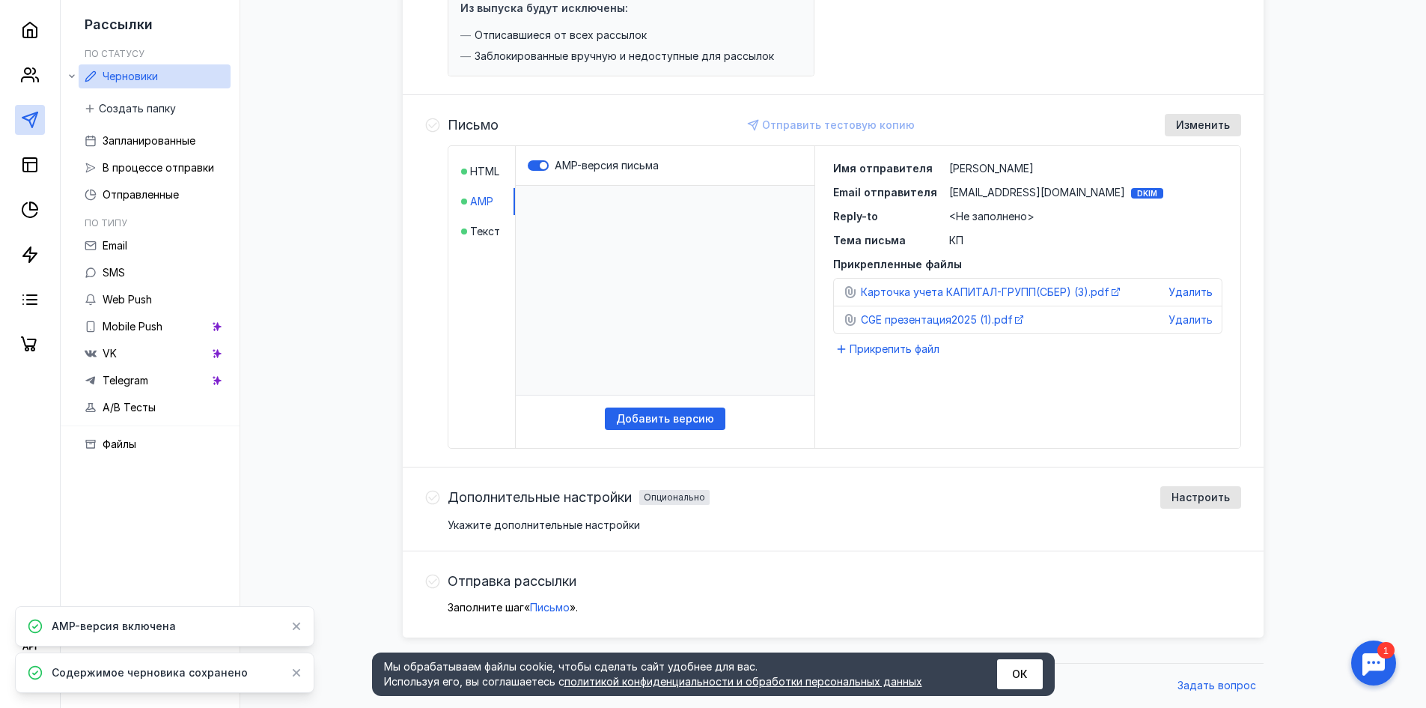
click at [429, 500] on icon at bounding box center [432, 497] width 15 height 15
click at [486, 177] on span "HTML" at bounding box center [484, 171] width 29 height 15
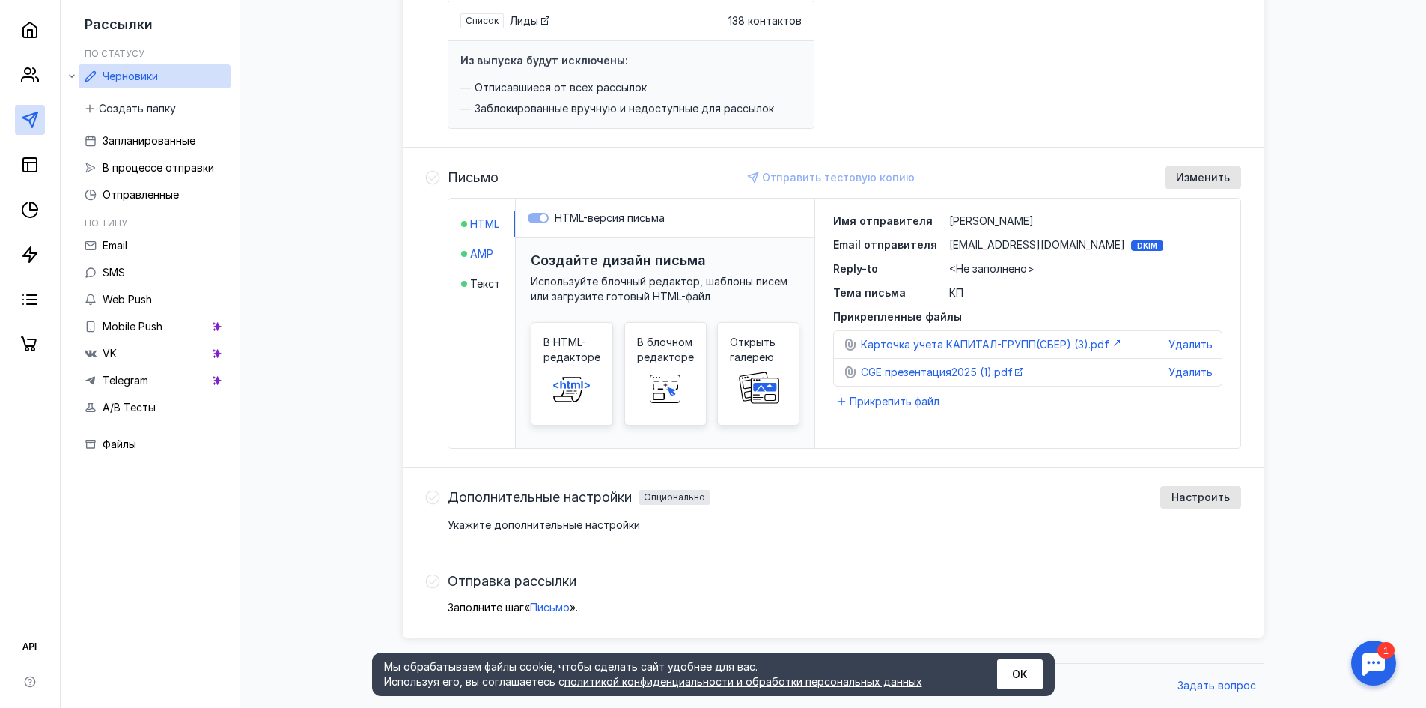
click at [470, 257] on span "AMP" at bounding box center [481, 253] width 23 height 15
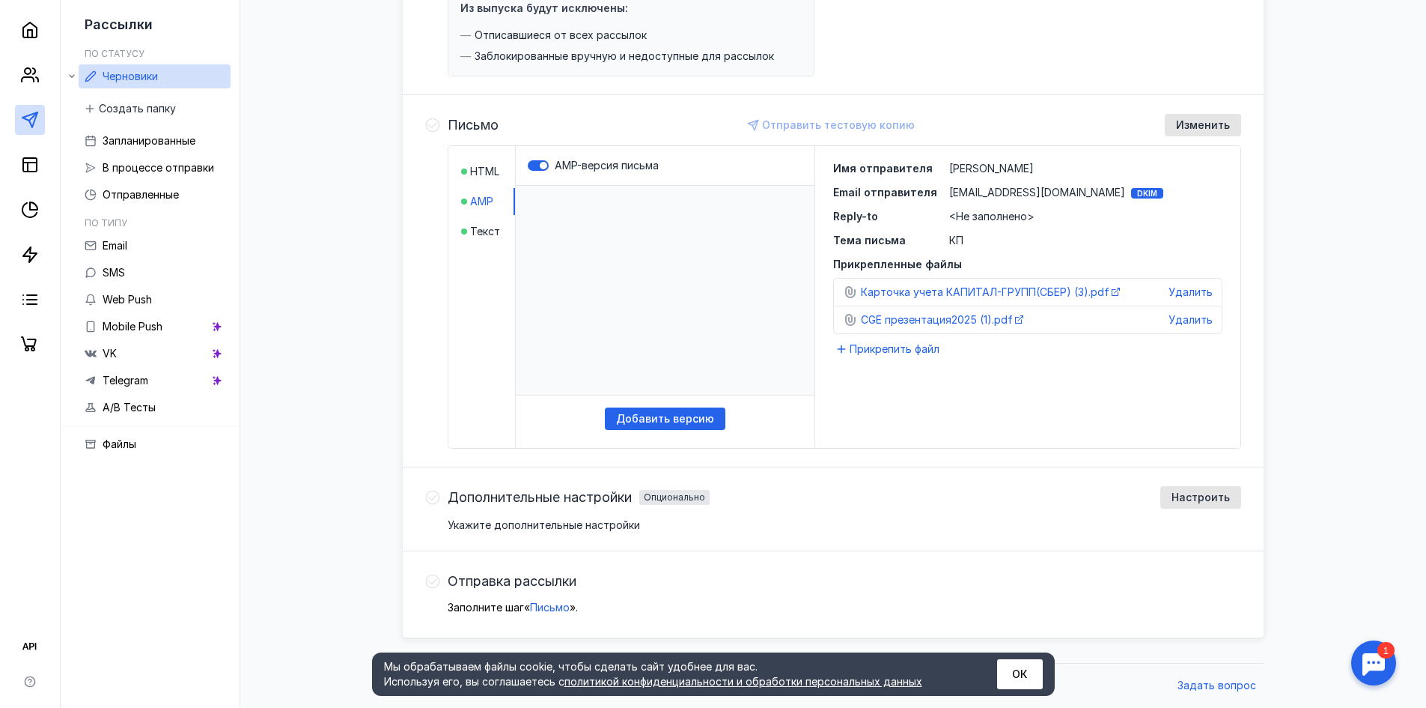
scroll to position [0, 0]
click at [483, 237] on span "Текст" at bounding box center [485, 231] width 30 height 15
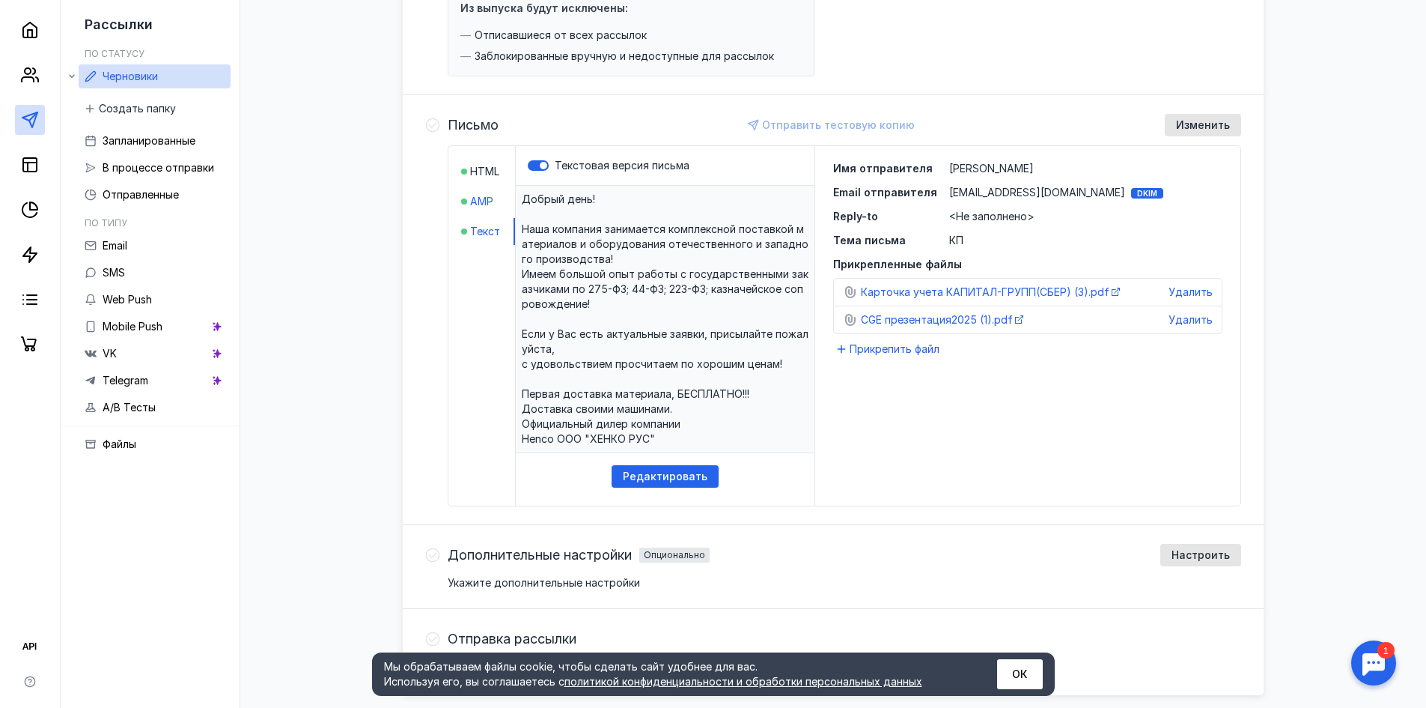
click at [463, 199] on div at bounding box center [464, 201] width 6 height 6
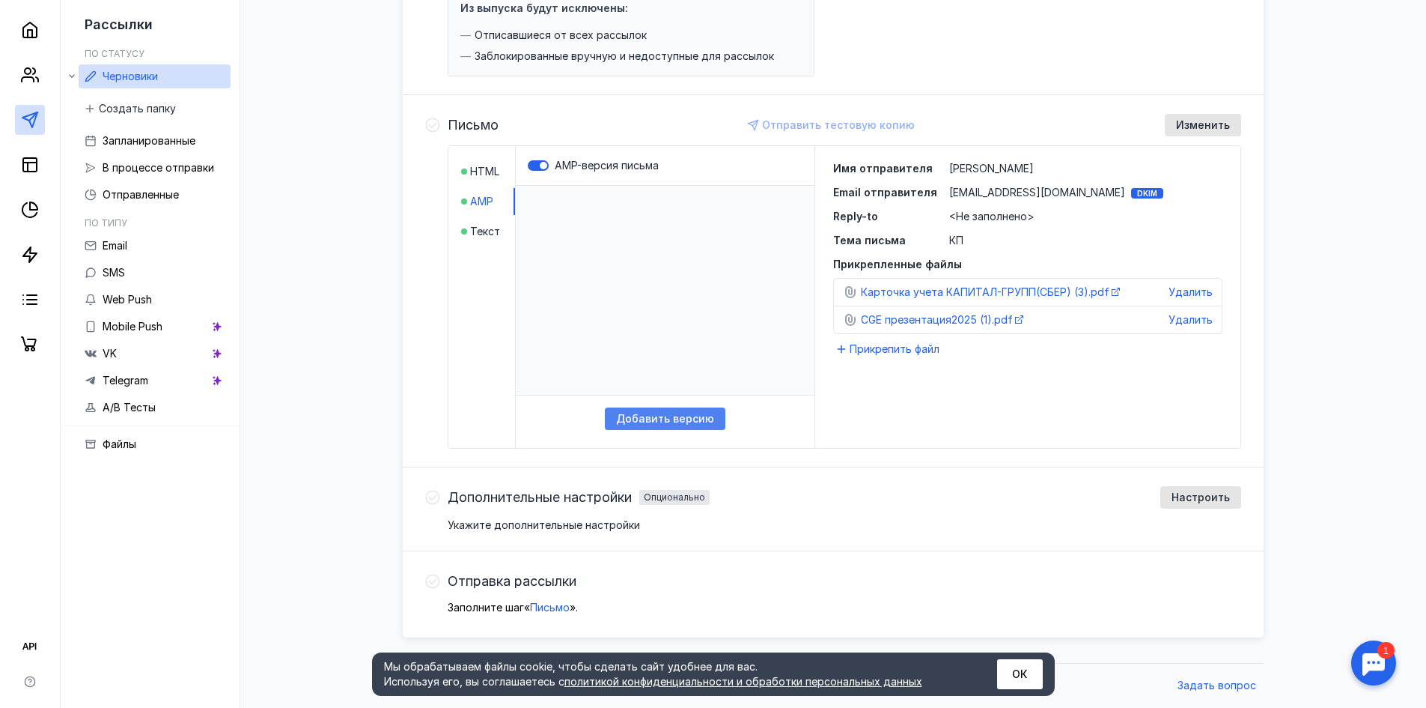
click at [669, 413] on span "Добавить версию" at bounding box center [665, 419] width 98 height 13
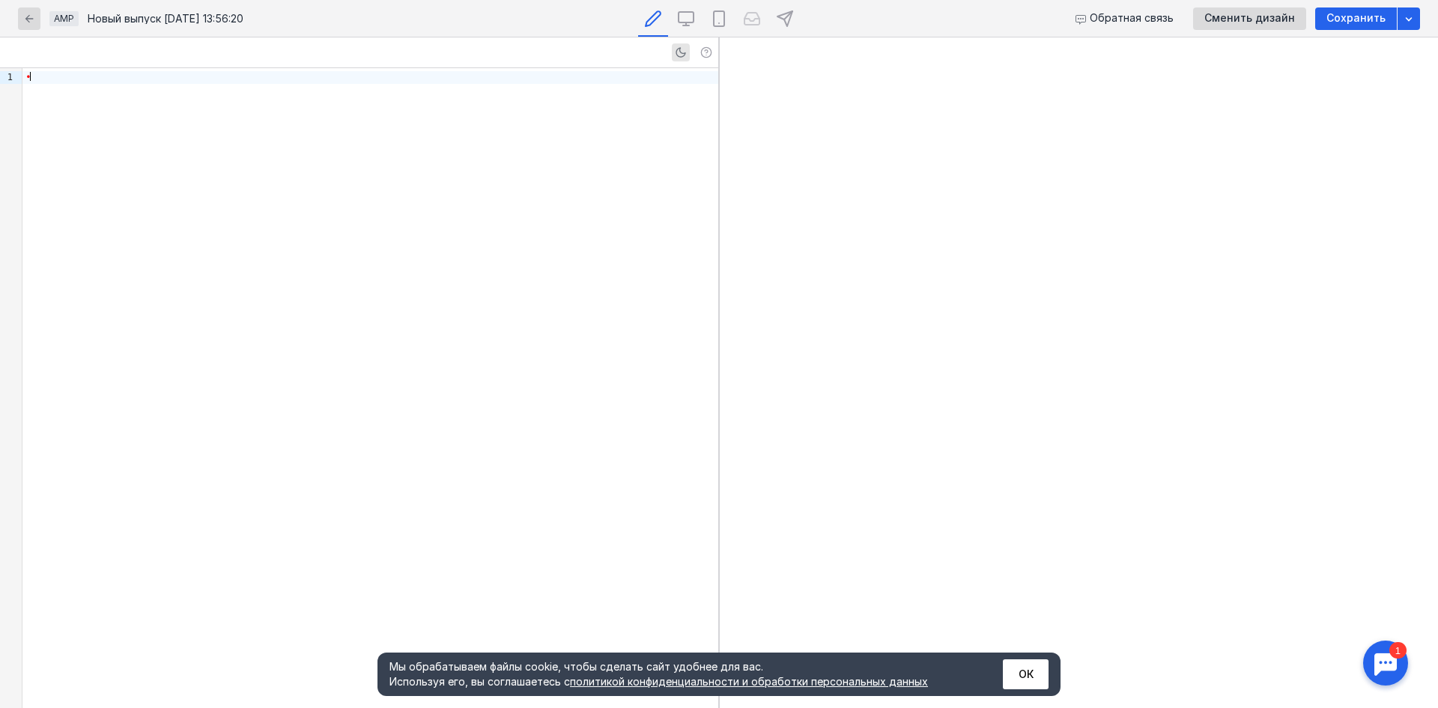
drag, startPoint x: 290, startPoint y: 189, endPoint x: 355, endPoint y: 220, distance: 72.3
click at [355, 220] on div "•" at bounding box center [370, 387] width 696 height 639
click at [684, 26] on icon at bounding box center [686, 19] width 18 height 18
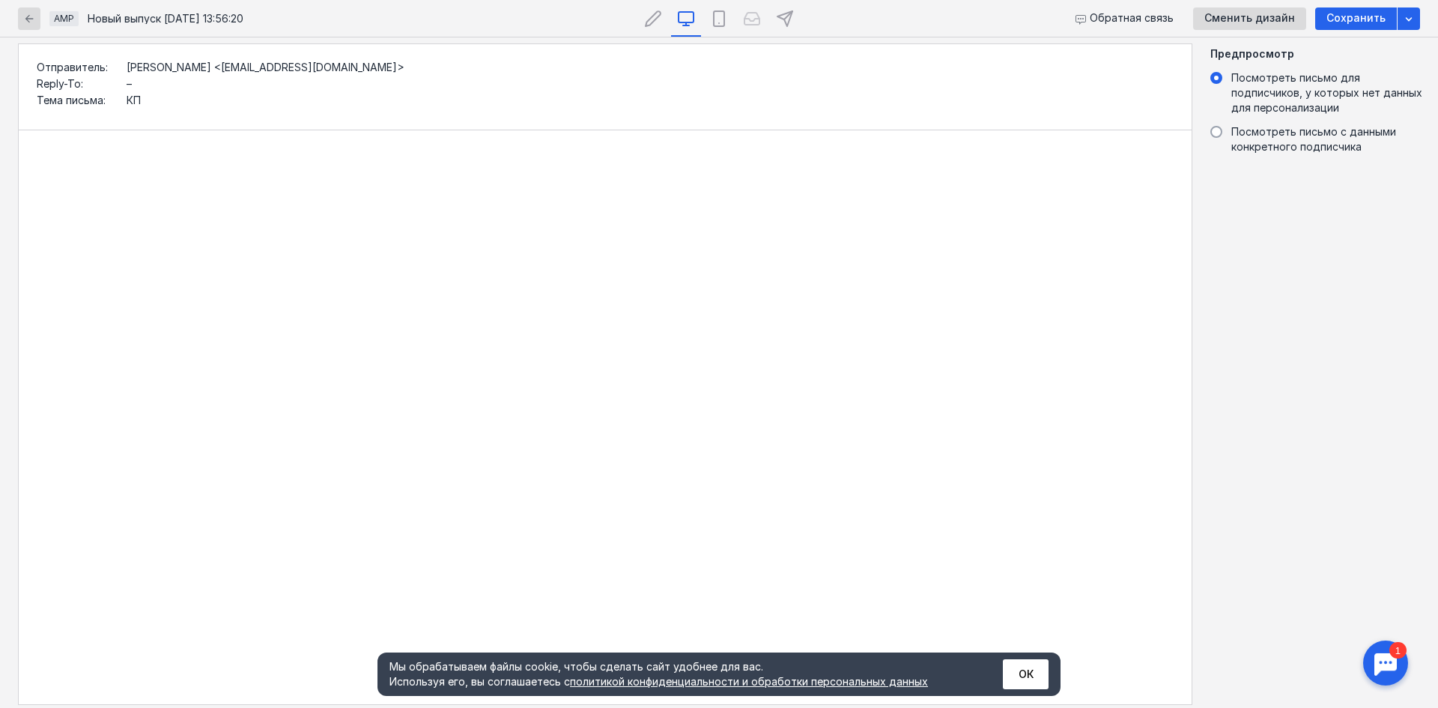
click at [139, 161] on body "​" at bounding box center [605, 417] width 1161 height 562
click at [135, 88] on div "–" at bounding box center [650, 84] width 1047 height 10
click at [653, 22] on icon at bounding box center [653, 19] width 18 height 18
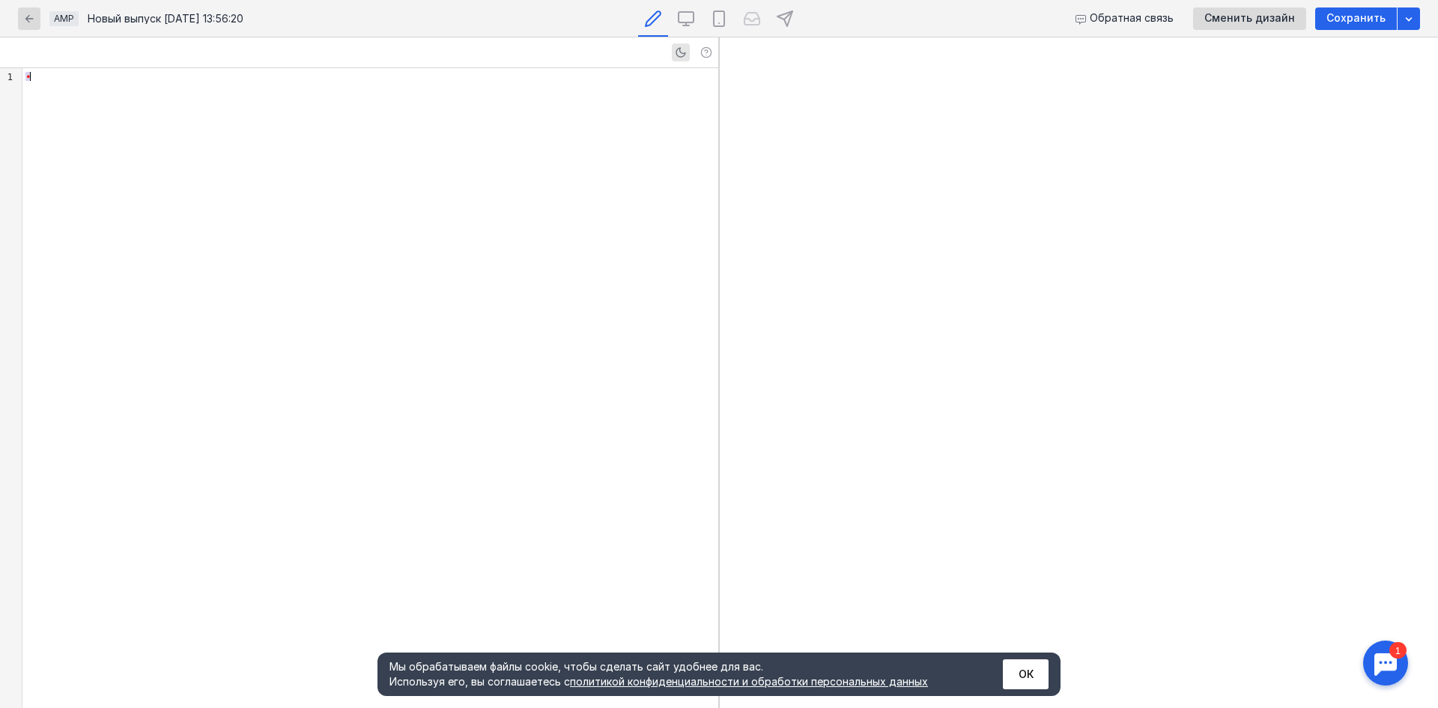
click at [17, 25] on div "AMP Новый выпуск [DATE] 13:56:20 Обратная связь Сменить дизайн Сохранить" at bounding box center [719, 18] width 1438 height 37
click at [22, 24] on div "button" at bounding box center [29, 18] width 15 height 15
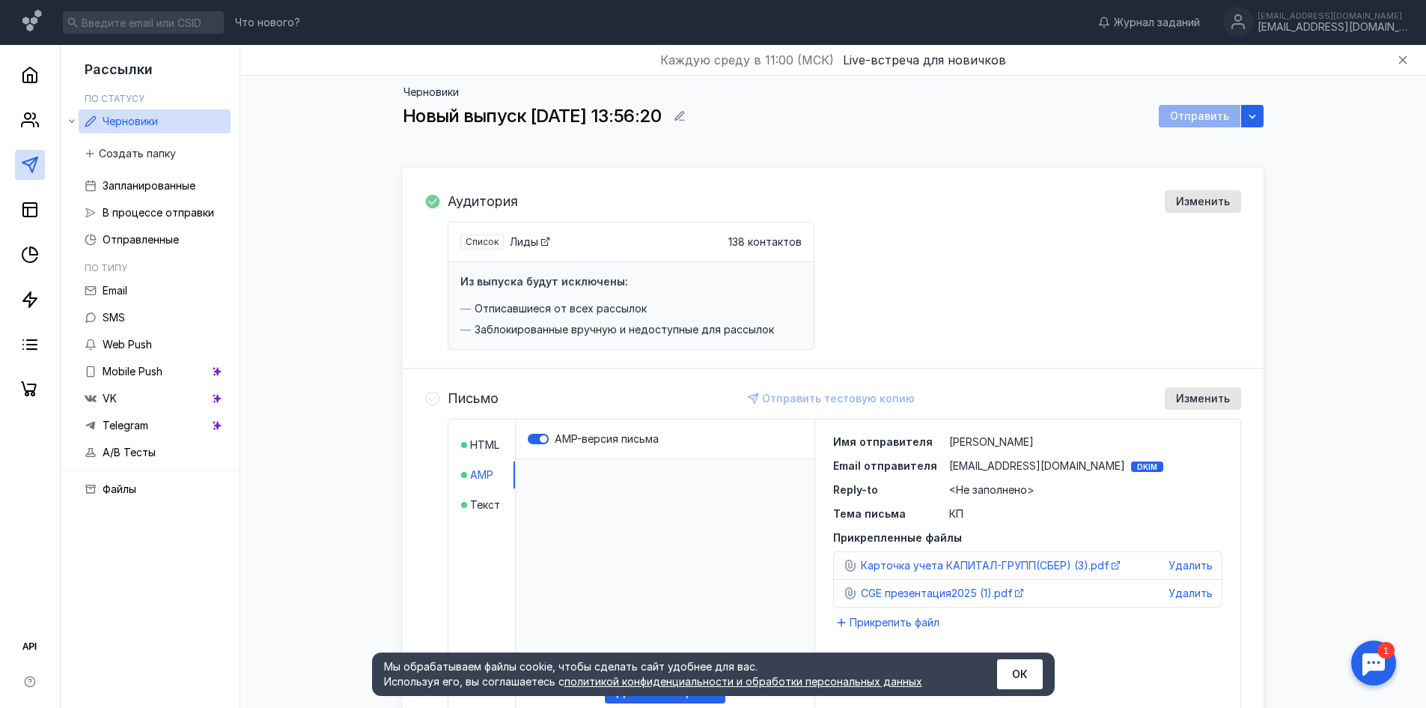
click at [538, 445] on label "AMP-версия письма" at bounding box center [665, 438] width 275 height 15
click at [528, 439] on input "AMP-версия письма" at bounding box center [528, 439] width 0 height 0
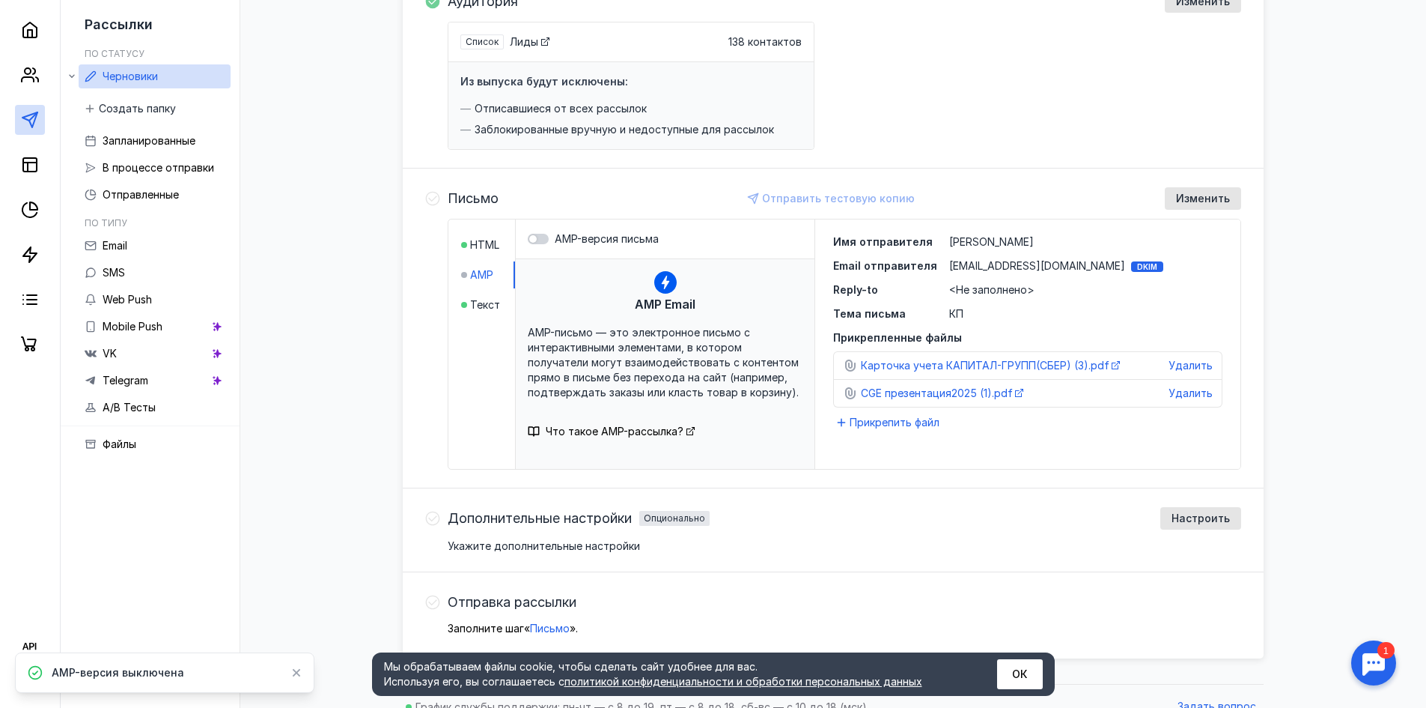
scroll to position [221, 0]
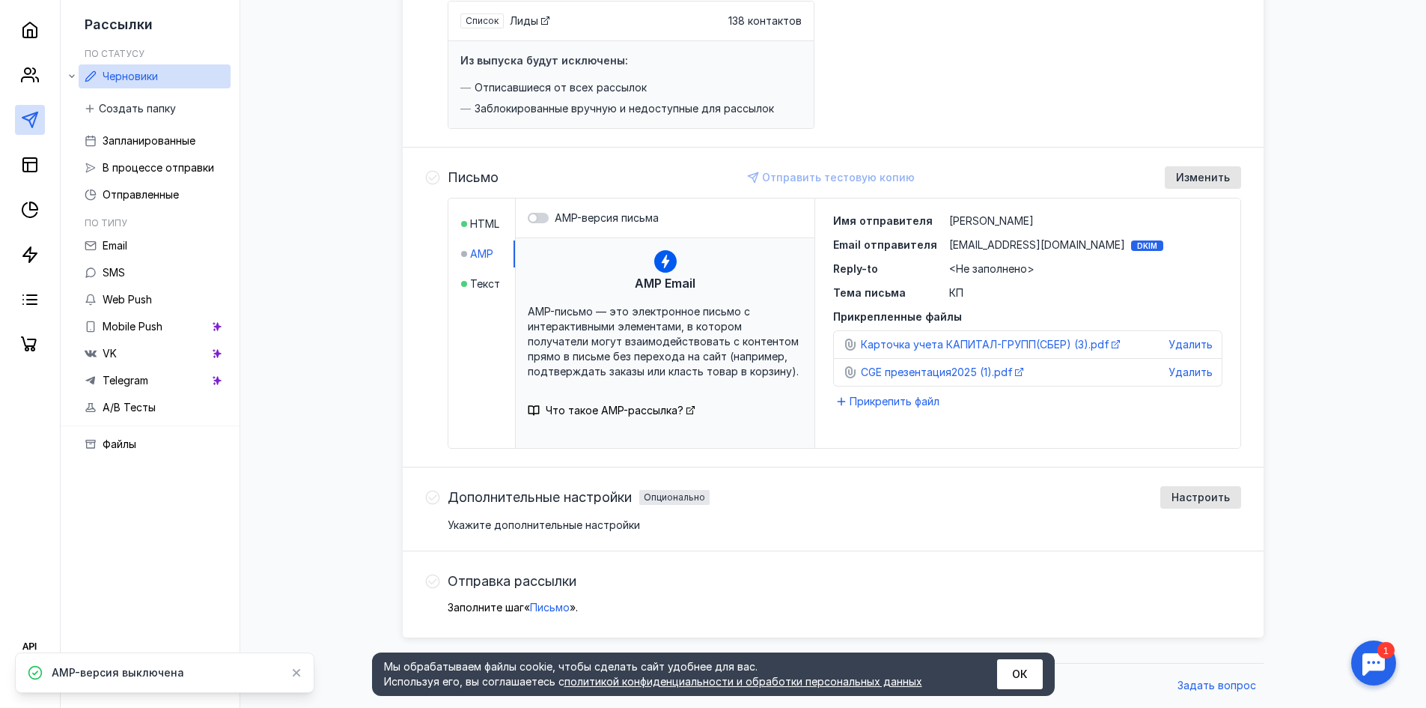
click at [434, 173] on icon at bounding box center [432, 177] width 15 height 15
click at [480, 283] on span "Текст" at bounding box center [485, 283] width 30 height 15
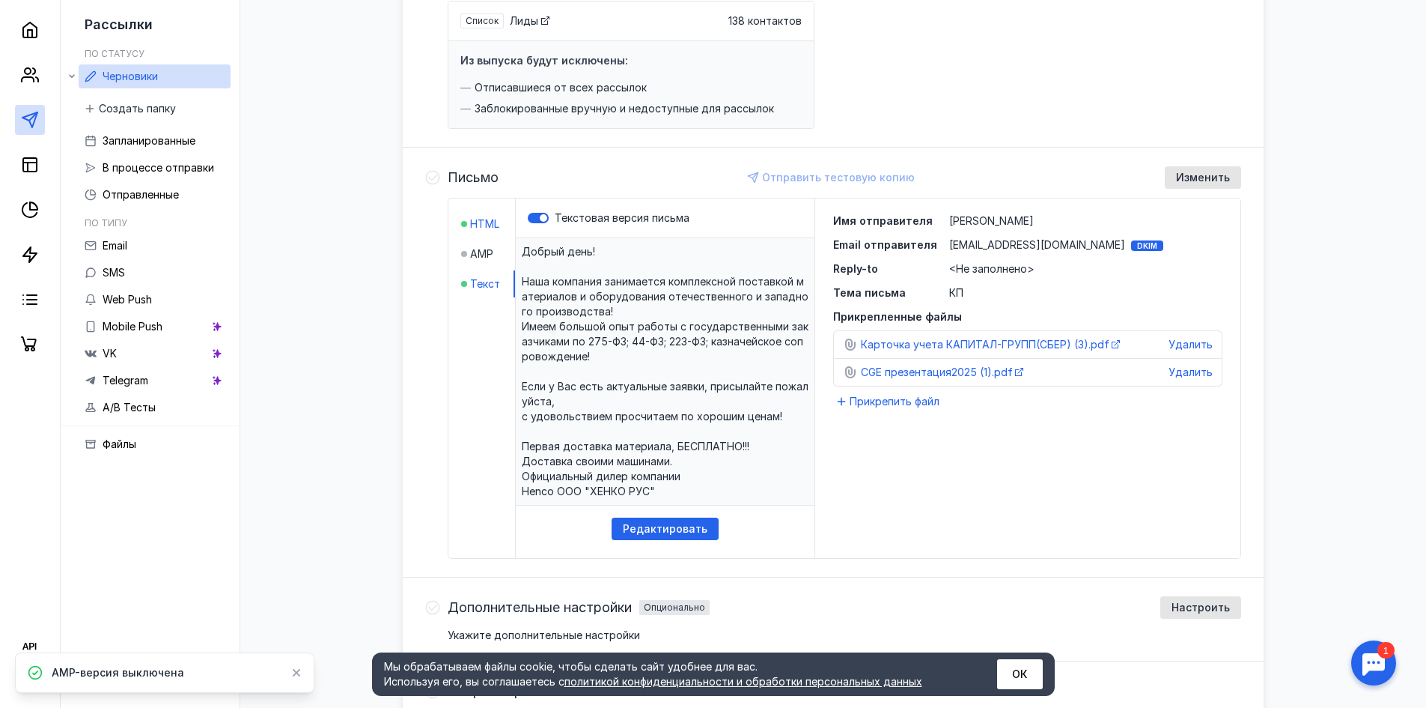
click at [481, 225] on span "HTML" at bounding box center [484, 223] width 29 height 15
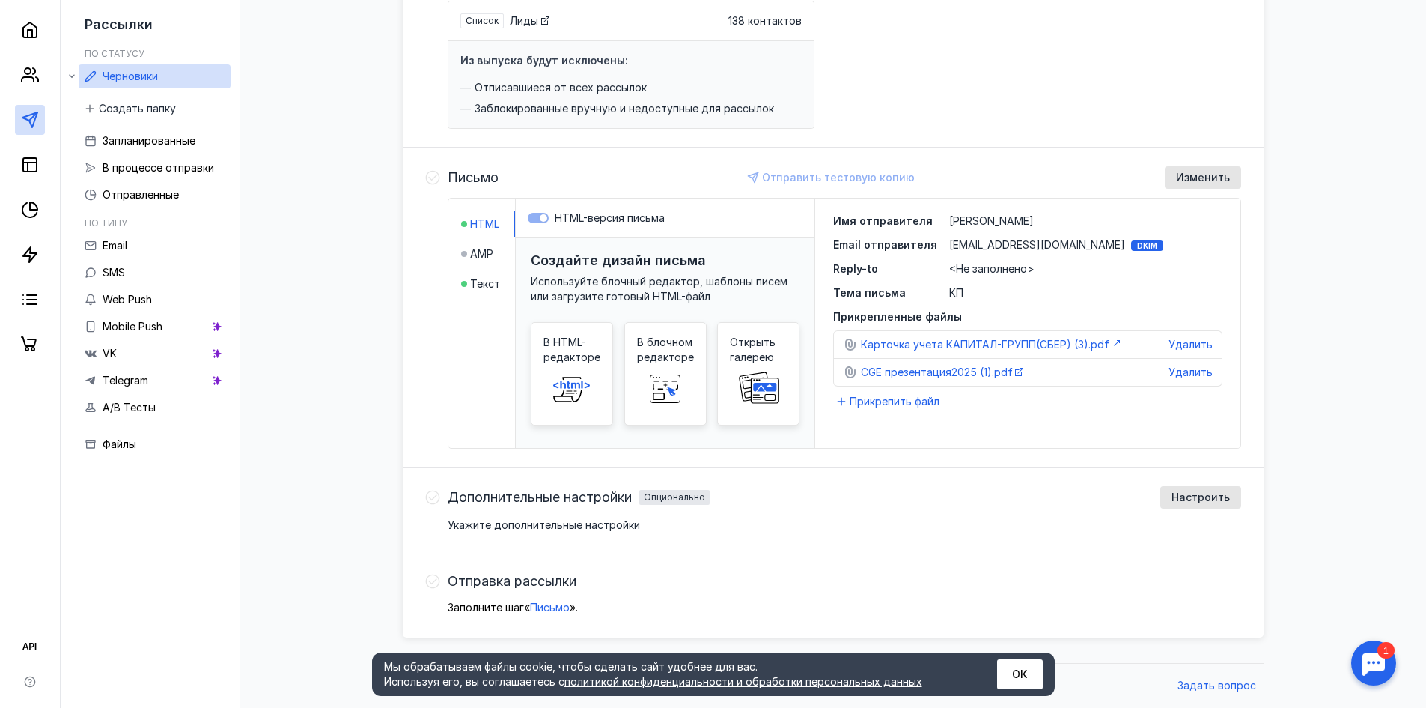
click at [535, 219] on label "HTML-версия письма" at bounding box center [665, 217] width 275 height 15
click at [535, 217] on label "HTML-версия письма" at bounding box center [665, 217] width 275 height 15
click at [765, 179] on div "Отправить тестовую копию" at bounding box center [832, 177] width 180 height 22
click at [542, 218] on label "HTML-версия письма" at bounding box center [665, 217] width 275 height 15
click at [479, 255] on span "AMP" at bounding box center [481, 253] width 23 height 15
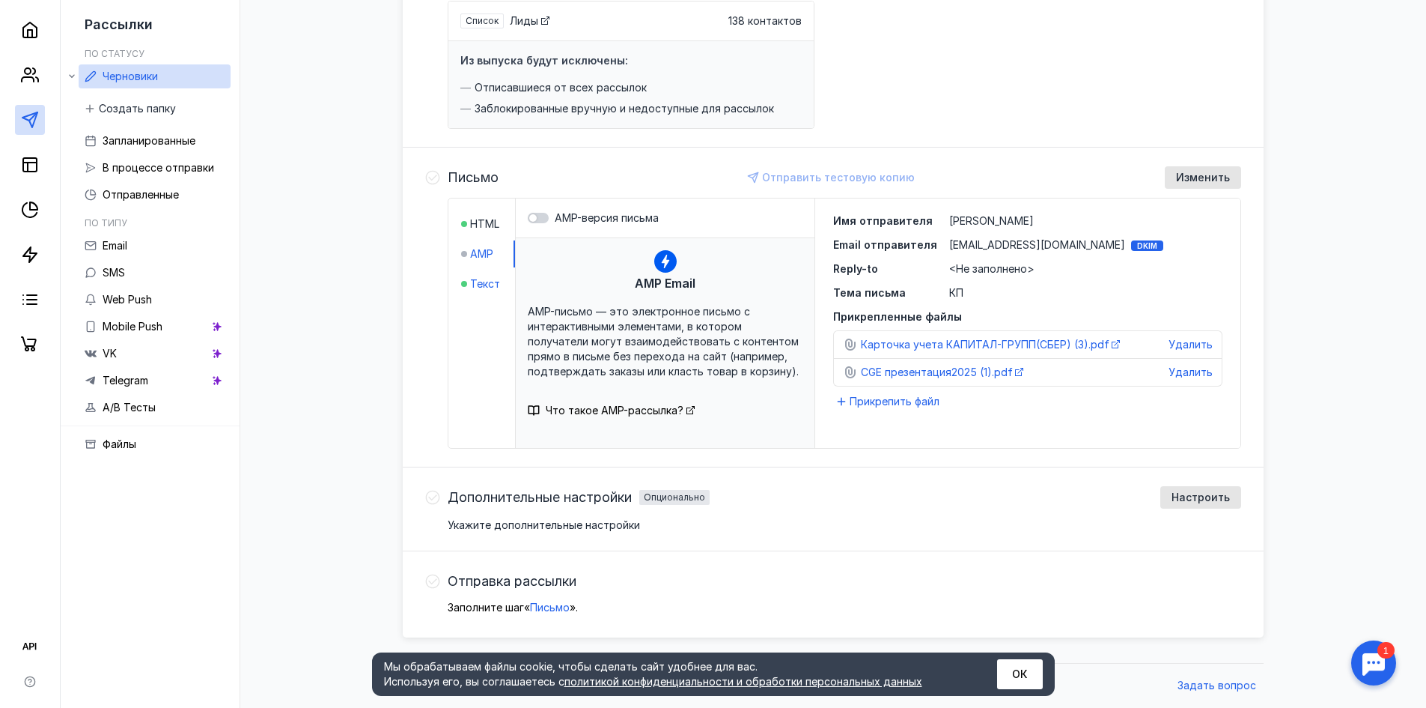
click at [473, 288] on span "Текст" at bounding box center [485, 283] width 30 height 15
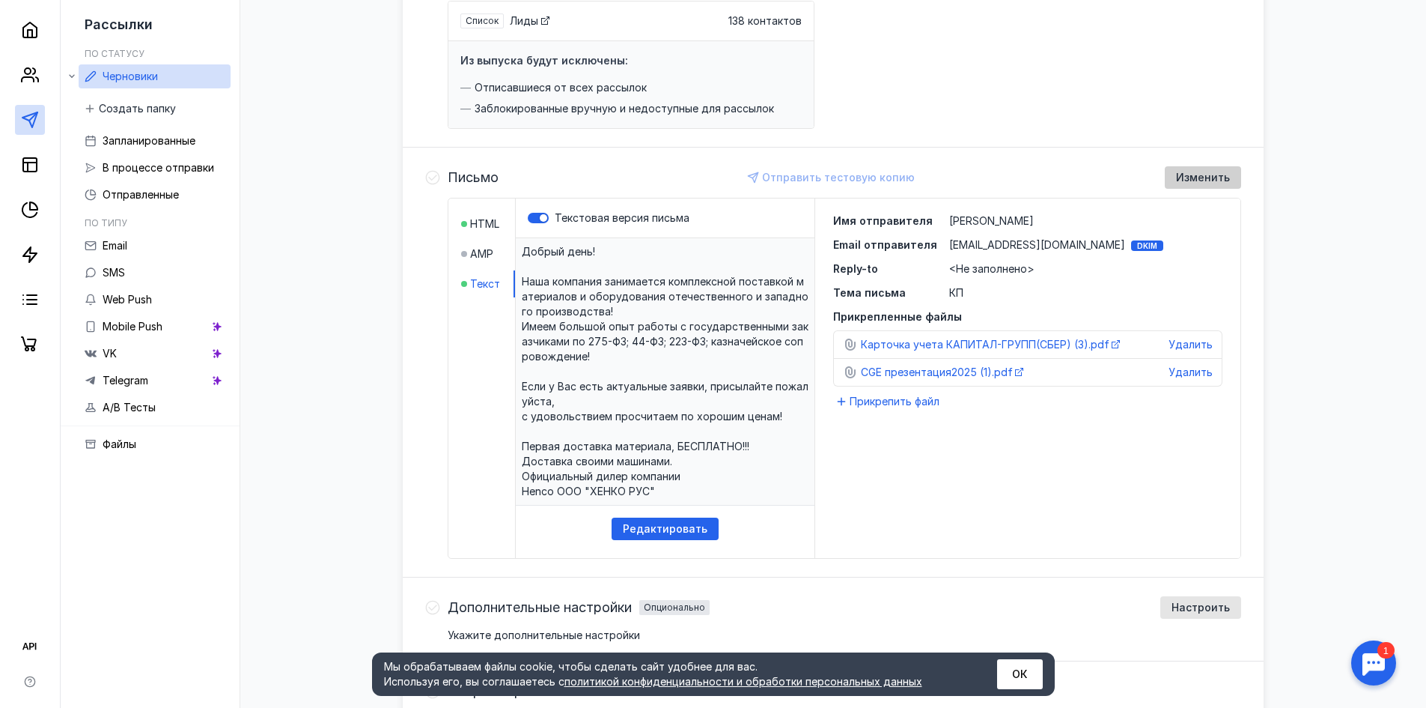
click at [1197, 182] on span "Изменить" at bounding box center [1203, 177] width 54 height 13
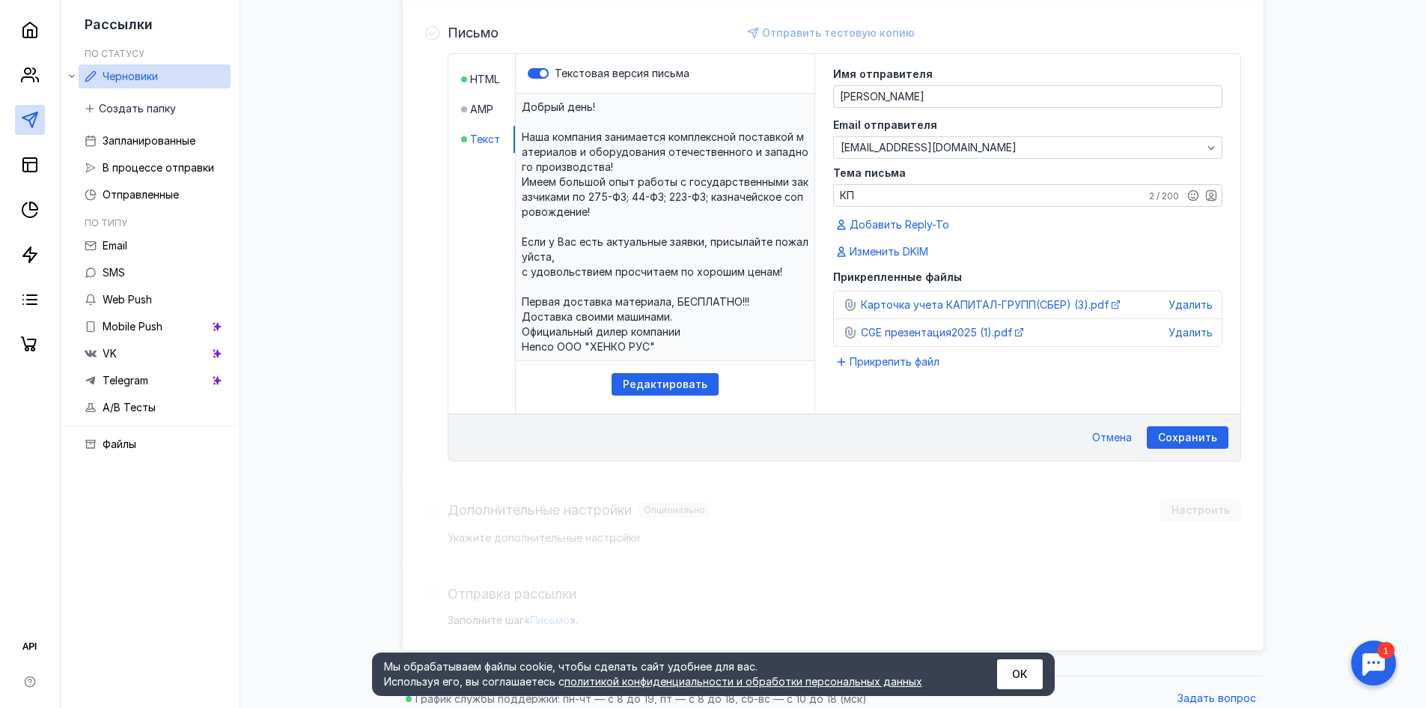
scroll to position [368, 0]
click at [881, 250] on span "Изменить DKIM" at bounding box center [889, 249] width 79 height 15
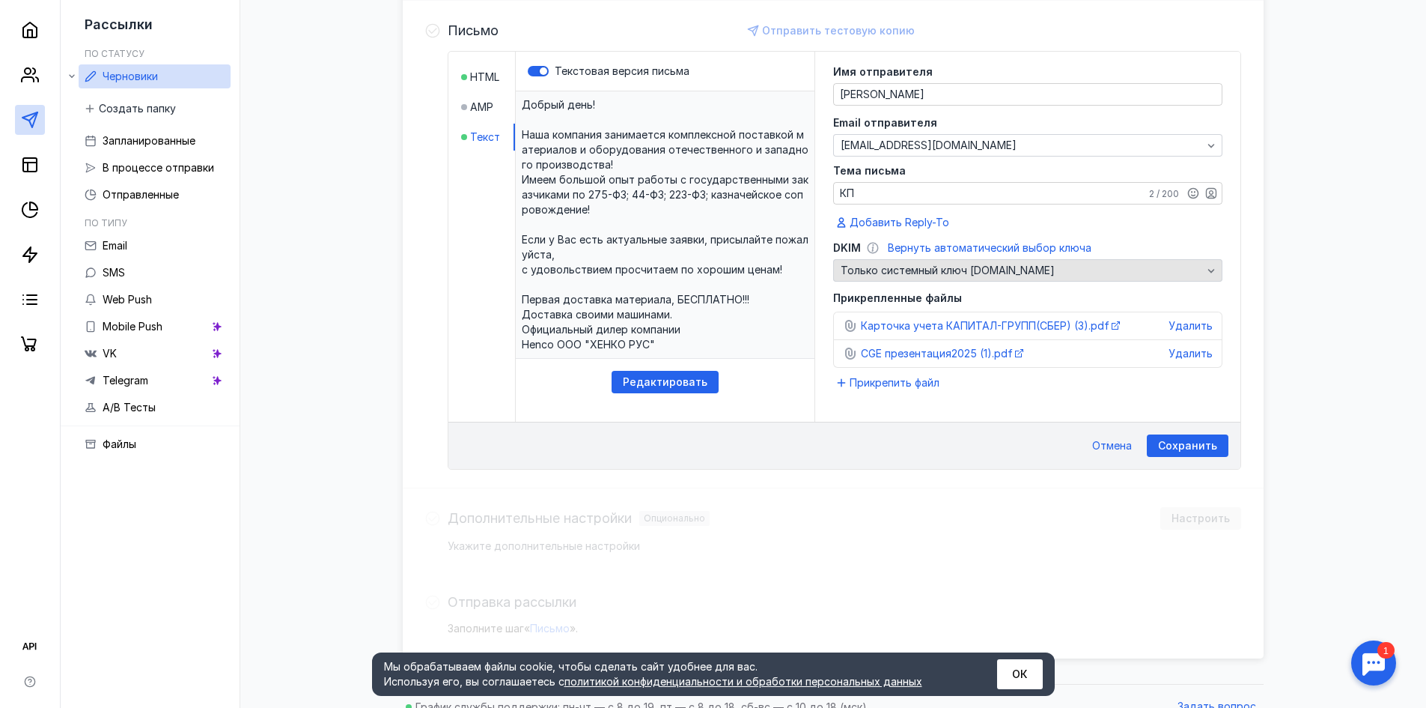
click at [884, 267] on span "Только системный ключ [DOMAIN_NAME]" at bounding box center [948, 270] width 214 height 15
click at [885, 220] on span "Добавить Reply-To" at bounding box center [900, 222] width 100 height 15
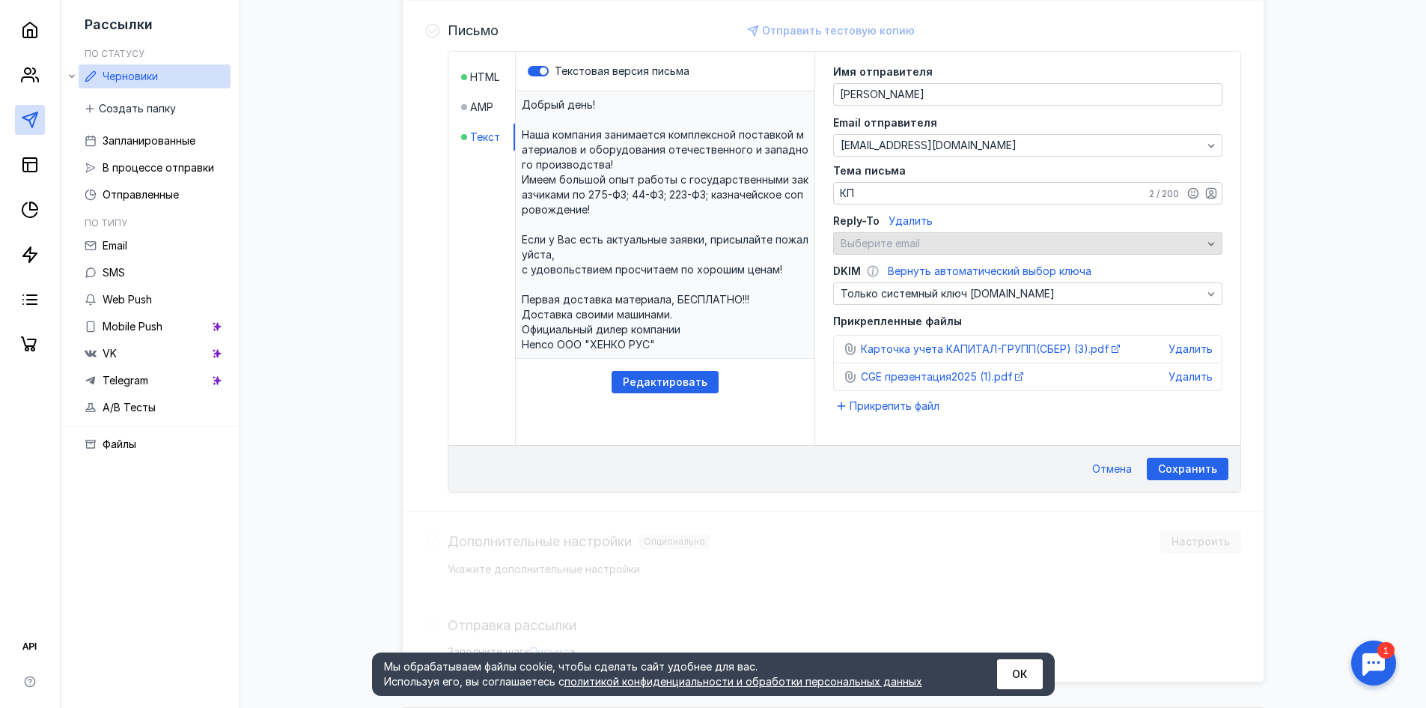
click at [896, 243] on span "Выберите email" at bounding box center [880, 243] width 79 height 13
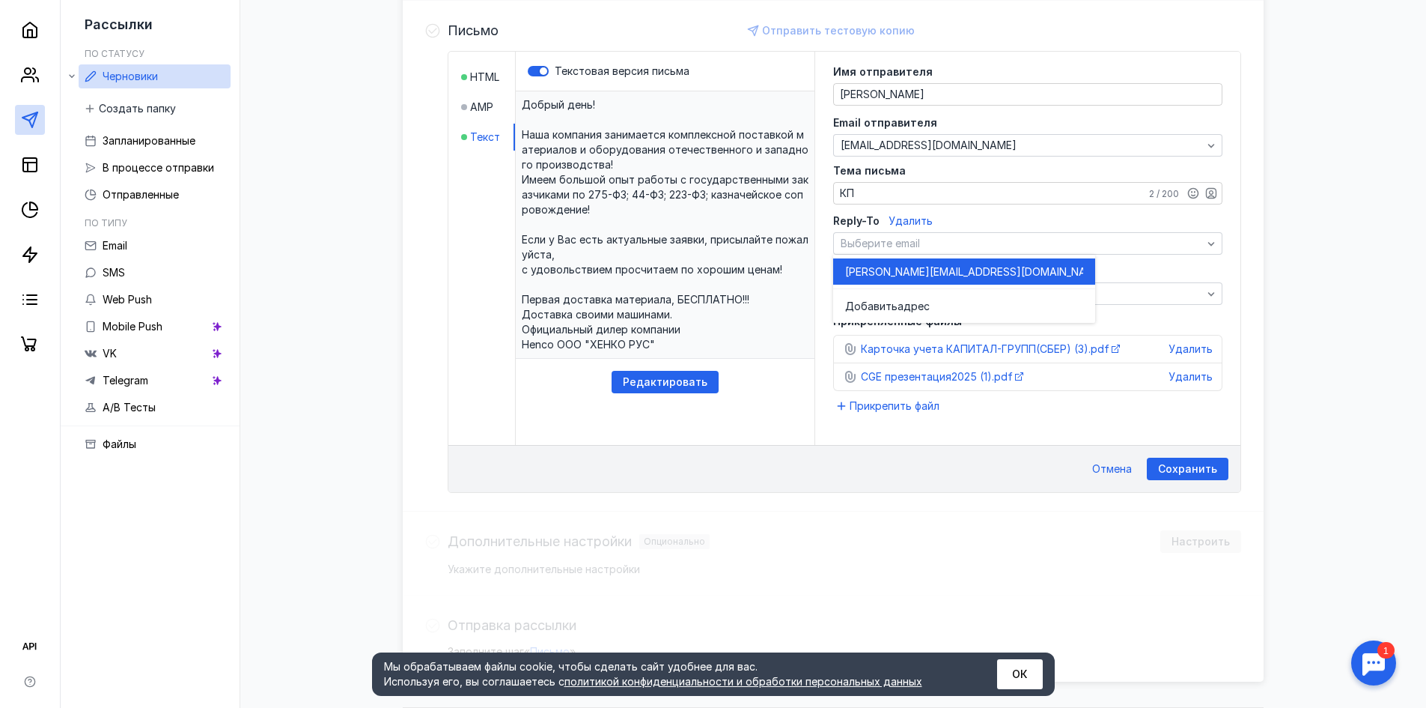
click at [903, 270] on span "[PERSON_NAME][EMAIL_ADDRESS][DOMAIN_NAME]" at bounding box center [975, 271] width 261 height 15
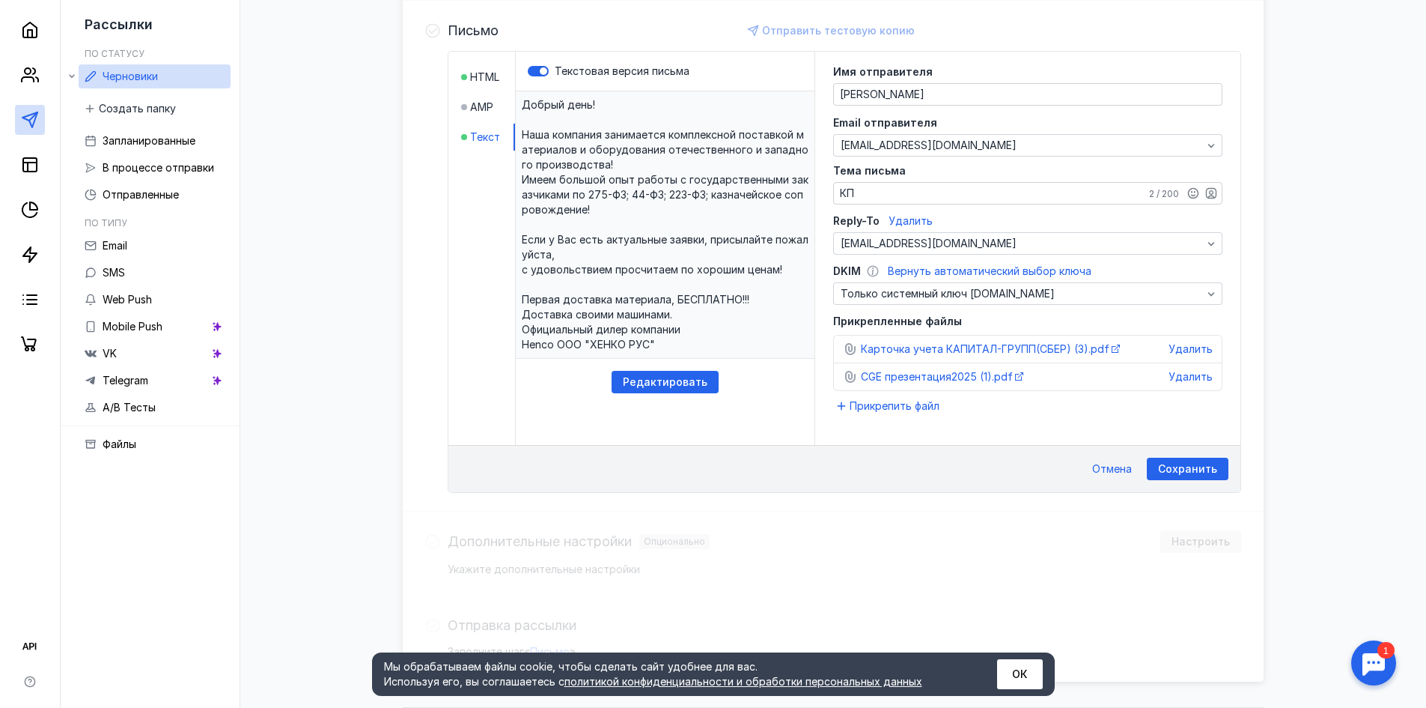
click at [1079, 464] on div "Сохранить Отмена" at bounding box center [845, 468] width 792 height 47
click at [1171, 464] on span "Сохранить" at bounding box center [1187, 469] width 59 height 13
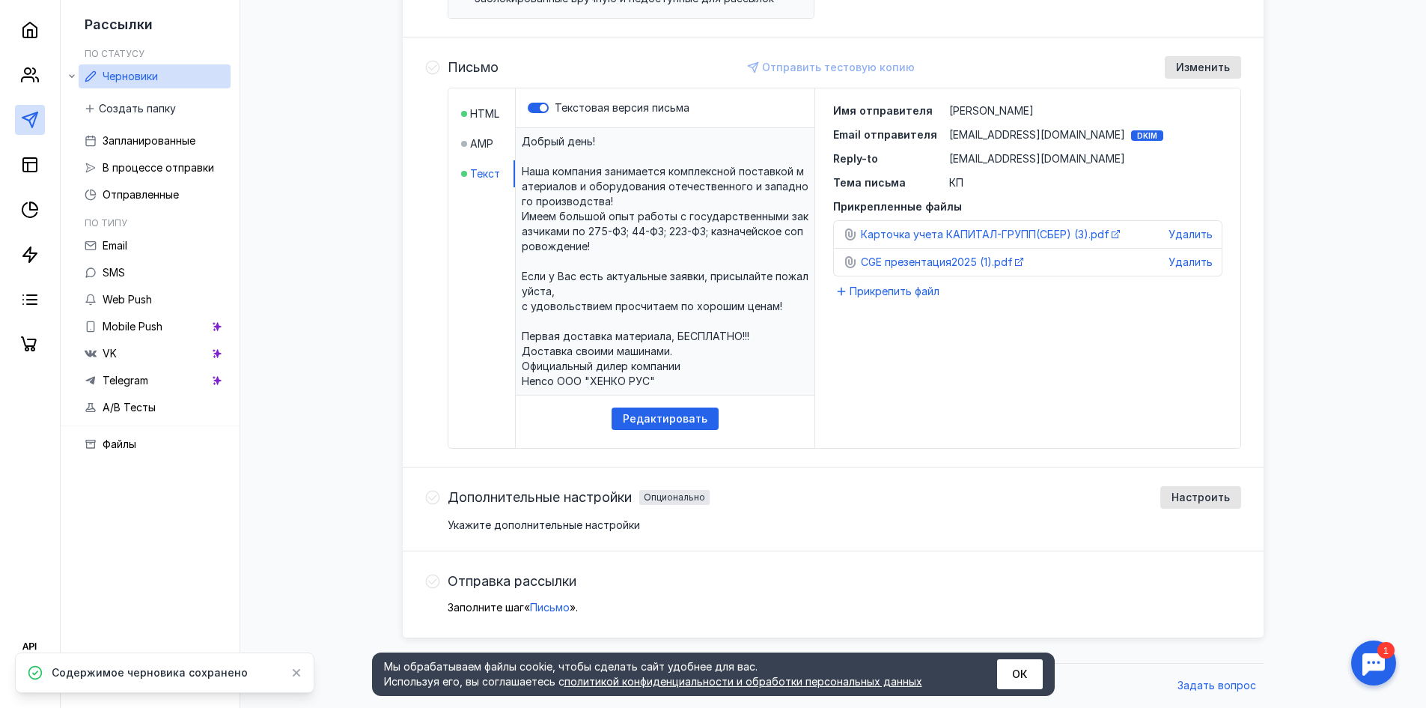
scroll to position [331, 0]
click at [999, 157] on span "[EMAIL_ADDRESS][DOMAIN_NAME]" at bounding box center [1037, 158] width 176 height 13
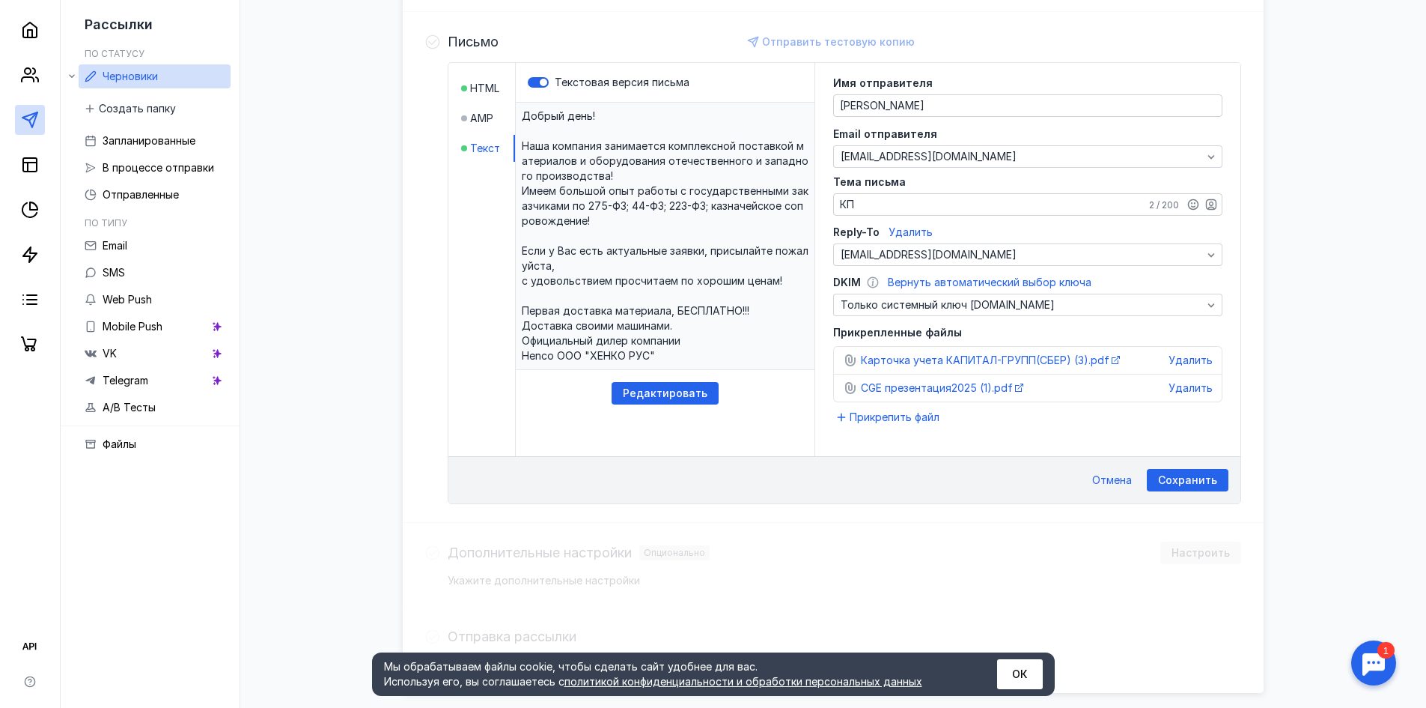
scroll to position [368, 0]
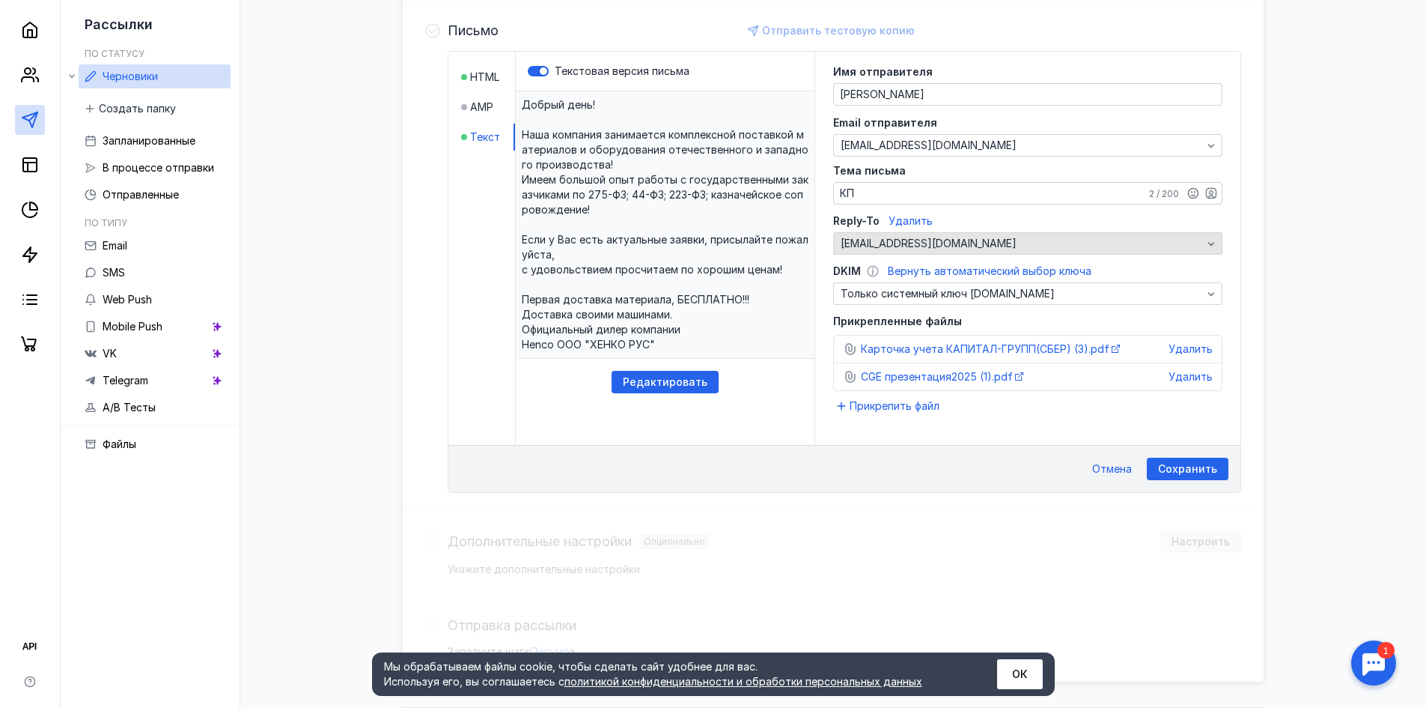
click at [953, 246] on span "[EMAIL_ADDRESS][DOMAIN_NAME]" at bounding box center [929, 243] width 176 height 13
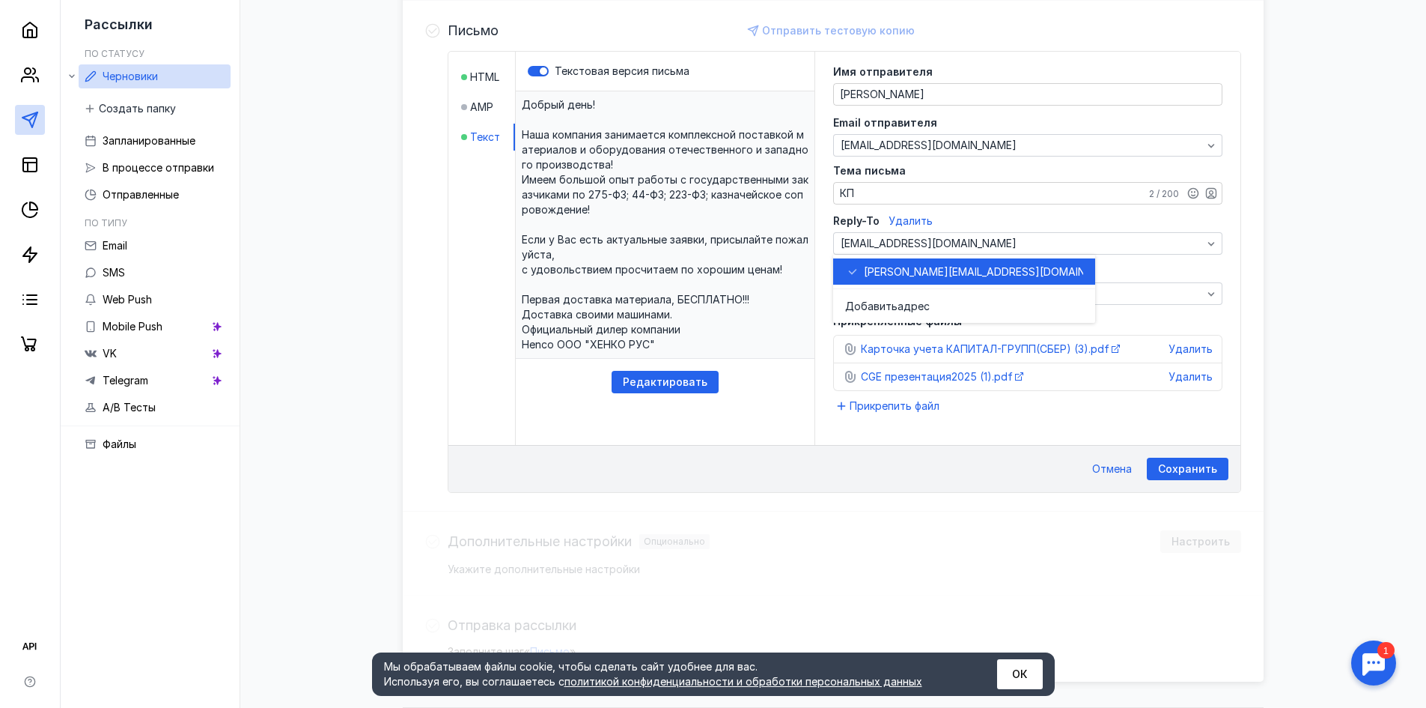
click at [914, 224] on span "Удалить" at bounding box center [911, 220] width 44 height 13
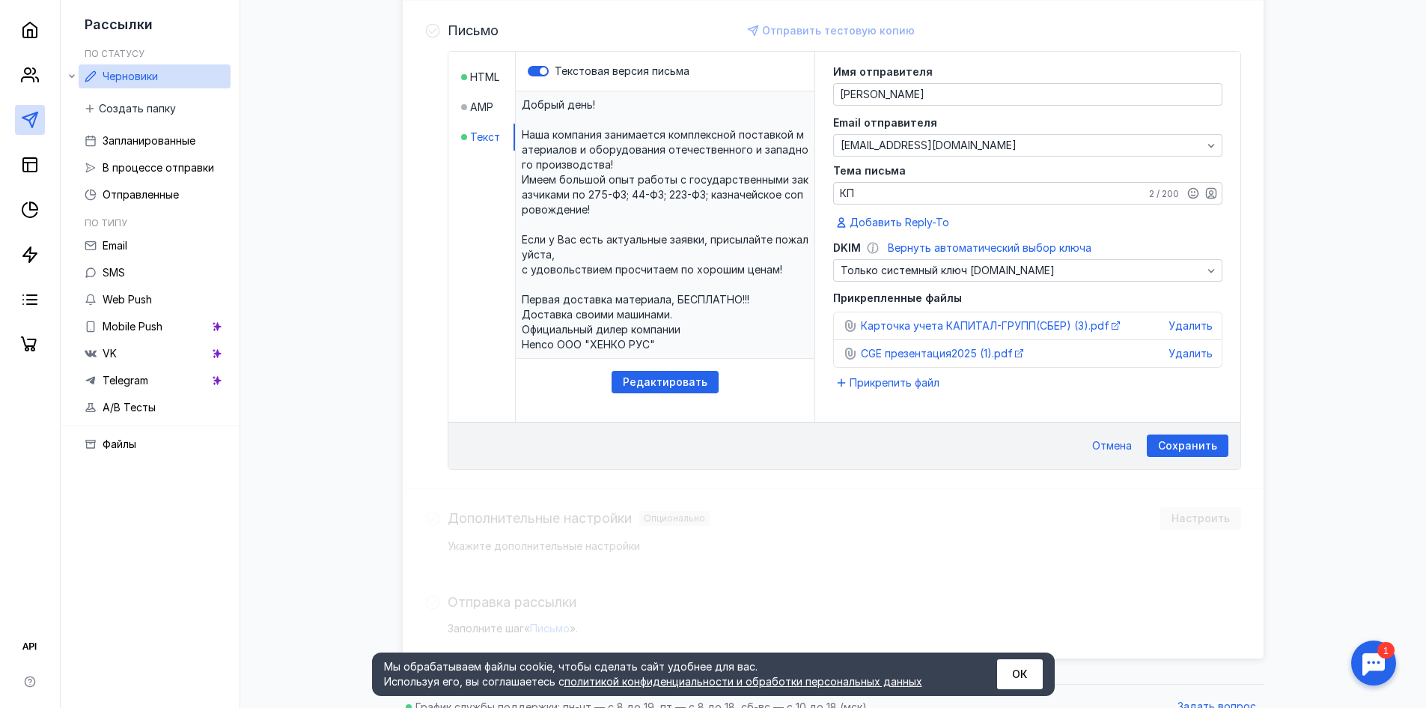
click at [765, 403] on div "​Добрый день! Наша компания занимается комплексной поставкой материалов и обору…" at bounding box center [665, 251] width 299 height 320
click at [1191, 444] on span "Сохранить" at bounding box center [1187, 446] width 59 height 13
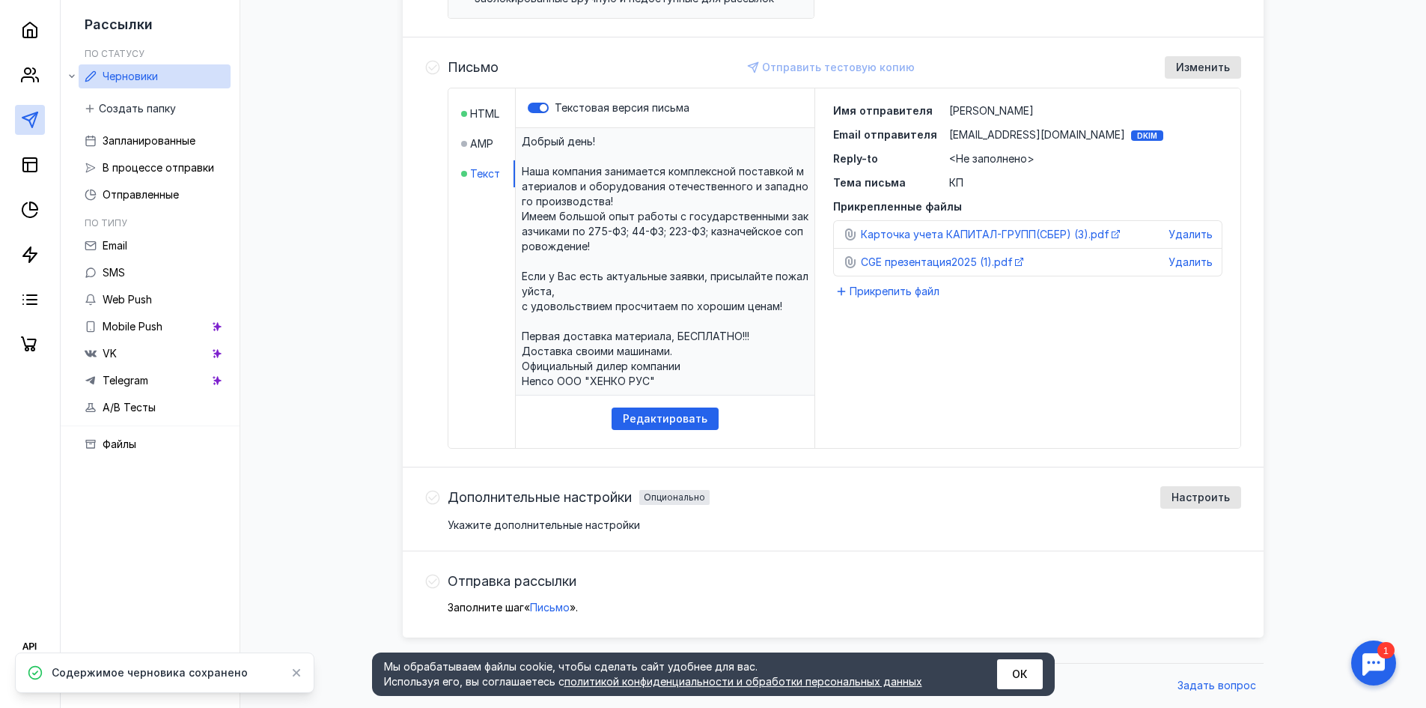
click at [437, 500] on icon at bounding box center [432, 497] width 15 height 15
click at [1226, 493] on span "Настроить" at bounding box center [1201, 497] width 58 height 13
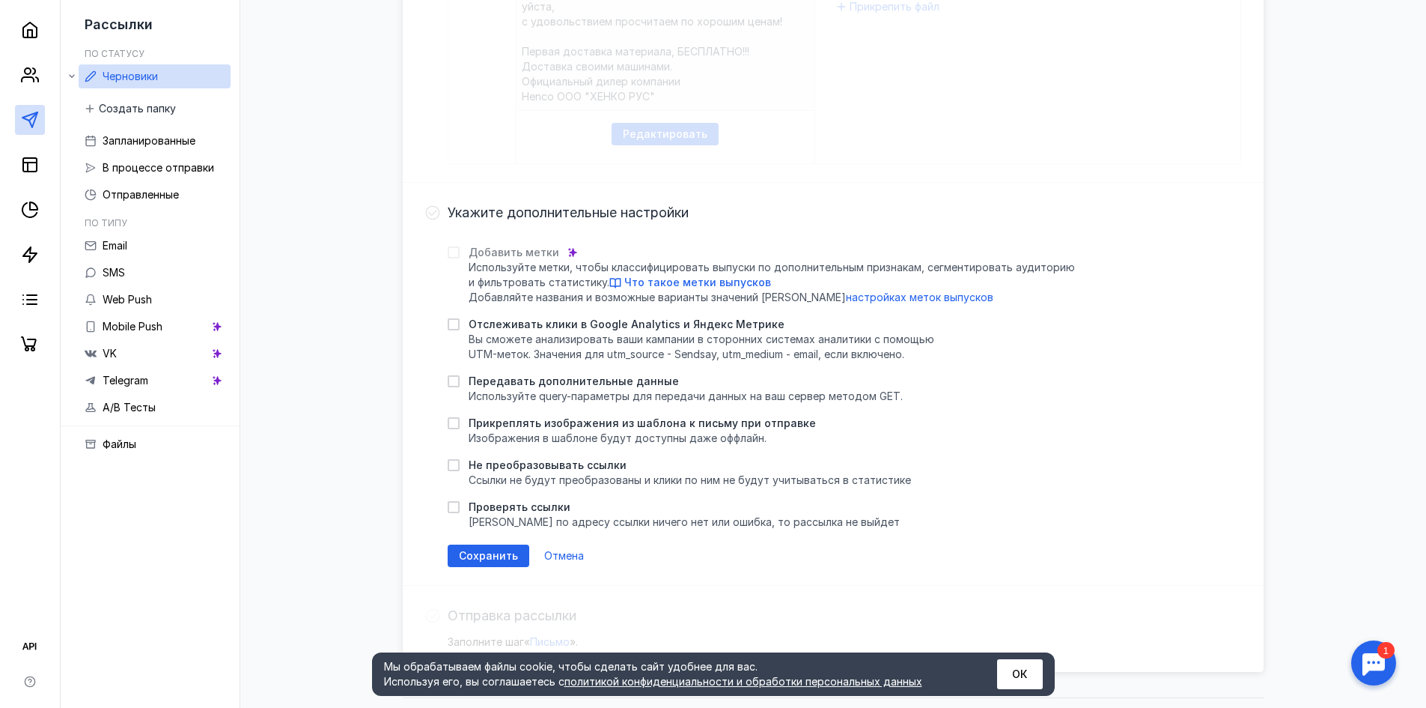
scroll to position [630, 0]
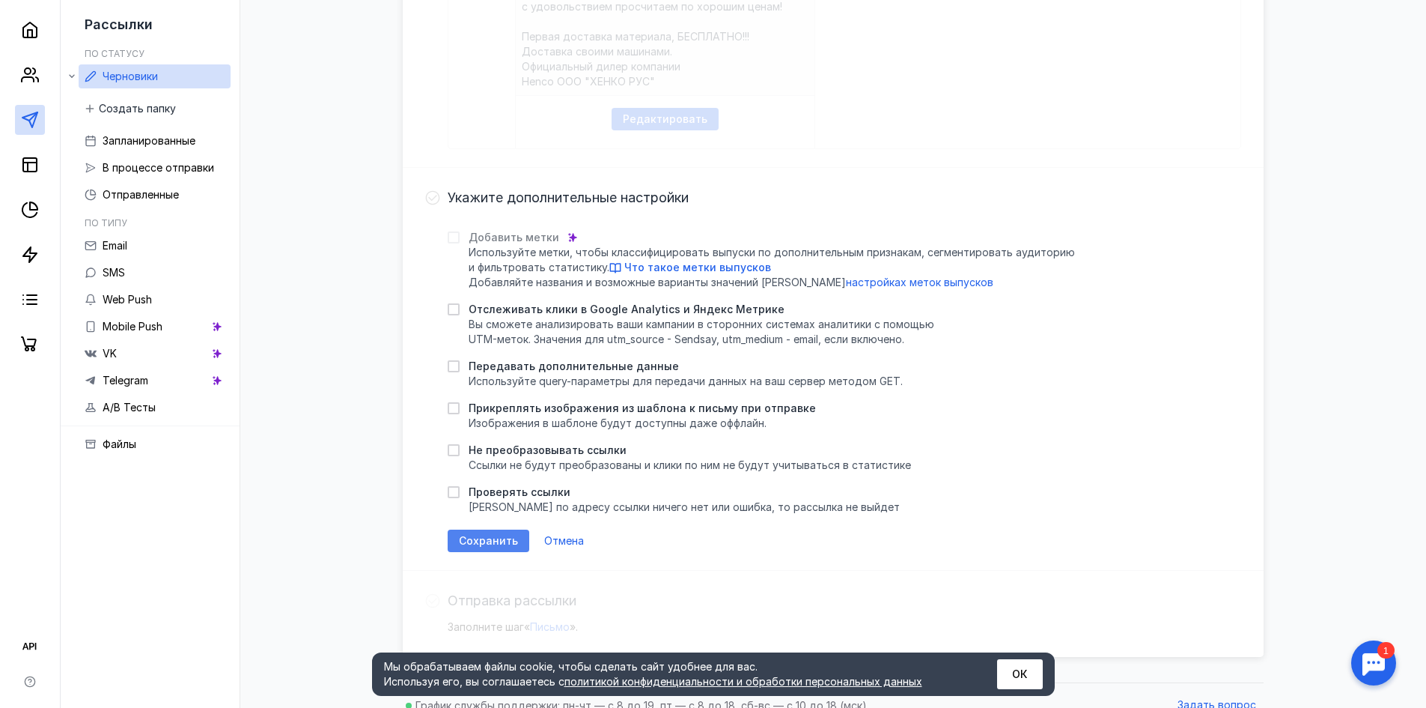
click at [496, 541] on span "Сохранить" at bounding box center [488, 541] width 59 height 13
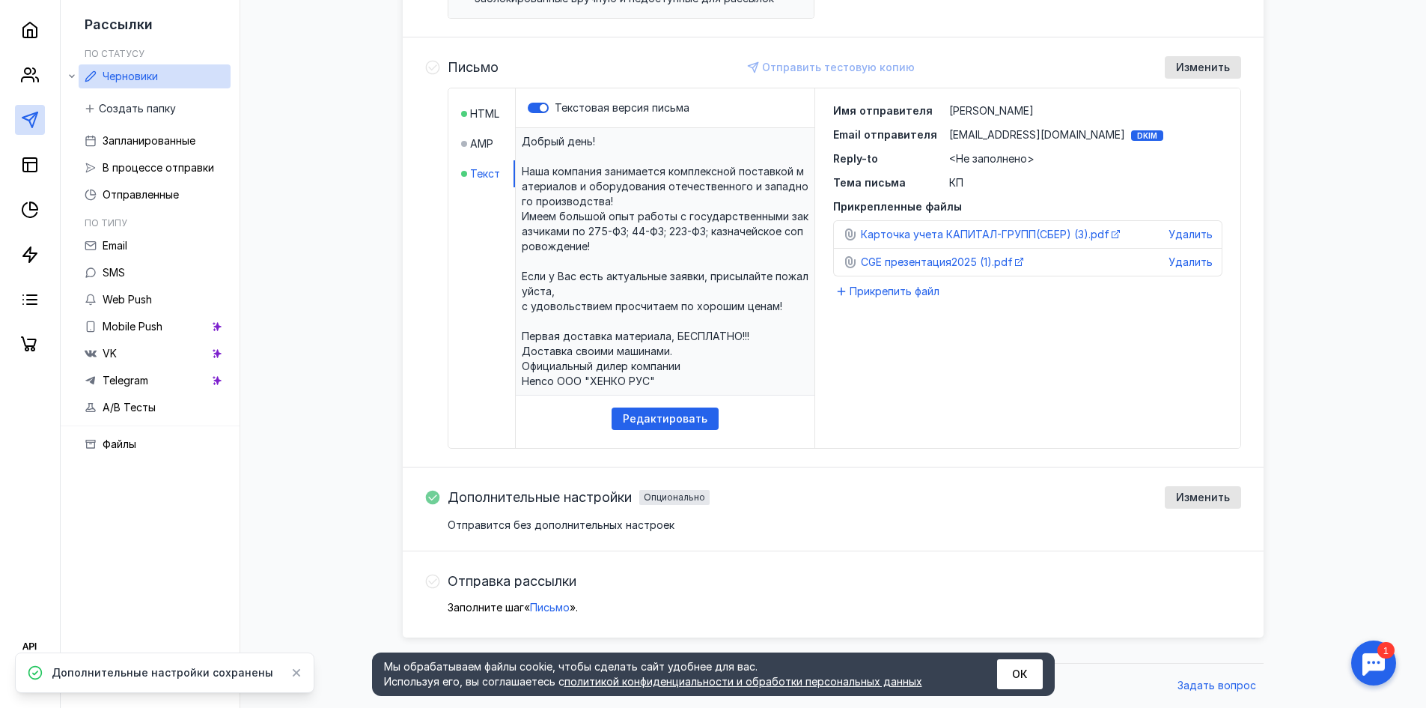
scroll to position [331, 0]
click at [784, 63] on div "Отправить тестовую копию" at bounding box center [832, 67] width 180 height 22
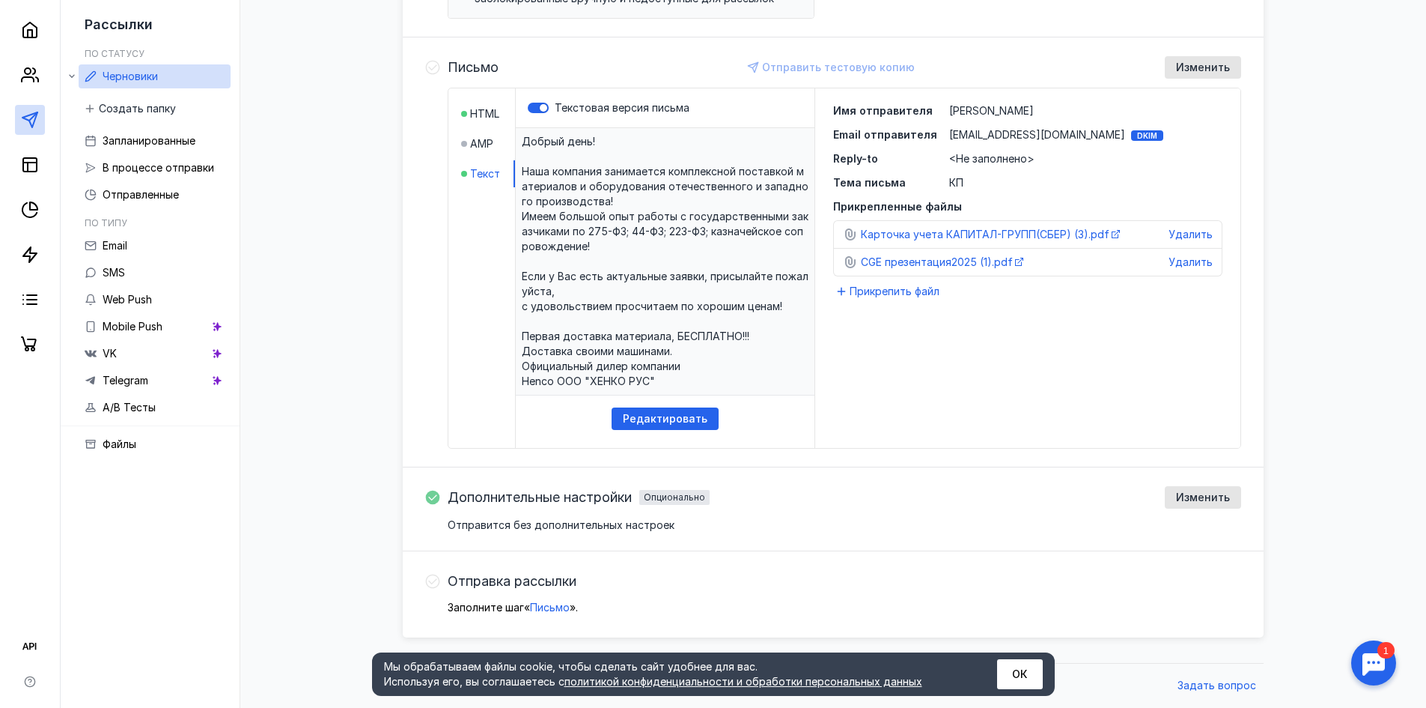
click at [437, 583] on icon at bounding box center [432, 581] width 15 height 15
click at [565, 612] on span "Письмо" at bounding box center [550, 607] width 40 height 13
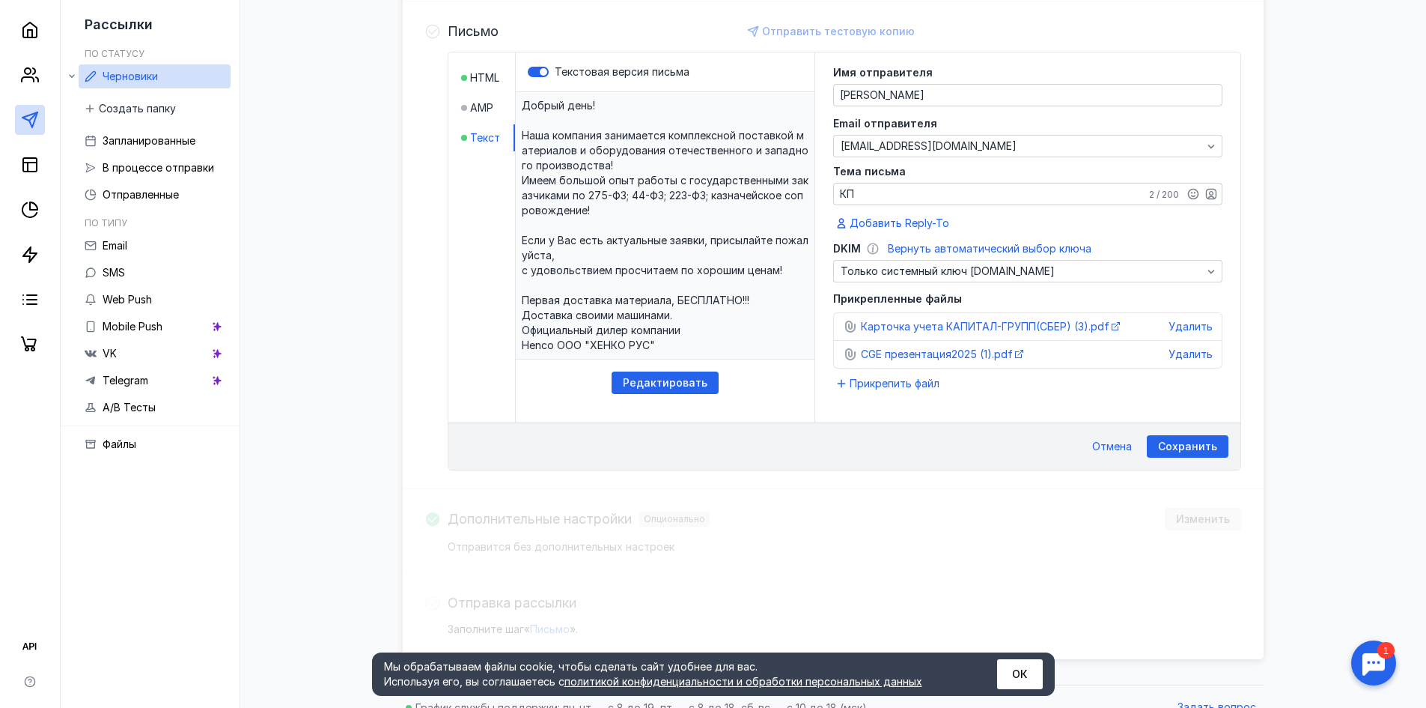
scroll to position [368, 0]
click at [485, 71] on span "HTML" at bounding box center [484, 77] width 29 height 15
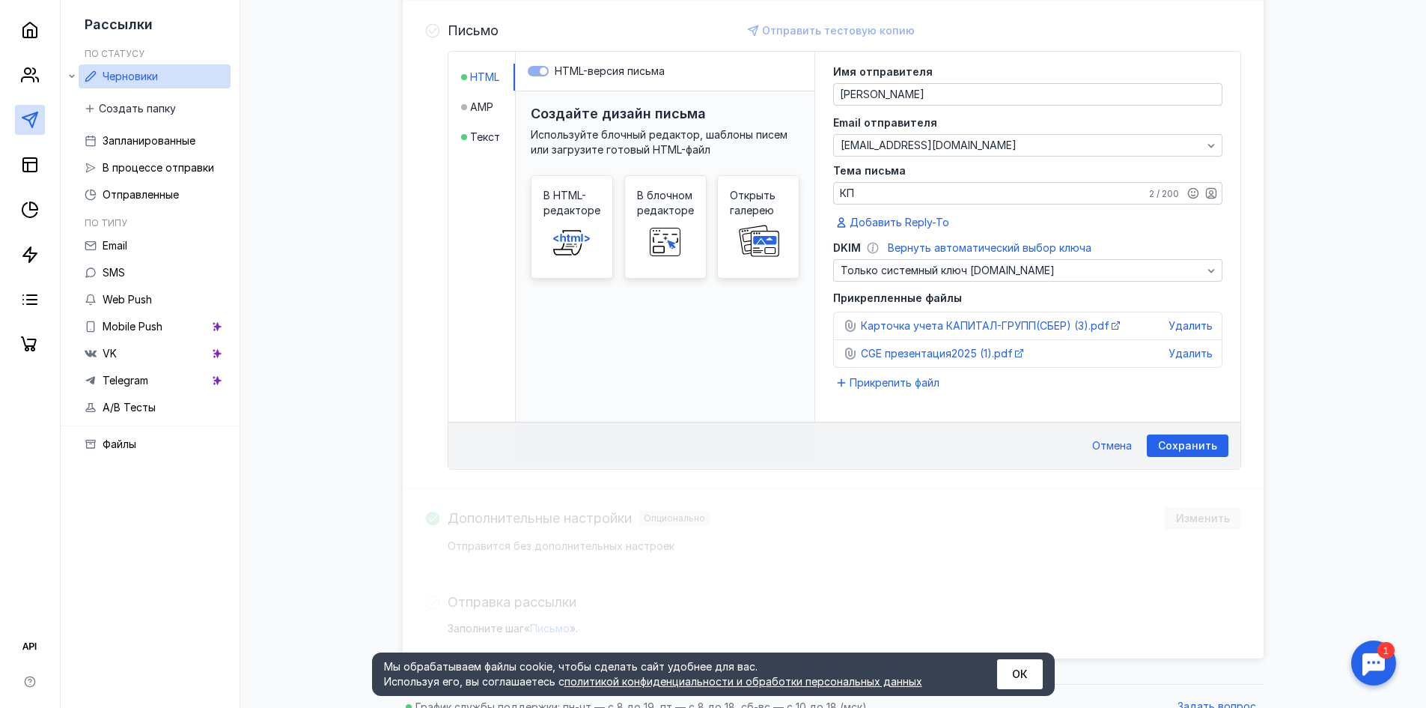
click at [541, 73] on label "HTML-версия письма" at bounding box center [665, 71] width 275 height 15
click at [672, 235] on rect at bounding box center [665, 237] width 24 height 7
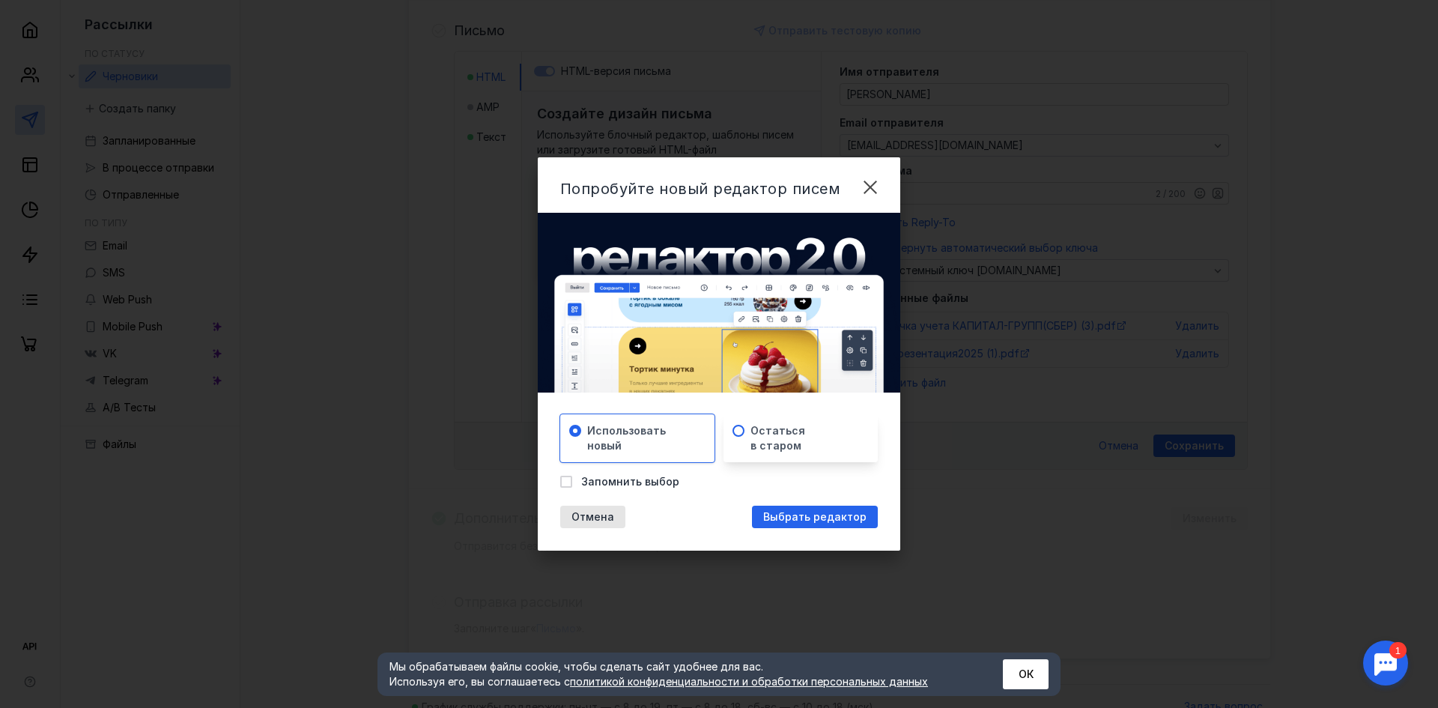
click at [755, 427] on span "Остаться в старом" at bounding box center [777, 438] width 55 height 30
click at [600, 513] on span "Отмена" at bounding box center [592, 517] width 43 height 13
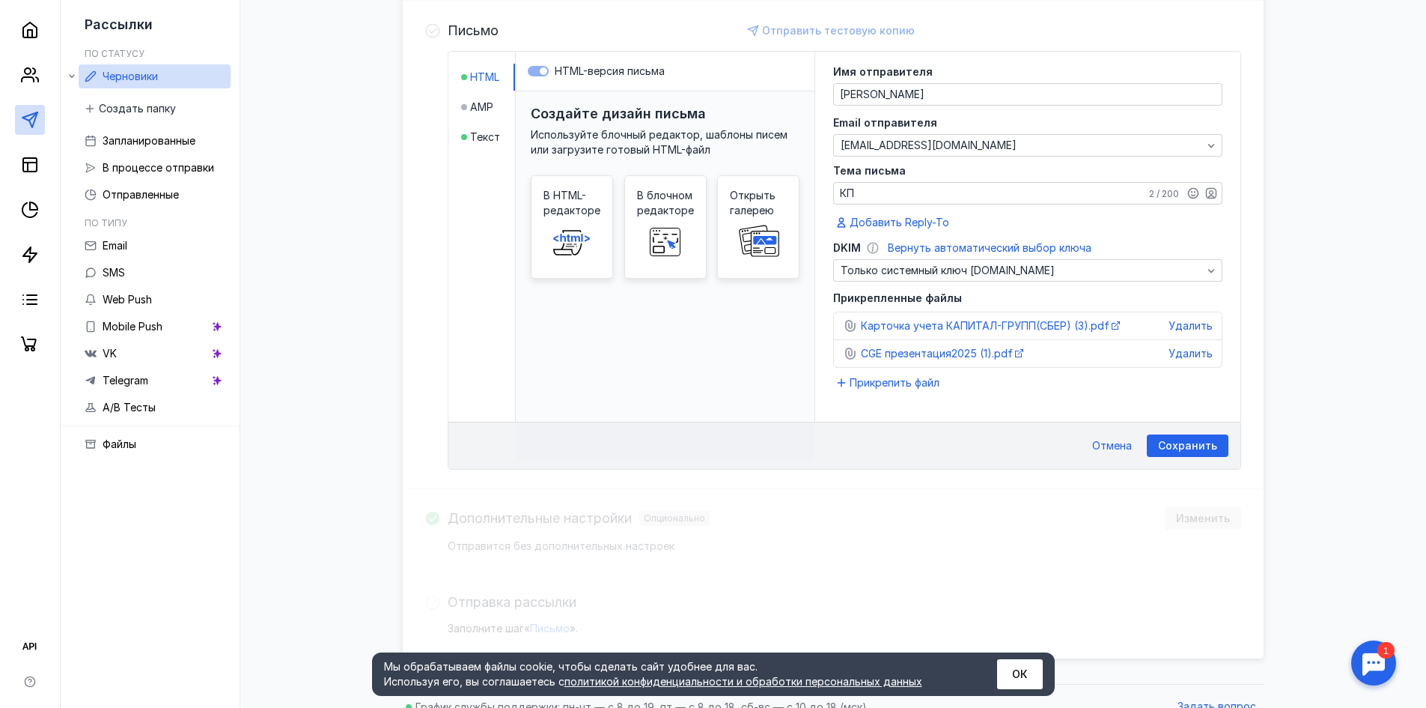
click at [540, 73] on label "HTML-версия письма" at bounding box center [665, 71] width 275 height 15
click at [490, 94] on li "AMP" at bounding box center [488, 107] width 54 height 27
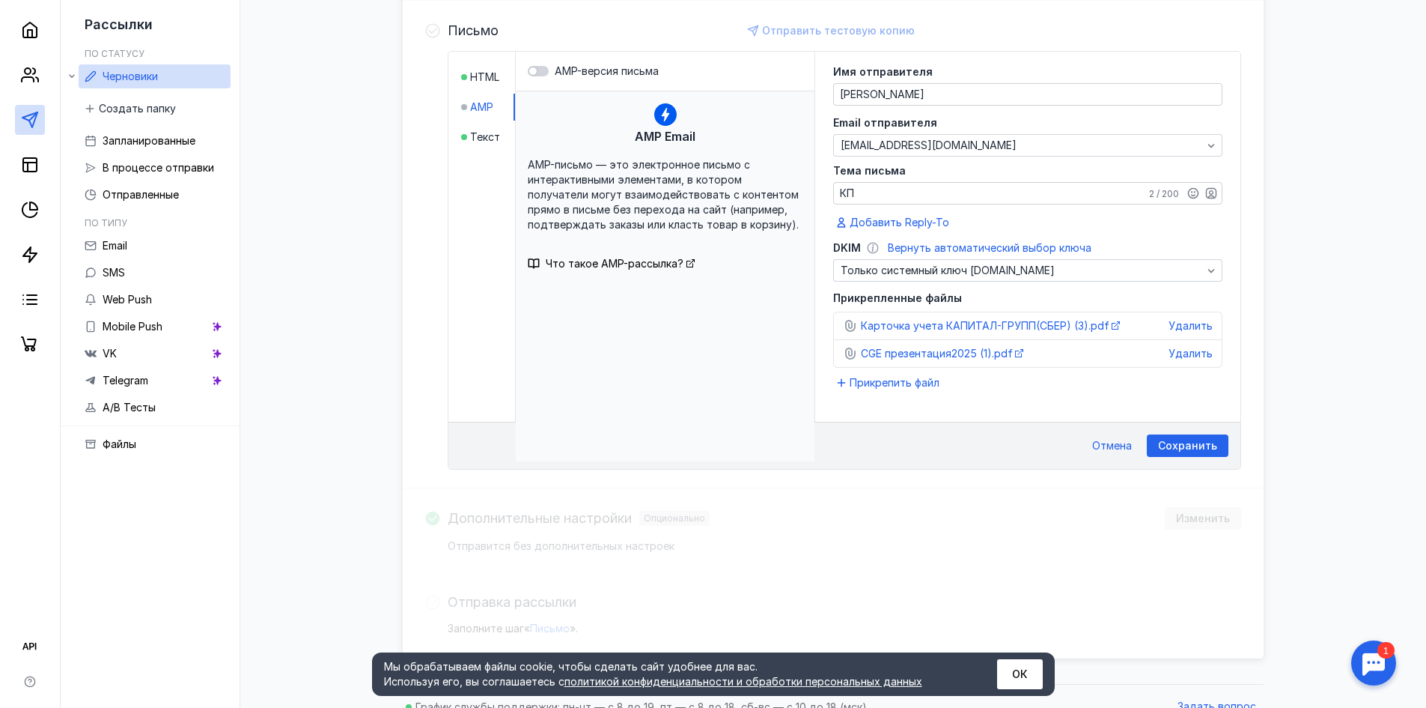
click at [479, 110] on span "AMP" at bounding box center [481, 107] width 23 height 15
click at [475, 127] on li "Текст" at bounding box center [488, 137] width 54 height 27
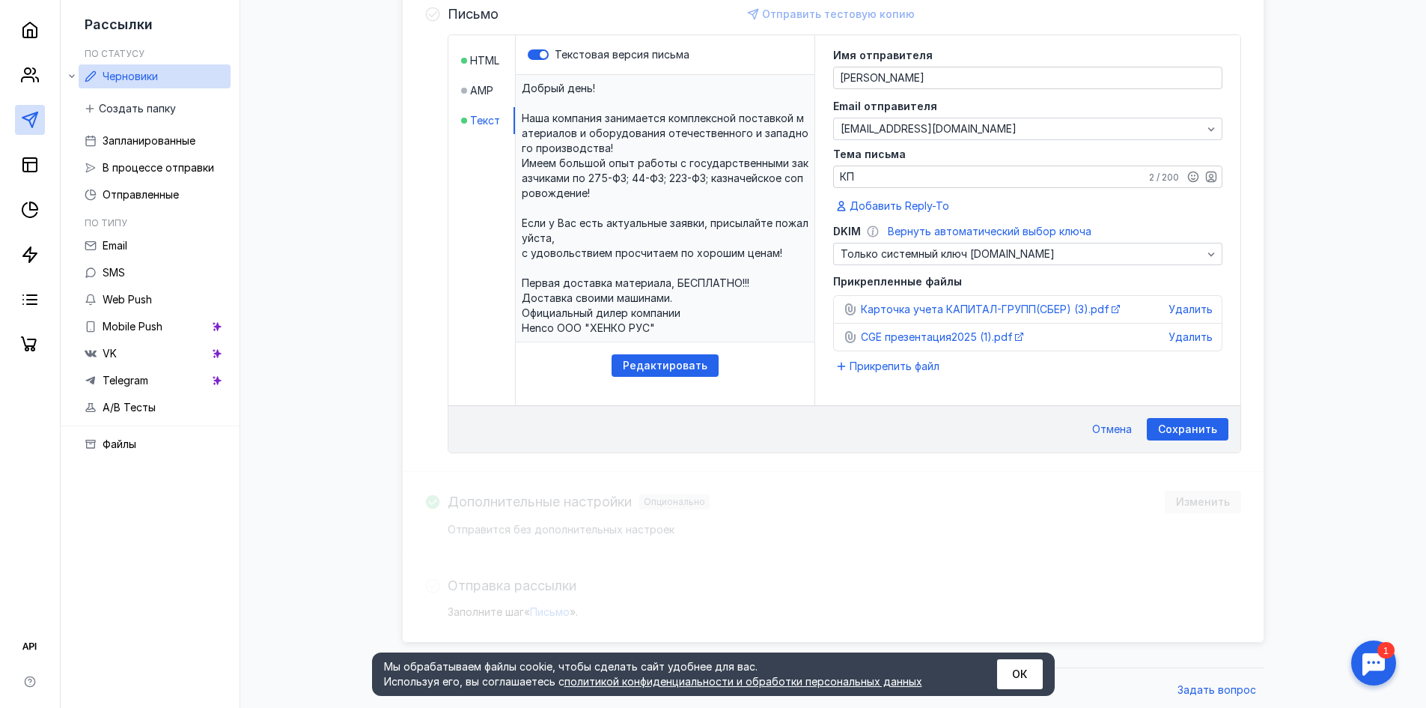
scroll to position [389, 0]
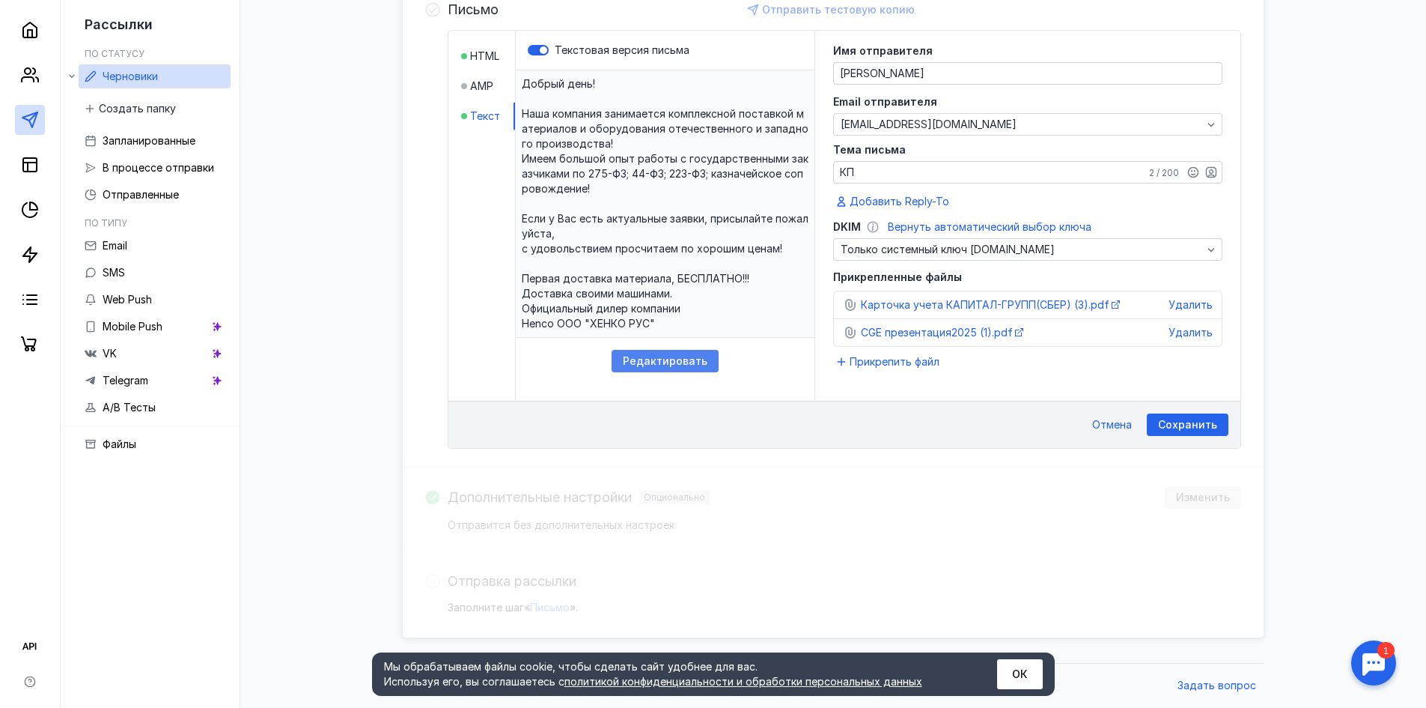
click at [644, 365] on span "Редактировать" at bounding box center [665, 361] width 85 height 13
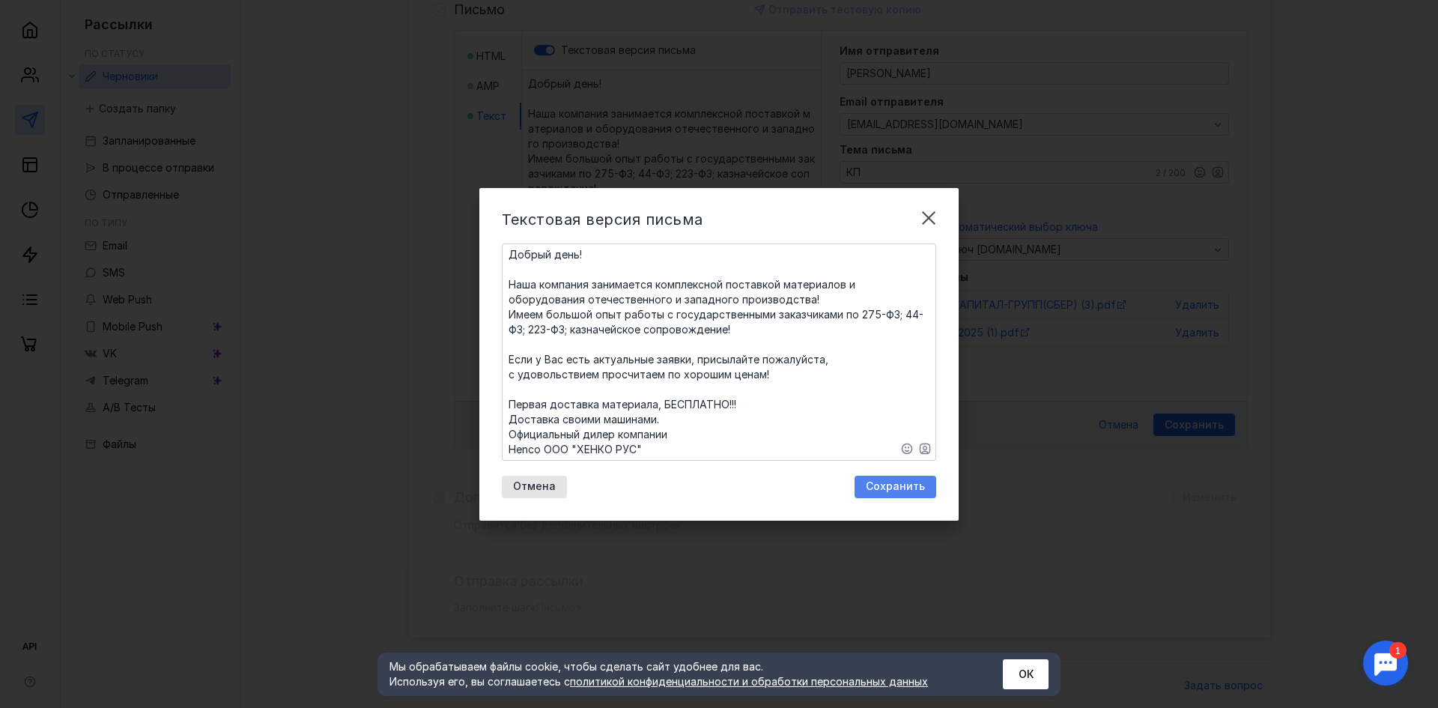
click at [911, 496] on div "Сохранить" at bounding box center [895, 486] width 82 height 22
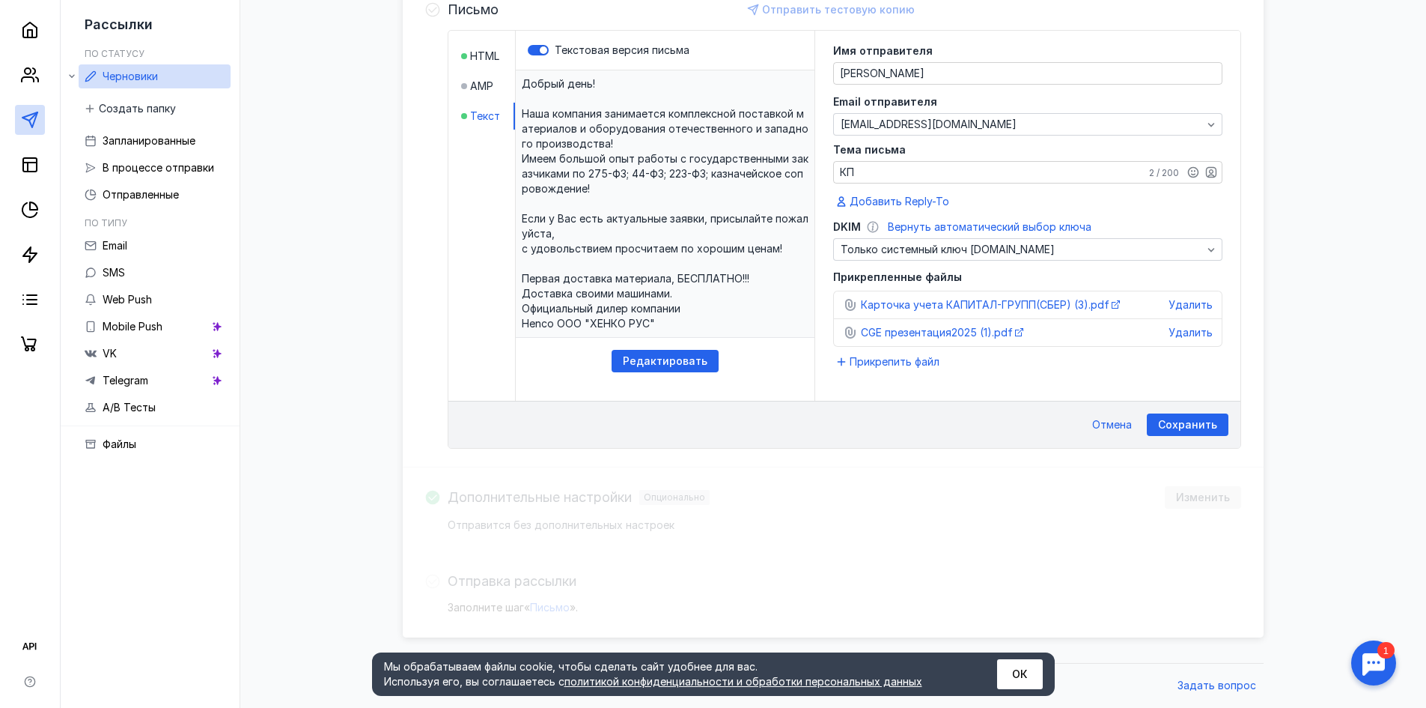
scroll to position [314, 0]
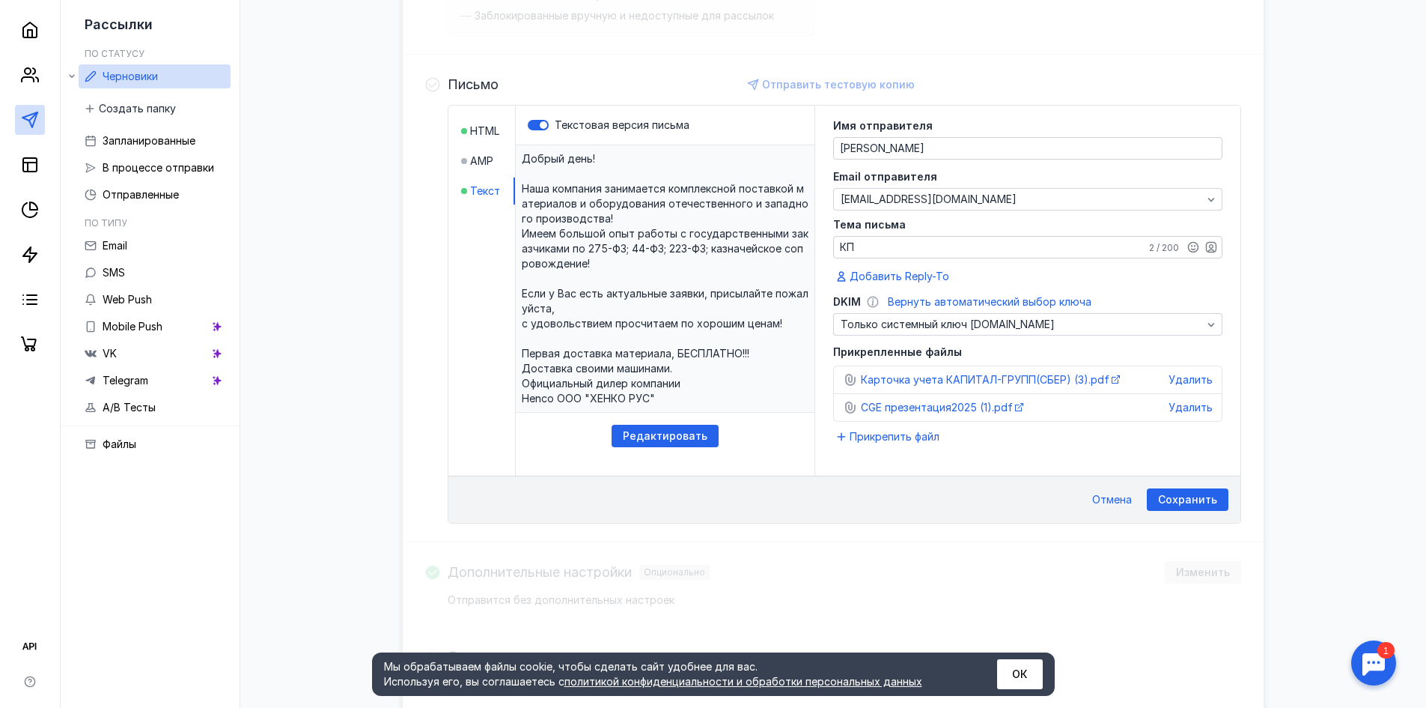
click at [485, 153] on li "AMP" at bounding box center [488, 161] width 54 height 27
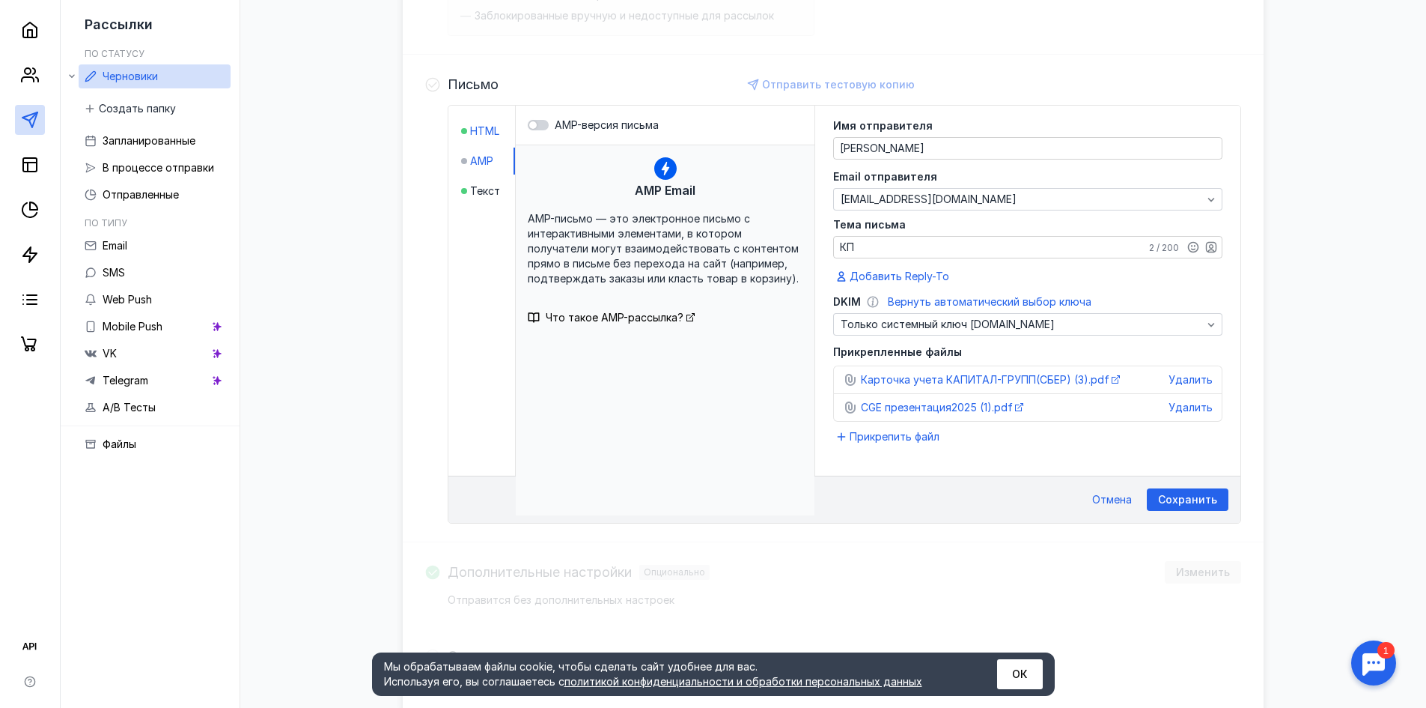
click at [484, 135] on span "HTML" at bounding box center [484, 131] width 29 height 15
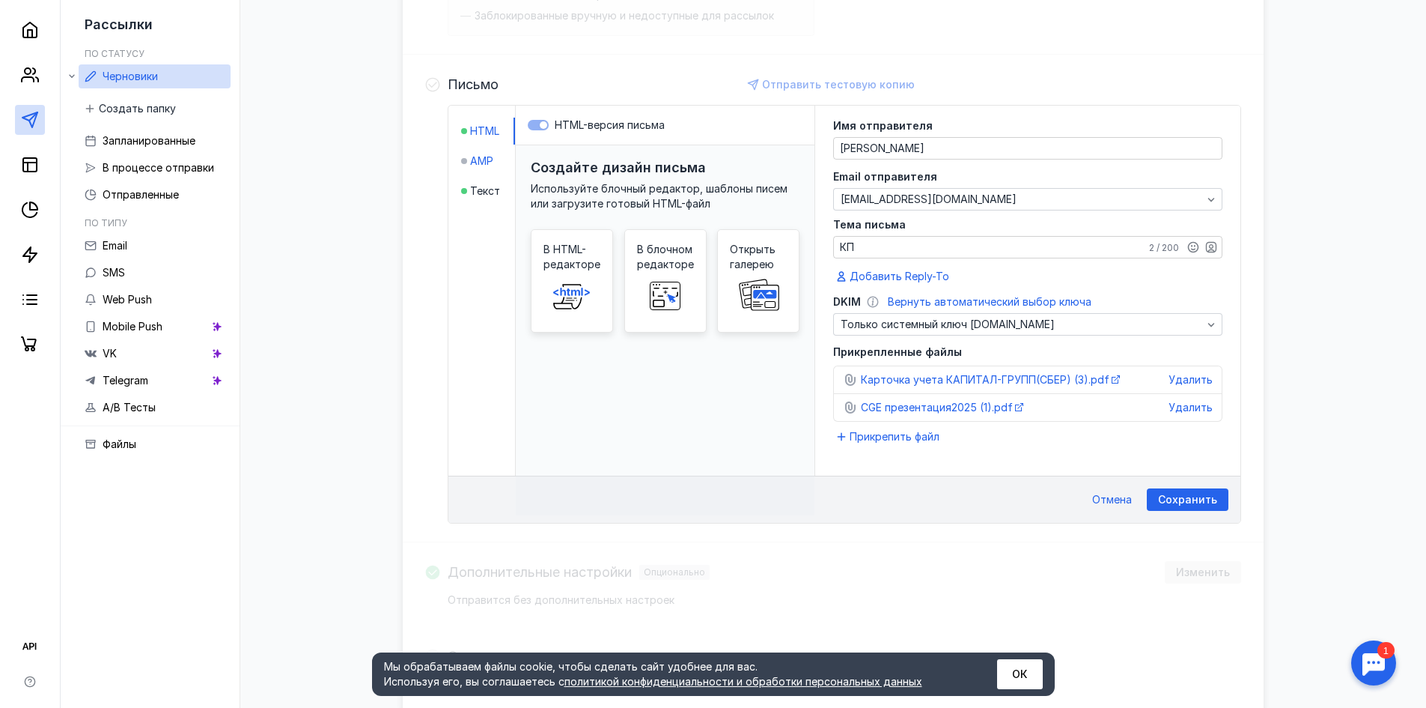
click at [481, 162] on span "AMP" at bounding box center [481, 161] width 23 height 15
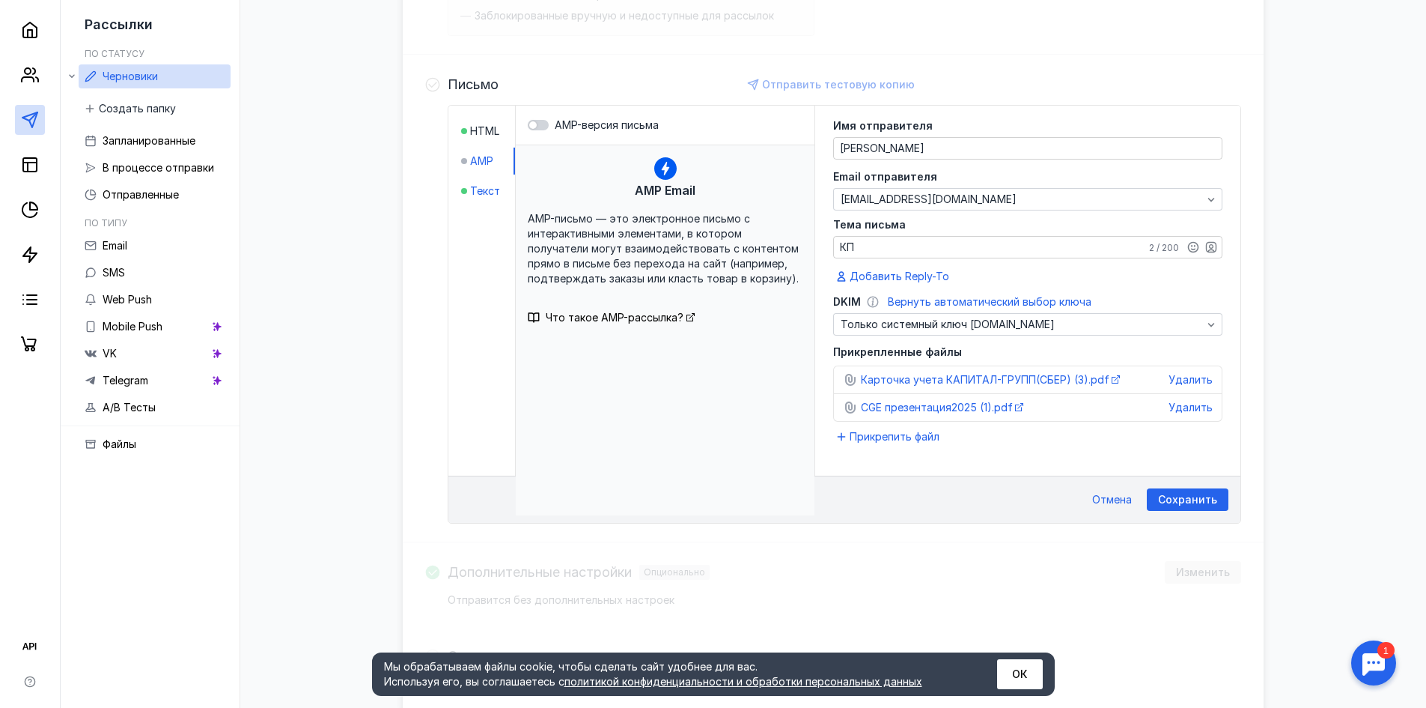
click at [479, 188] on span "Текст" at bounding box center [485, 190] width 30 height 15
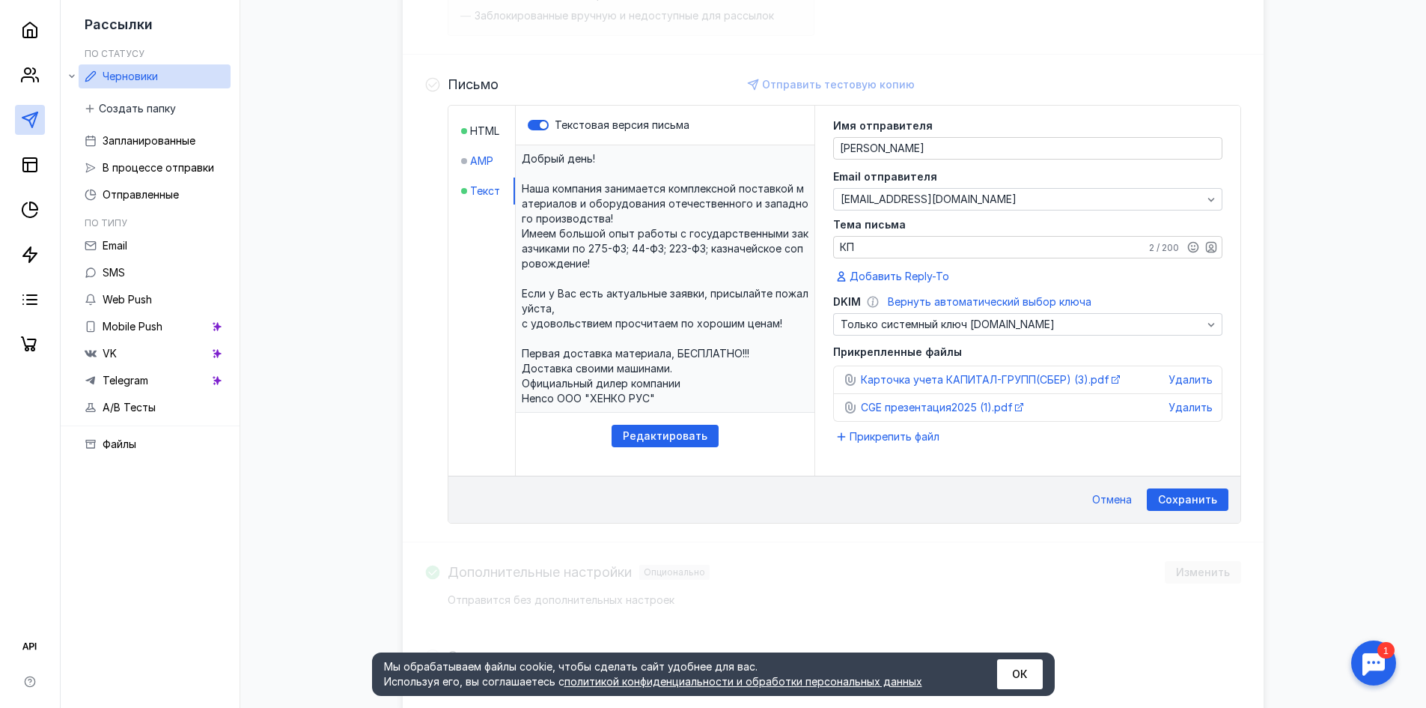
click at [475, 159] on span "AMP" at bounding box center [481, 161] width 23 height 15
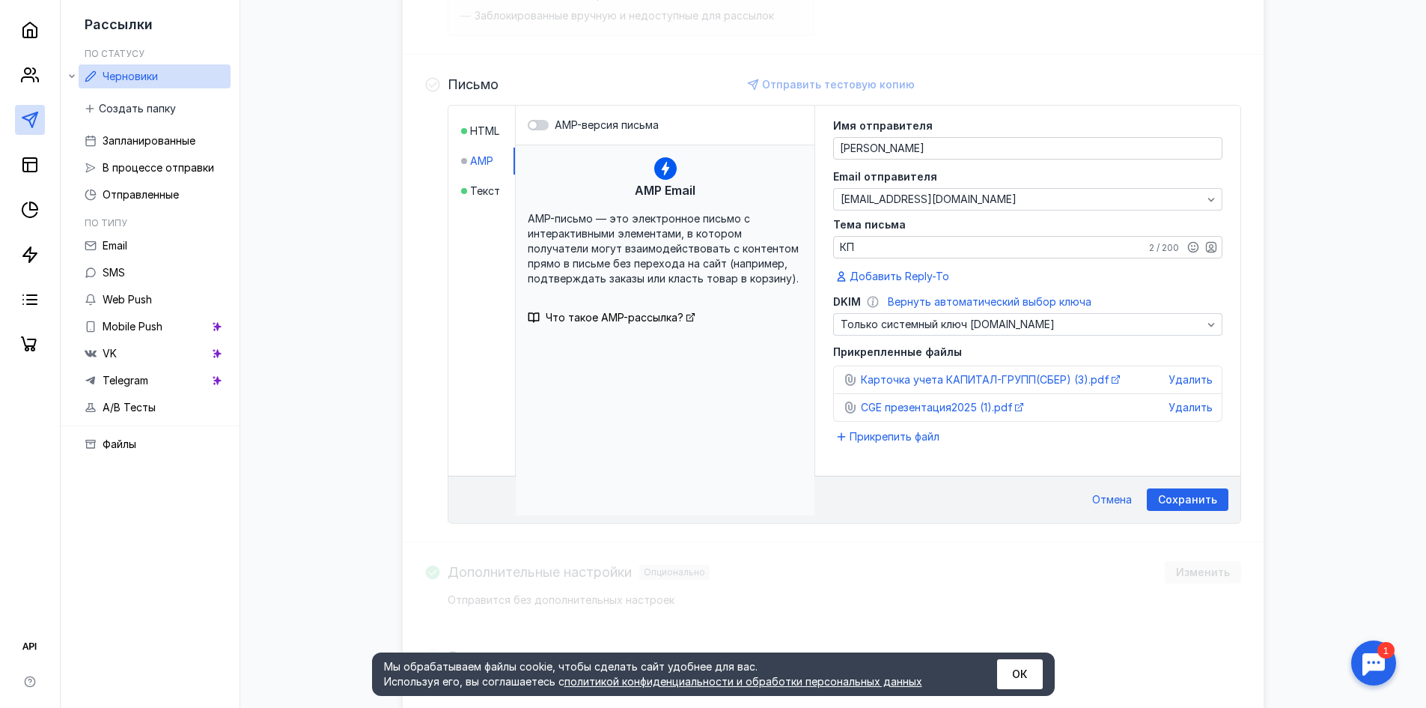
click at [475, 175] on ul "HTML AMP Текст" at bounding box center [488, 161] width 54 height 87
click at [475, 187] on span "Текст" at bounding box center [485, 190] width 30 height 15
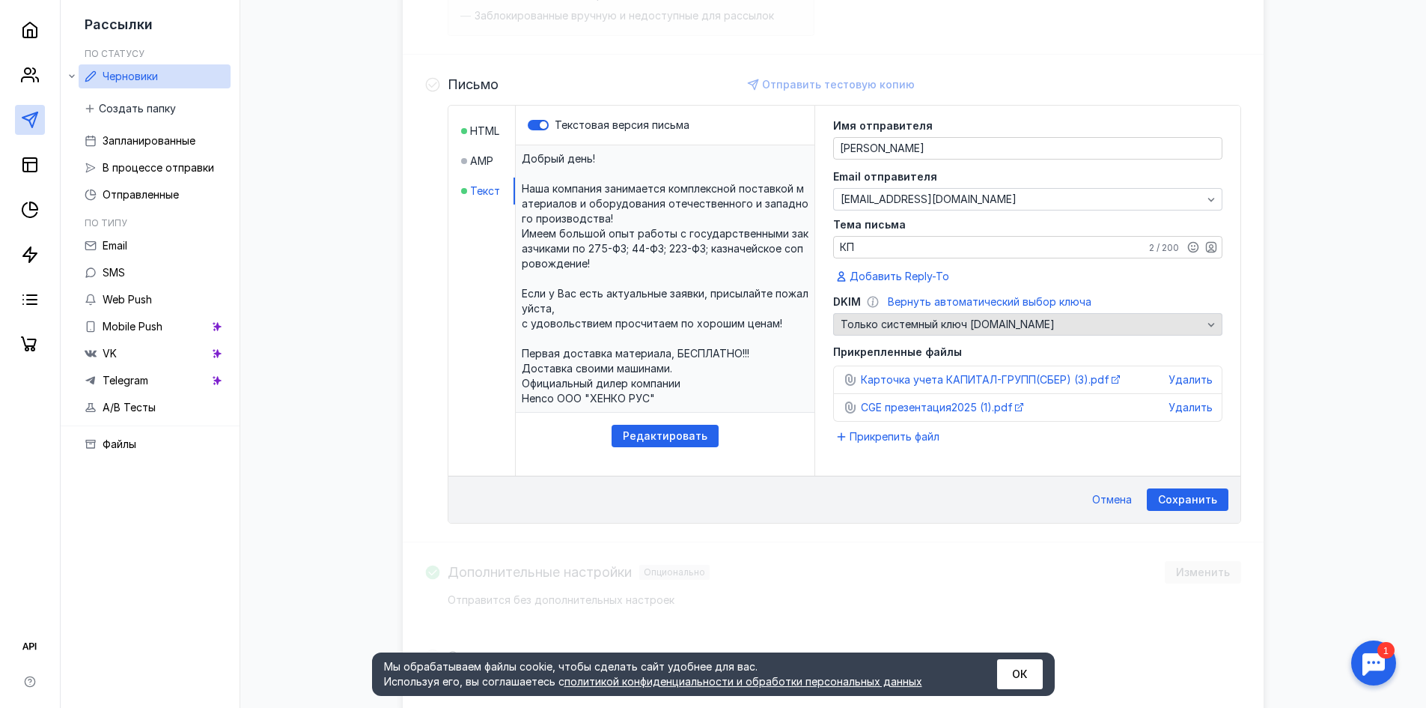
click at [906, 320] on span "Только системный ключ [DOMAIN_NAME]" at bounding box center [948, 324] width 214 height 15
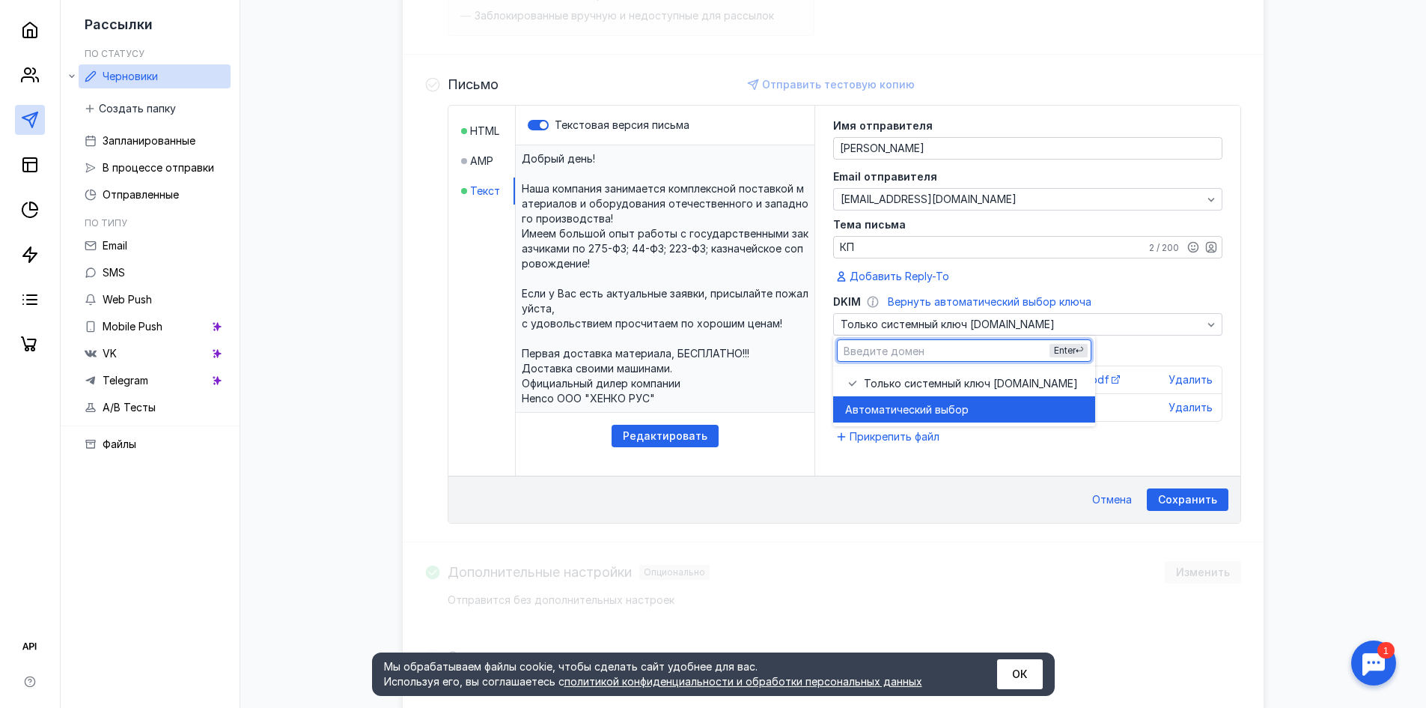
click at [898, 407] on span "Автоматический выбор" at bounding box center [907, 409] width 124 height 15
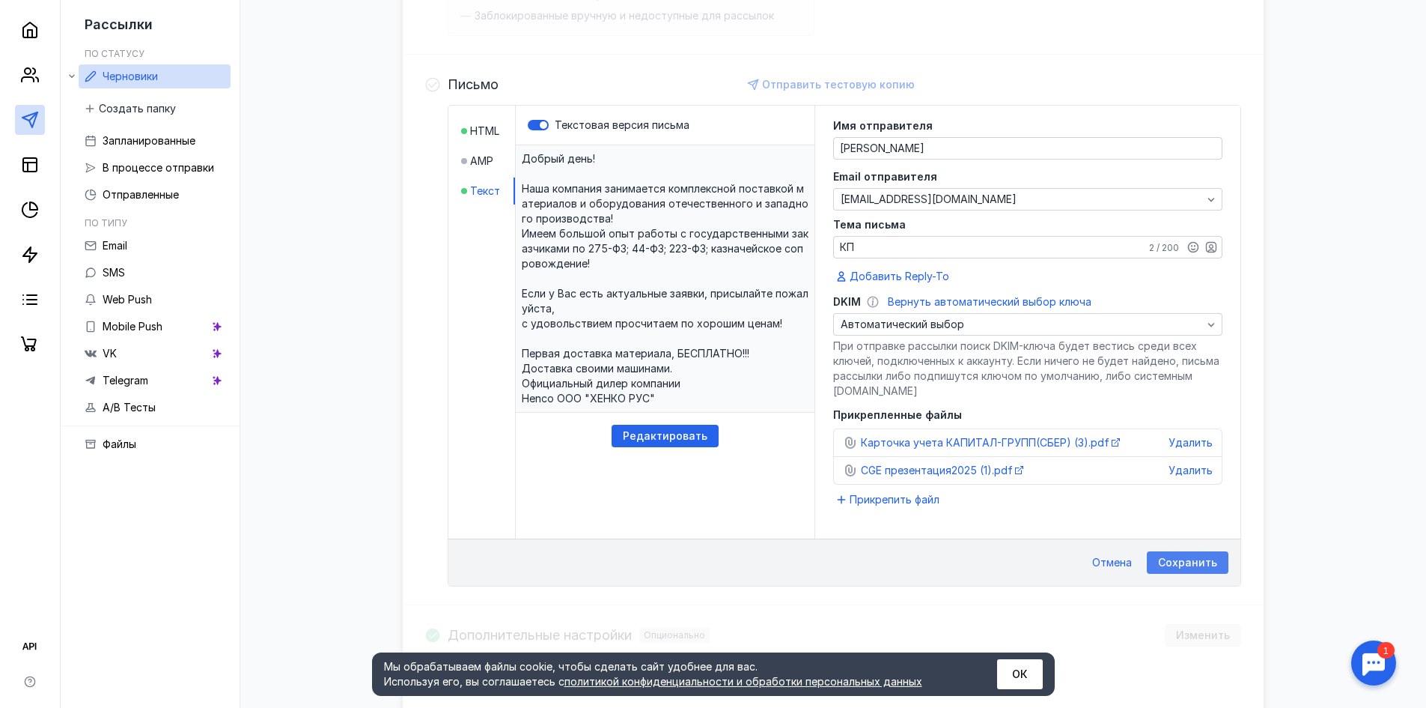
click at [1174, 560] on span "Сохранить" at bounding box center [1187, 562] width 59 height 13
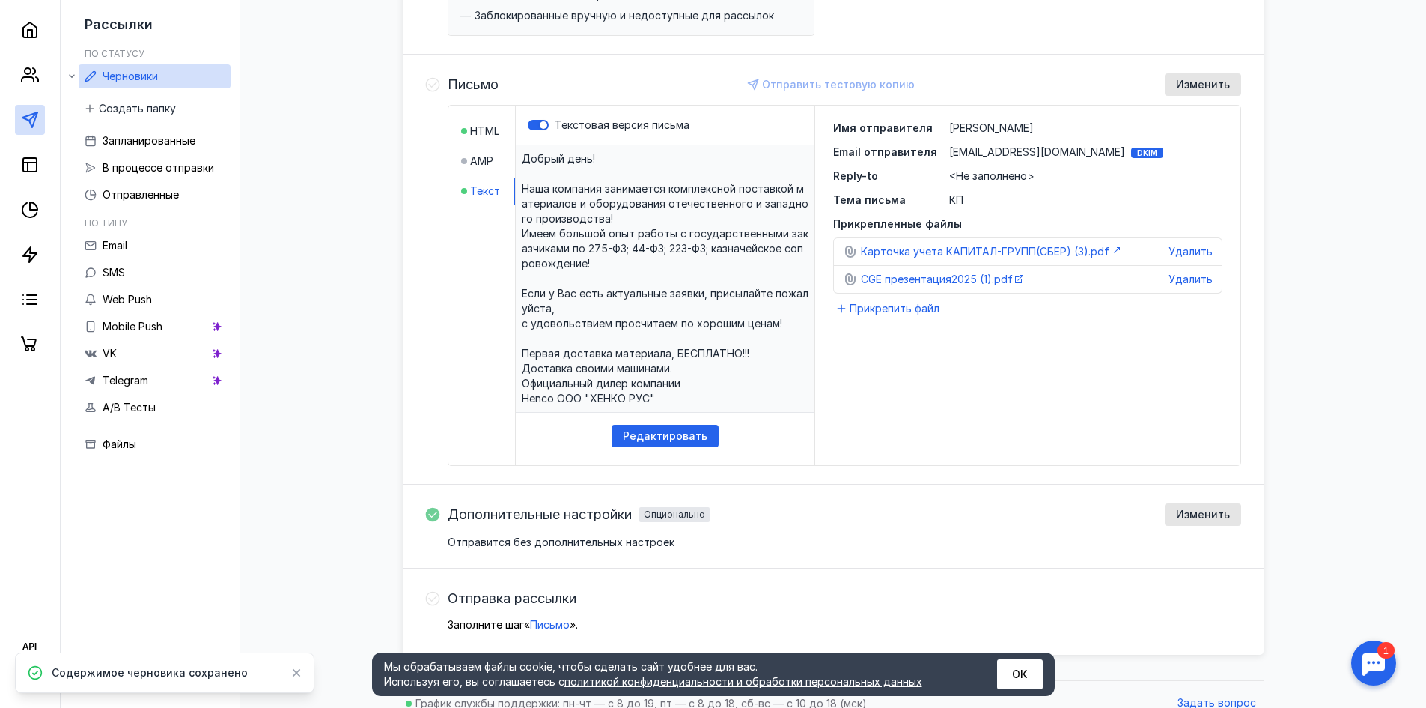
scroll to position [331, 0]
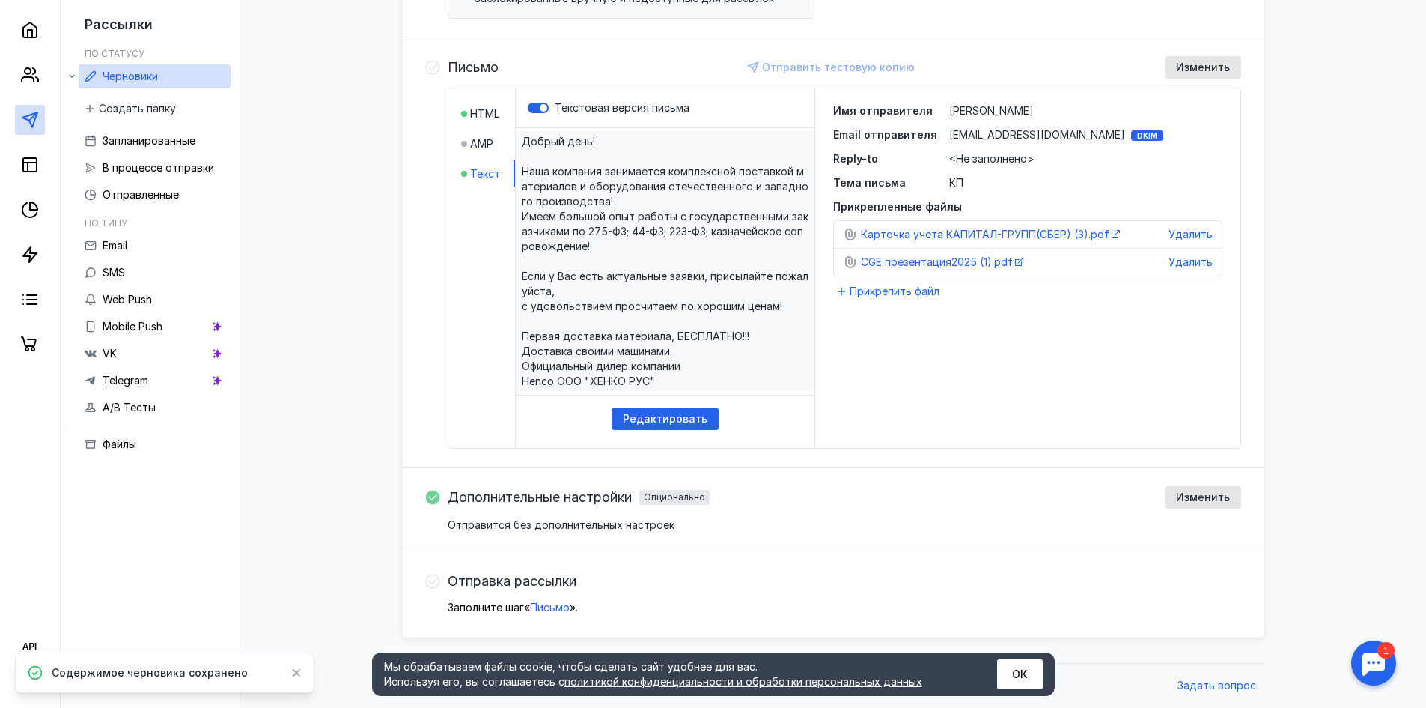
click at [430, 70] on icon at bounding box center [432, 67] width 15 height 15
click at [464, 67] on span "Письмо" at bounding box center [473, 67] width 51 height 15
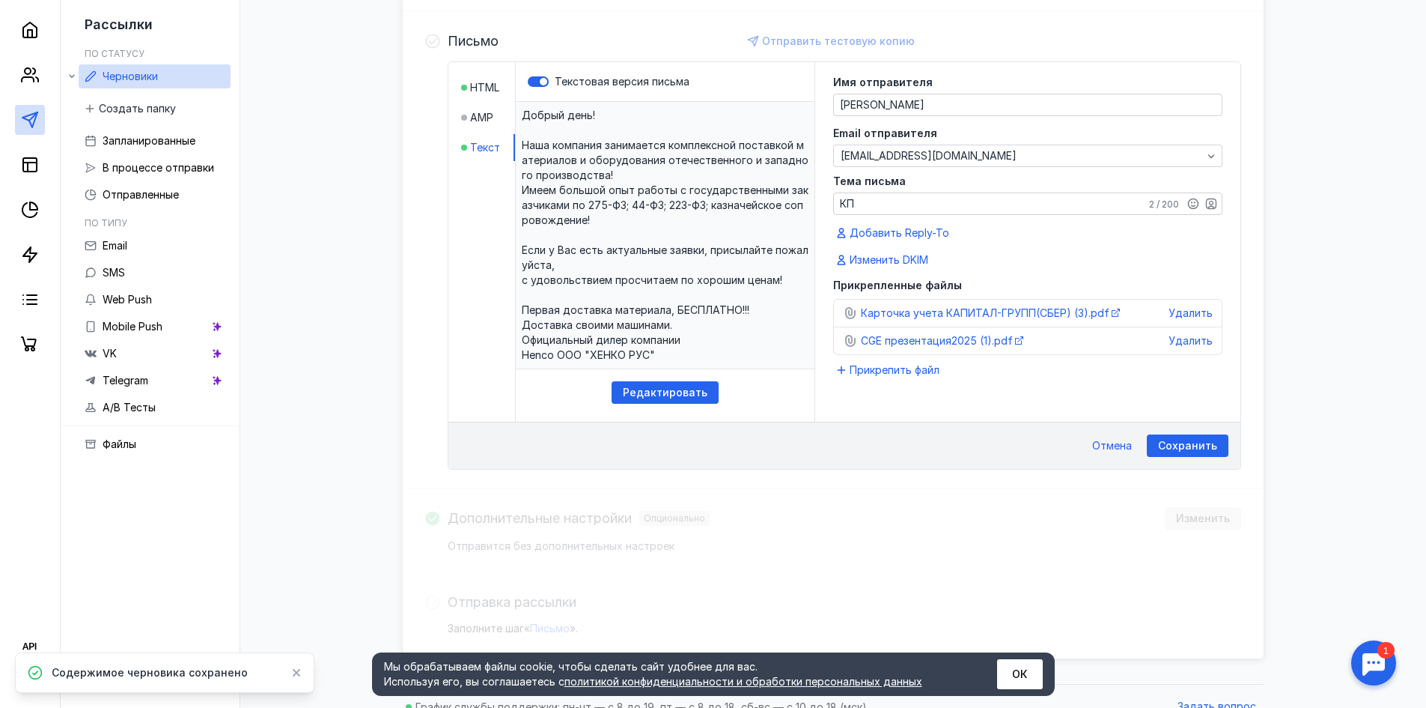
scroll to position [368, 0]
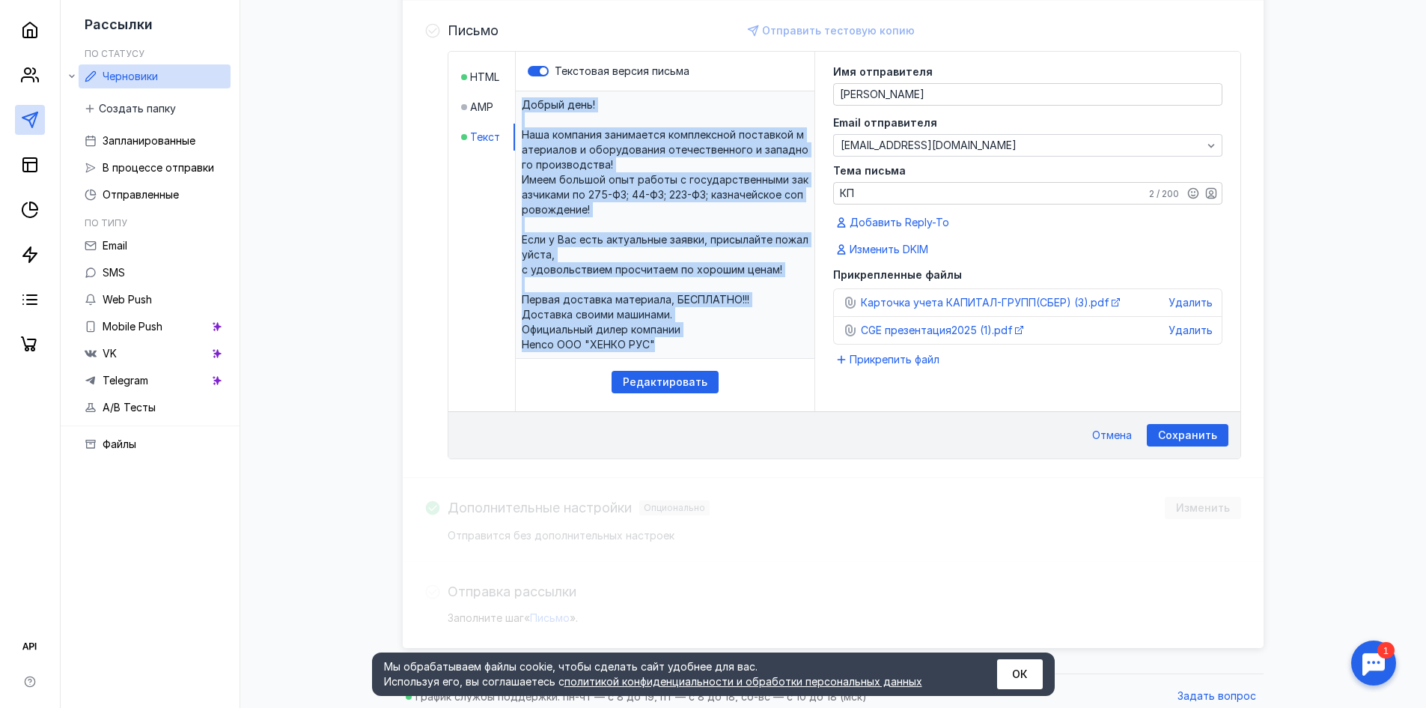
drag, startPoint x: 657, startPoint y: 338, endPoint x: 520, endPoint y: 76, distance: 296.8
click at [520, 76] on div "Текстовая версия письма ​Добрый день! Наша компания занимается комплексной пост…" at bounding box center [666, 231] width 300 height 359
copy p "​Добрый день! Наша компания занимается комплексной поставкой материалов и обору…"
click at [532, 73] on div at bounding box center [538, 71] width 21 height 10
click at [528, 71] on input "Текстовая версия письма" at bounding box center [528, 71] width 0 height 0
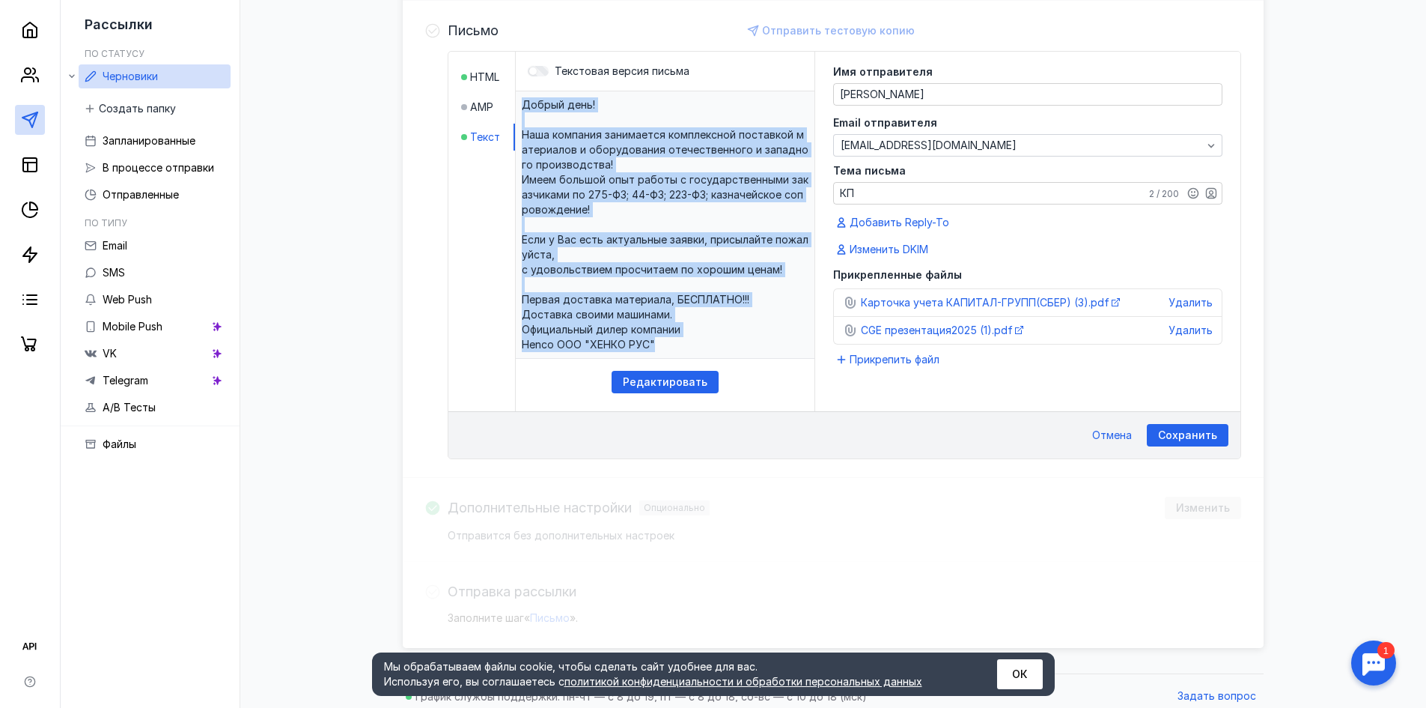
scroll to position [365, 0]
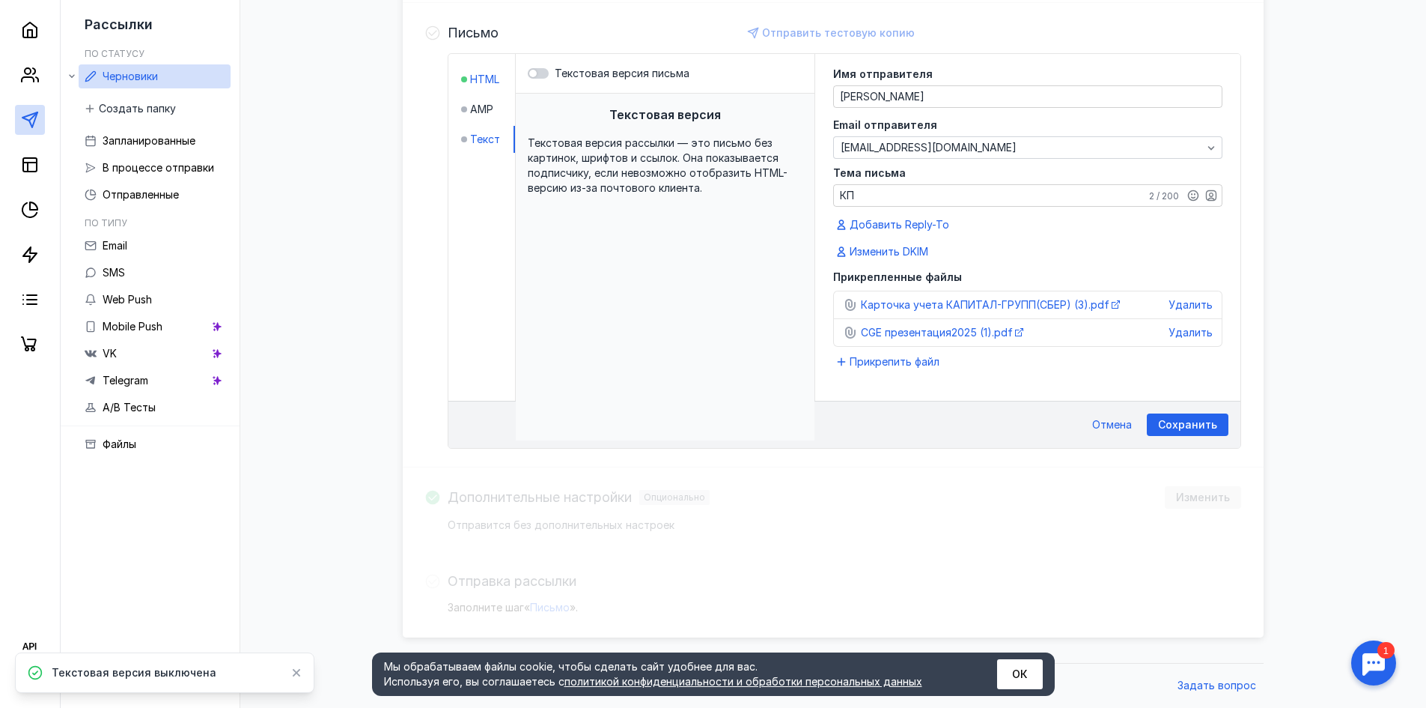
click at [492, 80] on span "HTML" at bounding box center [484, 79] width 29 height 15
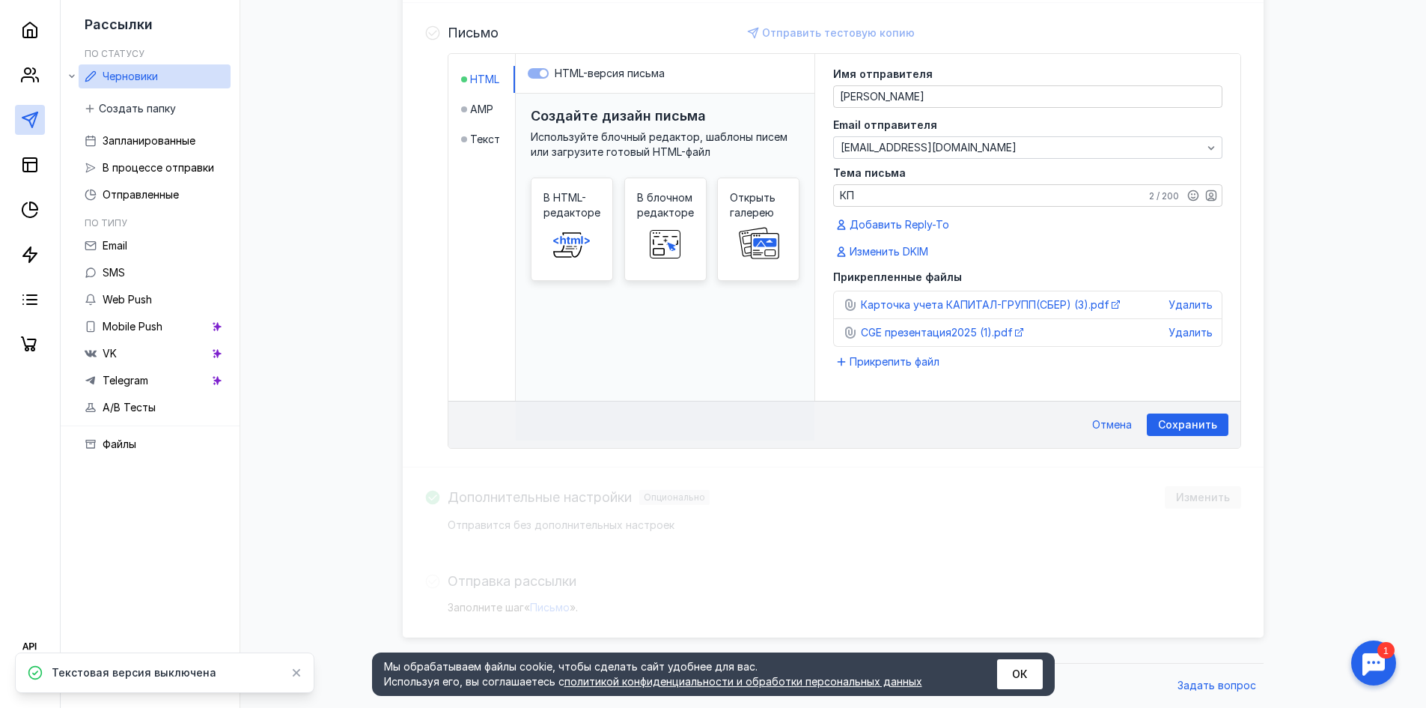
click at [538, 75] on label "HTML-версия письма" at bounding box center [665, 73] width 275 height 15
click at [481, 139] on span "Текст" at bounding box center [485, 139] width 30 height 15
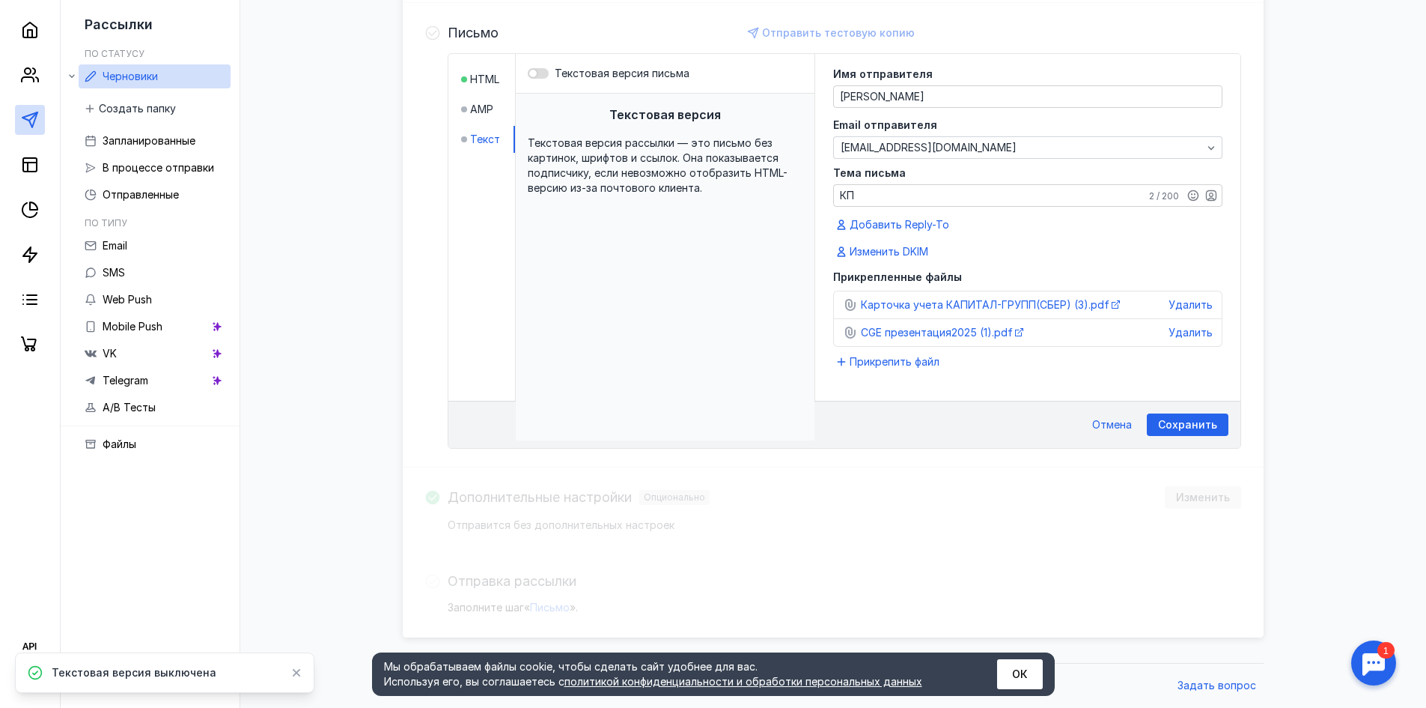
click at [538, 73] on div at bounding box center [538, 73] width 21 height 10
click at [528, 73] on input "Текстовая версия письма" at bounding box center [528, 73] width 0 height 0
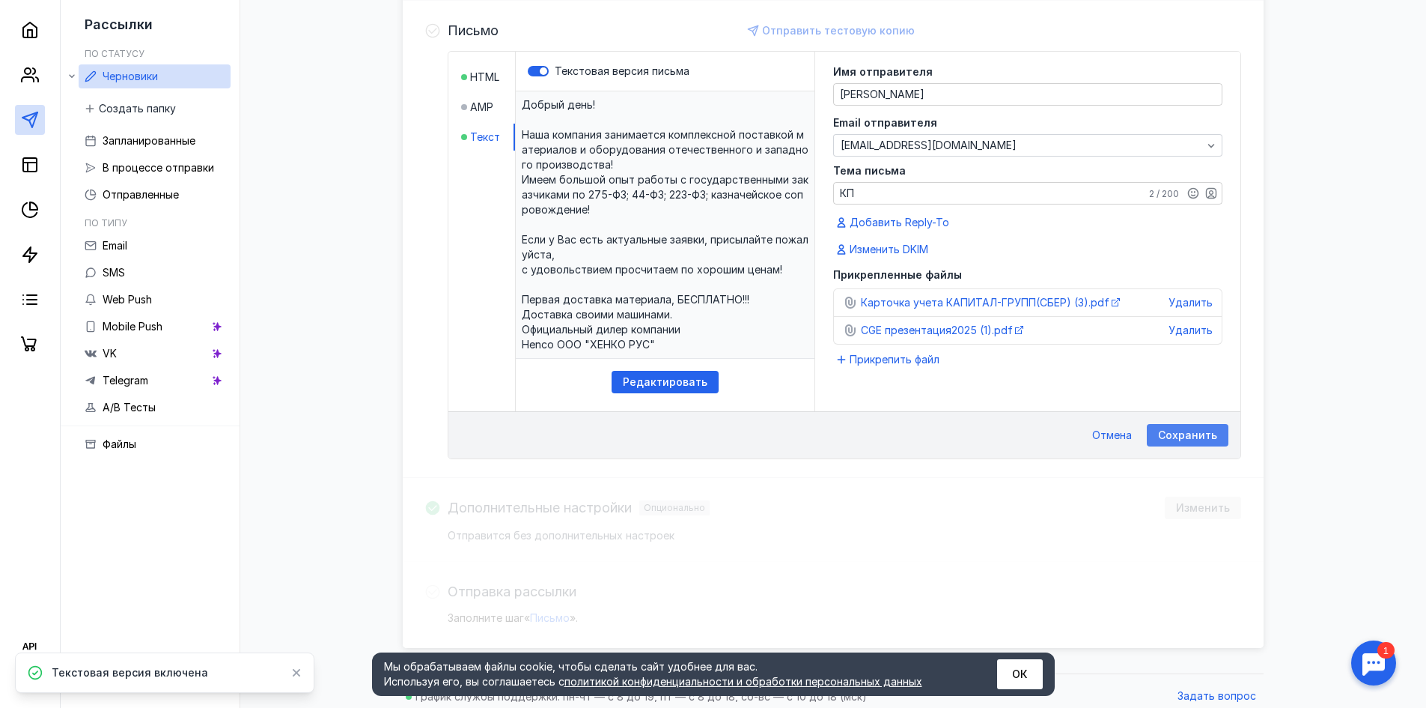
click at [1176, 434] on span "Сохранить" at bounding box center [1187, 435] width 59 height 13
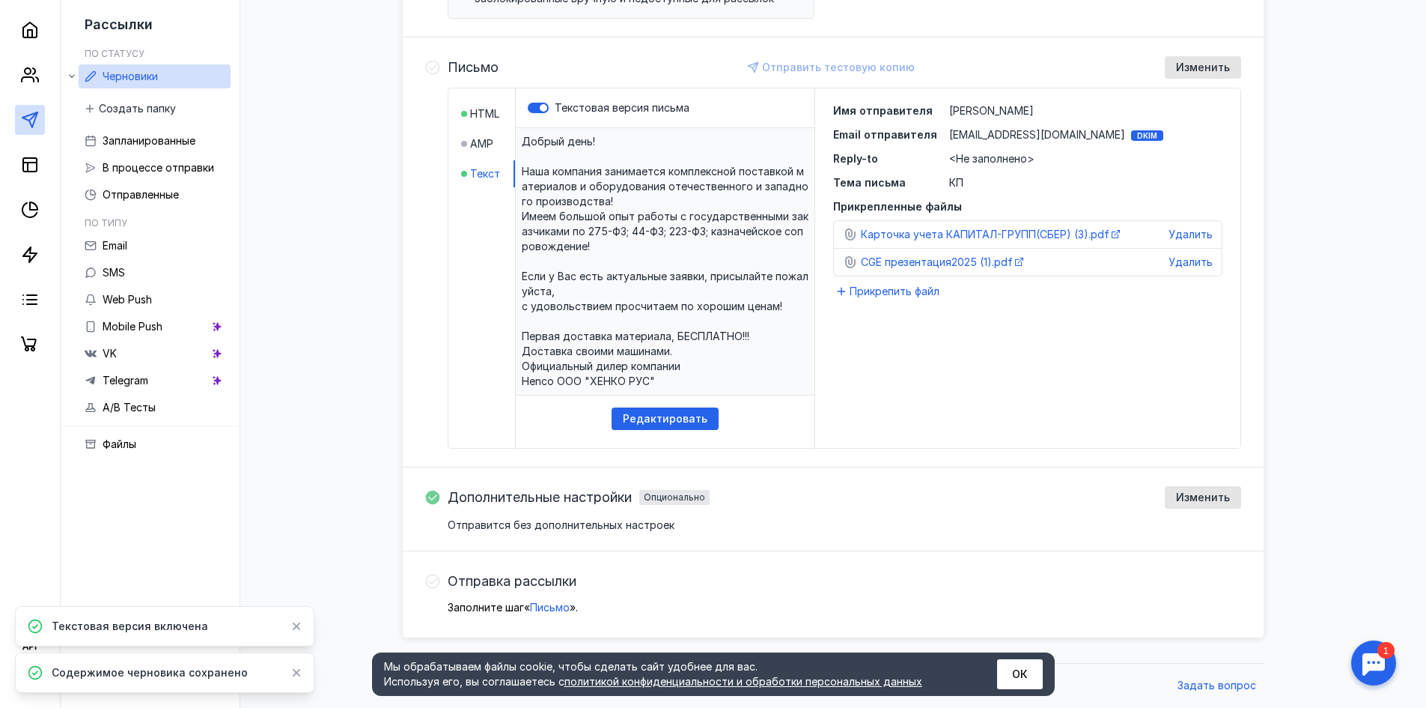
scroll to position [331, 0]
click at [667, 503] on div "Опционально" at bounding box center [674, 497] width 70 height 15
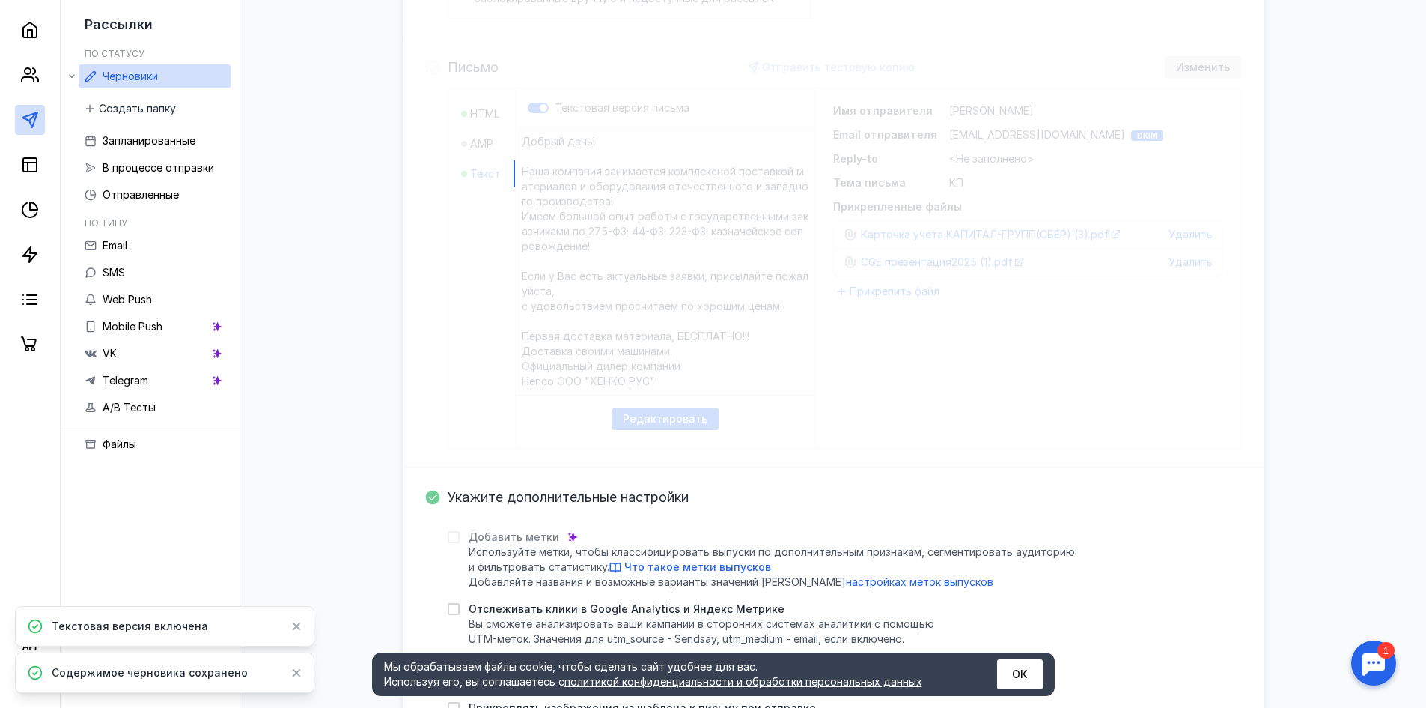
scroll to position [556, 0]
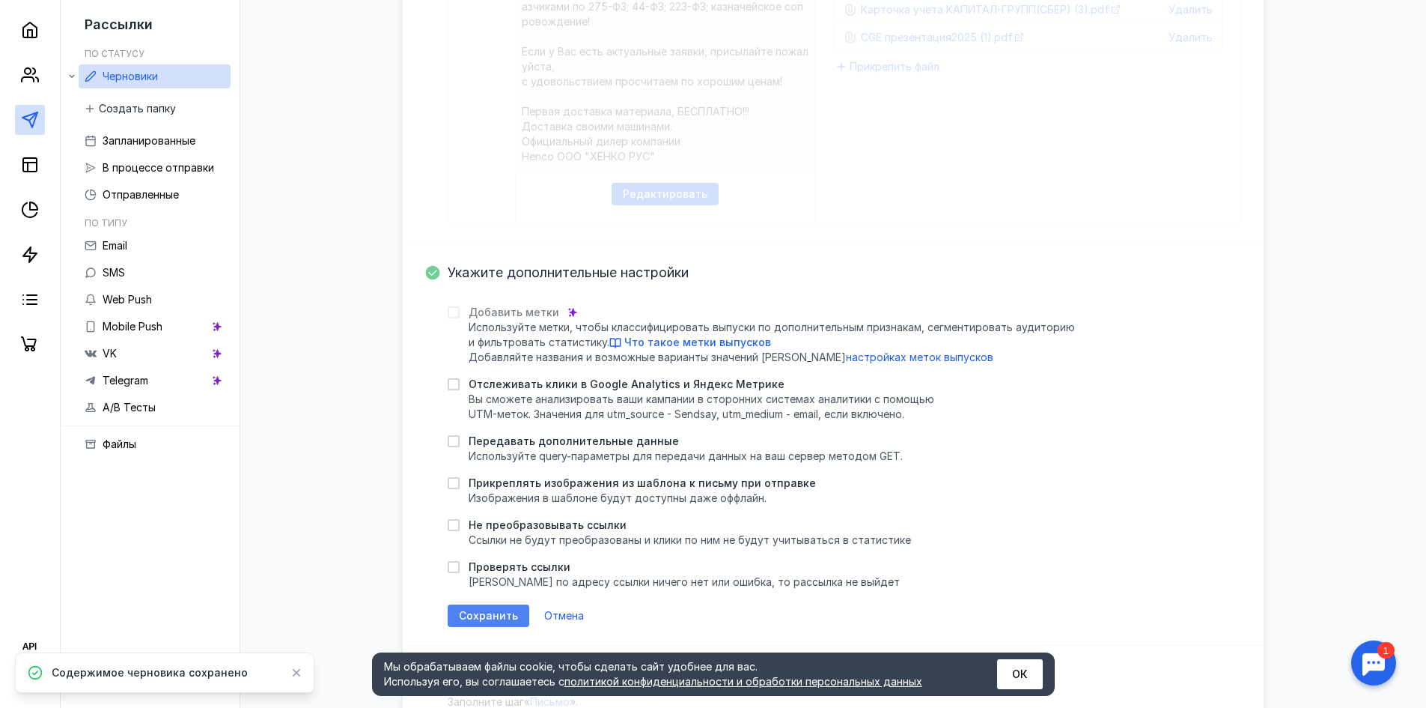
click at [465, 618] on span "Сохранить" at bounding box center [488, 616] width 59 height 13
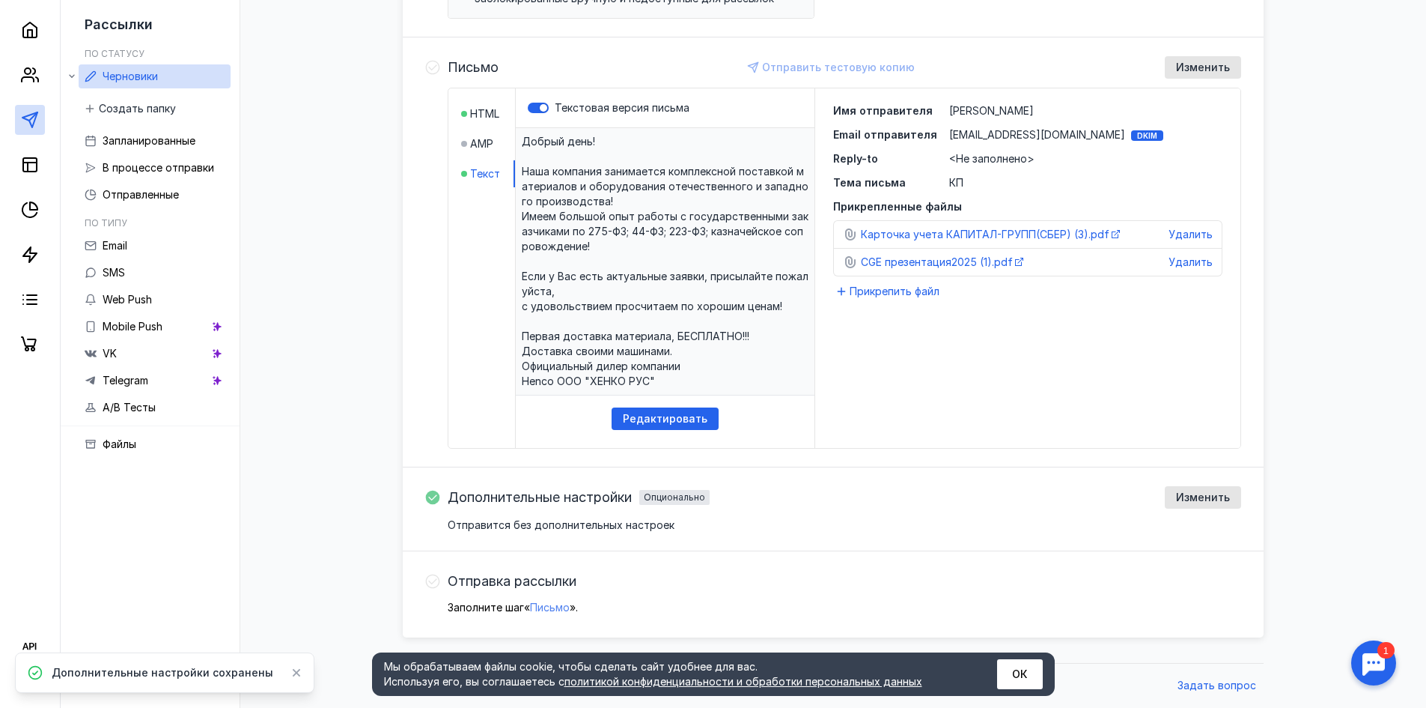
click at [542, 609] on span "Письмо" at bounding box center [550, 607] width 40 height 13
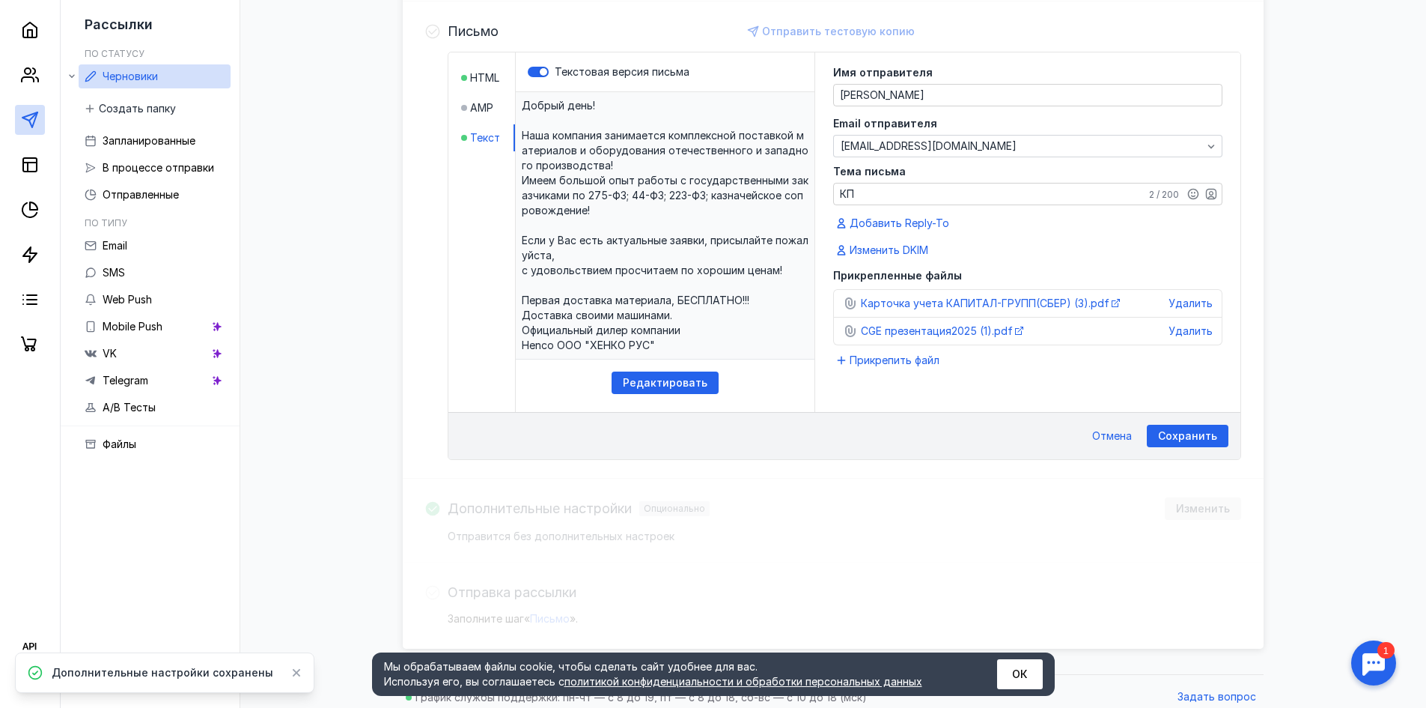
scroll to position [368, 0]
click at [1165, 440] on span "Сохранить" at bounding box center [1187, 435] width 59 height 13
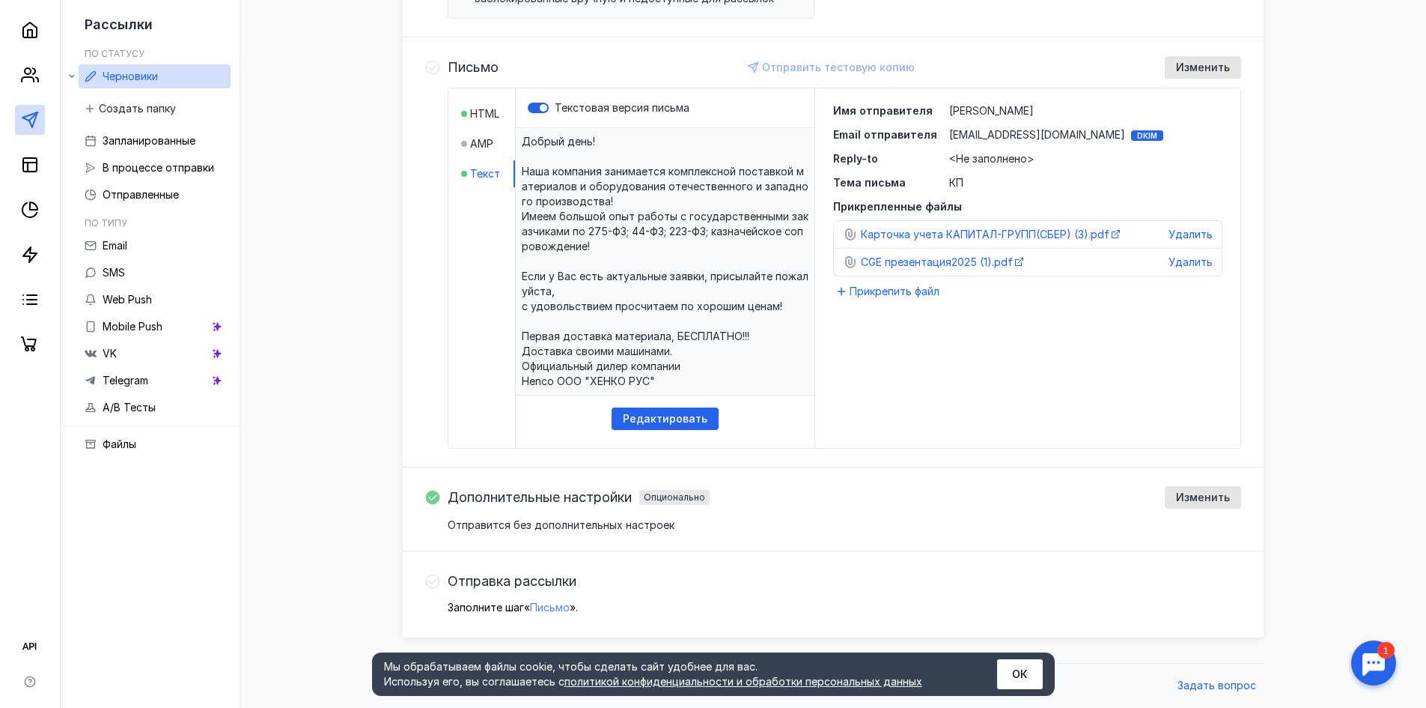
click at [548, 610] on span "Письмо" at bounding box center [550, 607] width 40 height 13
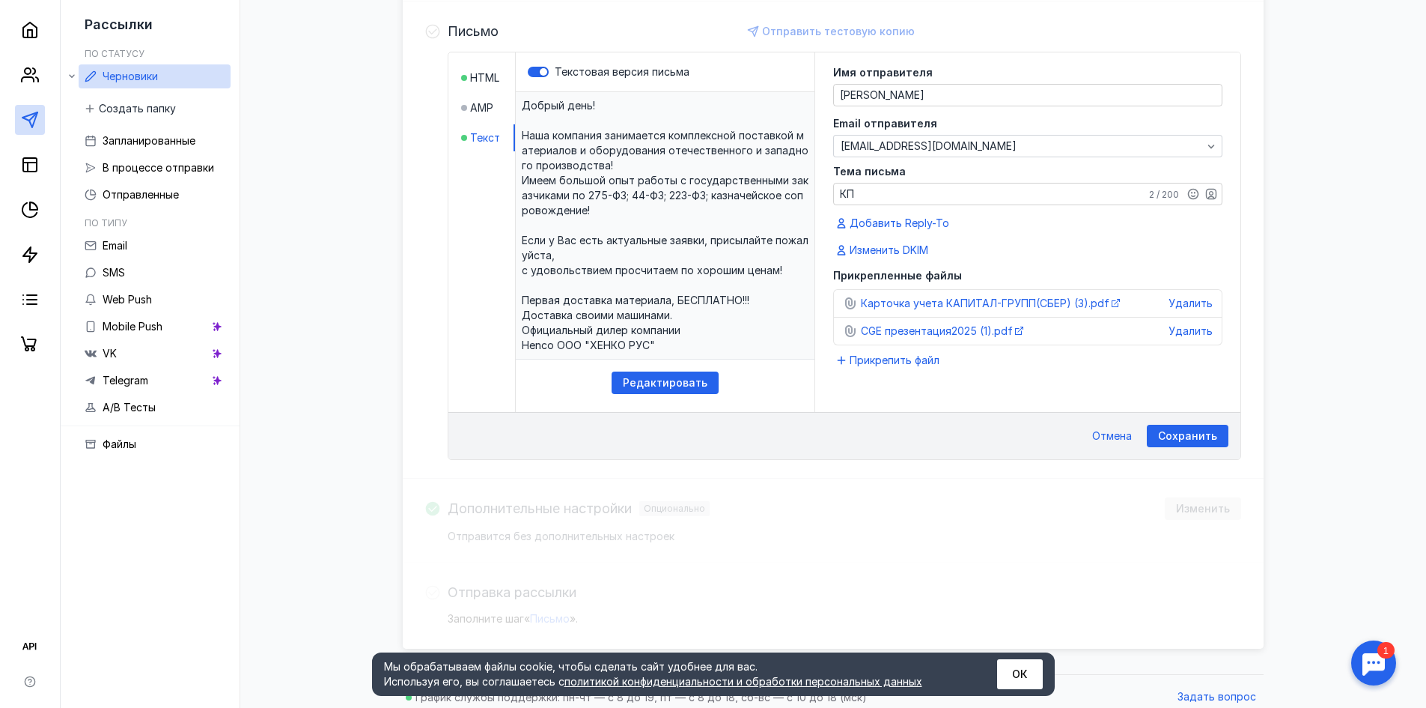
scroll to position [368, 0]
click at [787, 33] on div "Отправить тестовую копию" at bounding box center [832, 30] width 180 height 22
click at [636, 126] on p "​Добрый день! Наша компания занимается комплексной поставкой материалов и обору…" at bounding box center [665, 224] width 299 height 267
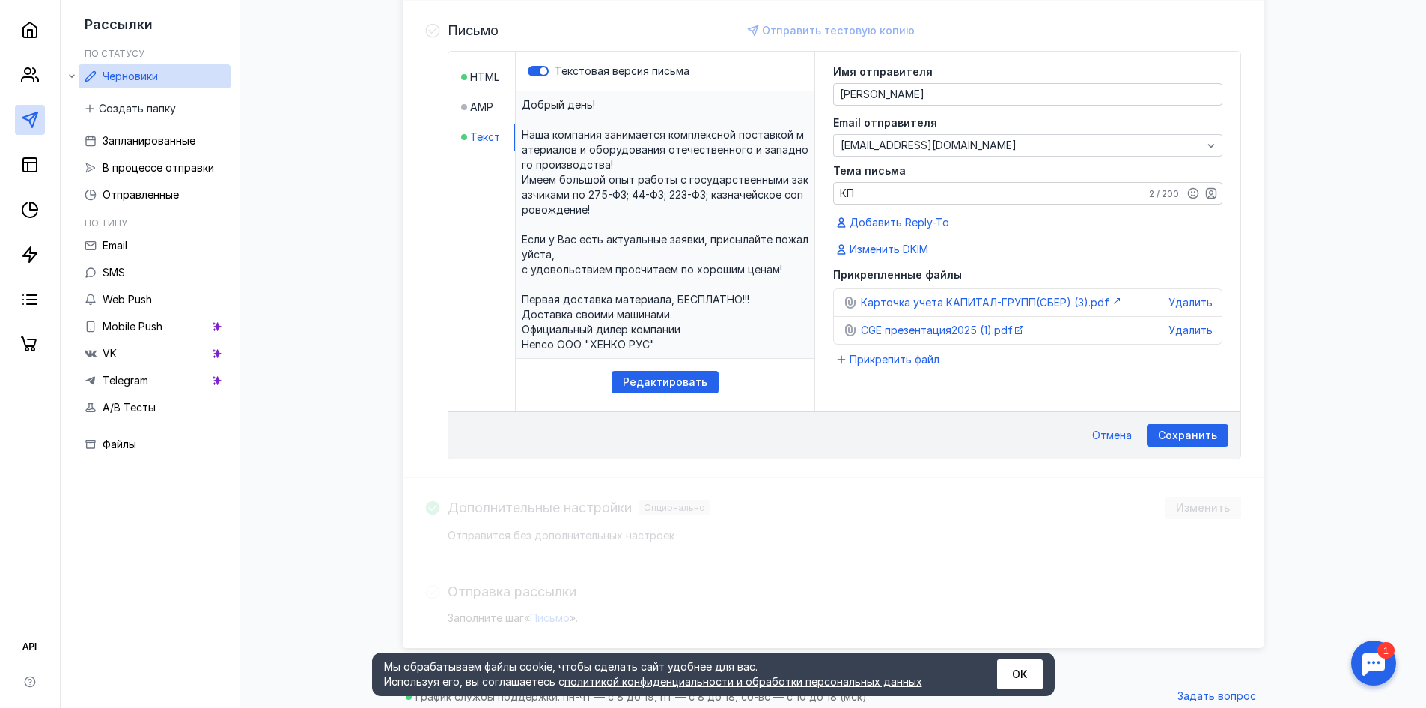
click at [616, 167] on p "​Добрый день! Наша компания занимается комплексной поставкой материалов и обору…" at bounding box center [665, 224] width 299 height 267
click at [490, 111] on span "AMP" at bounding box center [481, 107] width 23 height 15
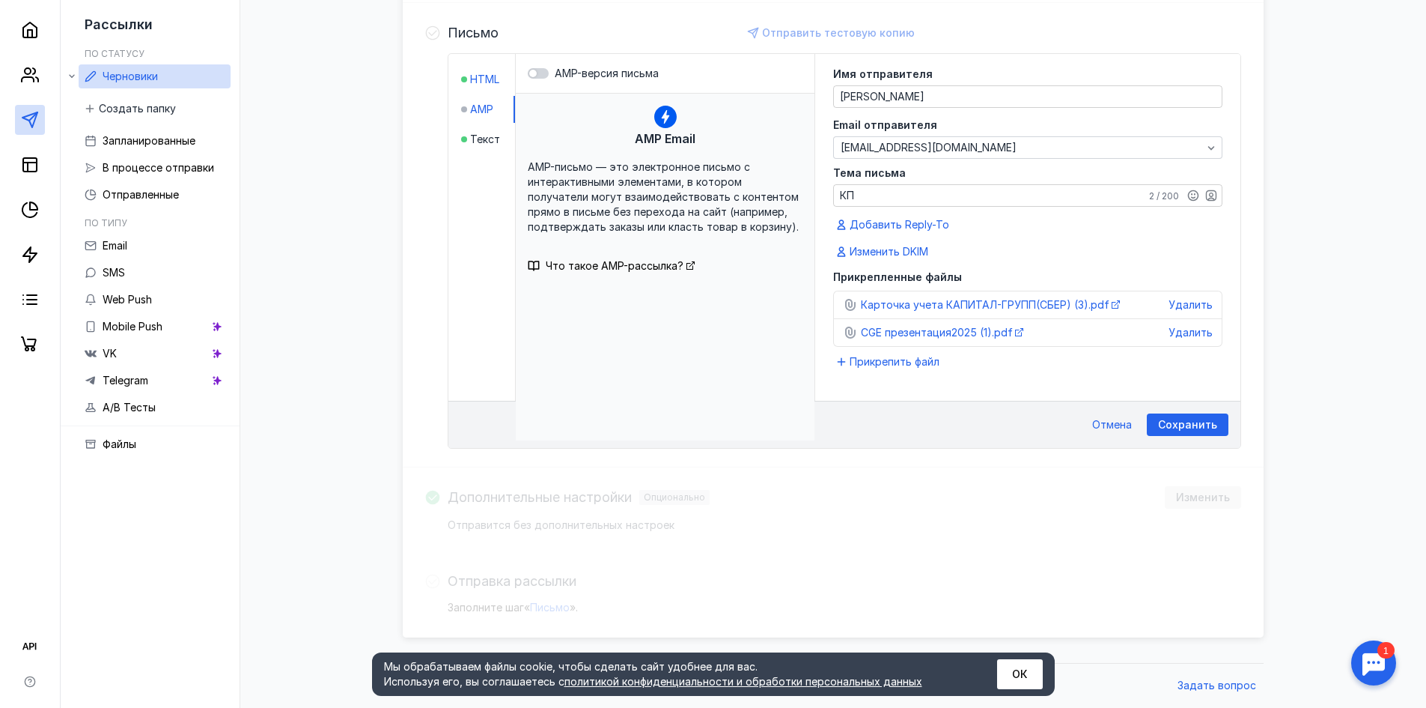
click at [486, 76] on span "HTML" at bounding box center [484, 79] width 29 height 15
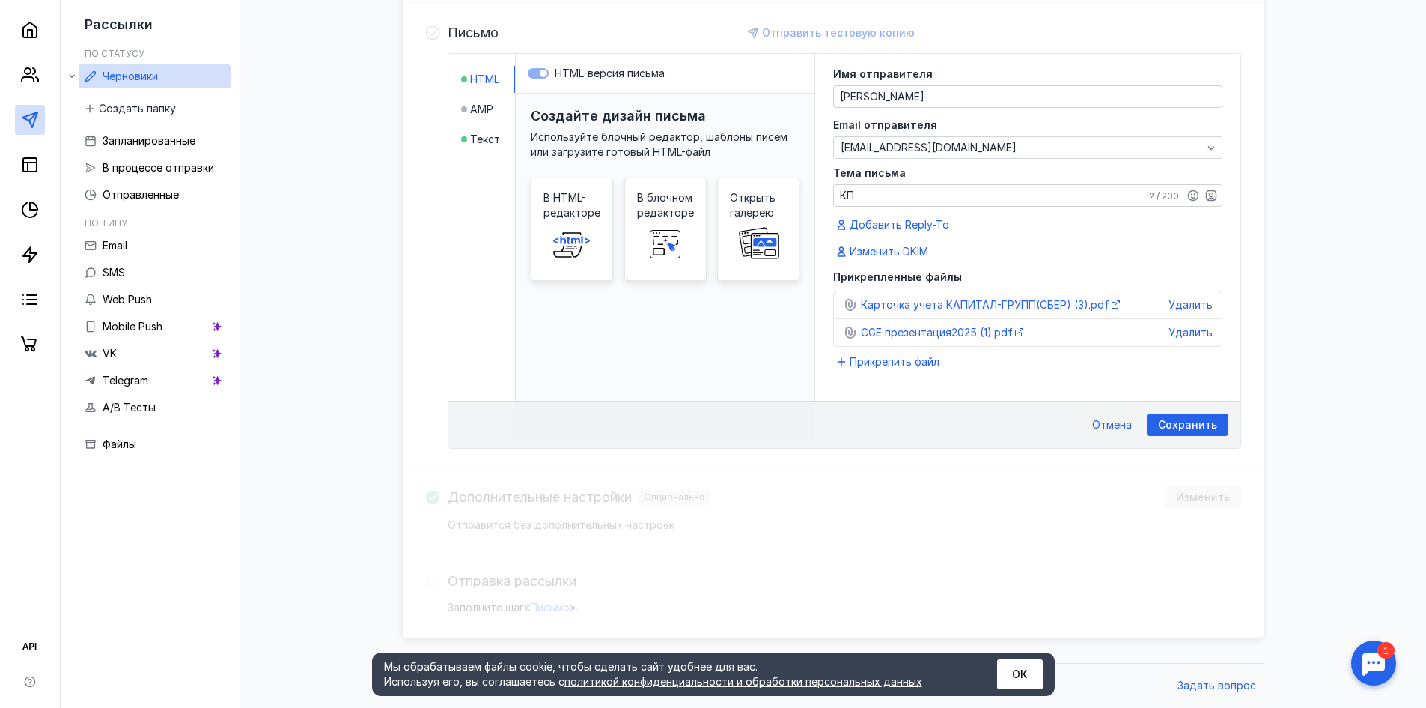
click at [532, 70] on label "HTML-версия письма" at bounding box center [665, 73] width 275 height 15
click at [569, 221] on span at bounding box center [572, 244] width 48 height 48
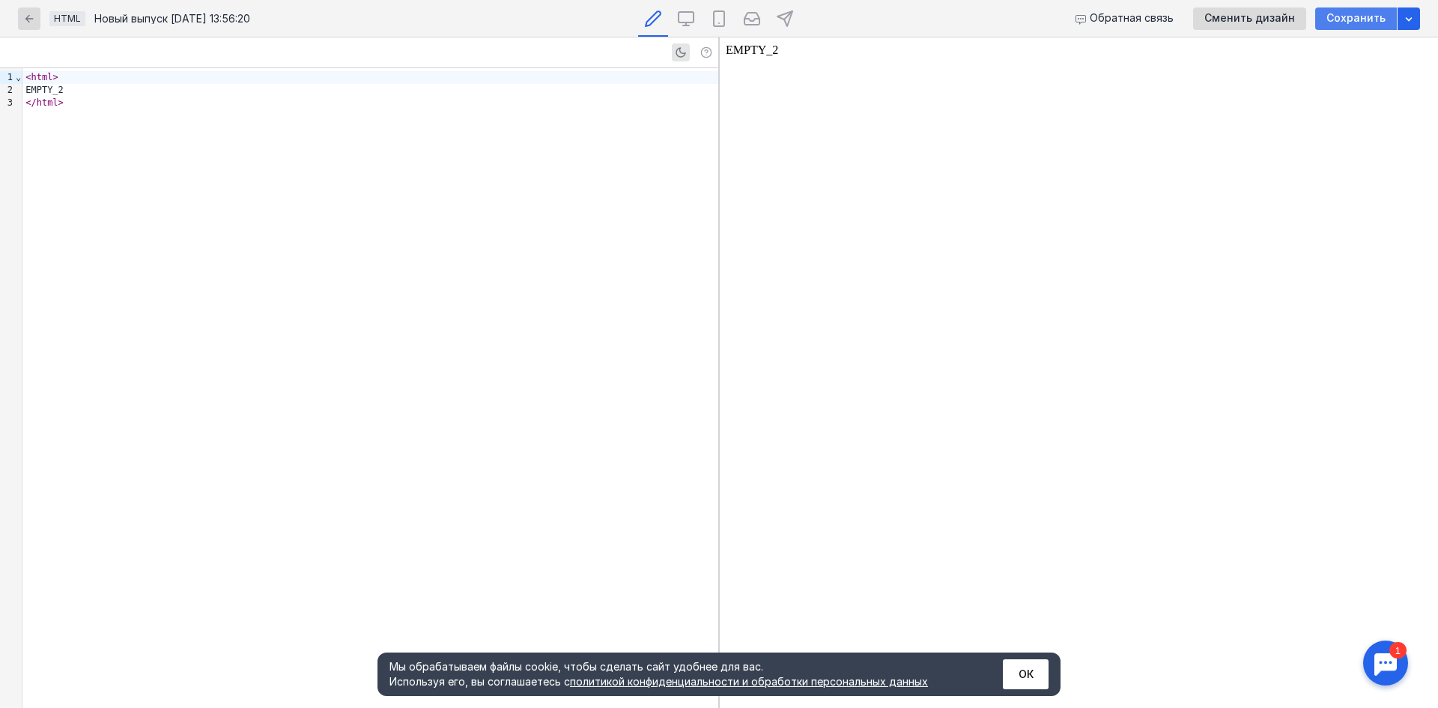
click at [1325, 16] on div "Сохранить" at bounding box center [1356, 18] width 74 height 13
click at [1329, 14] on span "Сохранить" at bounding box center [1355, 18] width 59 height 13
click at [27, 18] on icon "button" at bounding box center [29, 18] width 8 height 8
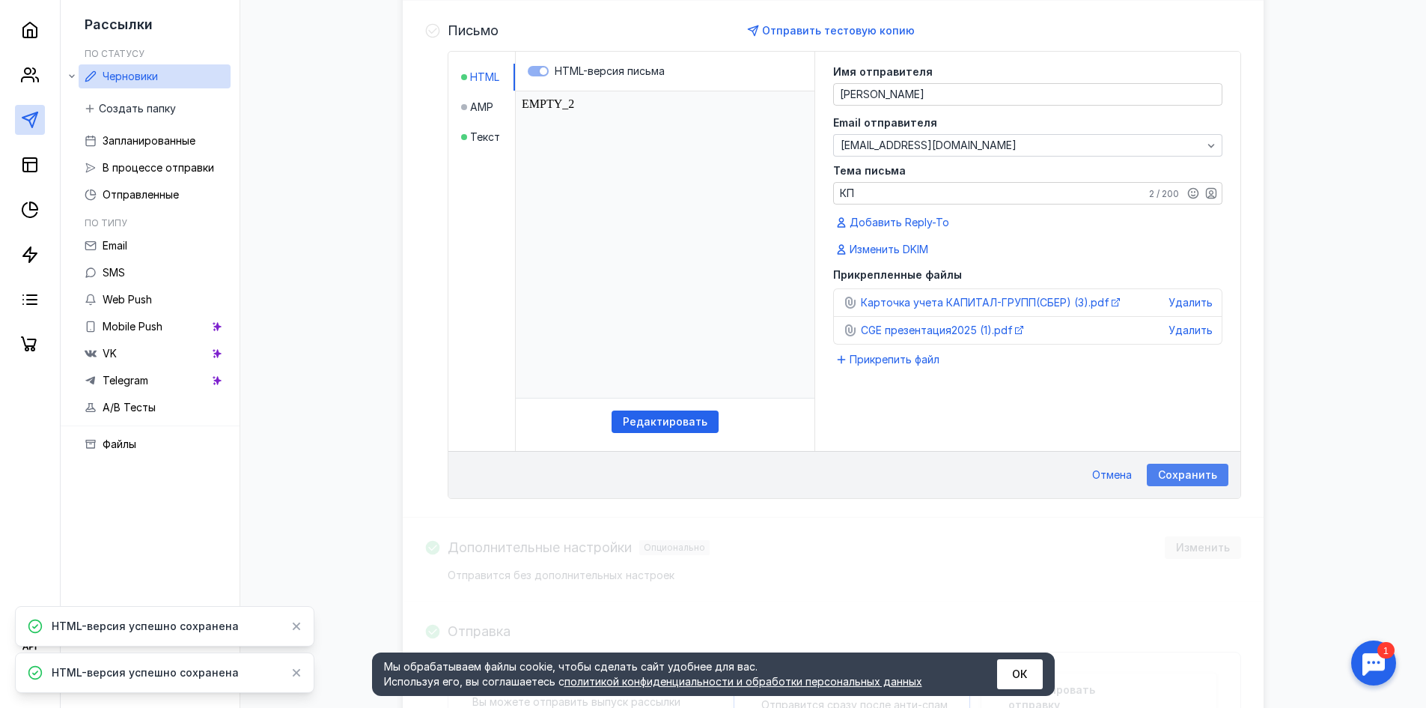
click at [1176, 481] on span "Сохранить" at bounding box center [1187, 475] width 59 height 13
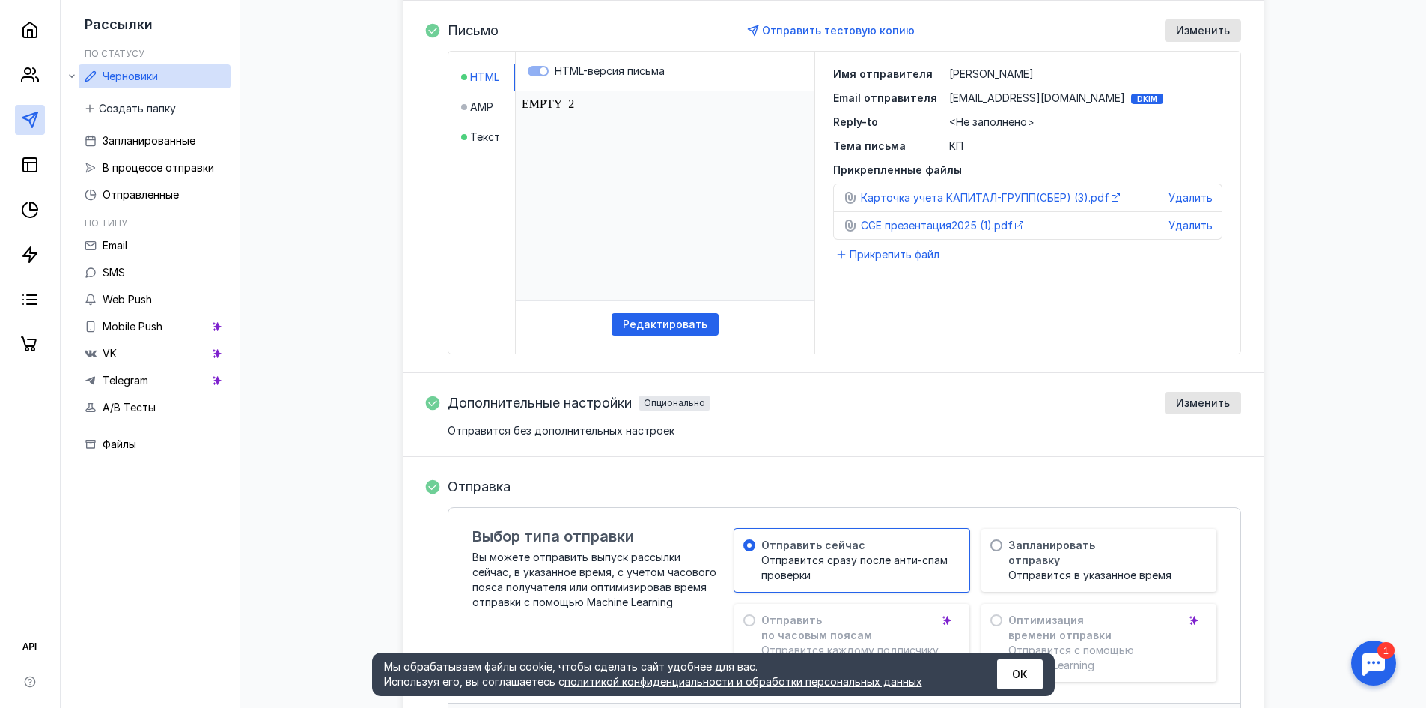
click at [532, 74] on label "HTML-версия письма" at bounding box center [665, 71] width 275 height 15
click at [640, 322] on span "Редактировать" at bounding box center [665, 324] width 85 height 13
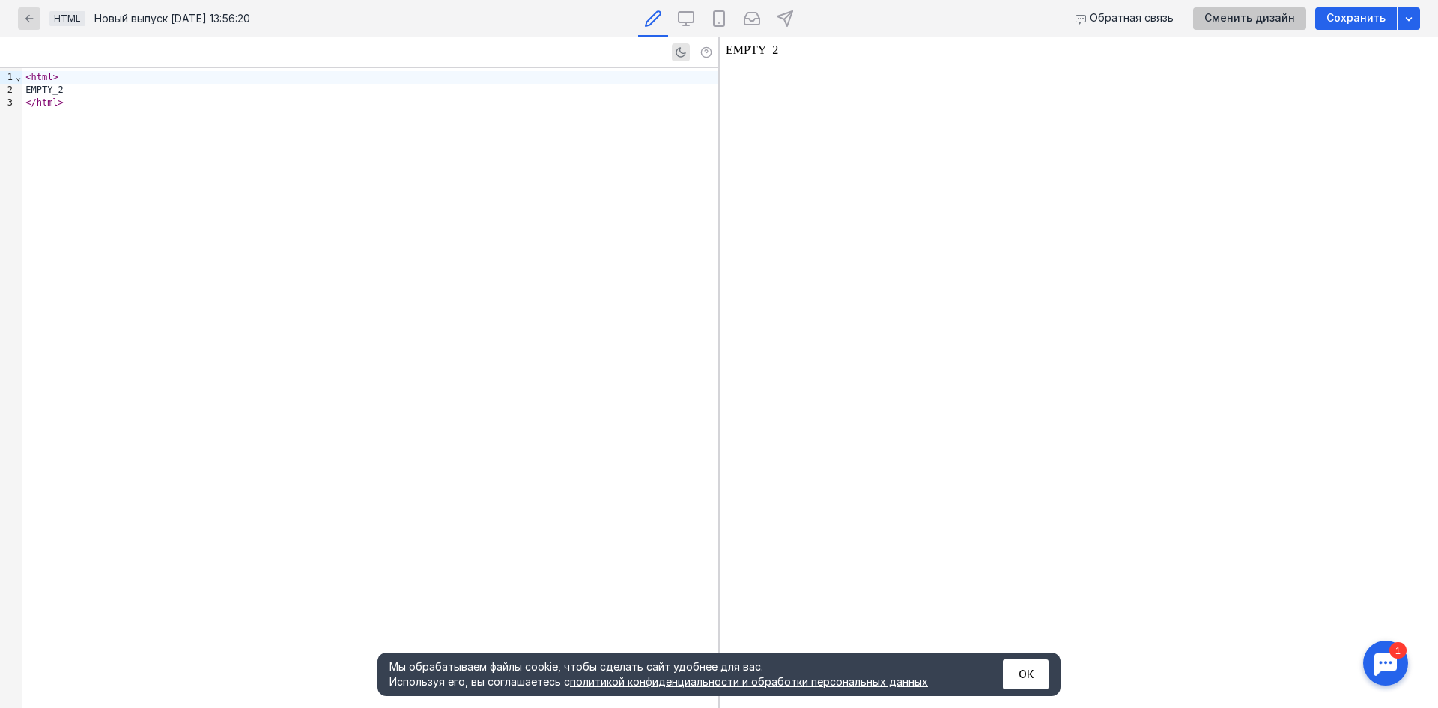
click at [1218, 22] on span "Сменить дизайн" at bounding box center [1249, 18] width 91 height 13
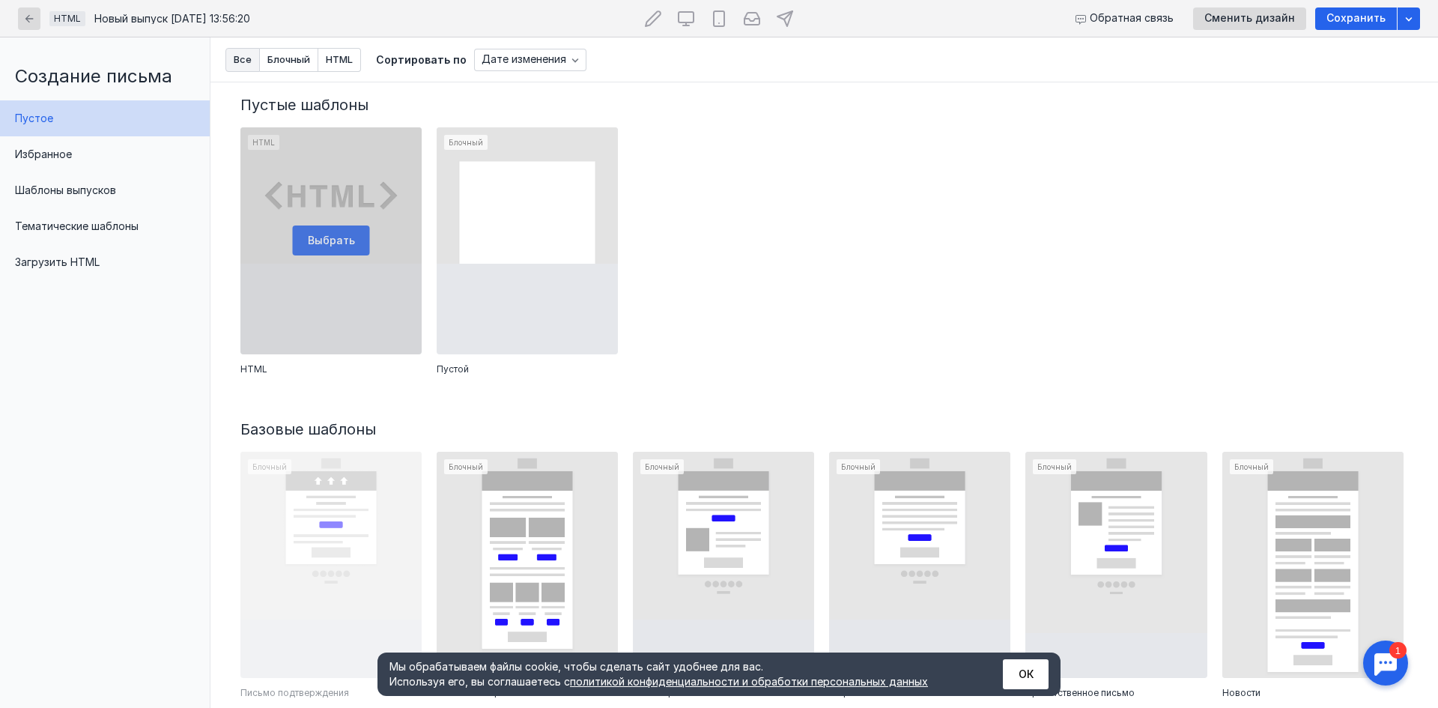
click at [356, 243] on div at bounding box center [330, 240] width 181 height 227
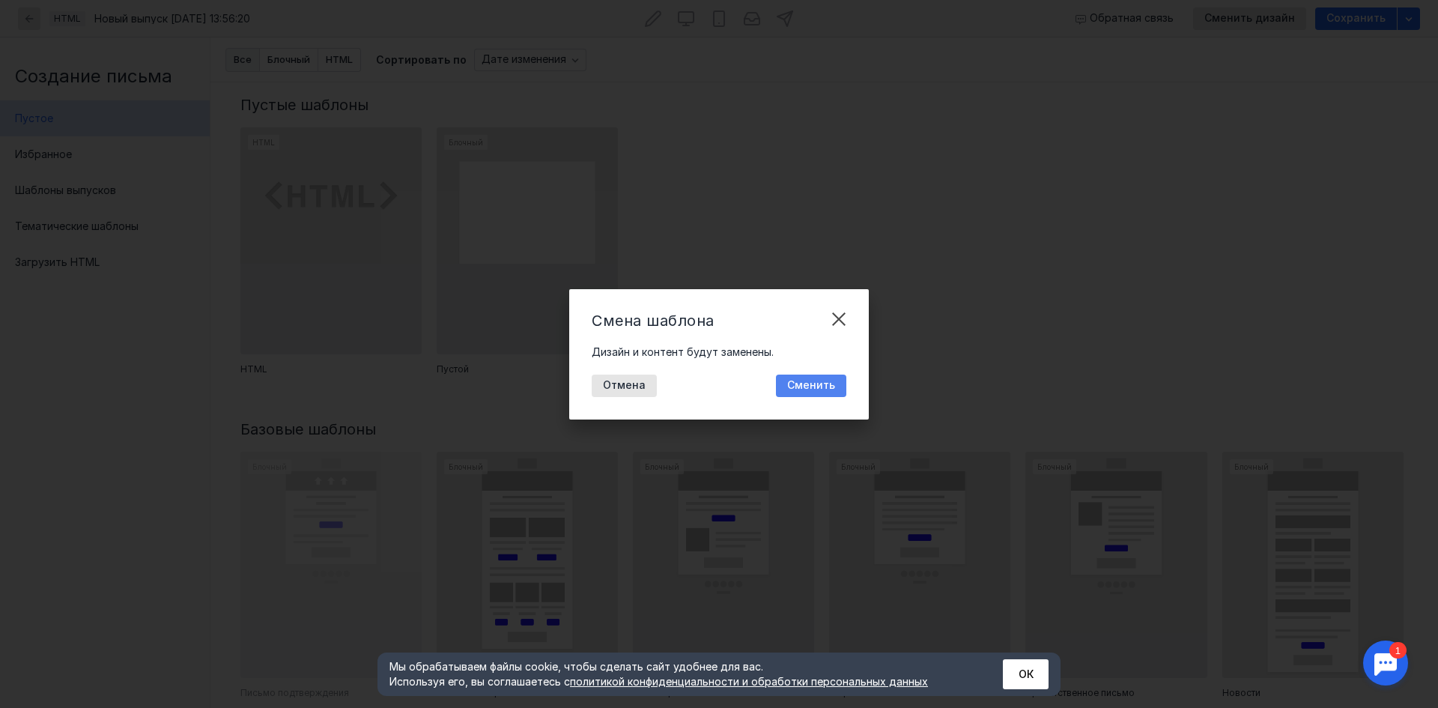
click at [811, 378] on div "Сменить" at bounding box center [811, 385] width 70 height 22
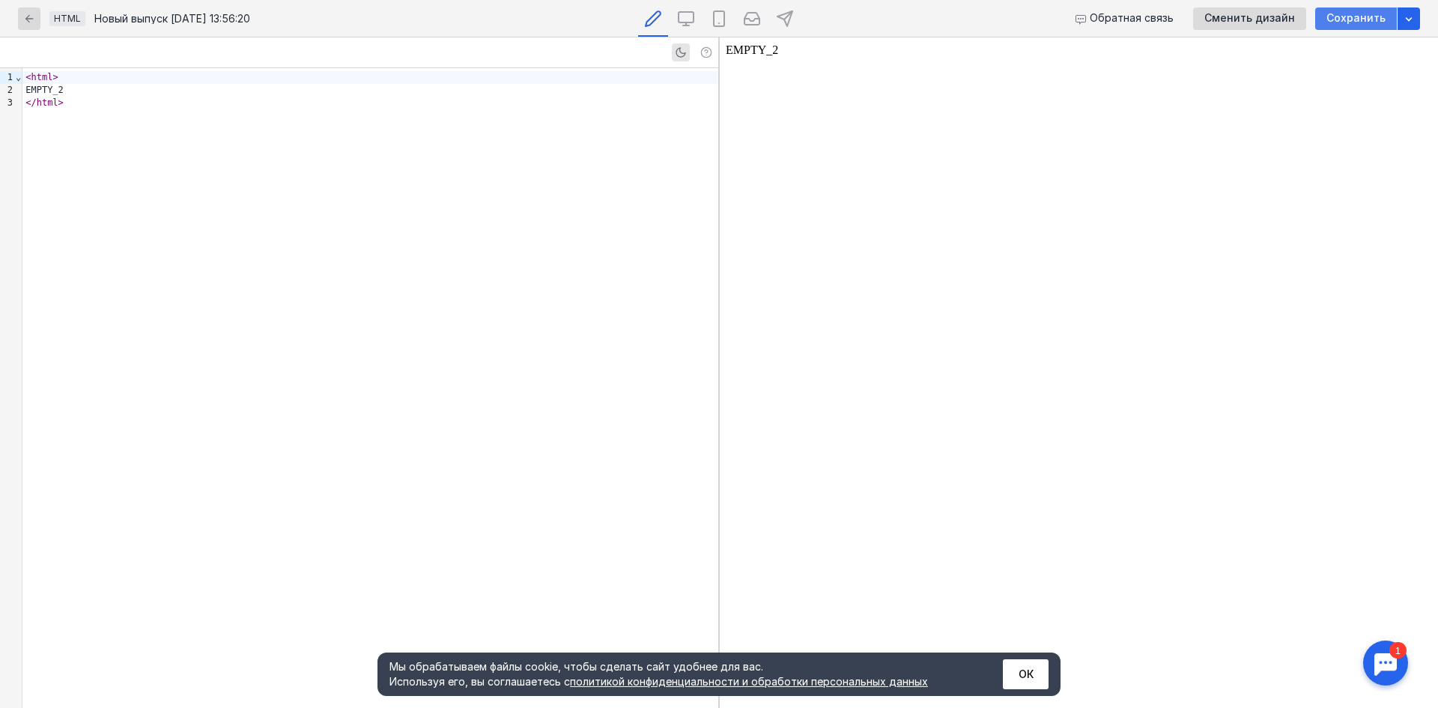
click at [1364, 25] on div "Сохранить" at bounding box center [1356, 18] width 82 height 22
click at [21, 20] on div "button" at bounding box center [29, 18] width 22 height 22
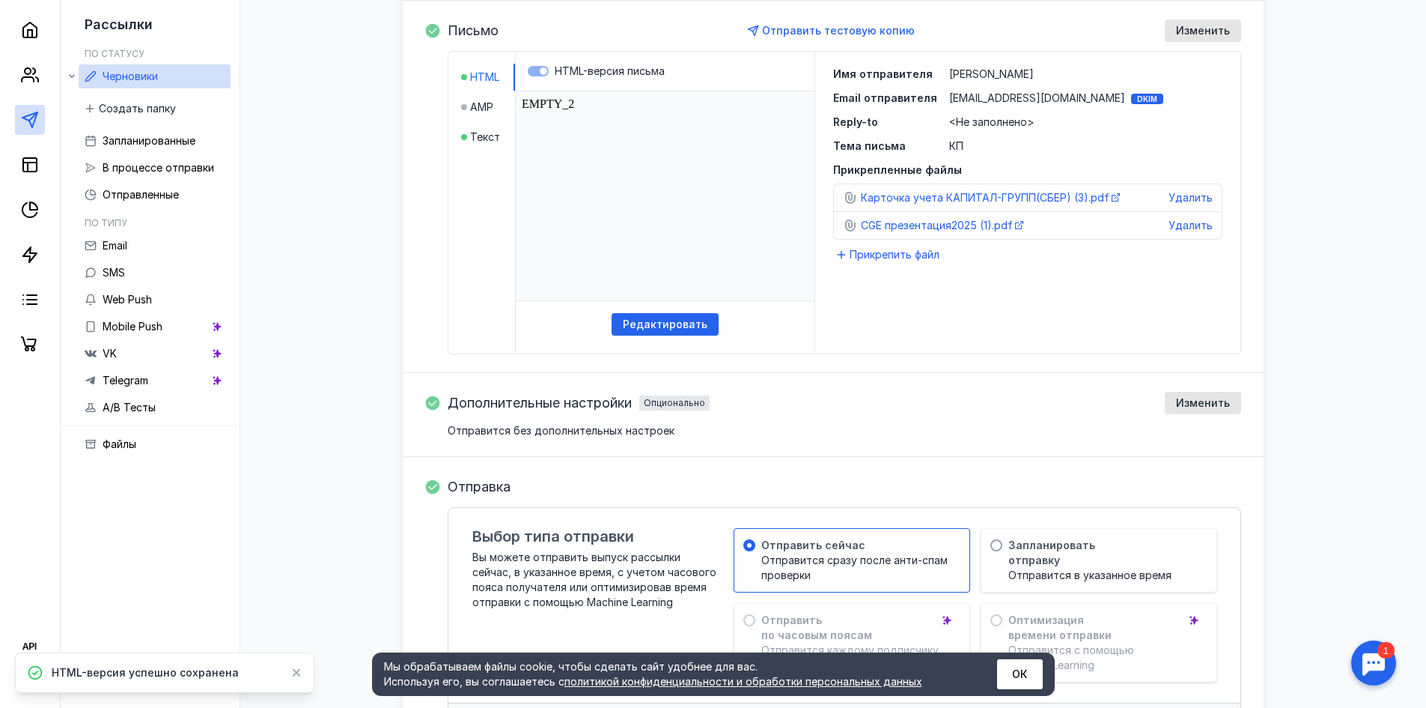
click at [1085, 421] on div "Дополнительные настройки Опционально Изменить Отправится без дополнительных нас…" at bounding box center [845, 415] width 794 height 46
click at [838, 28] on span "Отправить тестовую копию" at bounding box center [838, 30] width 153 height 13
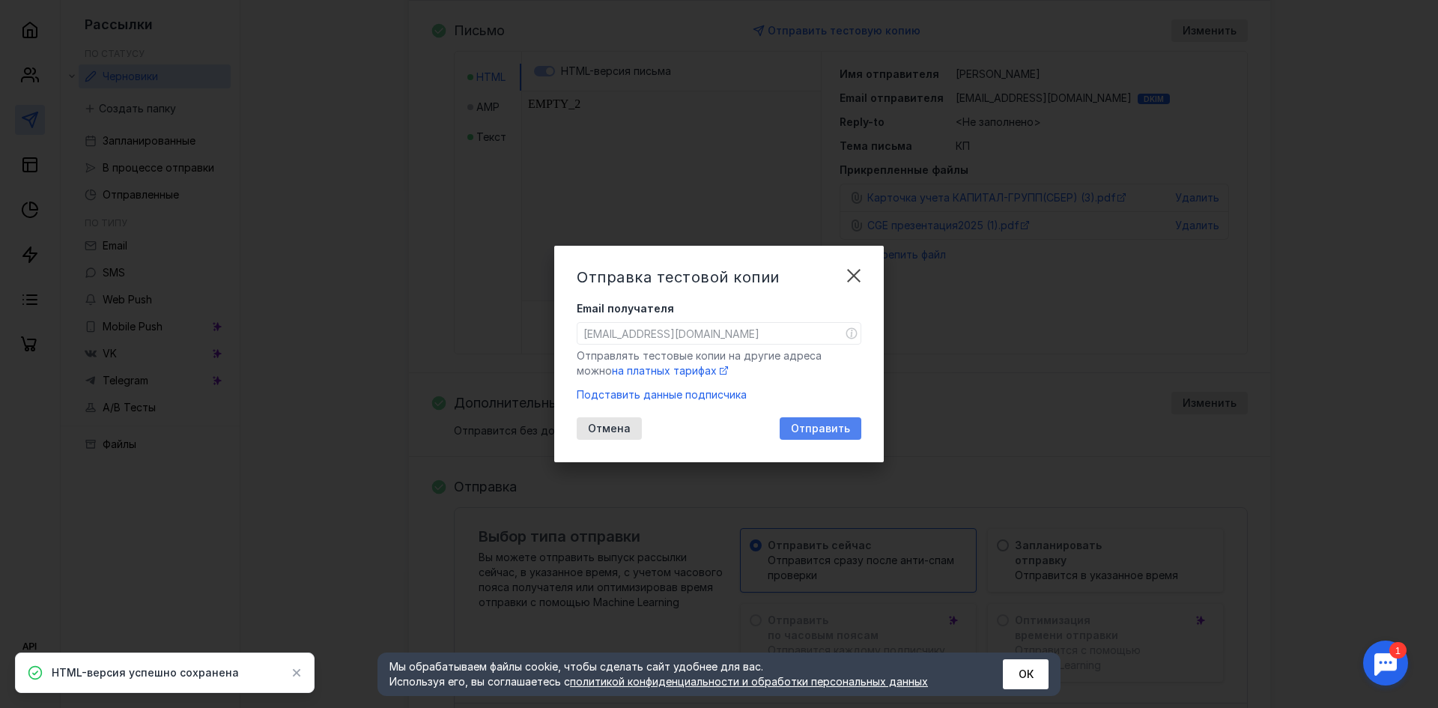
click at [819, 429] on span "Отправить" at bounding box center [820, 428] width 59 height 13
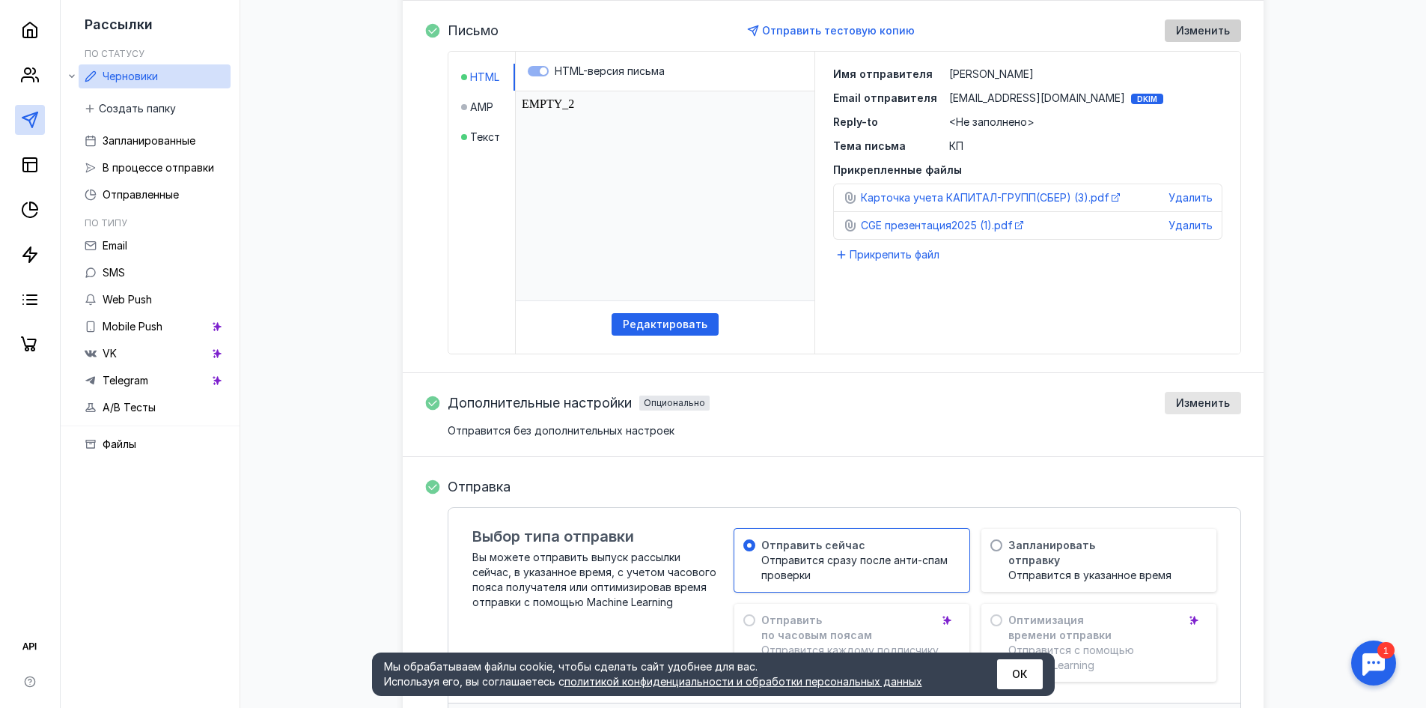
click at [1207, 34] on span "Изменить" at bounding box center [1203, 31] width 54 height 13
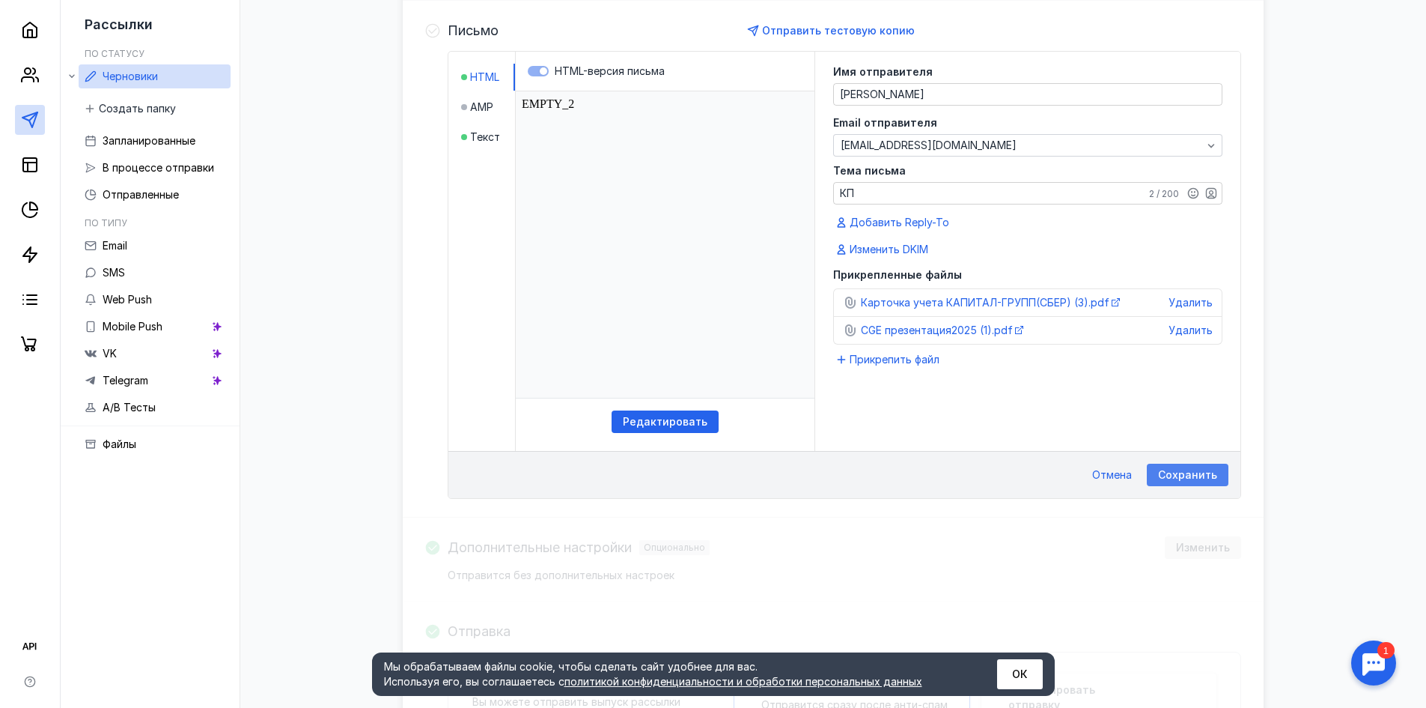
click at [1175, 475] on span "Сохранить" at bounding box center [1187, 475] width 59 height 13
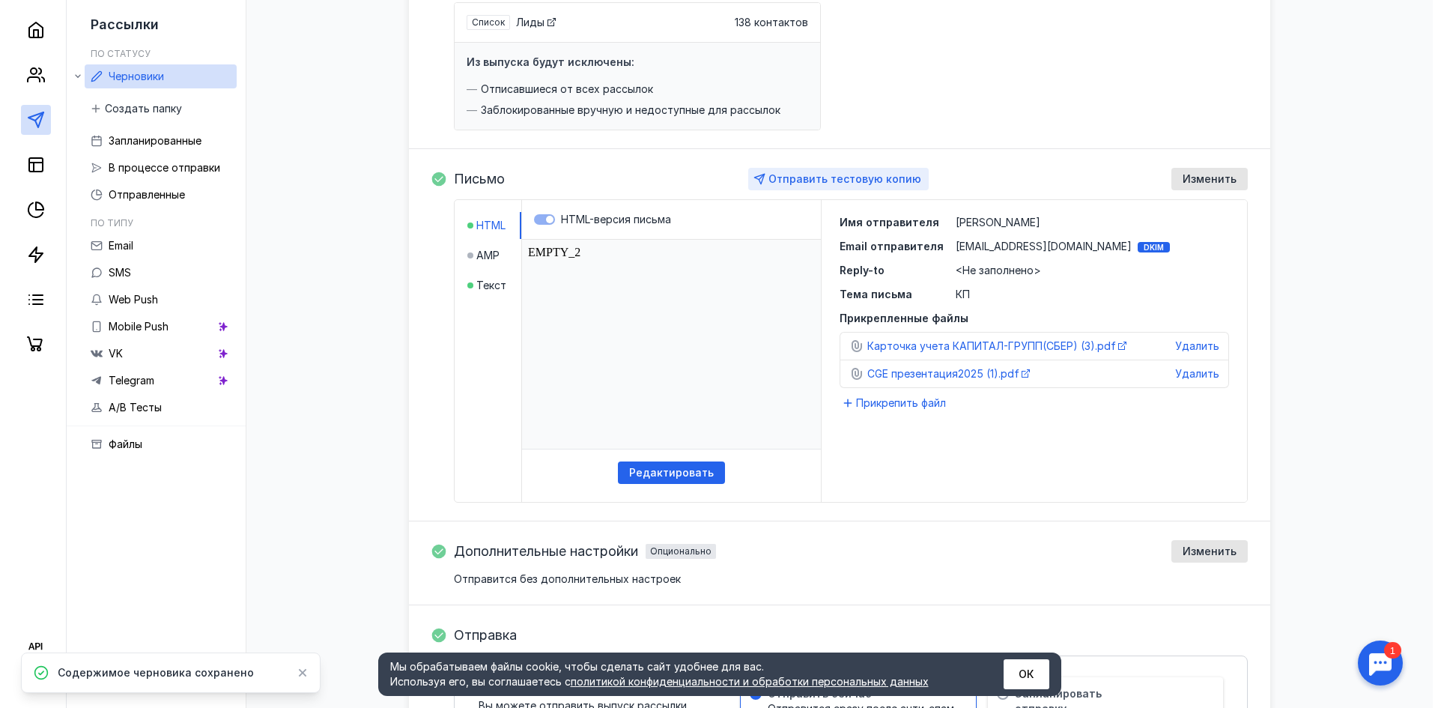
scroll to position [218, 0]
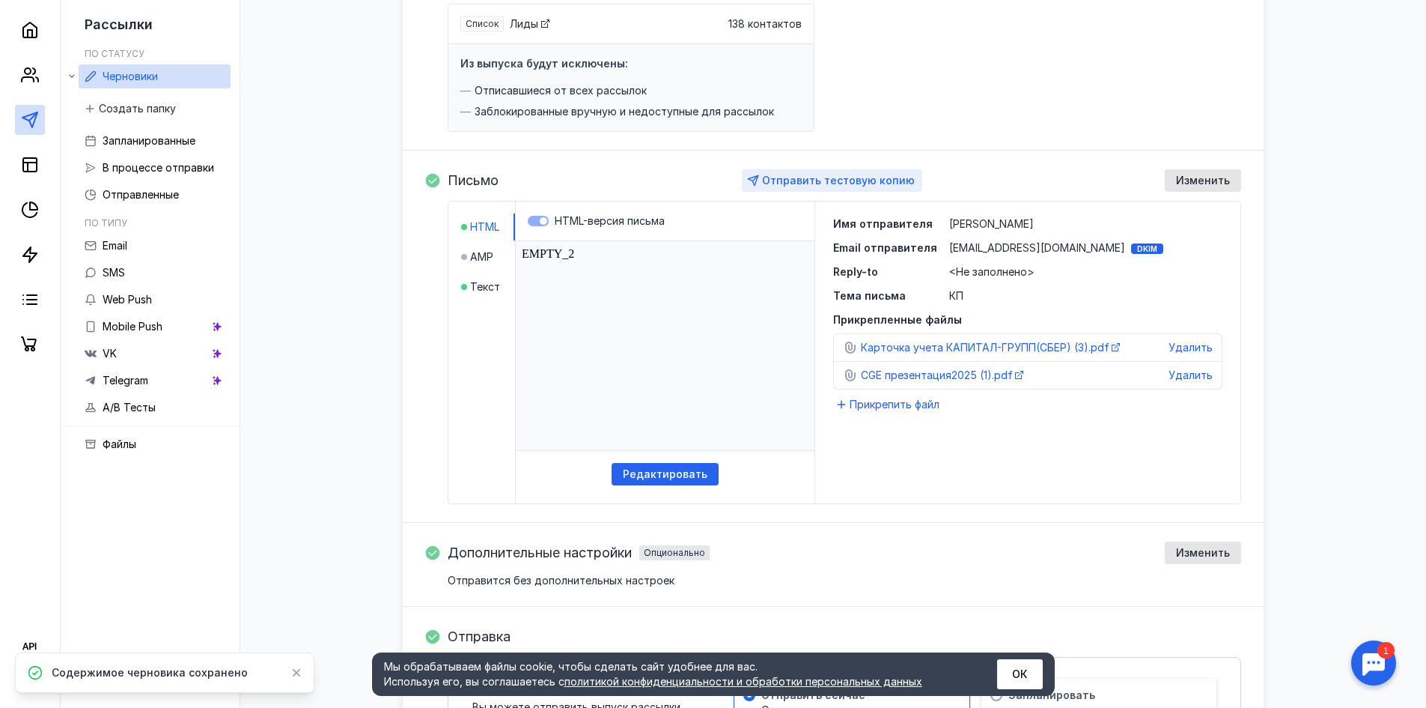
click at [811, 182] on span "Отправить тестовую копию" at bounding box center [838, 180] width 153 height 13
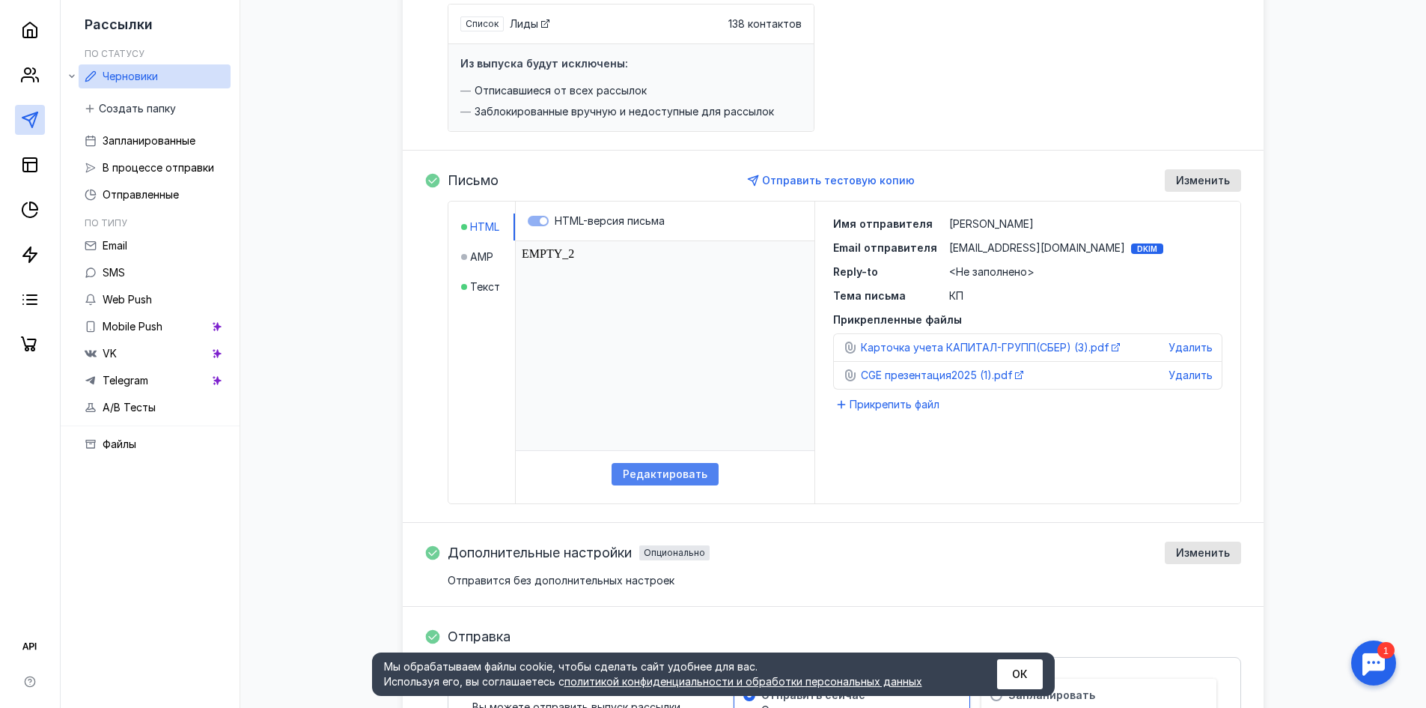
click at [640, 472] on span "Редактировать" at bounding box center [665, 474] width 85 height 13
click at [487, 293] on span "Текст" at bounding box center [485, 286] width 30 height 15
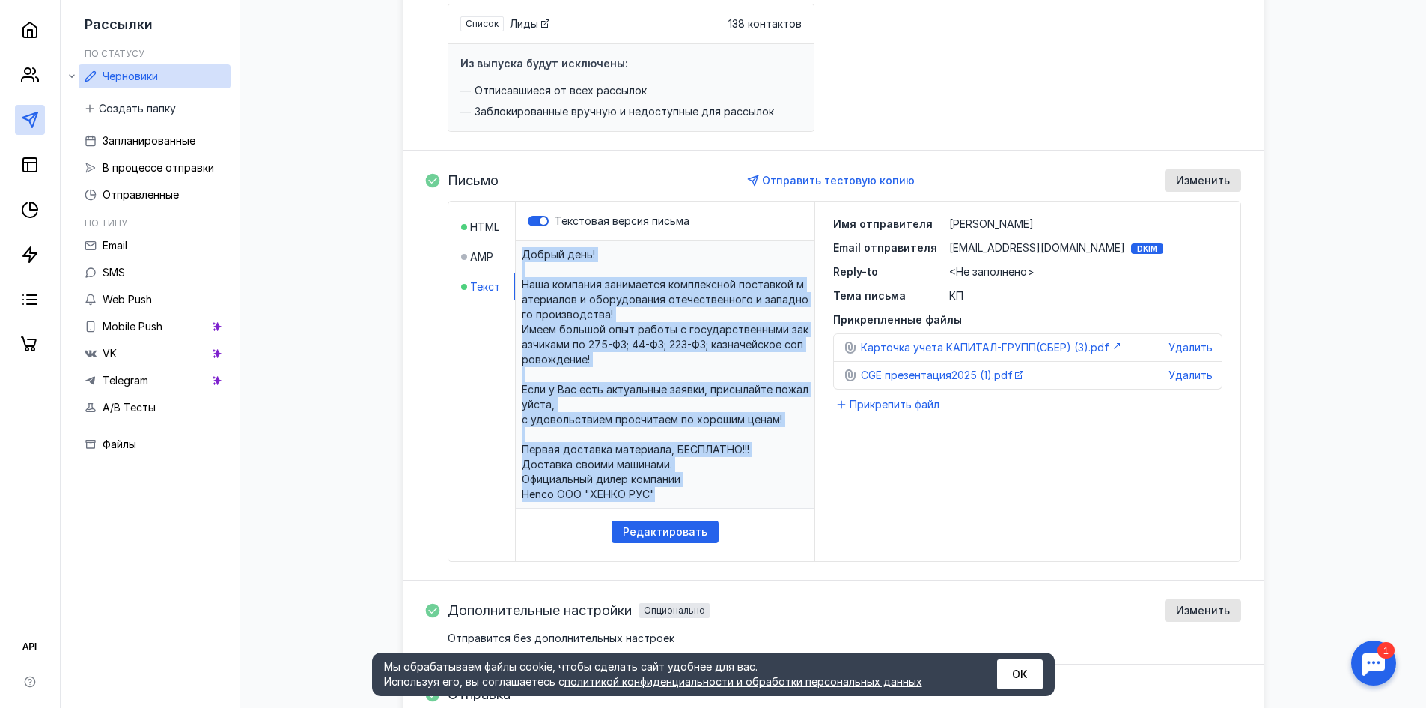
drag, startPoint x: 525, startPoint y: 254, endPoint x: 765, endPoint y: 511, distance: 351.3
click at [765, 511] on div "​Добрый день! Наша компания занимается комплексной поставкой материалов и обору…" at bounding box center [665, 401] width 299 height 320
copy p "Добрый день! Наша компания занимается комплексной поставкой материалов и оборуд…"
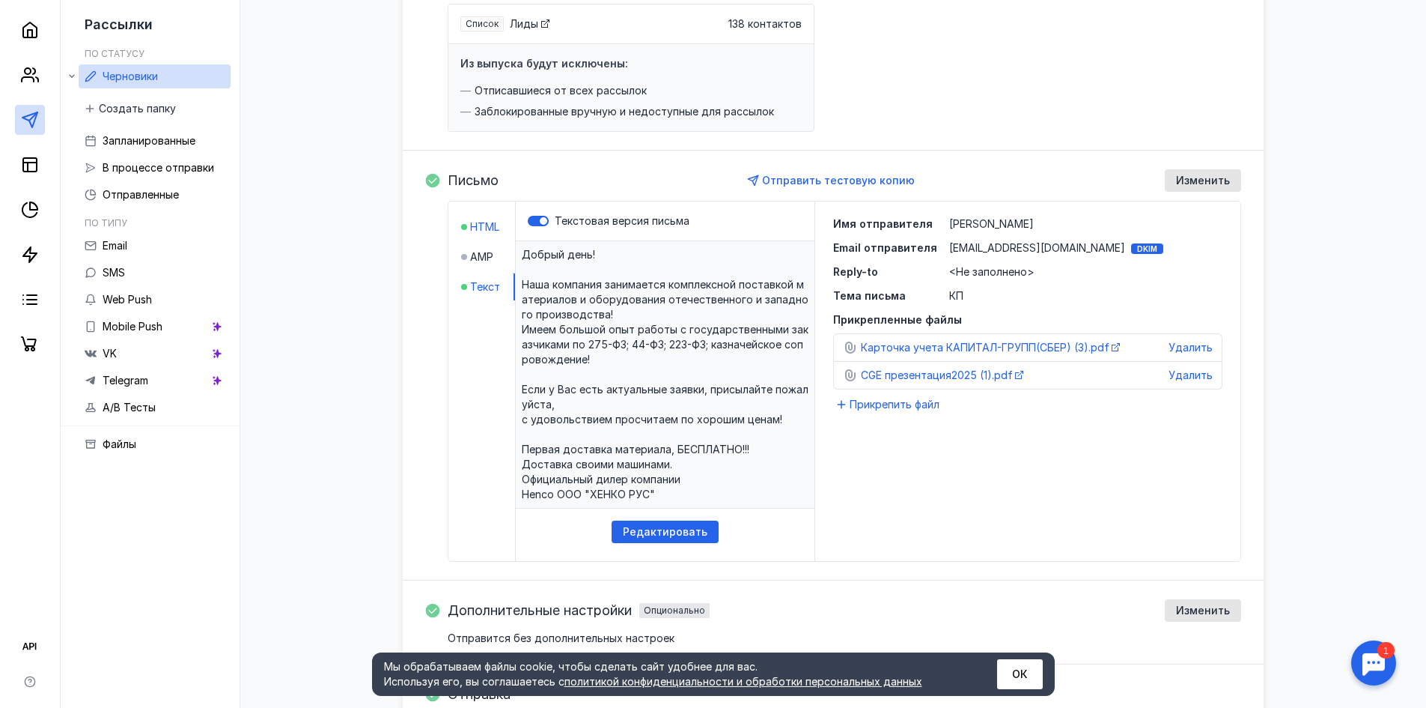
click at [489, 224] on span "HTML" at bounding box center [484, 226] width 29 height 15
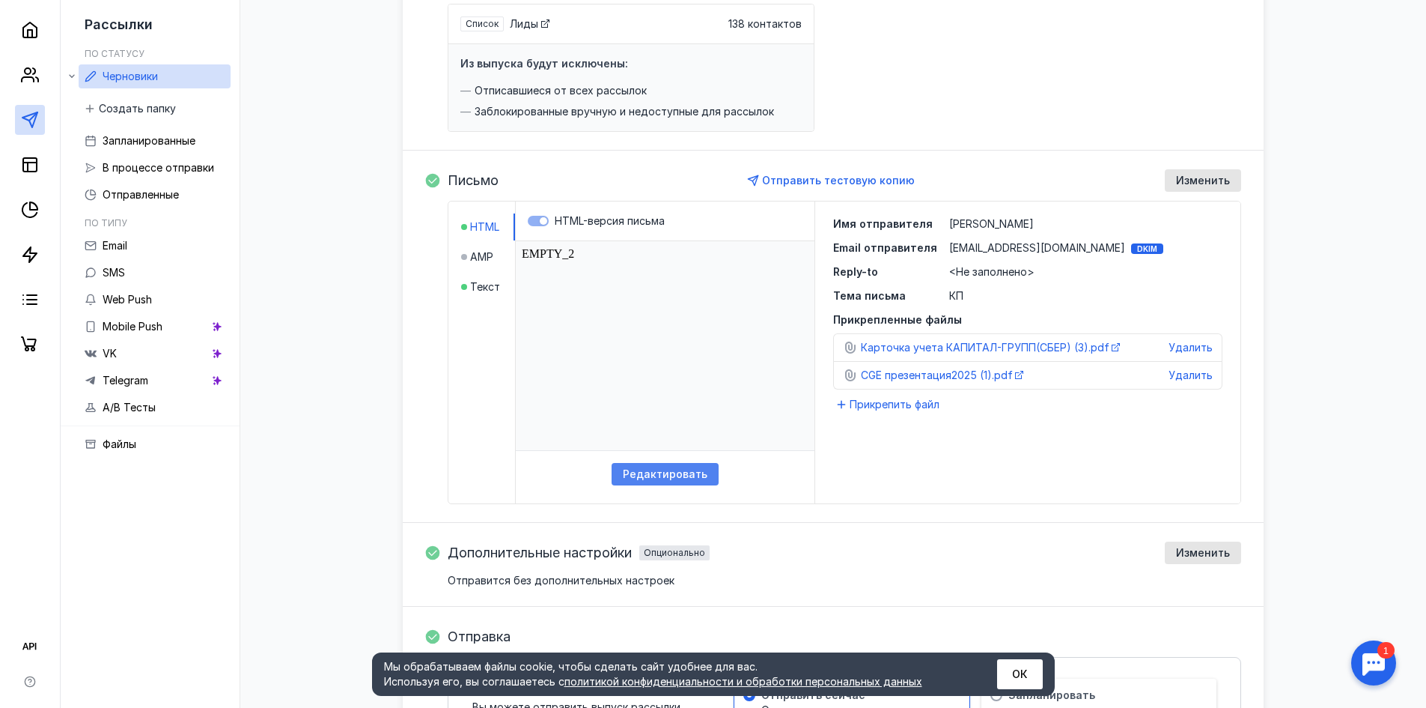
click at [653, 473] on span "Редактировать" at bounding box center [665, 474] width 85 height 13
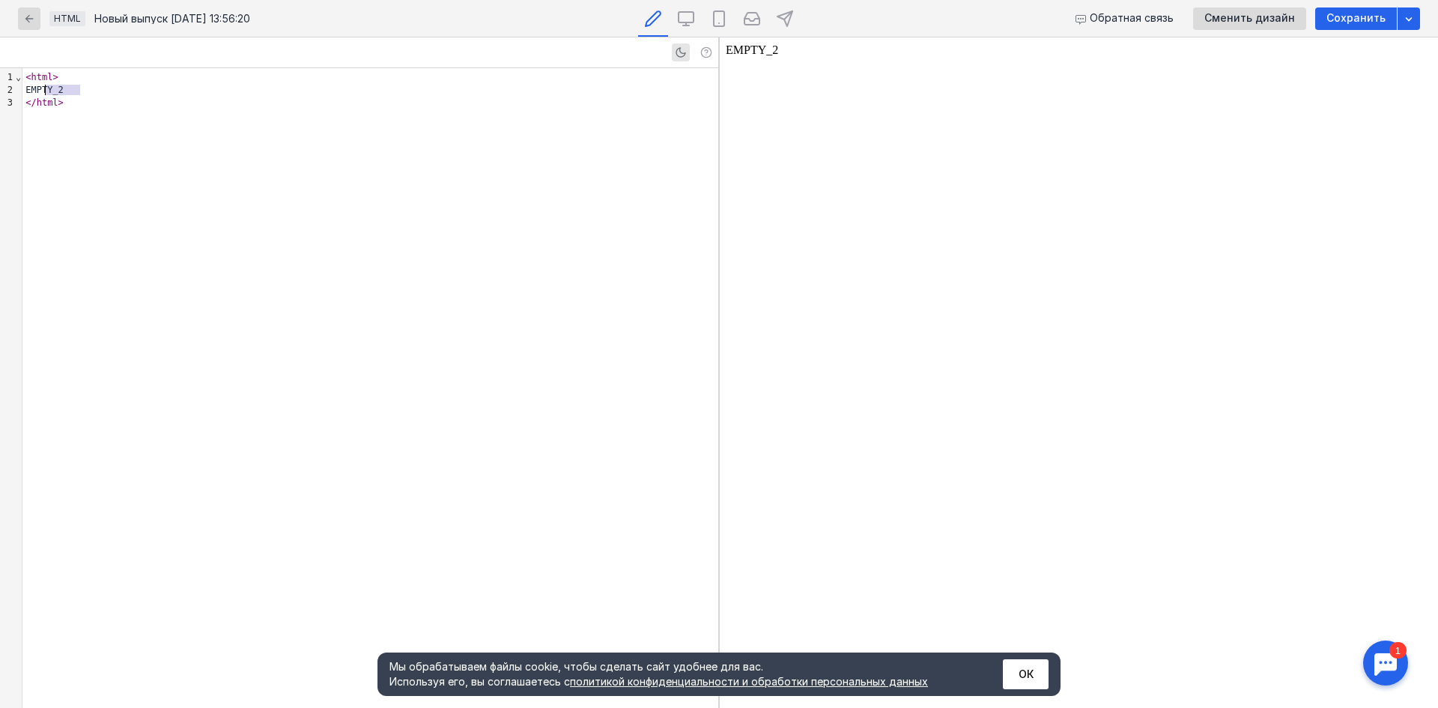
drag, startPoint x: 88, startPoint y: 88, endPoint x: 46, endPoint y: 88, distance: 42.7
click at [46, 88] on div "EMPTY_2" at bounding box center [370, 90] width 696 height 13
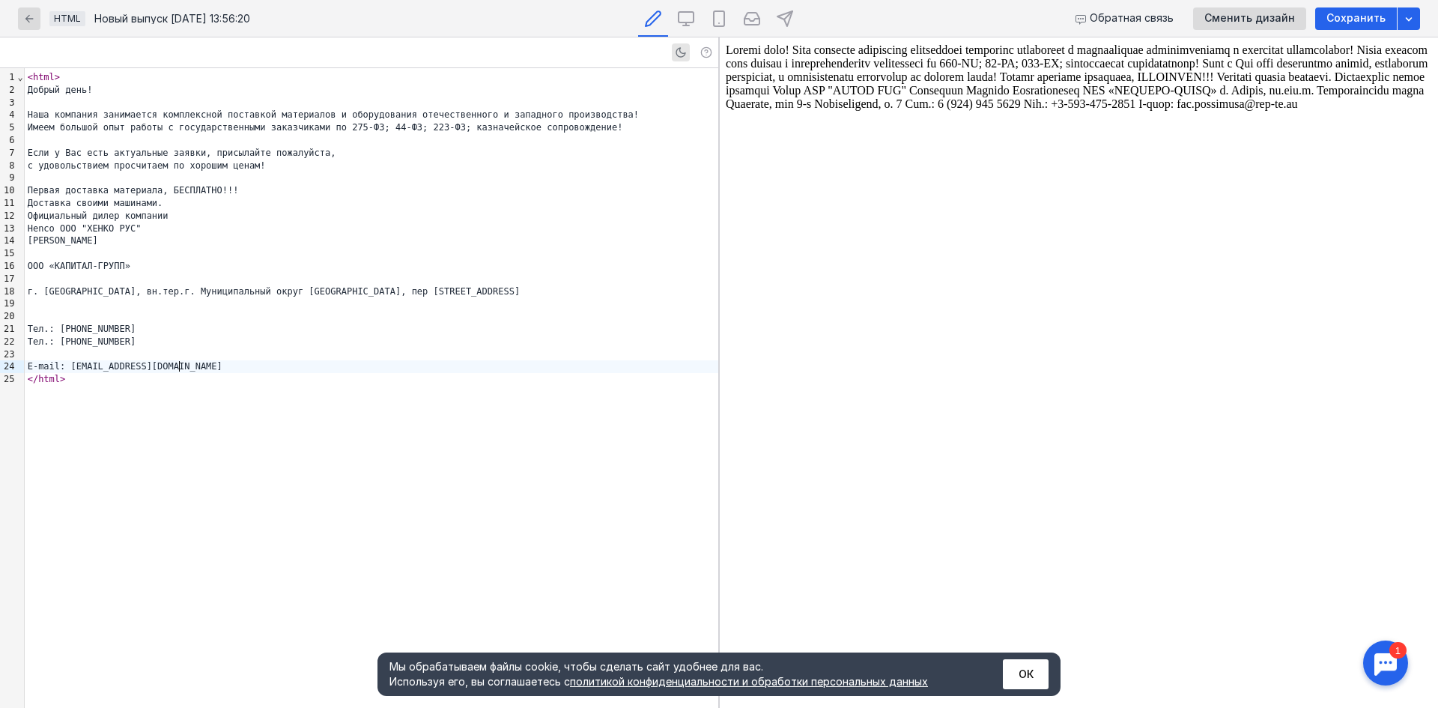
click at [151, 232] on div "Henco ООО "ХЕНКО РУС"" at bounding box center [371, 228] width 693 height 13
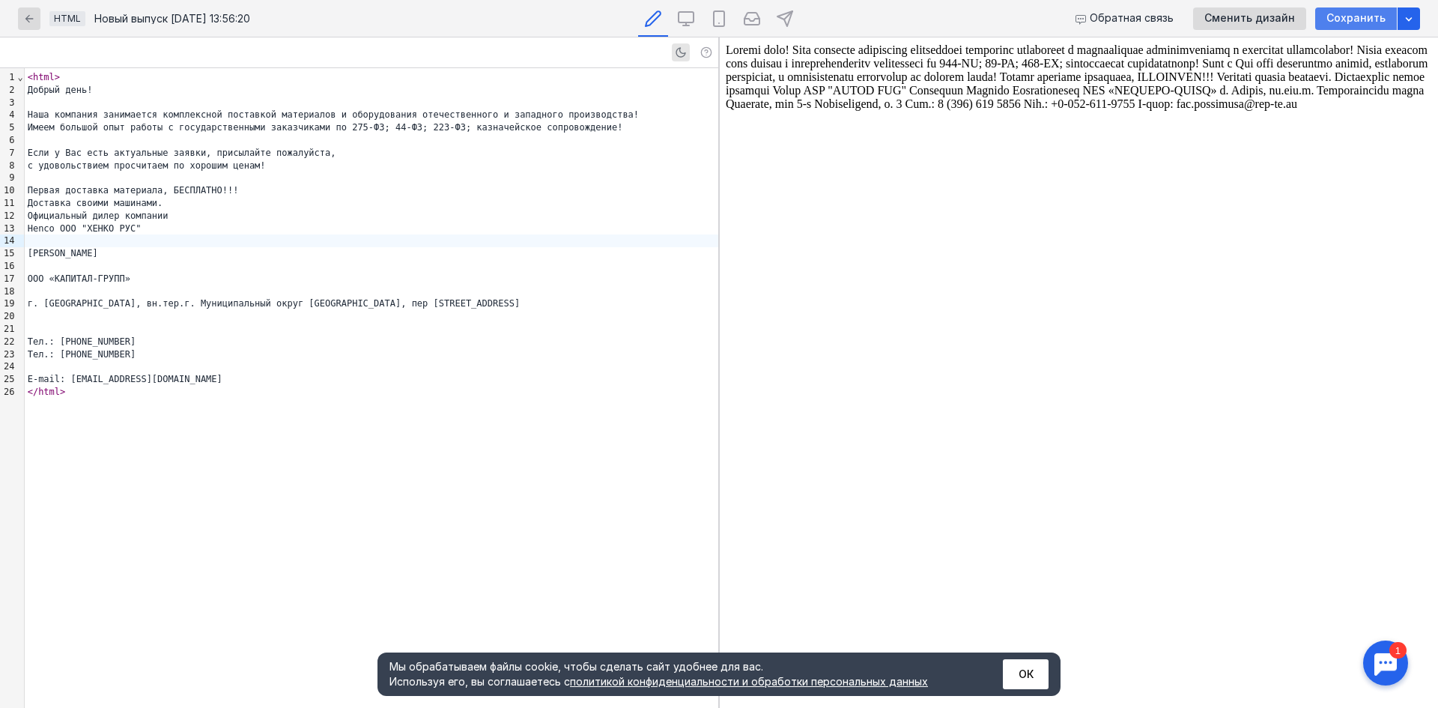
click at [1324, 19] on div "Сохранить" at bounding box center [1356, 18] width 74 height 13
click at [37, 22] on div "button" at bounding box center [29, 18] width 22 height 22
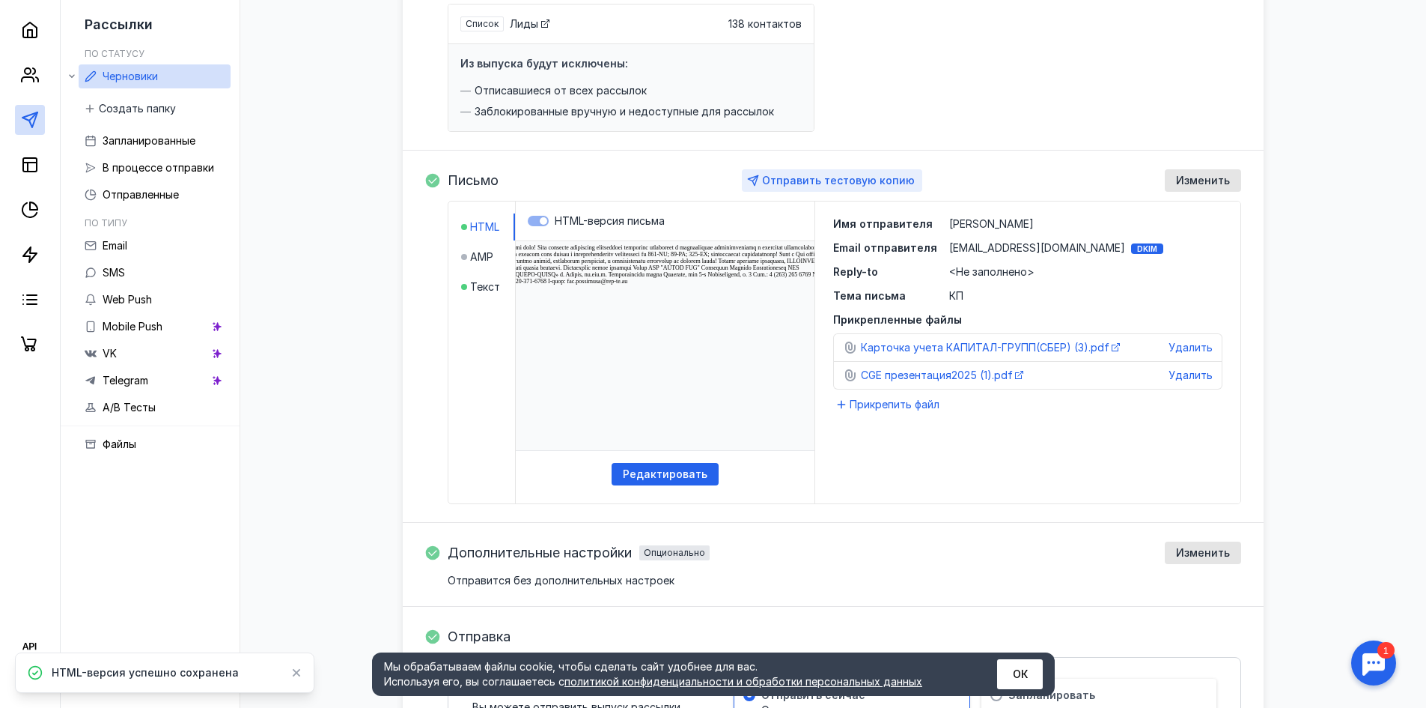
click at [827, 175] on span "Отправить тестовую копию" at bounding box center [838, 180] width 153 height 13
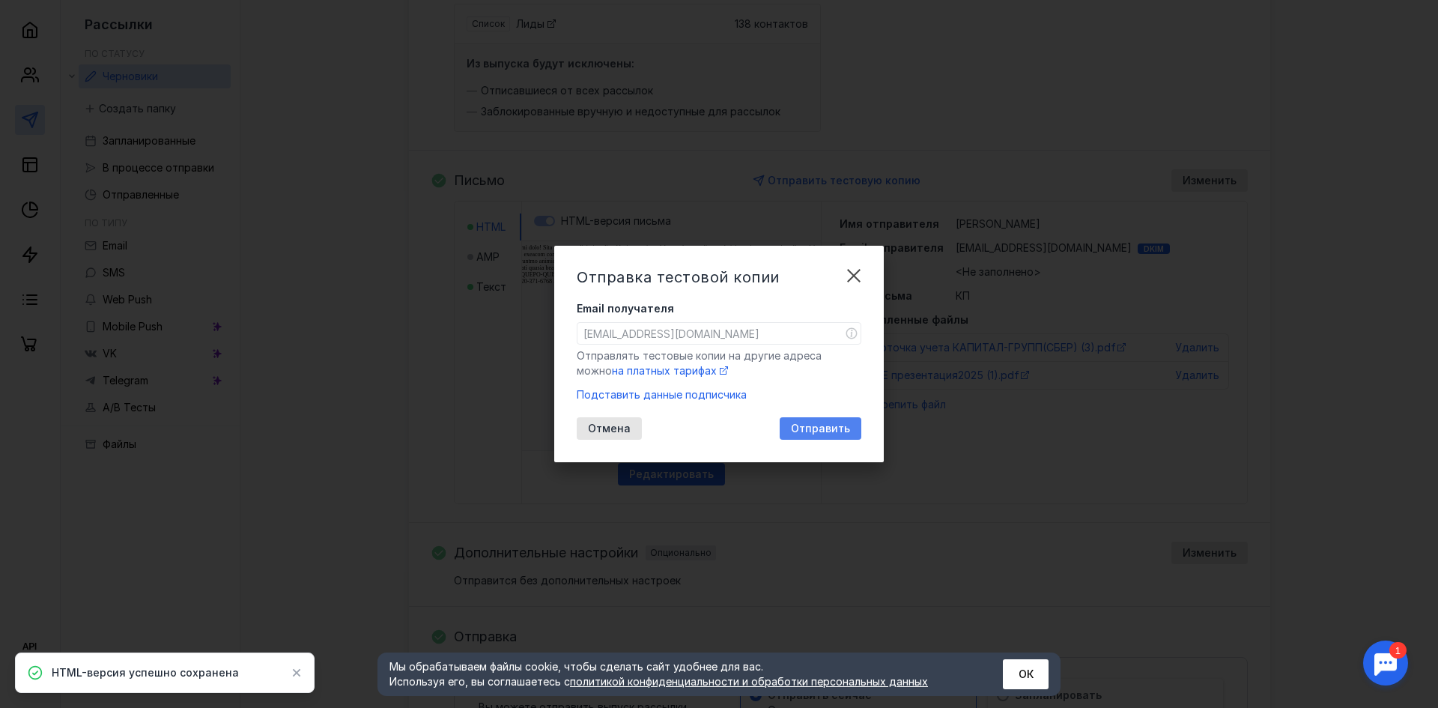
click at [809, 432] on span "Отправить" at bounding box center [820, 428] width 59 height 13
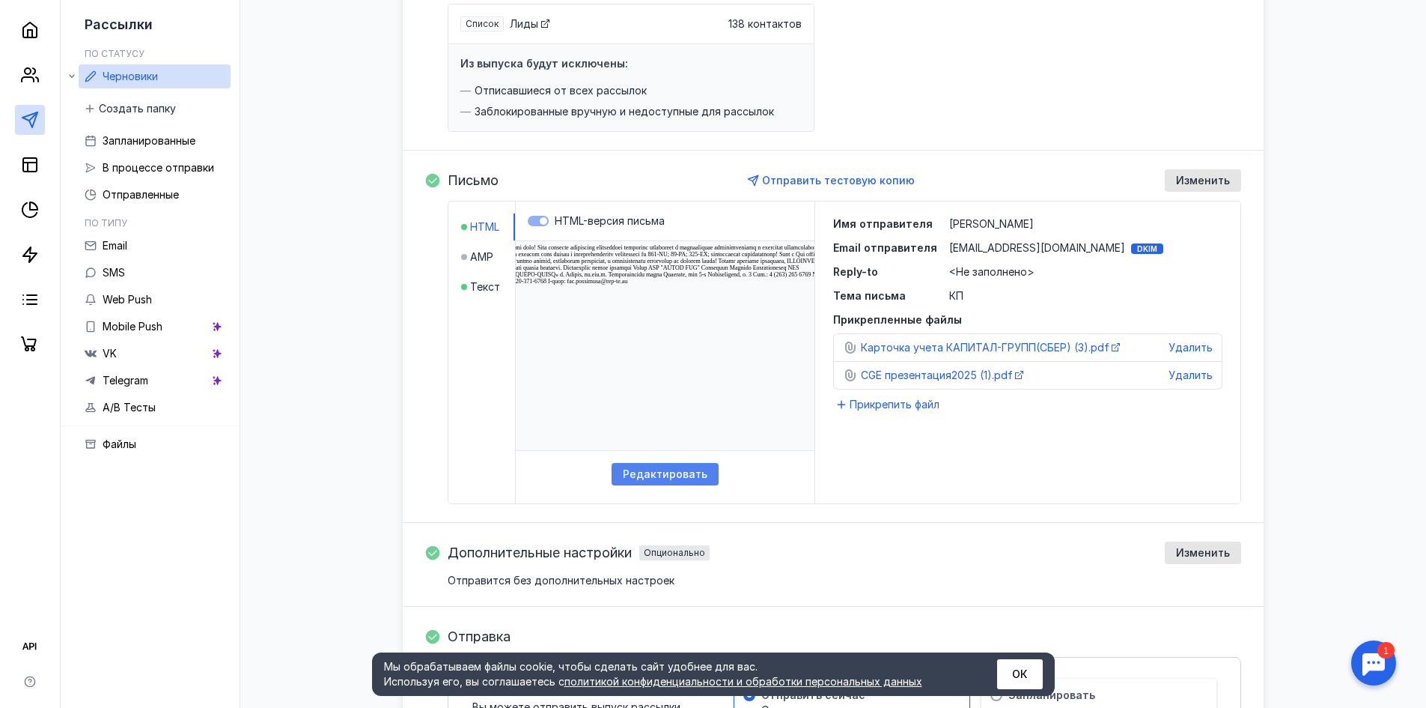
click at [630, 470] on span "Редактировать" at bounding box center [665, 474] width 85 height 13
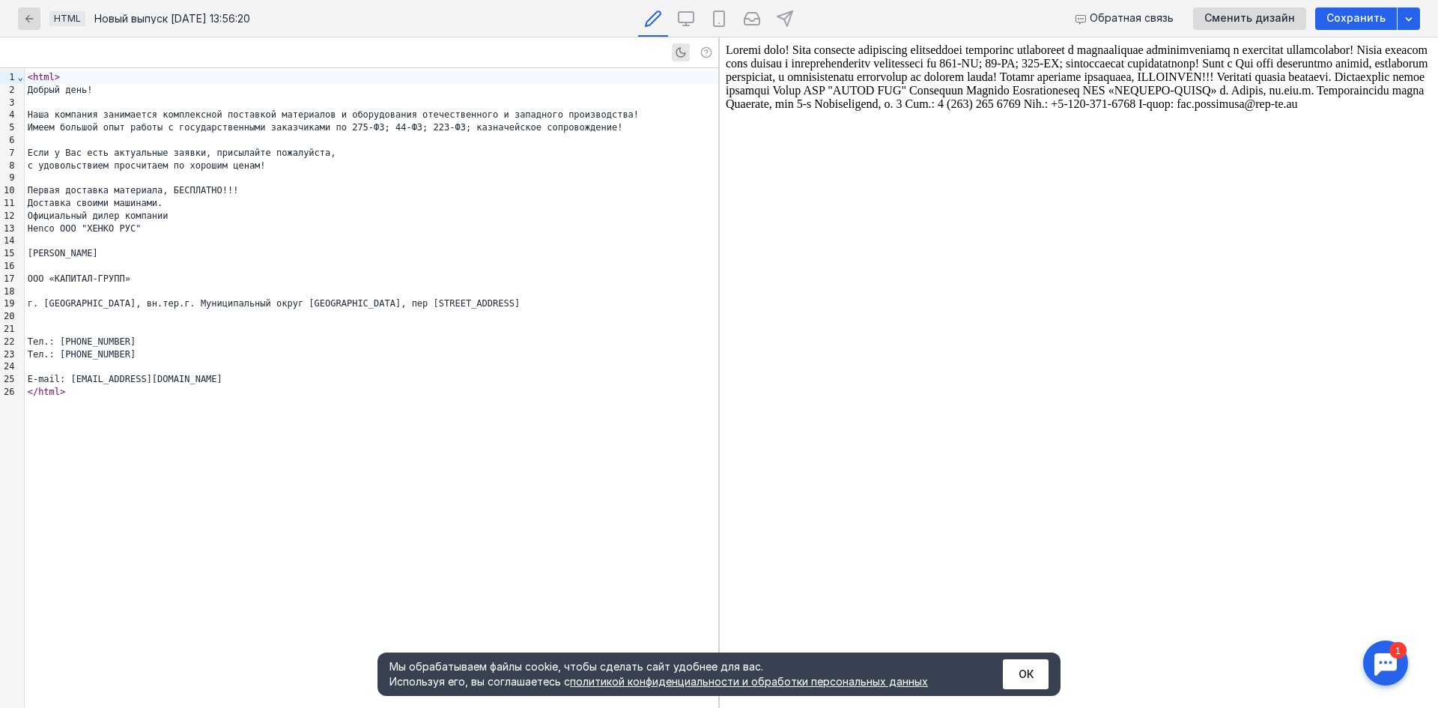
click at [797, 49] on body at bounding box center [1079, 372] width 706 height 658
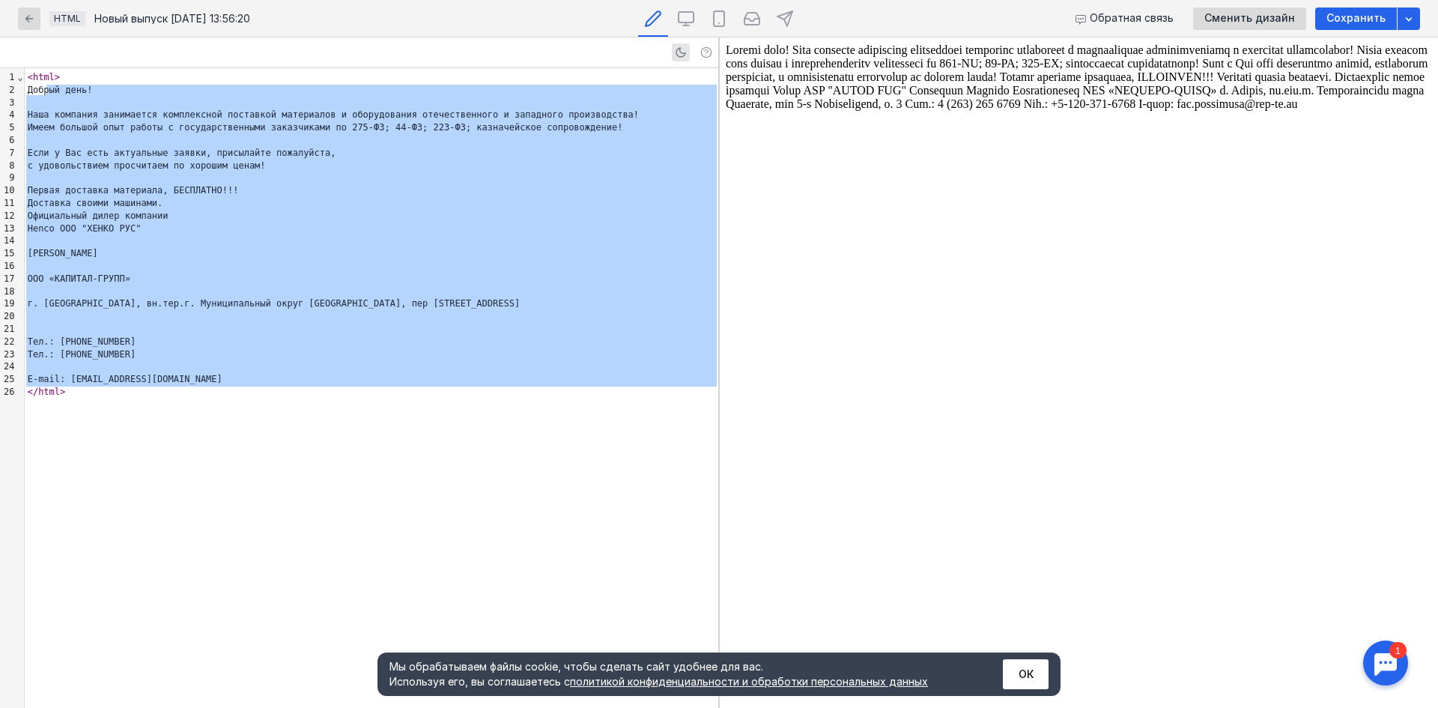
click at [795, 52] on body at bounding box center [1079, 372] width 706 height 658
click at [619, 140] on div at bounding box center [371, 140] width 693 height 13
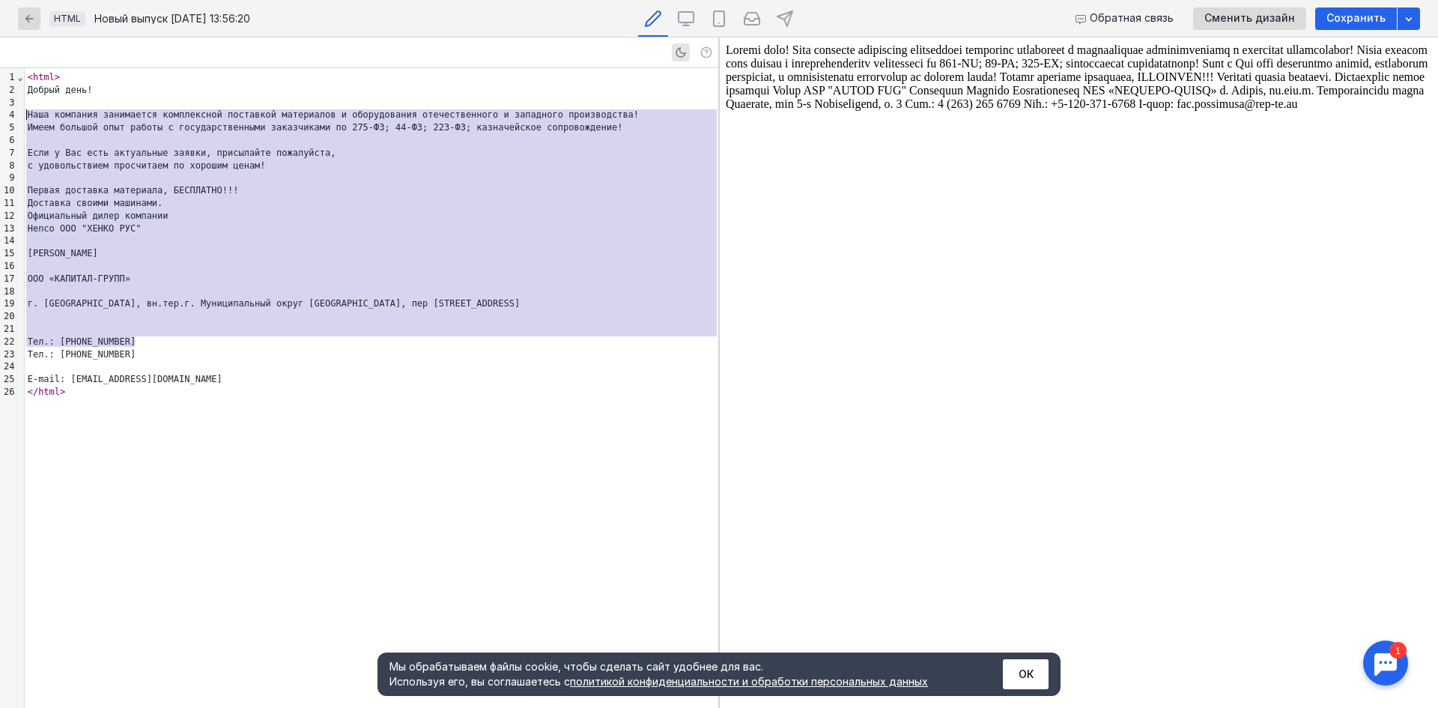
drag, startPoint x: 149, startPoint y: 346, endPoint x: 25, endPoint y: 109, distance: 266.9
click at [25, 109] on div "< html > Добрый день! Наша компания занимается комплексной поставкой материалов…" at bounding box center [371, 387] width 693 height 639
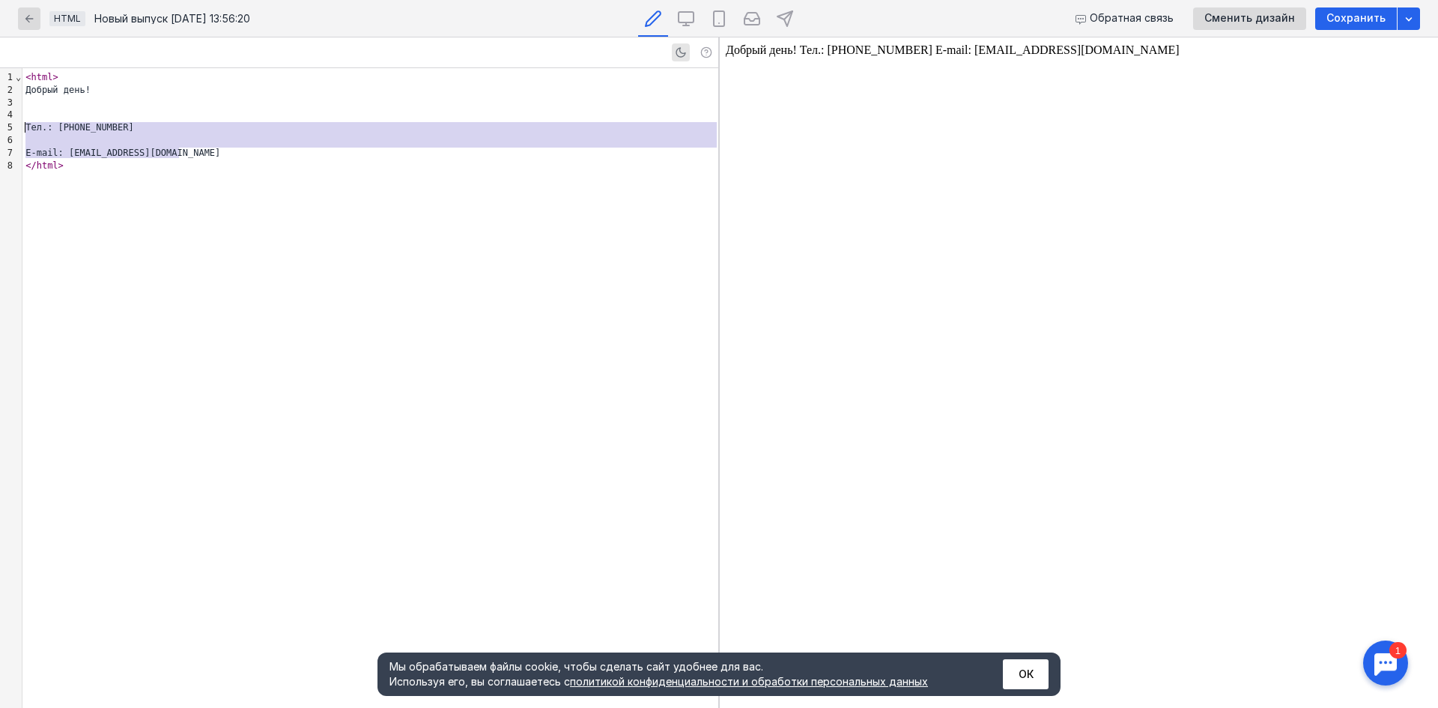
drag, startPoint x: 200, startPoint y: 148, endPoint x: 21, endPoint y: 124, distance: 180.6
click at [21, 124] on div "9 1 2 3 4 5 6 7 8 › ⌄ < html > Добрый день! Тел.: [PHONE_NUMBER] E-mail: [EMAIL…" at bounding box center [359, 387] width 718 height 639
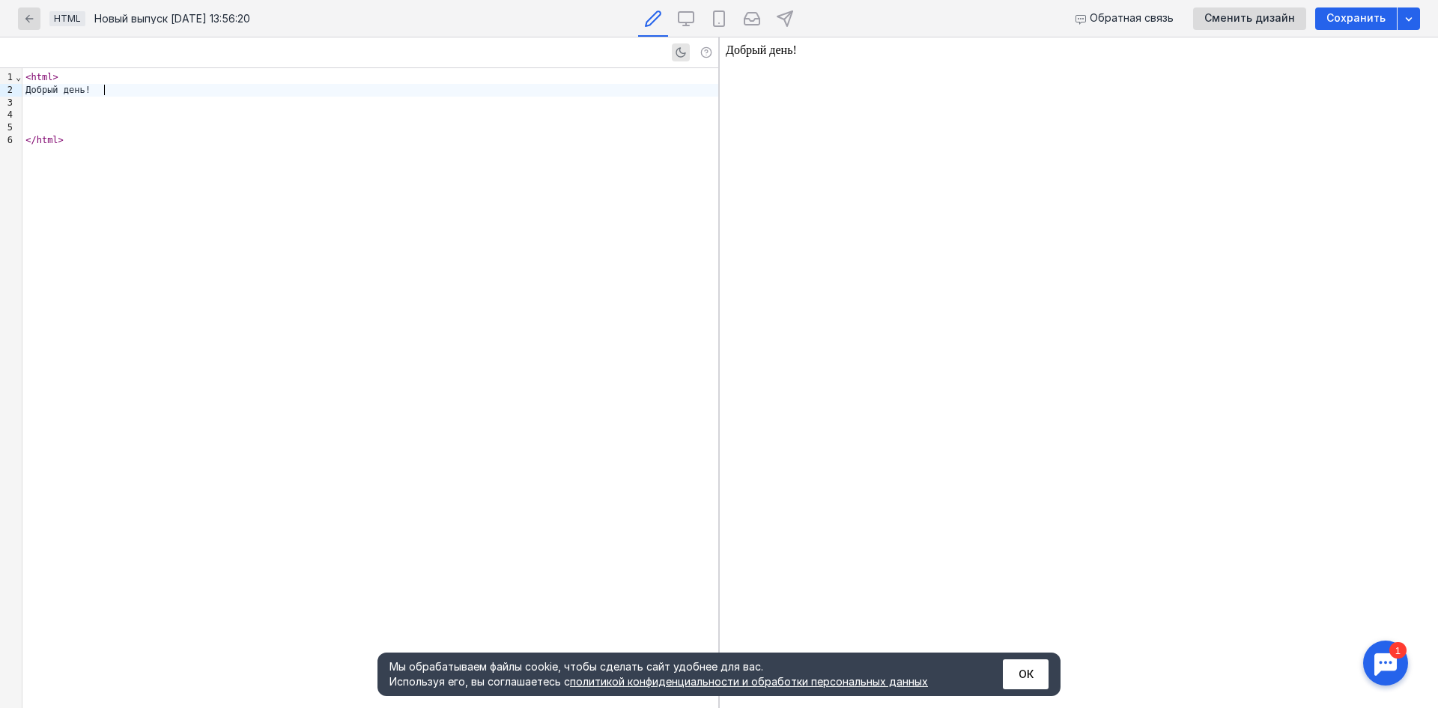
click at [104, 92] on div "Добрый день!" at bounding box center [370, 90] width 696 height 13
click at [41, 112] on div at bounding box center [370, 115] width 696 height 13
click at [34, 106] on div at bounding box center [370, 103] width 696 height 13
click at [79, 102] on div "</ html >" at bounding box center [370, 103] width 696 height 13
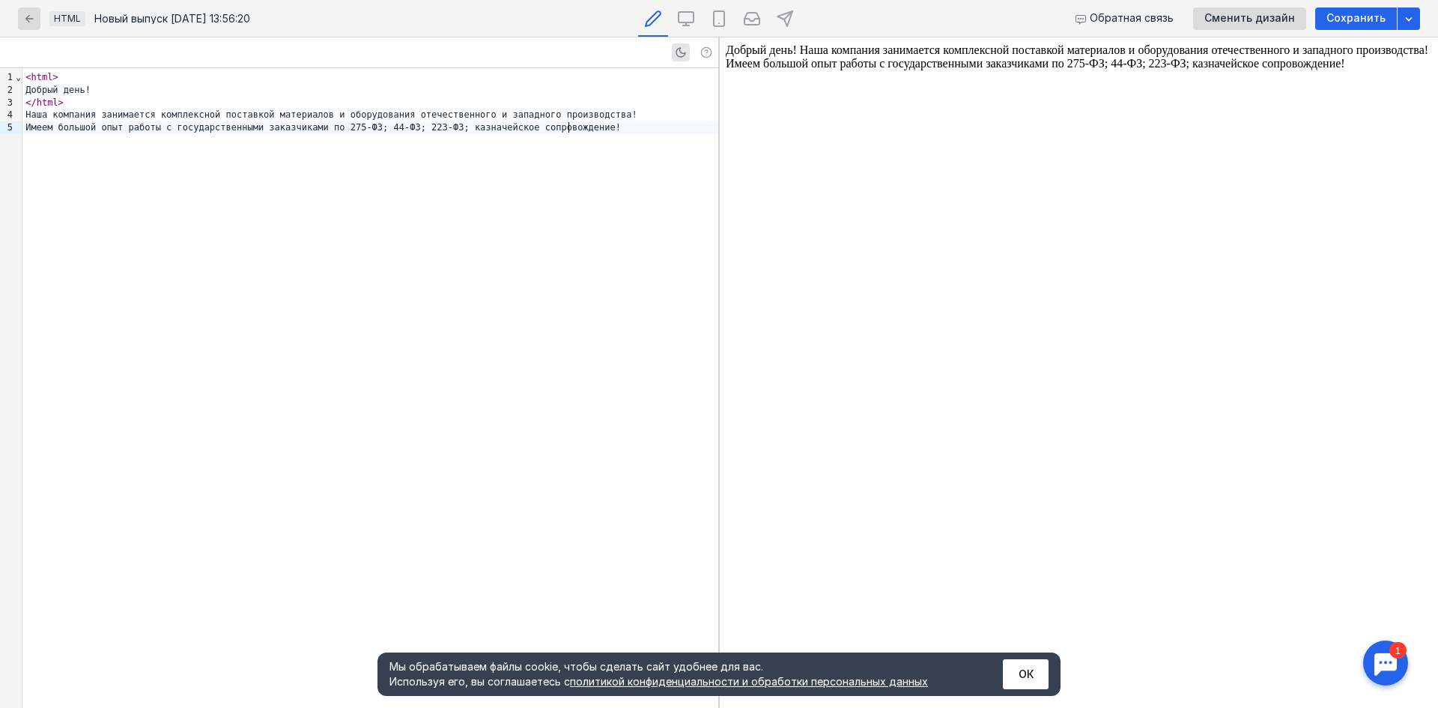
click at [798, 46] on body "Добрый день! Наша компания занимается комплексной поставкой материалов и оборуд…" at bounding box center [1079, 372] width 706 height 658
click at [681, 18] on icon at bounding box center [686, 19] width 18 height 18
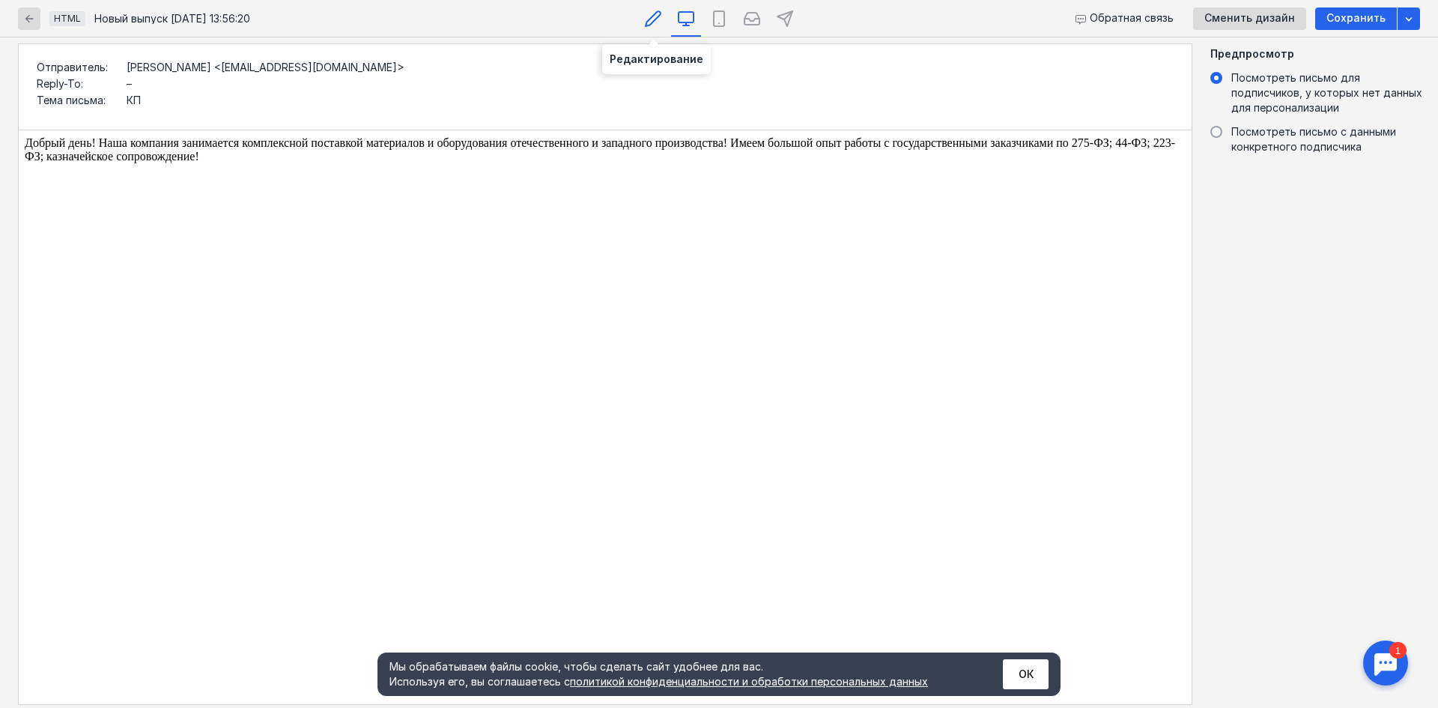
click at [644, 17] on icon at bounding box center [653, 19] width 18 height 18
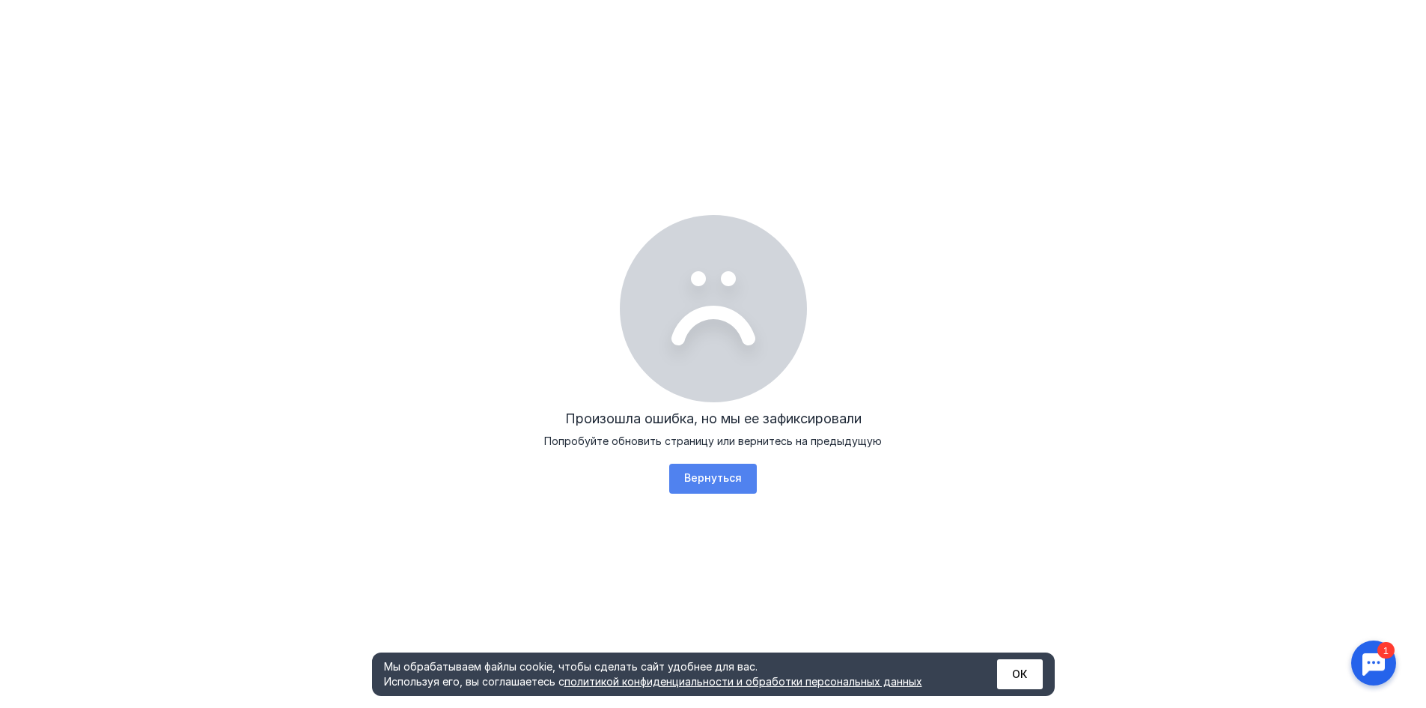
click at [717, 481] on span "Вернуться" at bounding box center [713, 478] width 58 height 13
